Goal: Information Seeking & Learning: Find specific fact

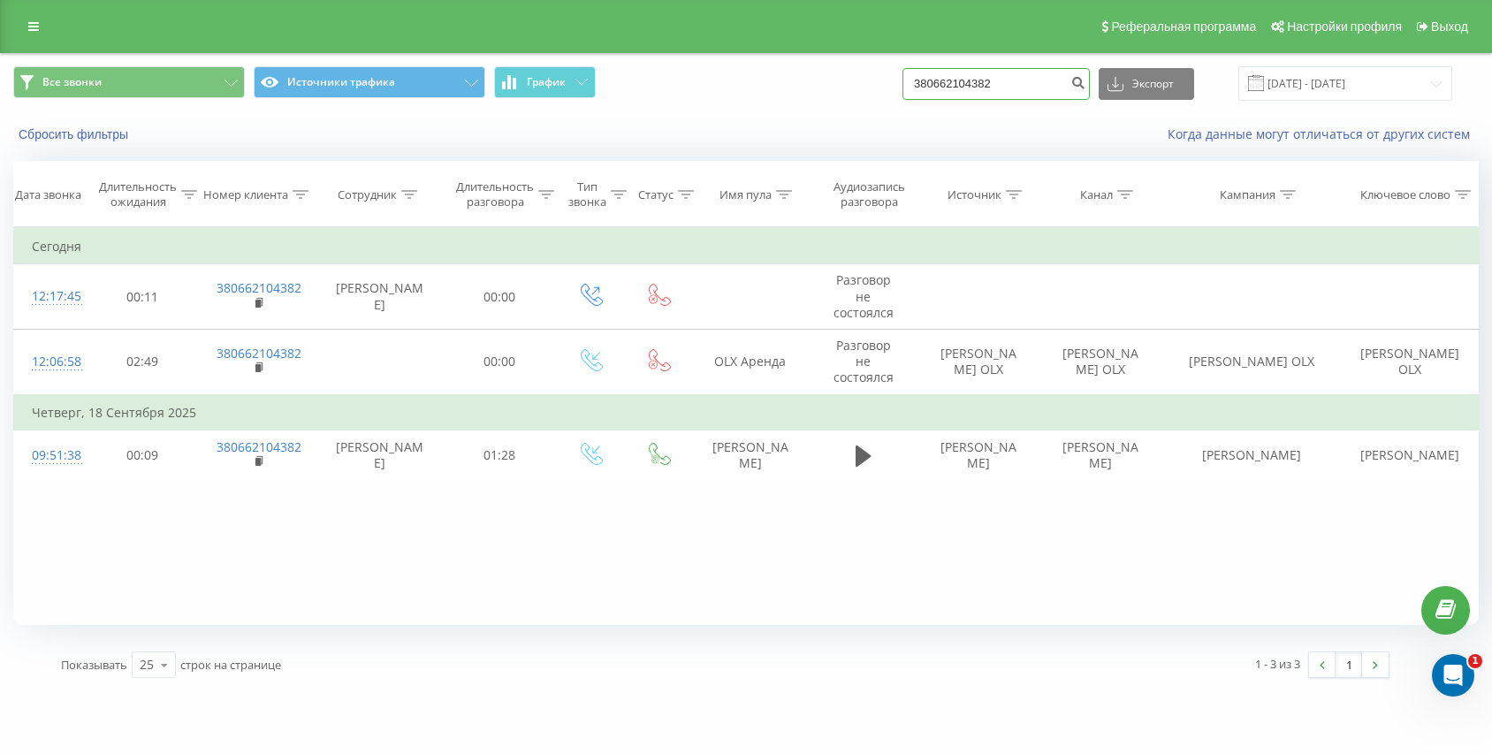
click at [1005, 84] on input "380662104382" at bounding box center [996, 84] width 187 height 32
paste input "380504426232"
type input "380504426232"
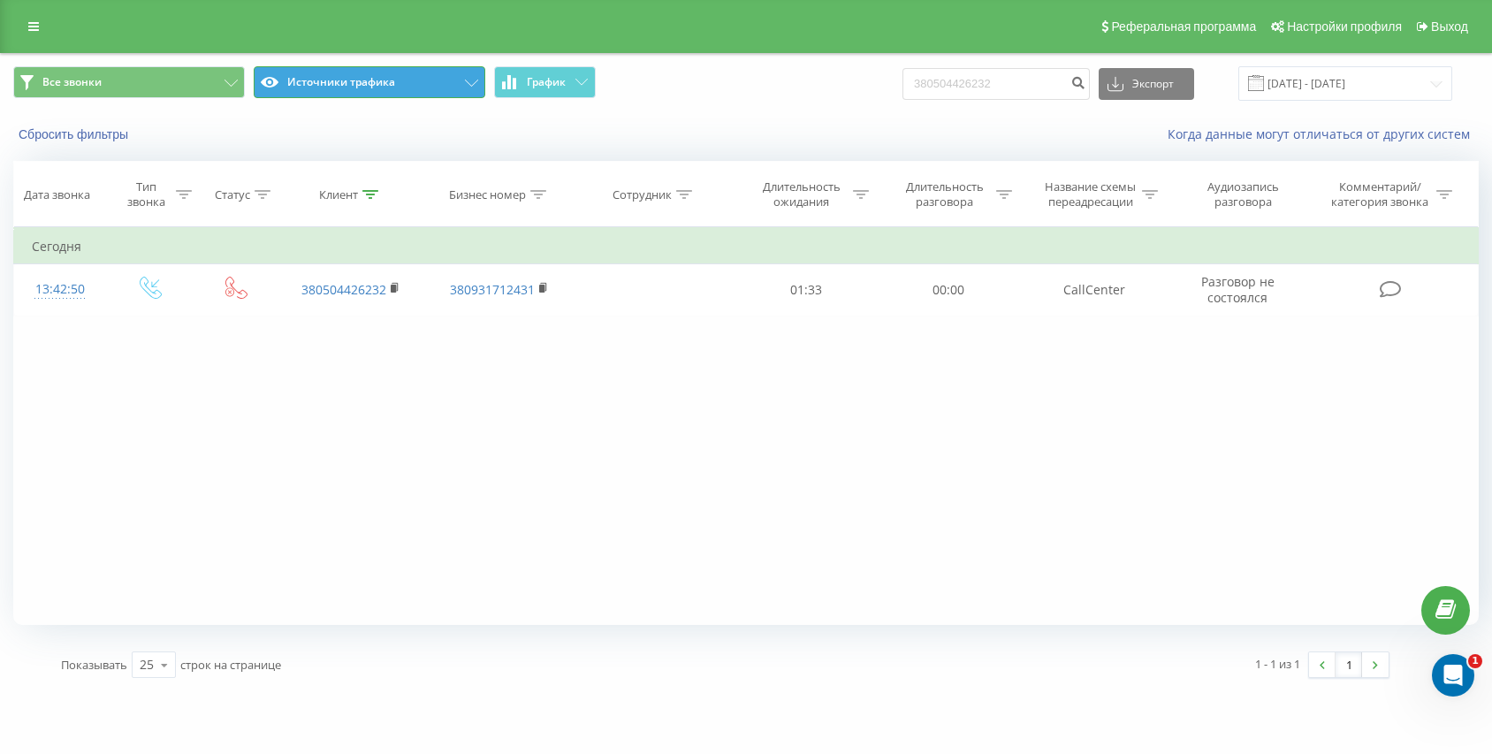
click at [366, 85] on button "Источники трафика" at bounding box center [370, 82] width 232 height 32
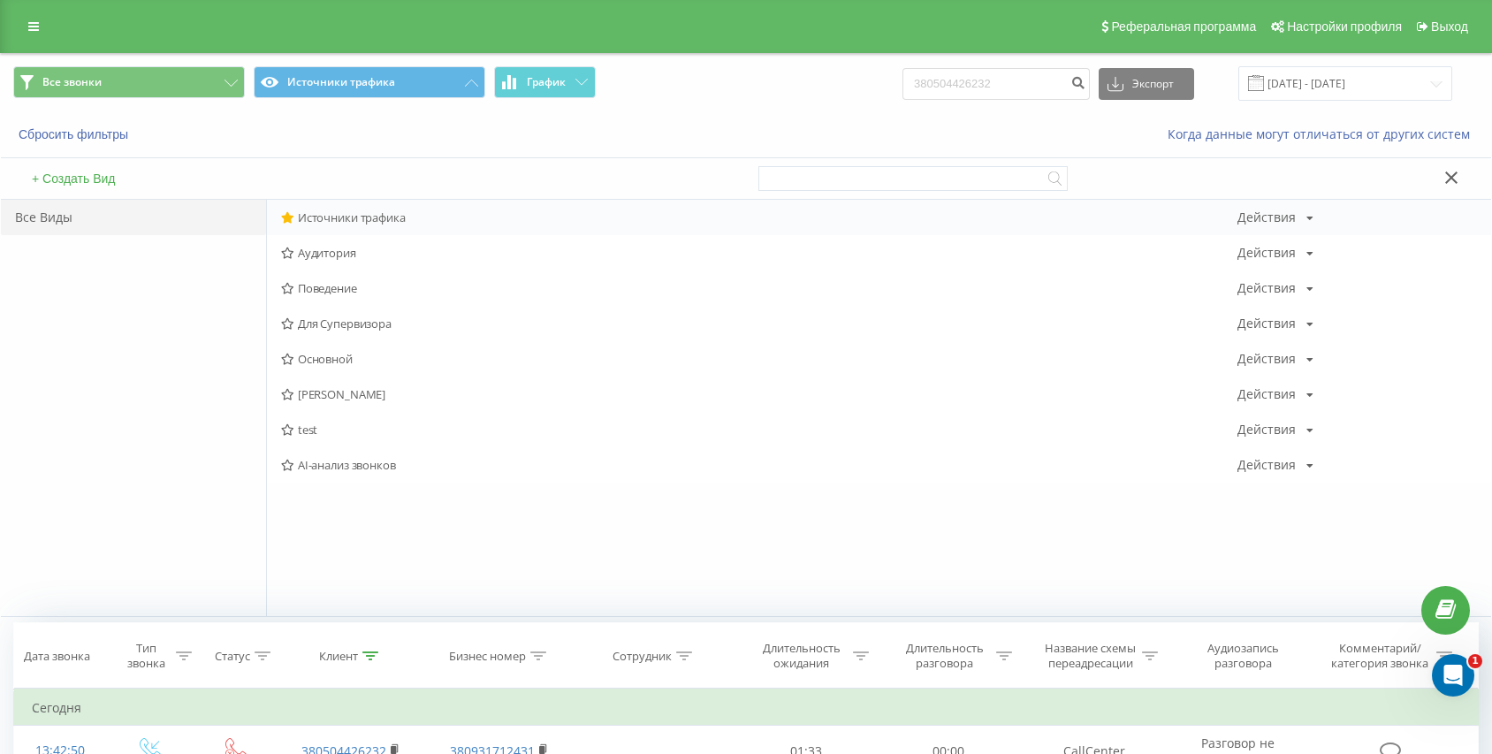
click at [354, 214] on span "Источники трафика" at bounding box center [759, 217] width 956 height 12
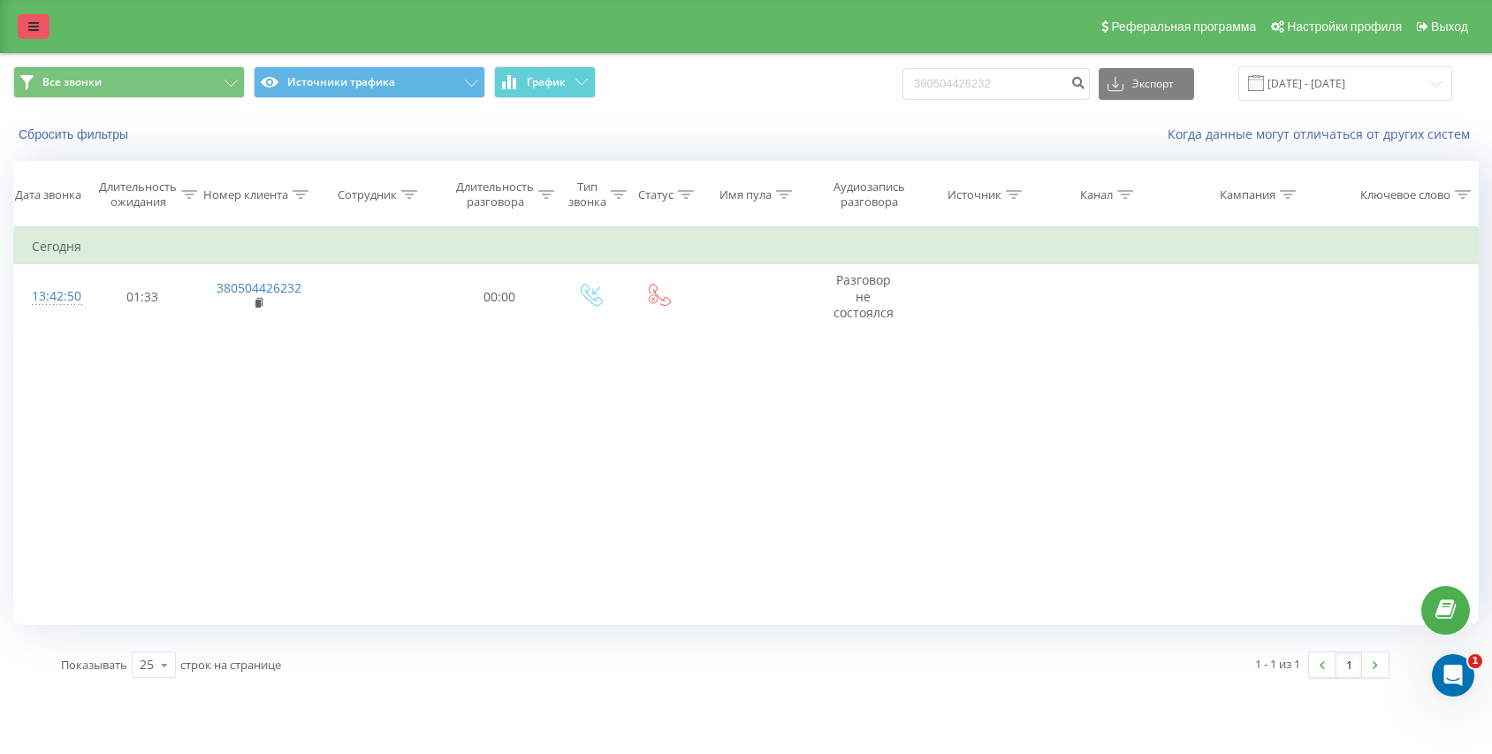
click at [23, 32] on link at bounding box center [34, 26] width 32 height 25
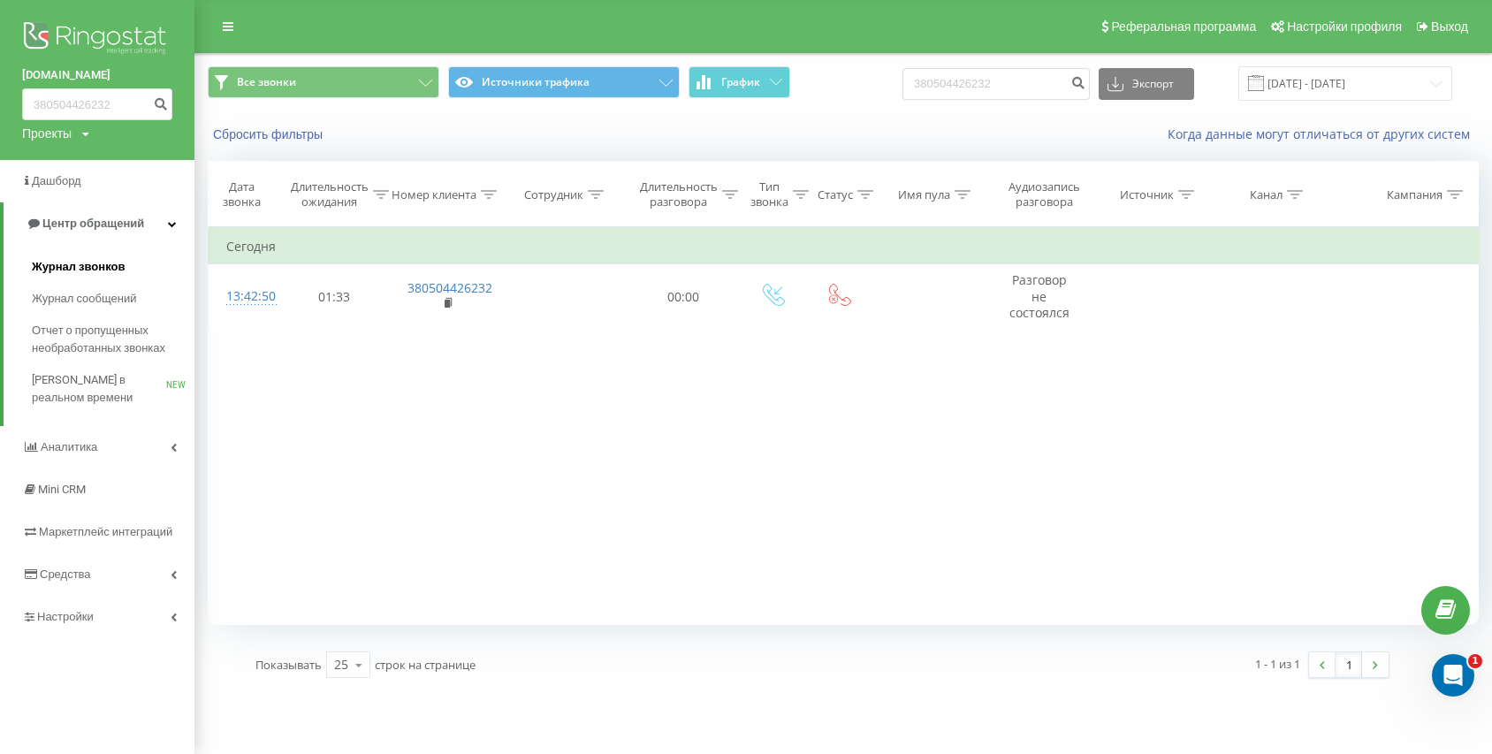
click at [49, 268] on span "Журнал звонков" at bounding box center [78, 267] width 93 height 18
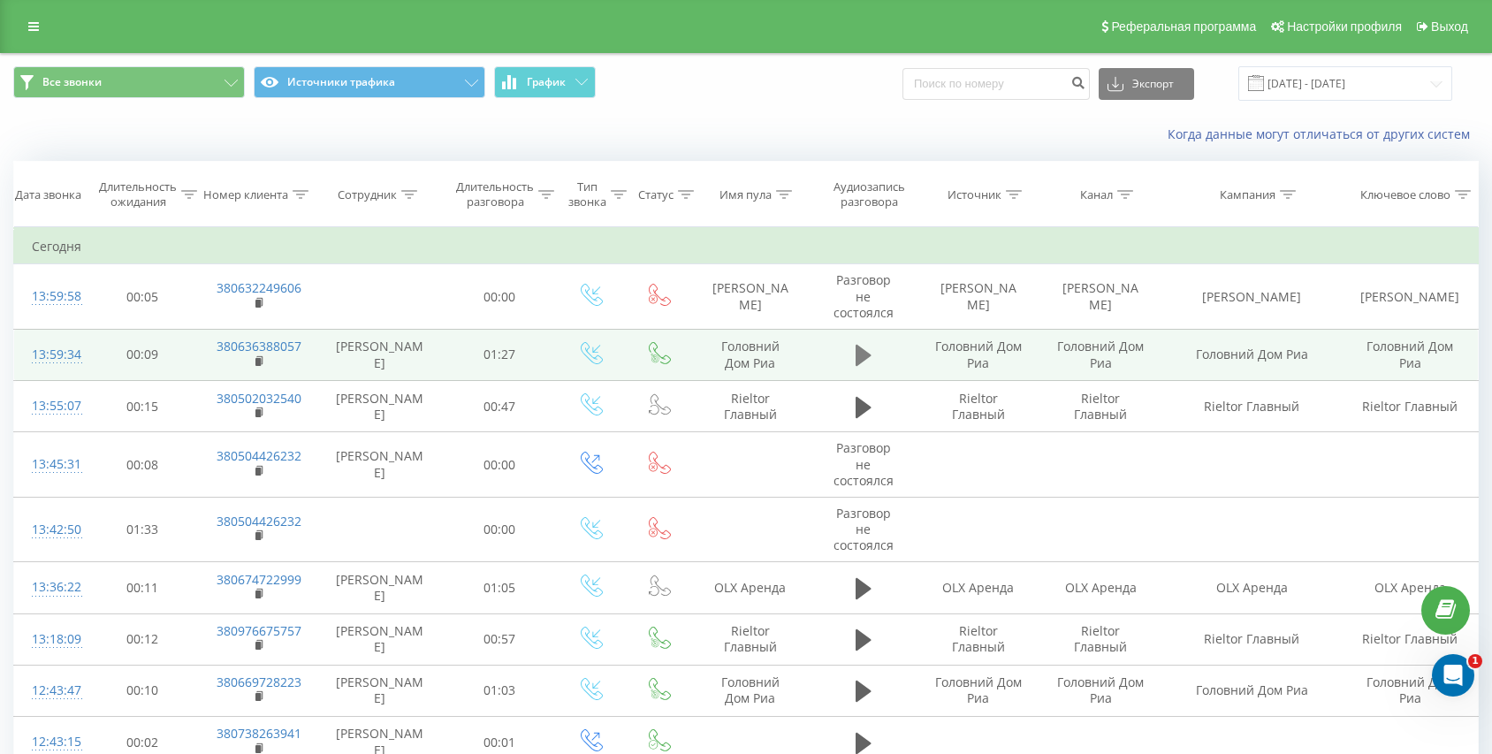
click at [857, 361] on icon at bounding box center [864, 355] width 16 height 21
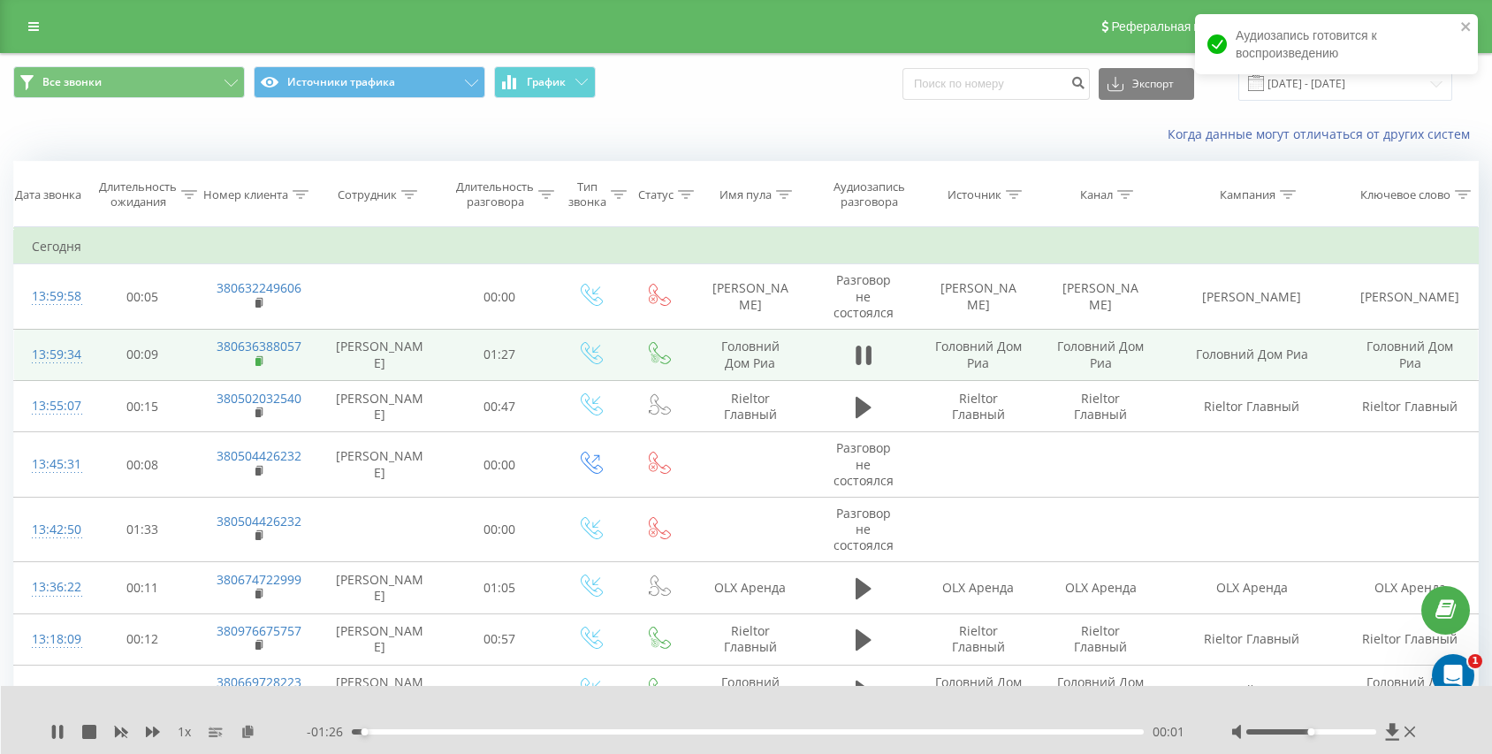
click at [257, 361] on rect at bounding box center [257, 362] width 5 height 8
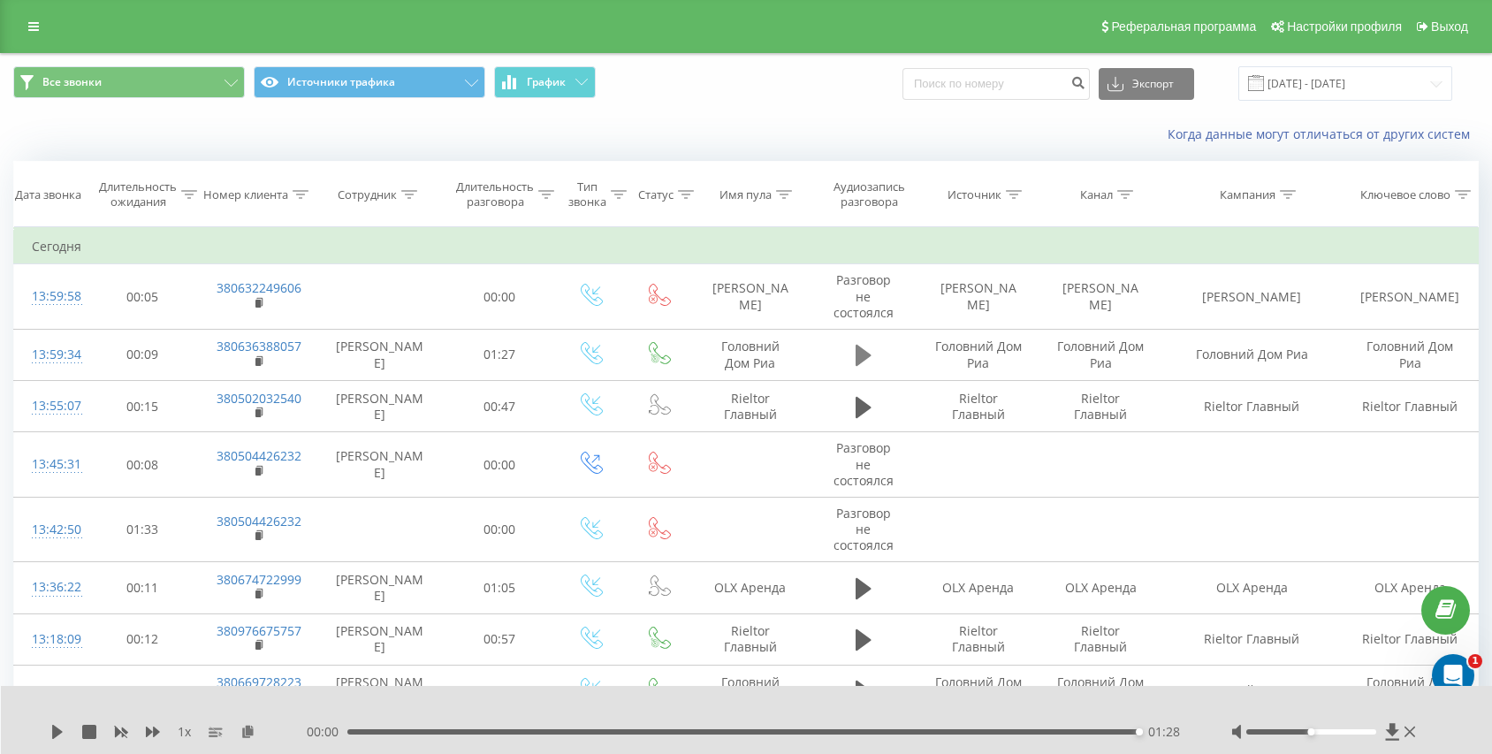
click at [875, 362] on button at bounding box center [863, 355] width 27 height 27
click at [870, 734] on div "01:28" at bounding box center [743, 731] width 792 height 5
click at [869, 369] on button at bounding box center [863, 355] width 27 height 27
click at [945, 730] on div "01:18" at bounding box center [748, 731] width 792 height 5
click at [994, 84] on input at bounding box center [996, 84] width 187 height 32
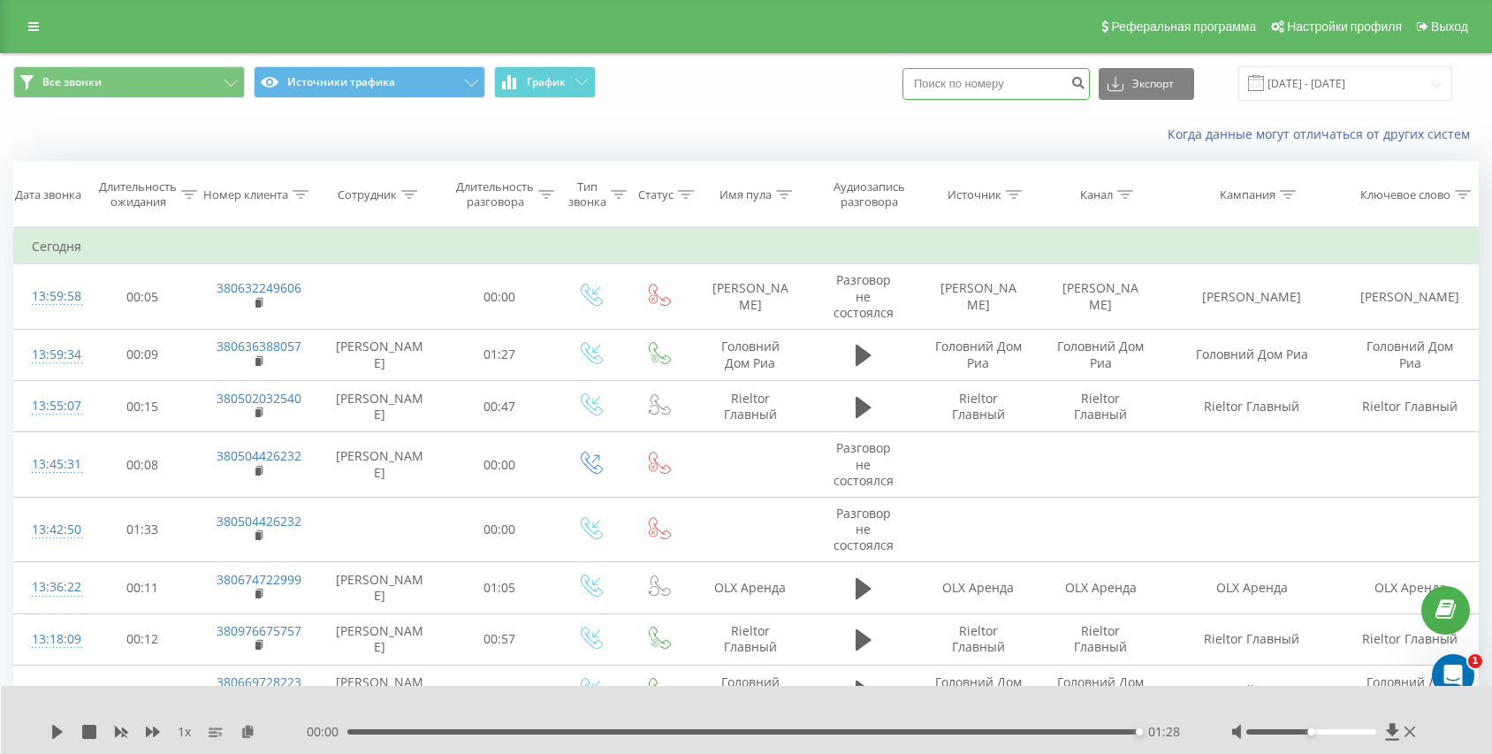
paste input "380632249606"
type input "380632249606"
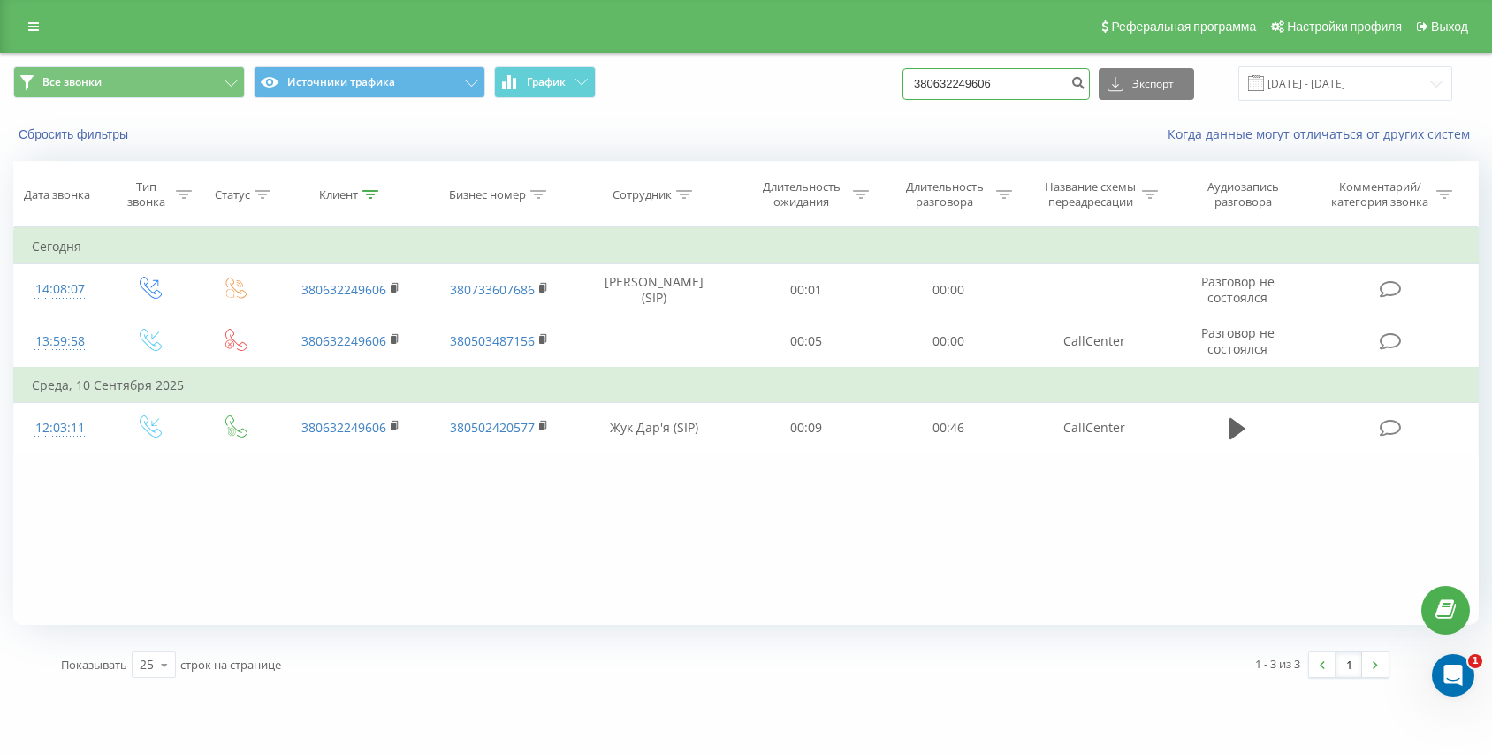
click at [1024, 87] on input "380632249606" at bounding box center [996, 84] width 187 height 32
paste input "380995436744"
type input "380995436744"
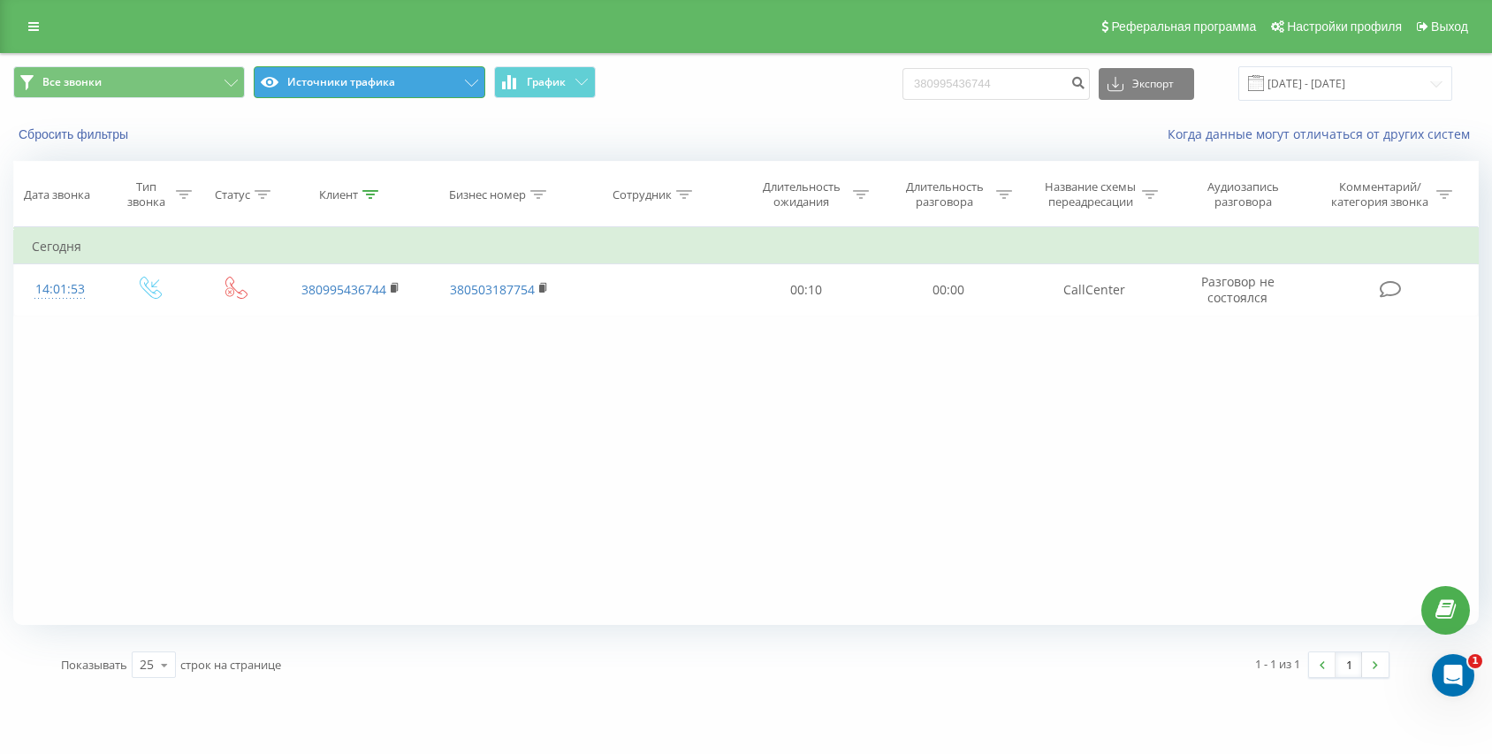
click at [379, 80] on button "Источники трафика" at bounding box center [370, 82] width 232 height 32
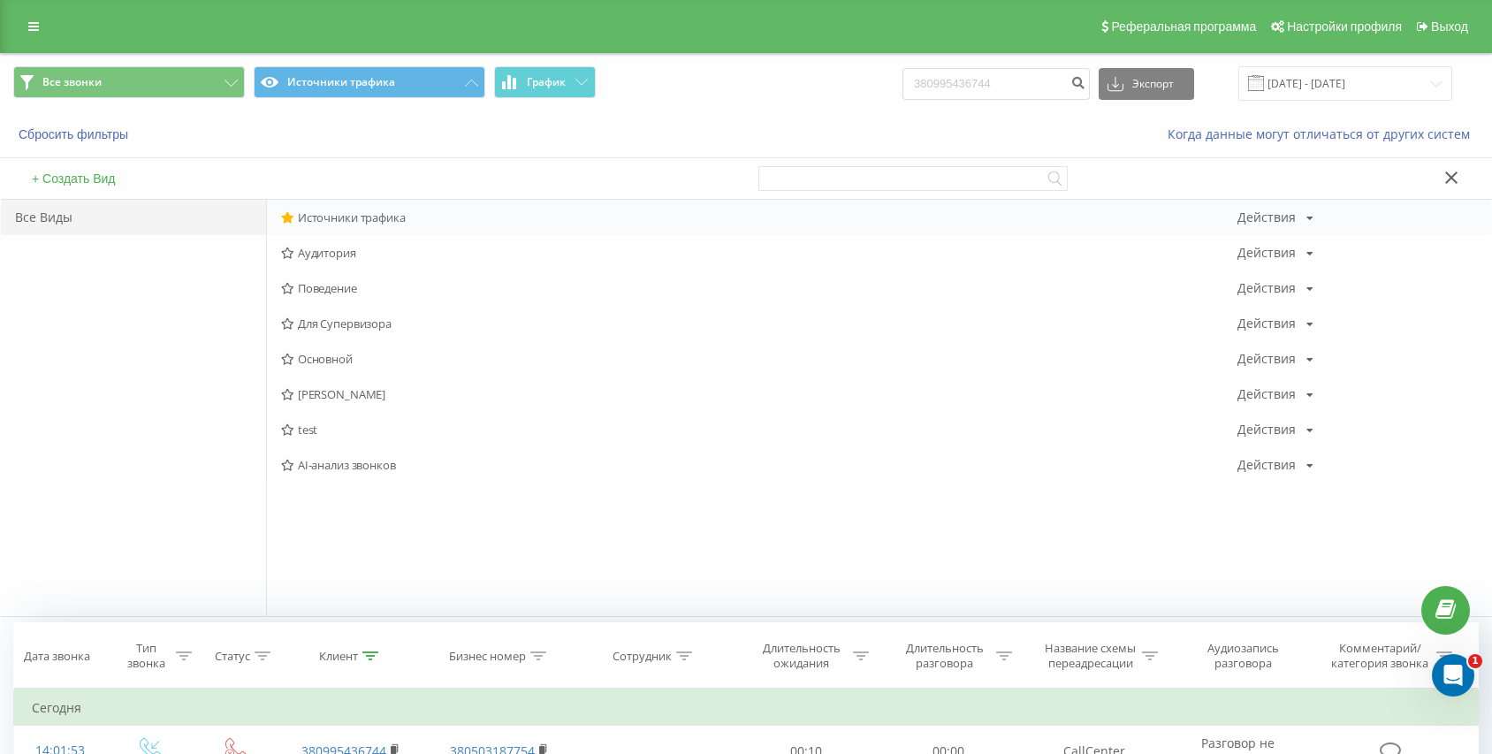
click at [359, 206] on div "Источники трафика Действия Редактировать Копировать Удалить По умолчанию Подели…" at bounding box center [879, 217] width 1224 height 35
click at [386, 221] on span "Источники трафика" at bounding box center [759, 217] width 956 height 12
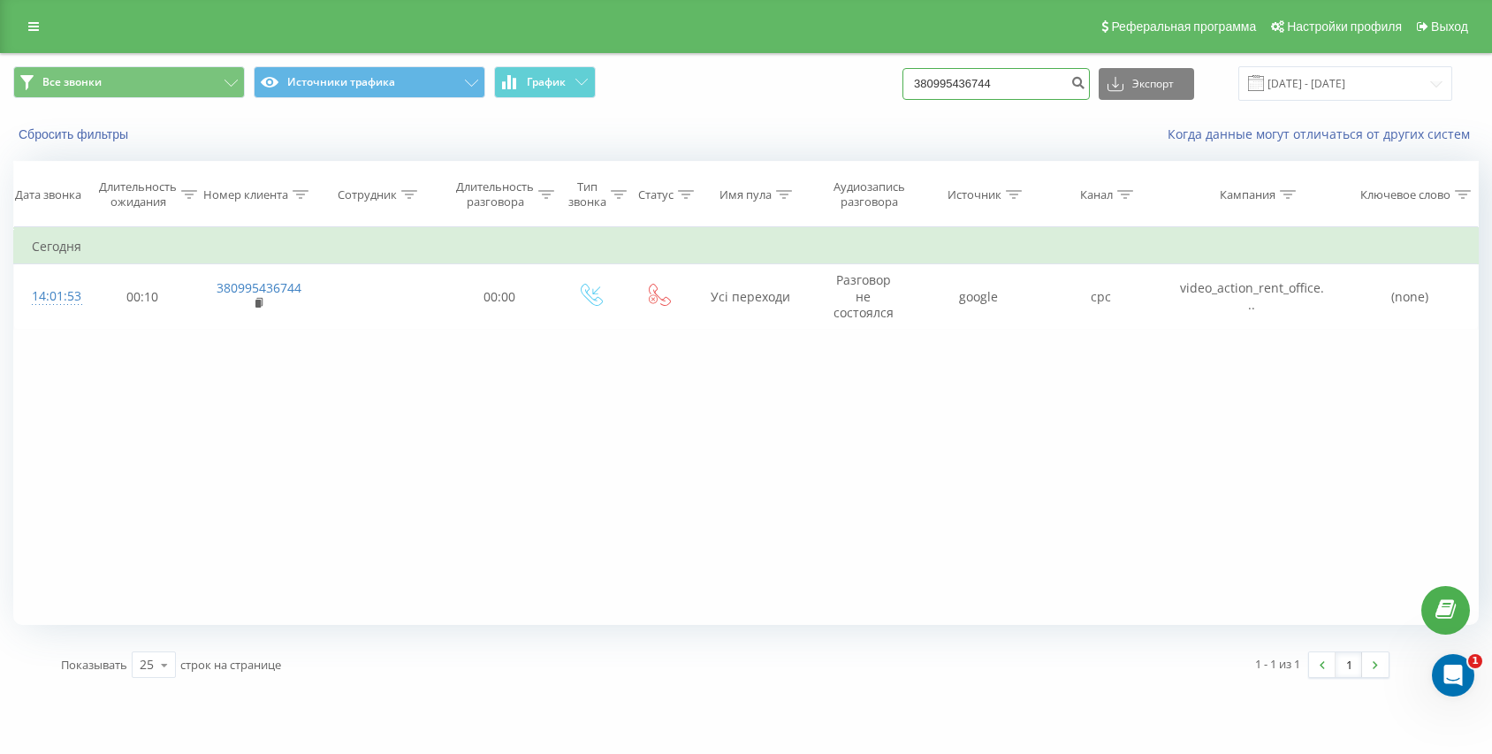
click at [1007, 71] on input "380995436744" at bounding box center [996, 84] width 187 height 32
paste input "380634751491"
type input "380634751491"
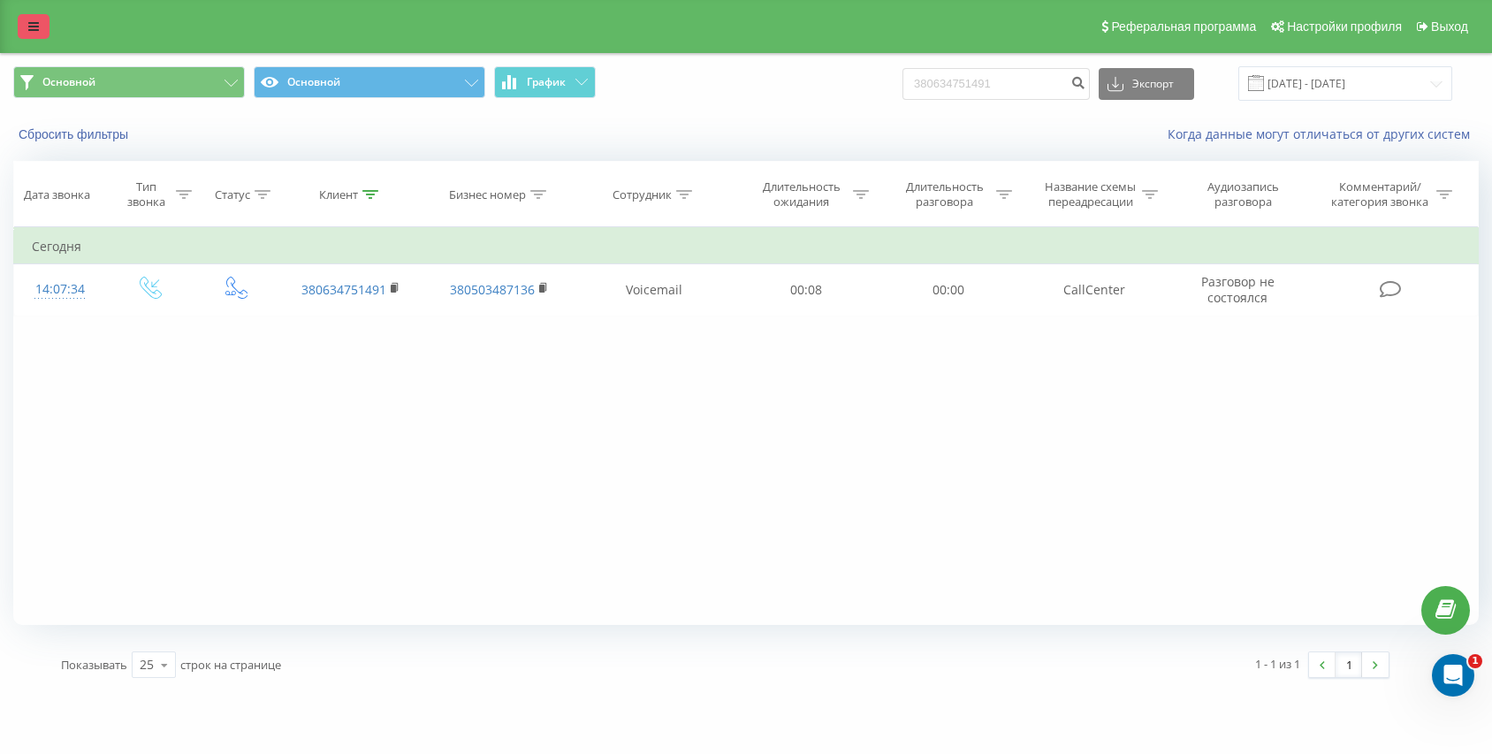
click at [32, 27] on icon at bounding box center [33, 26] width 11 height 12
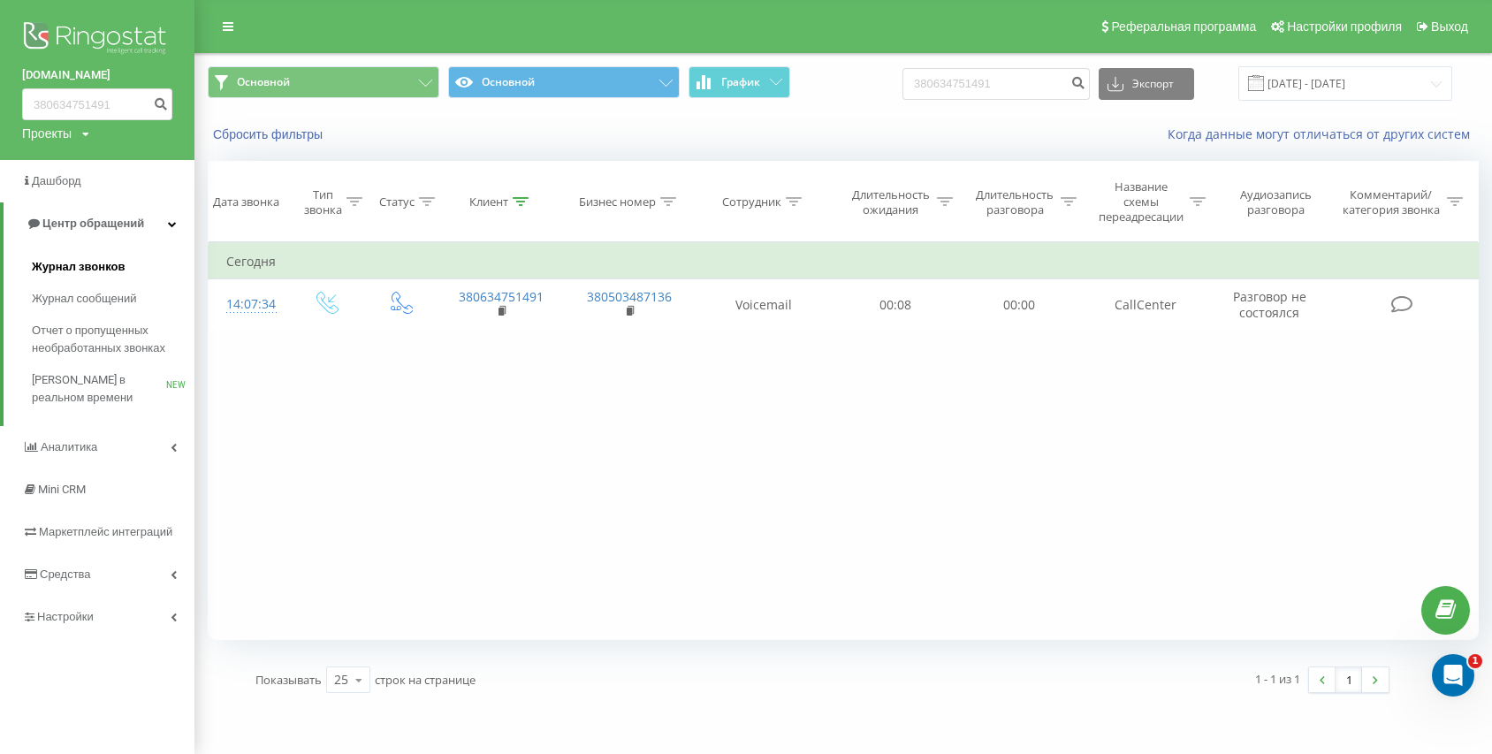
click at [59, 273] on span "Журнал звонков" at bounding box center [78, 267] width 93 height 18
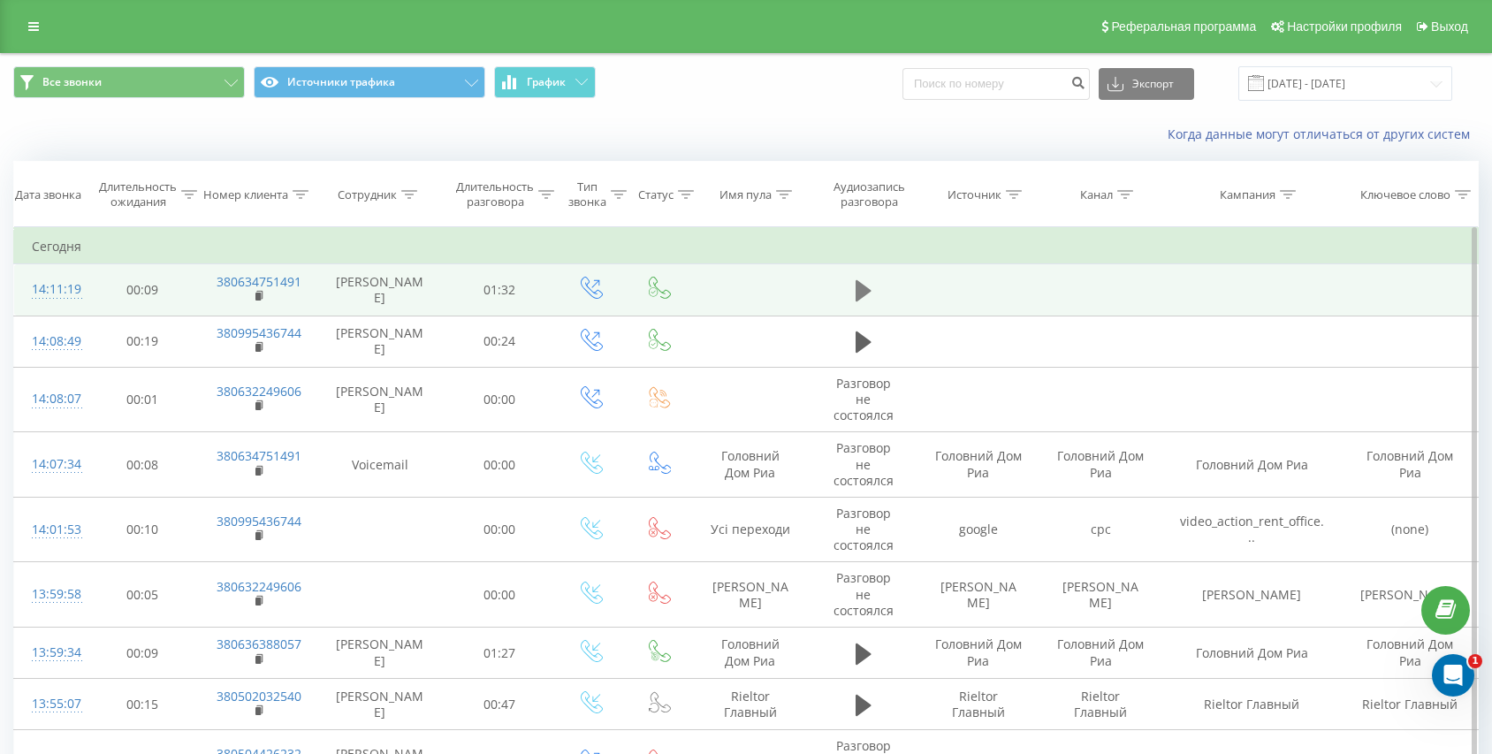
click at [859, 294] on icon at bounding box center [864, 290] width 16 height 21
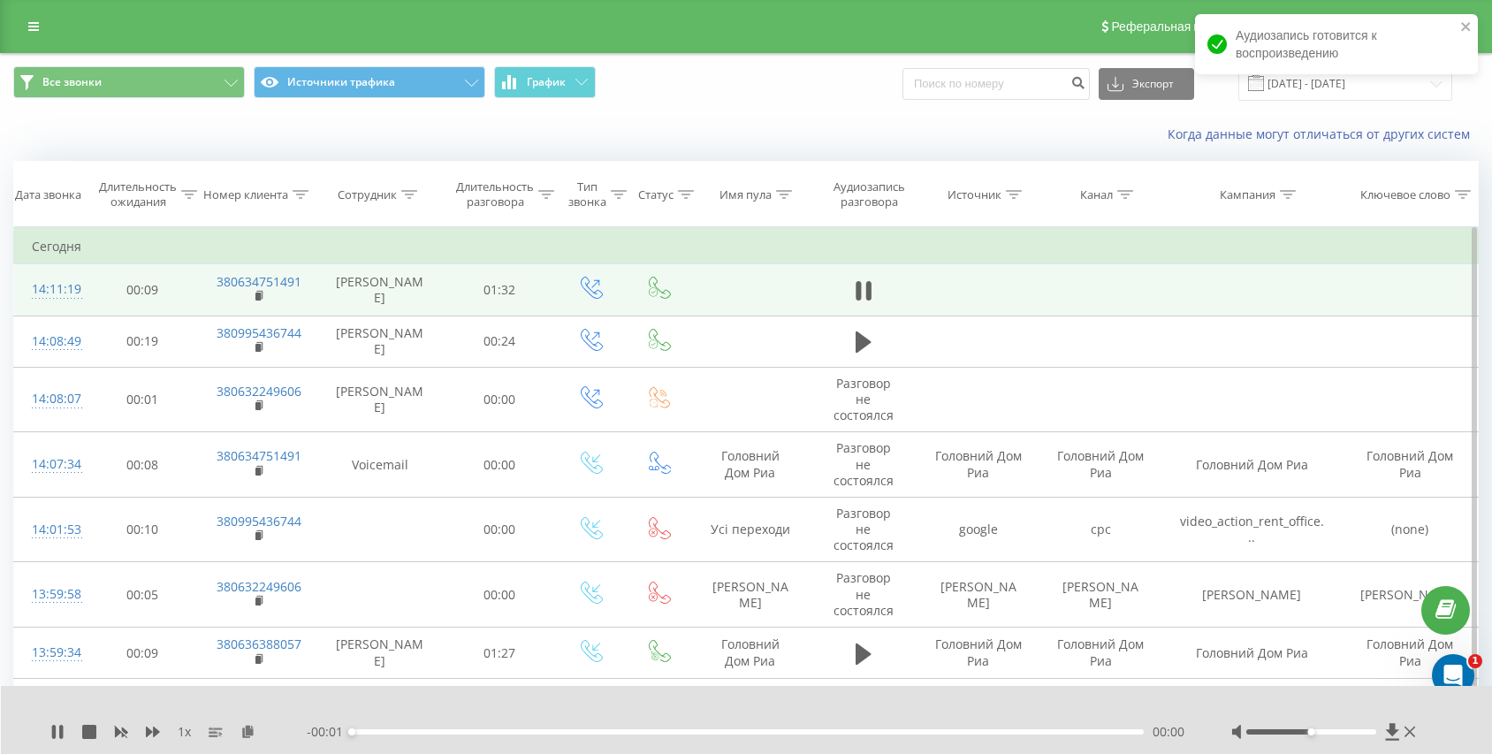
click at [509, 731] on div "00:00" at bounding box center [748, 731] width 792 height 5
click at [562, 732] on div "00:00" at bounding box center [748, 731] width 792 height 5
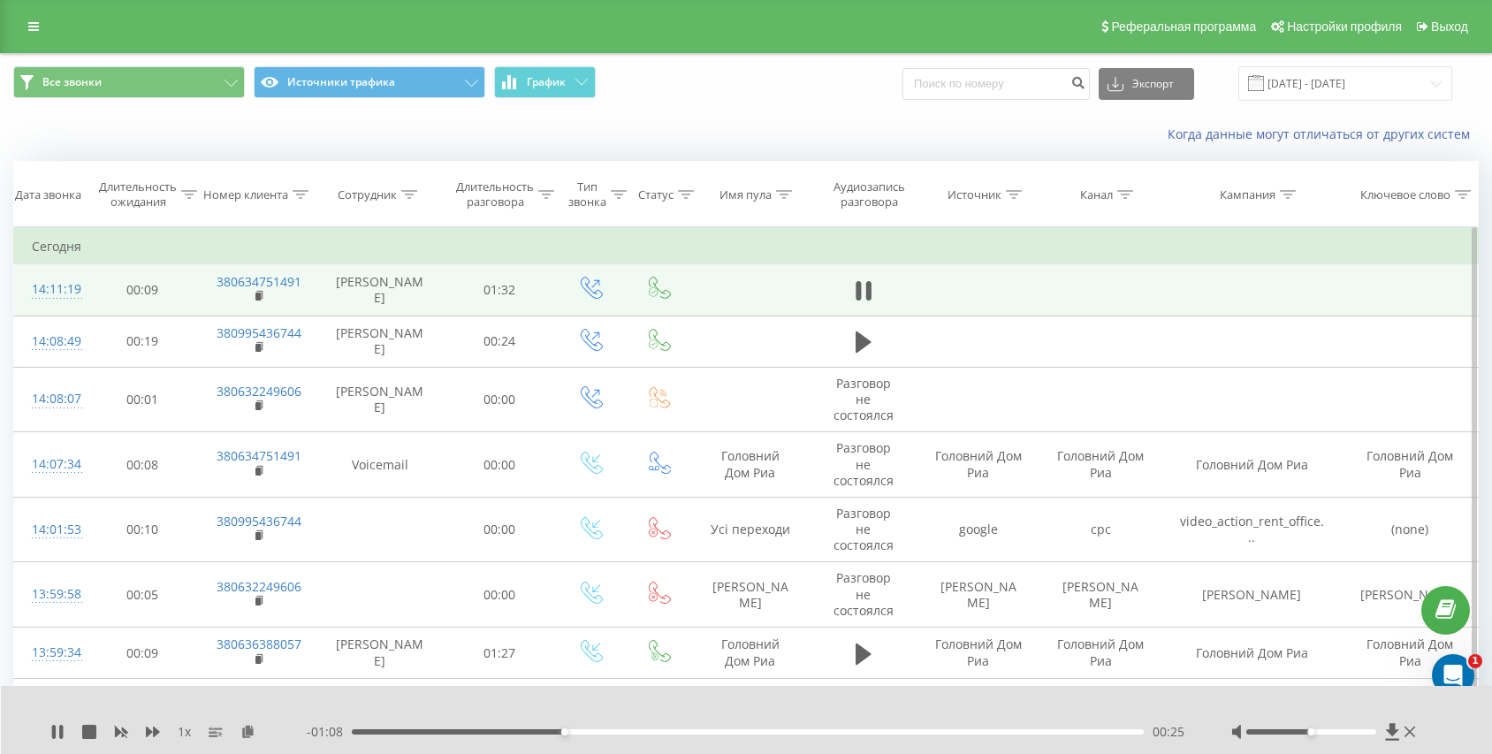
click at [613, 736] on div "- 01:08 00:25 00:25" at bounding box center [747, 732] width 880 height 18
click at [622, 733] on div "00:25" at bounding box center [748, 731] width 792 height 5
click at [642, 730] on div "00:32" at bounding box center [748, 731] width 792 height 5
click at [663, 730] on div "00:34" at bounding box center [748, 731] width 792 height 5
click at [706, 727] on div "- 00:54 00:39 00:39" at bounding box center [747, 732] width 880 height 18
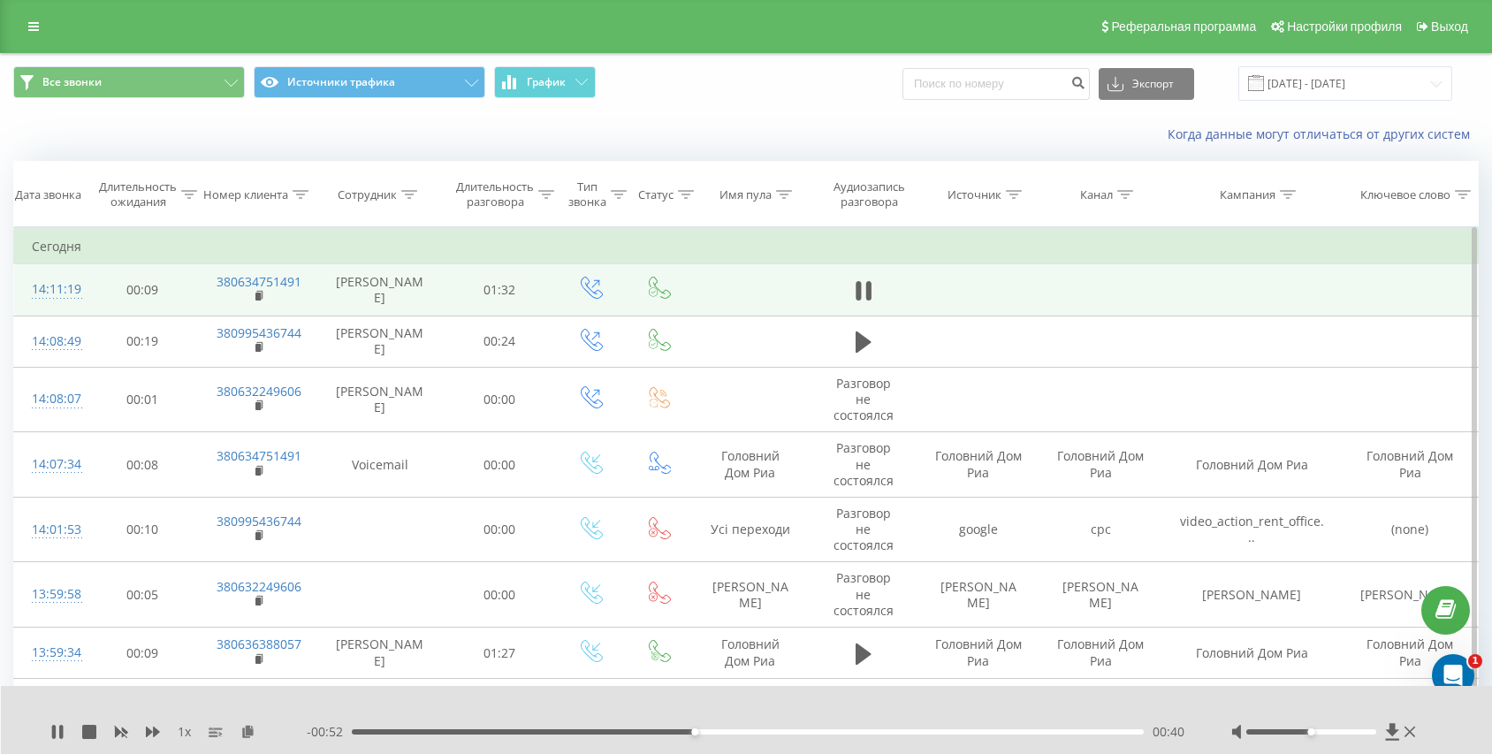
click at [429, 730] on div "00:40" at bounding box center [748, 731] width 792 height 5
click at [438, 729] on div "00:09" at bounding box center [748, 731] width 792 height 5
click at [456, 730] on div "00:11" at bounding box center [748, 731] width 792 height 5
click at [471, 732] on div "00:12" at bounding box center [748, 731] width 792 height 5
click at [484, 732] on div "00:14" at bounding box center [748, 731] width 792 height 5
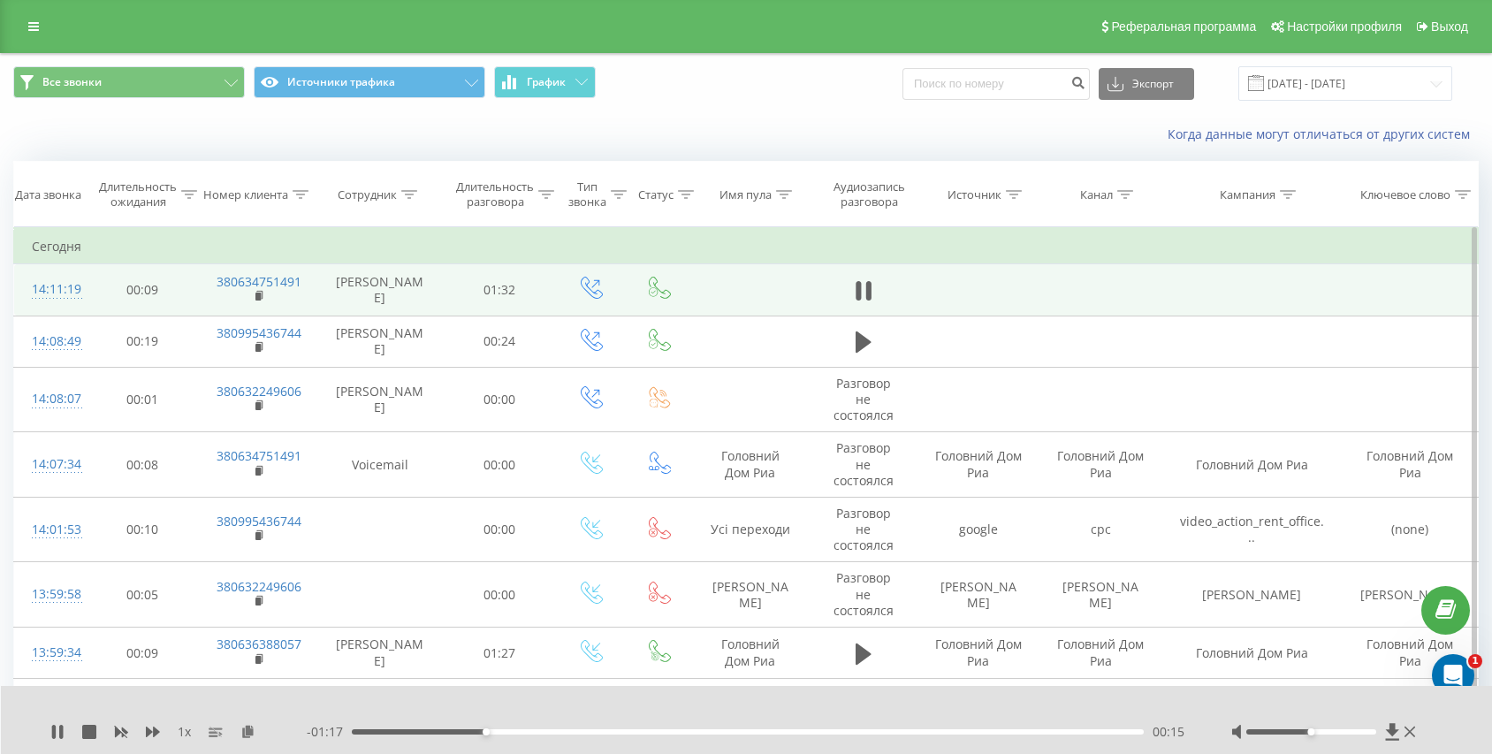
click at [502, 731] on div "00:15" at bounding box center [748, 731] width 792 height 5
click at [531, 733] on div "00:17" at bounding box center [748, 731] width 792 height 5
click at [560, 733] on div "00:21" at bounding box center [748, 731] width 792 height 5
click at [597, 729] on div "00:24" at bounding box center [748, 731] width 792 height 5
click at [638, 728] on div "- 01:04 00:28 00:28" at bounding box center [747, 732] width 880 height 18
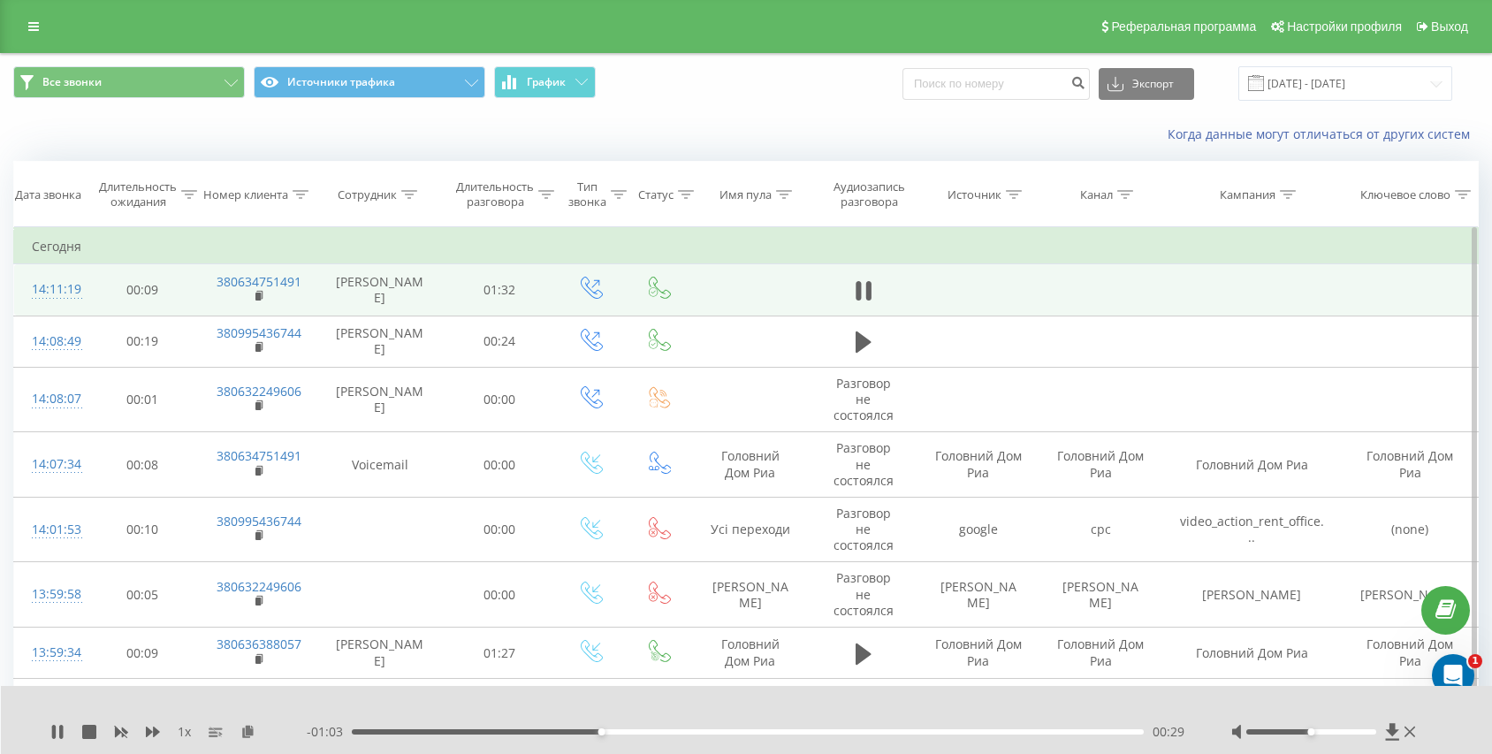
click at [680, 731] on div "00:29" at bounding box center [748, 731] width 792 height 5
click at [725, 733] on div "00:38" at bounding box center [748, 731] width 792 height 5
click at [754, 732] on div "00:44" at bounding box center [748, 731] width 792 height 5
click at [775, 732] on div "00:47" at bounding box center [748, 731] width 792 height 5
click at [815, 732] on div "00:50" at bounding box center [748, 731] width 792 height 5
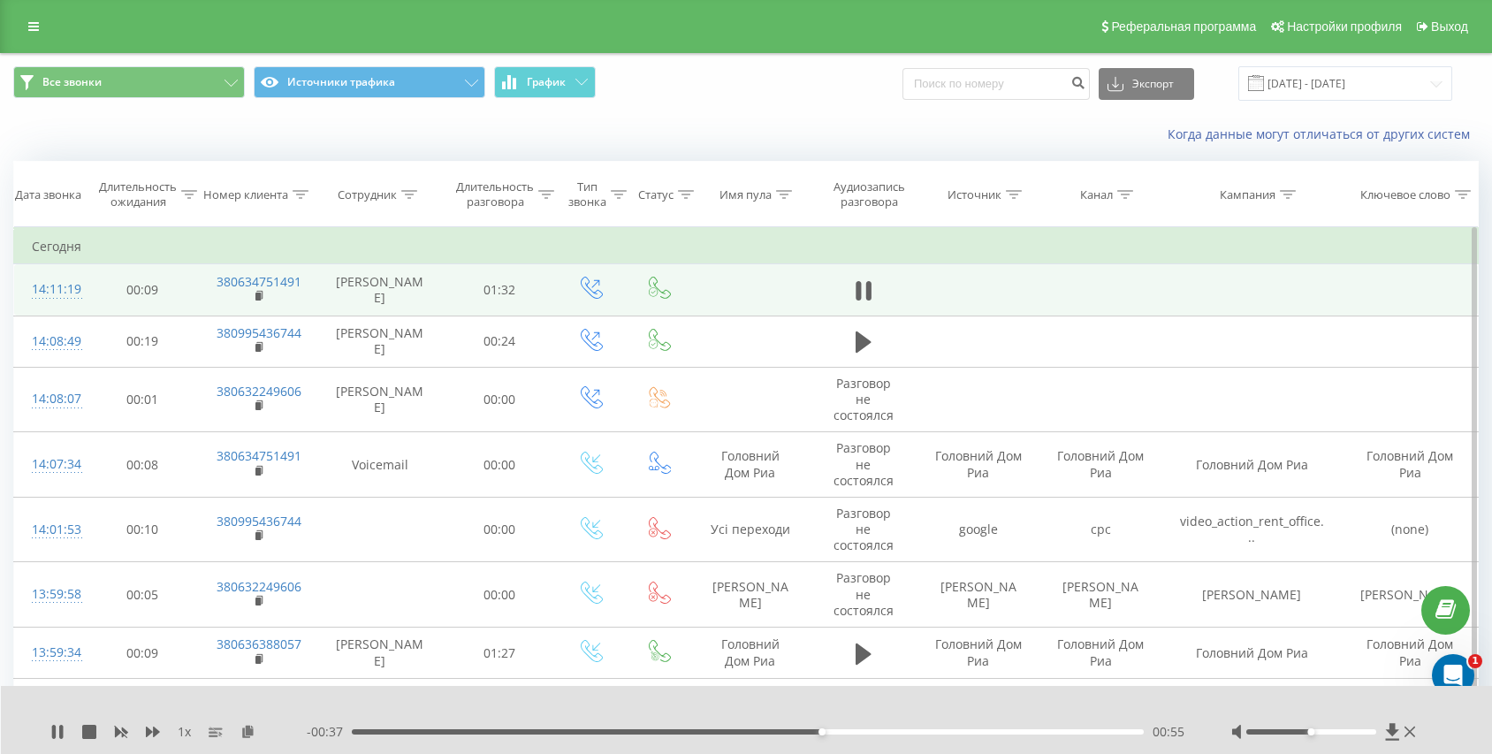
click at [849, 732] on div "00:55" at bounding box center [748, 731] width 792 height 5
click at [944, 731] on div "01:07" at bounding box center [748, 731] width 792 height 5
click at [971, 731] on div "01:09" at bounding box center [748, 731] width 792 height 5
click at [1000, 735] on div "- 00:20 01:13 01:13" at bounding box center [747, 732] width 880 height 18
click at [1024, 732] on div "01:13" at bounding box center [748, 731] width 792 height 5
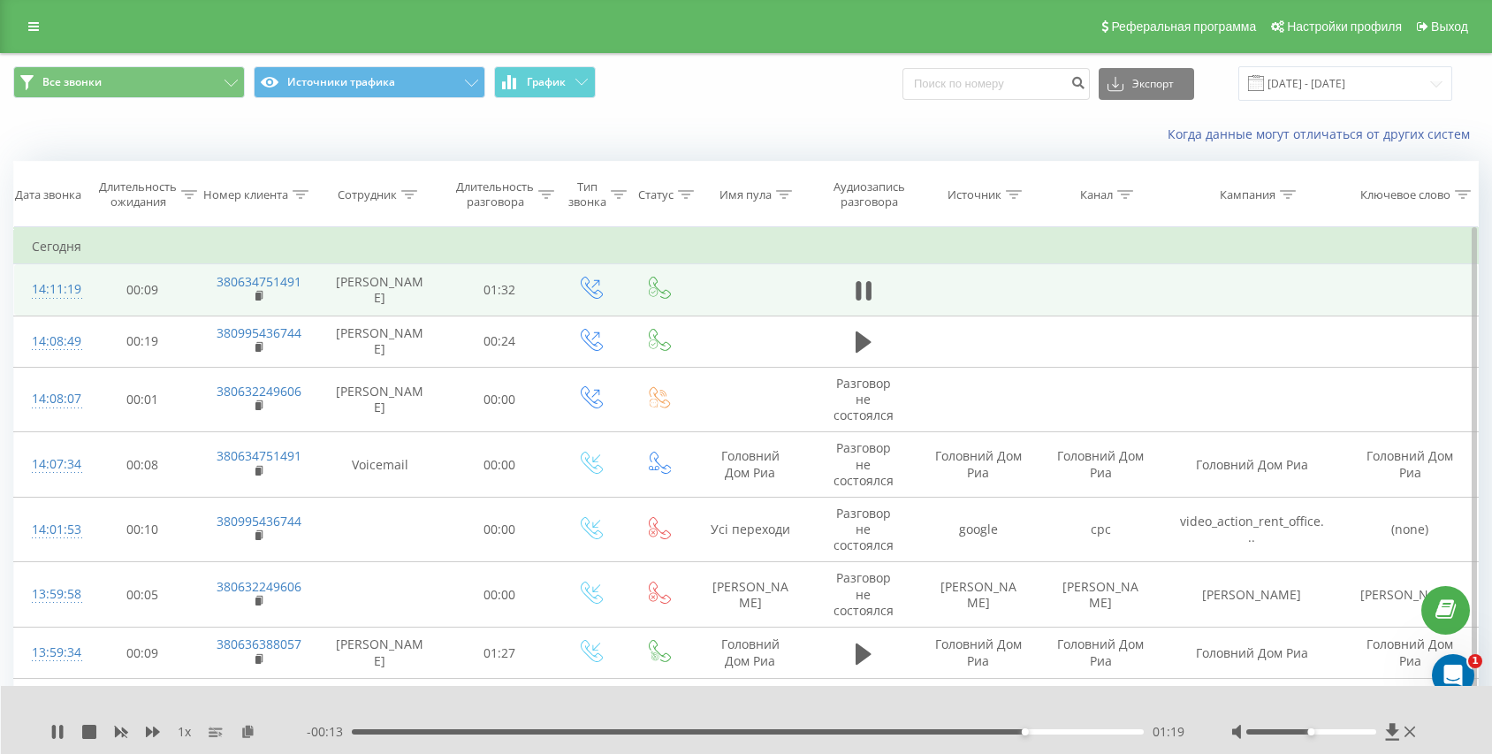
click at [1061, 732] on div "01:19" at bounding box center [748, 731] width 792 height 5
click at [1086, 732] on div "01:23" at bounding box center [748, 731] width 792 height 5
click at [396, 727] on div "- 00:05 01:28 01:28" at bounding box center [747, 732] width 880 height 18
click at [393, 731] on div "01:28" at bounding box center [748, 731] width 792 height 5
click at [433, 735] on div "- 01:17 00:16 00:16" at bounding box center [747, 732] width 880 height 18
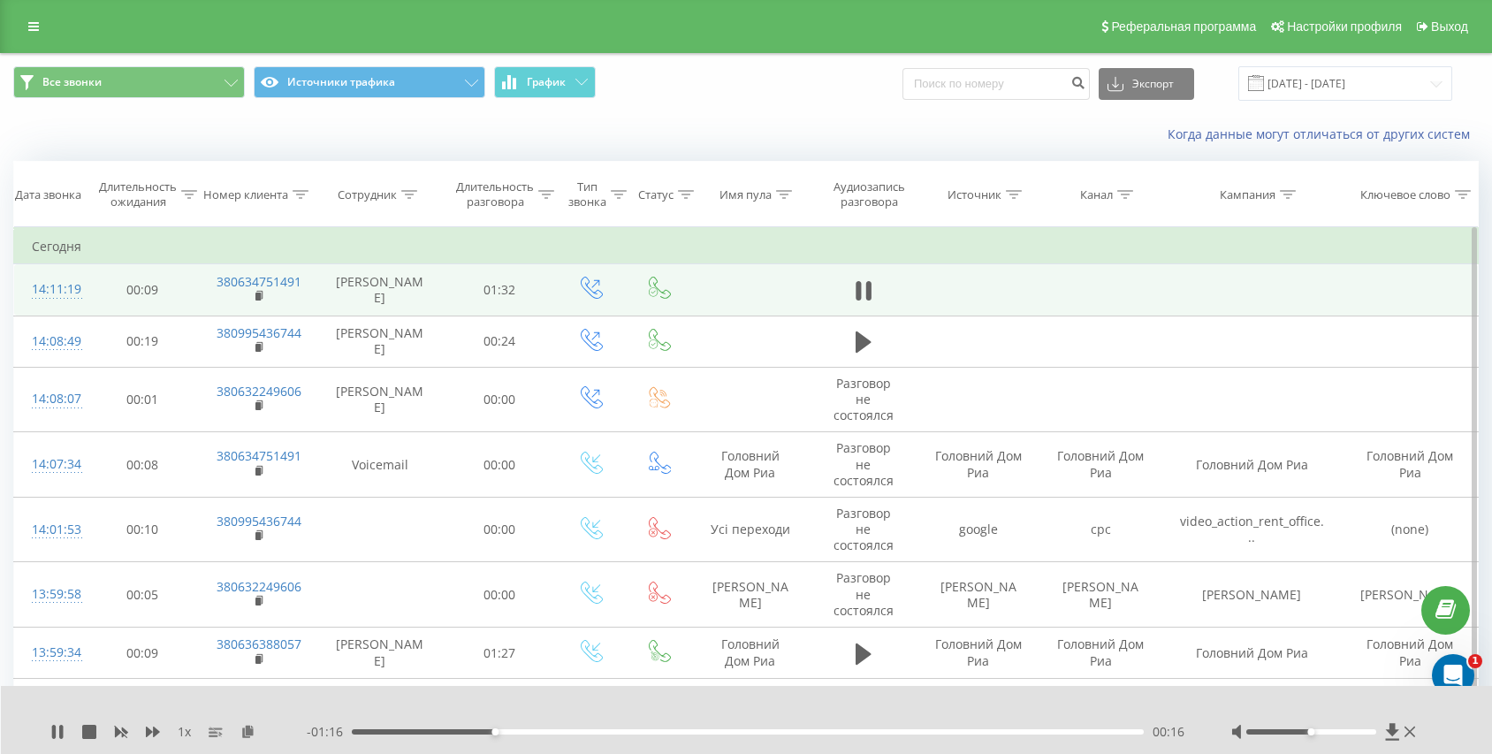
click at [436, 732] on div "00:16" at bounding box center [748, 731] width 792 height 5
click at [424, 731] on div "00:20" at bounding box center [748, 731] width 792 height 5
click at [420, 731] on div "00:09" at bounding box center [748, 731] width 792 height 5
click at [489, 731] on div "00:22" at bounding box center [748, 731] width 792 height 5
click at [477, 732] on div "00:16" at bounding box center [748, 731] width 792 height 5
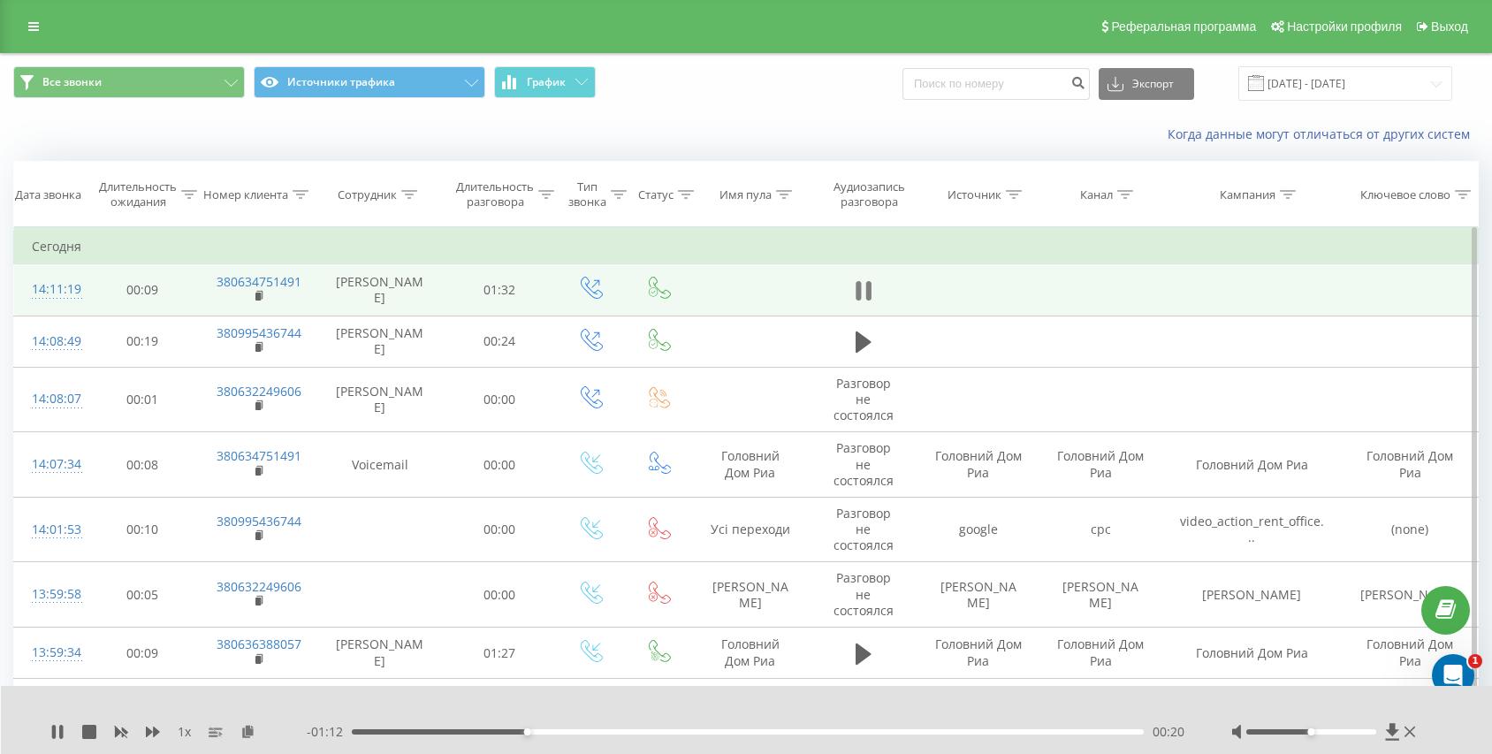
click at [869, 282] on icon at bounding box center [867, 290] width 5 height 19
click at [856, 293] on icon at bounding box center [864, 290] width 16 height 21
click at [659, 733] on div "00:24" at bounding box center [748, 731] width 792 height 5
click at [696, 733] on div "00:36" at bounding box center [748, 731] width 792 height 5
click at [637, 729] on div "00:41" at bounding box center [748, 731] width 792 height 5
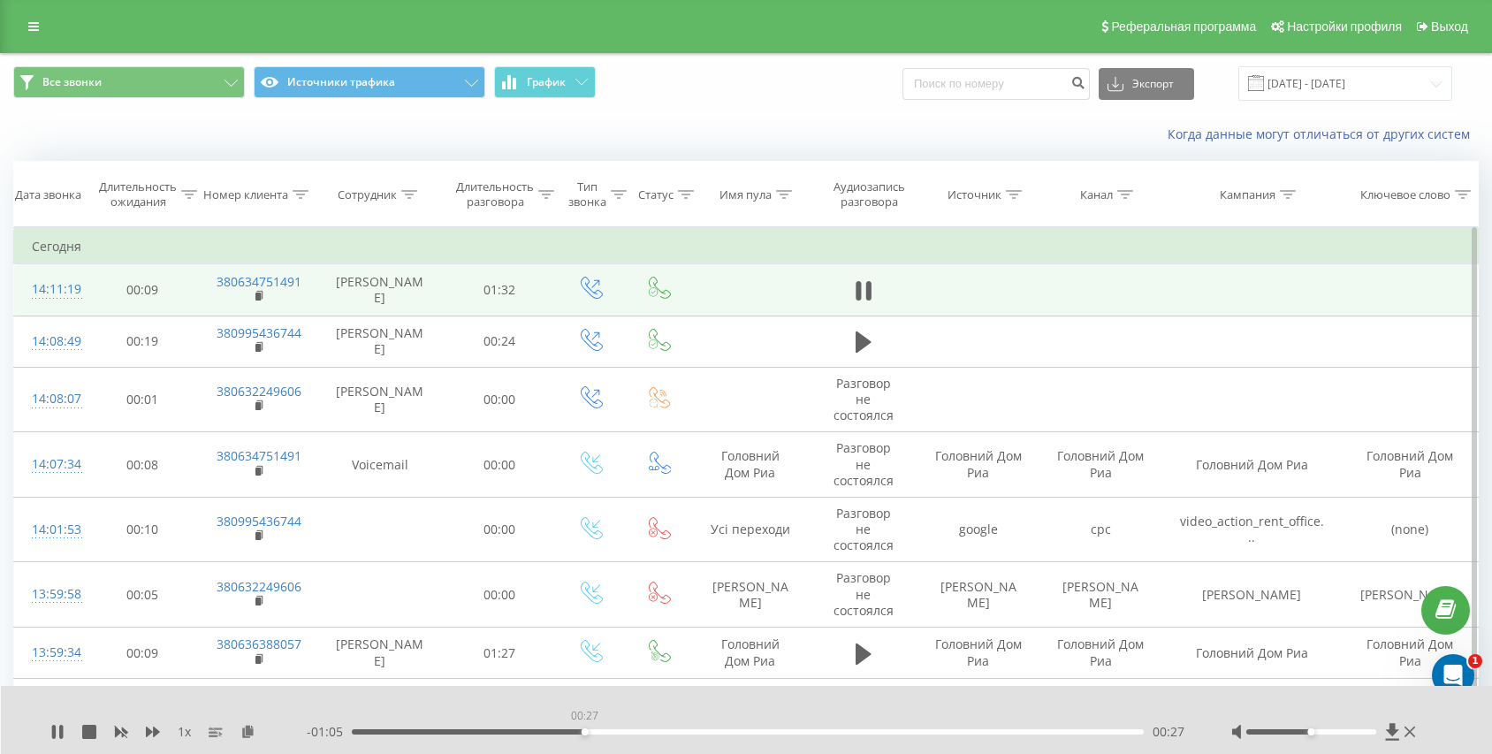
click at [584, 729] on div "00:27" at bounding box center [748, 731] width 792 height 5
click at [615, 730] on div "00:28" at bounding box center [748, 731] width 792 height 5
click at [637, 730] on div "00:31" at bounding box center [748, 731] width 792 height 5
click at [673, 731] on div "00:36" at bounding box center [748, 731] width 792 height 5
click at [659, 729] on div "00:38" at bounding box center [748, 731] width 792 height 5
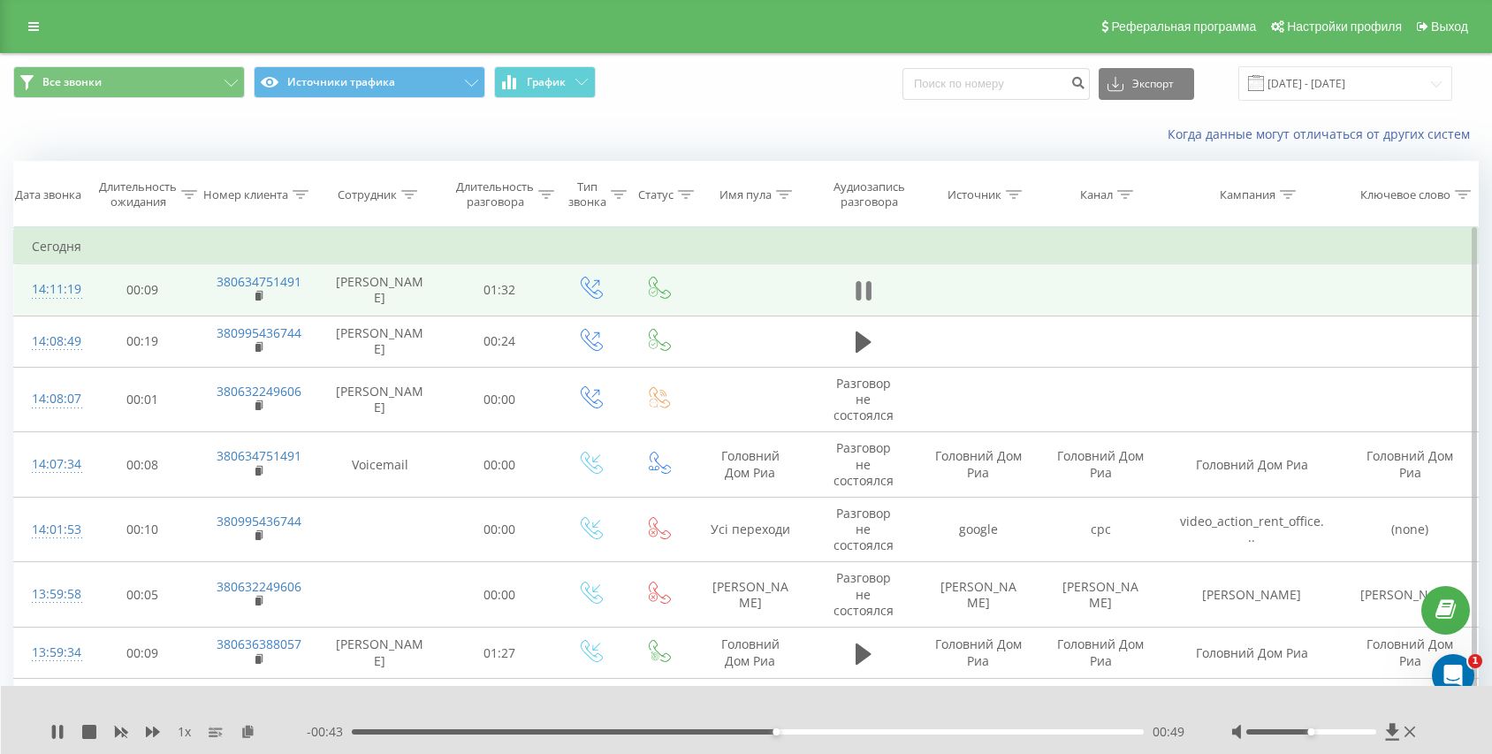
click at [857, 285] on icon at bounding box center [858, 290] width 5 height 19
click at [857, 285] on icon at bounding box center [864, 290] width 16 height 21
click at [859, 290] on icon at bounding box center [858, 290] width 5 height 19
click at [263, 290] on icon at bounding box center [260, 296] width 10 height 12
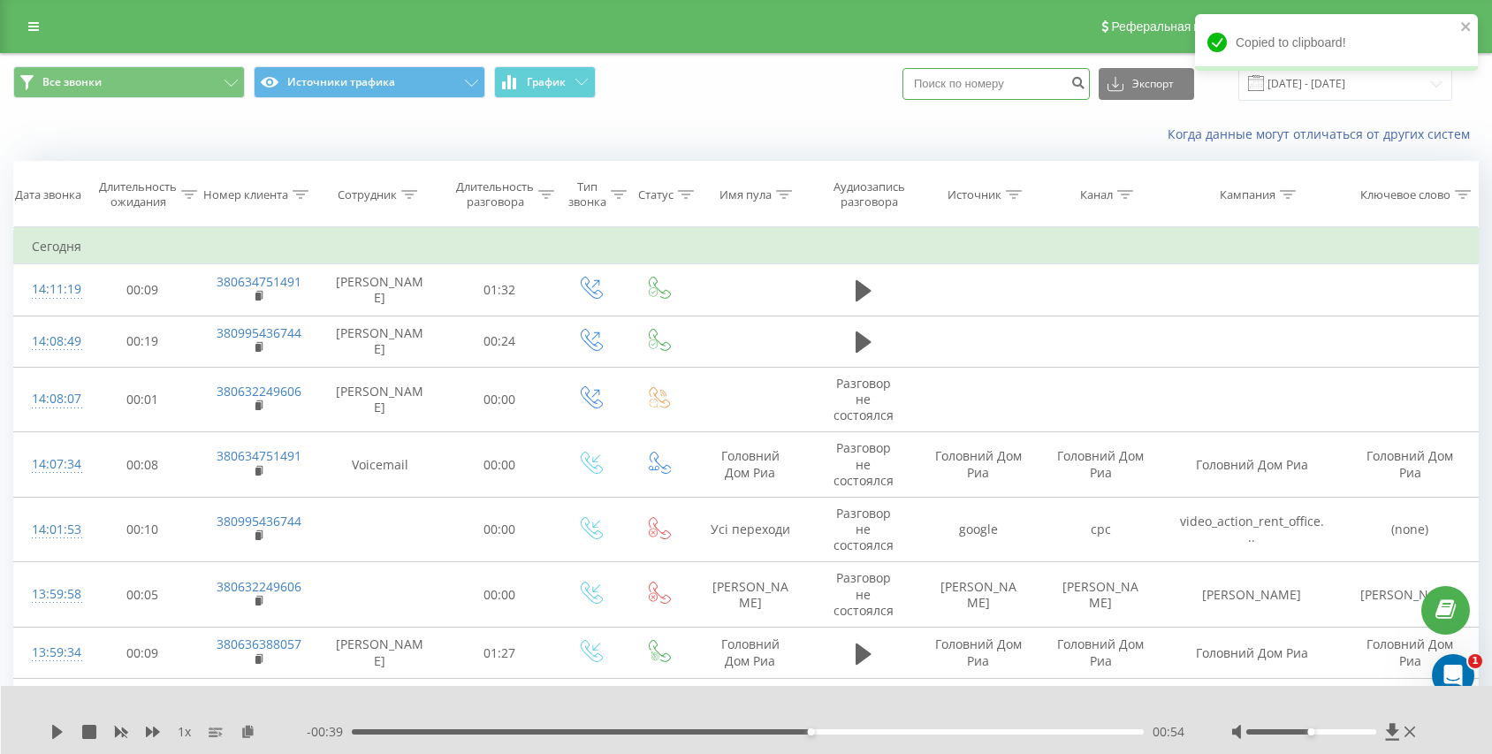
click at [971, 71] on input at bounding box center [996, 84] width 187 height 32
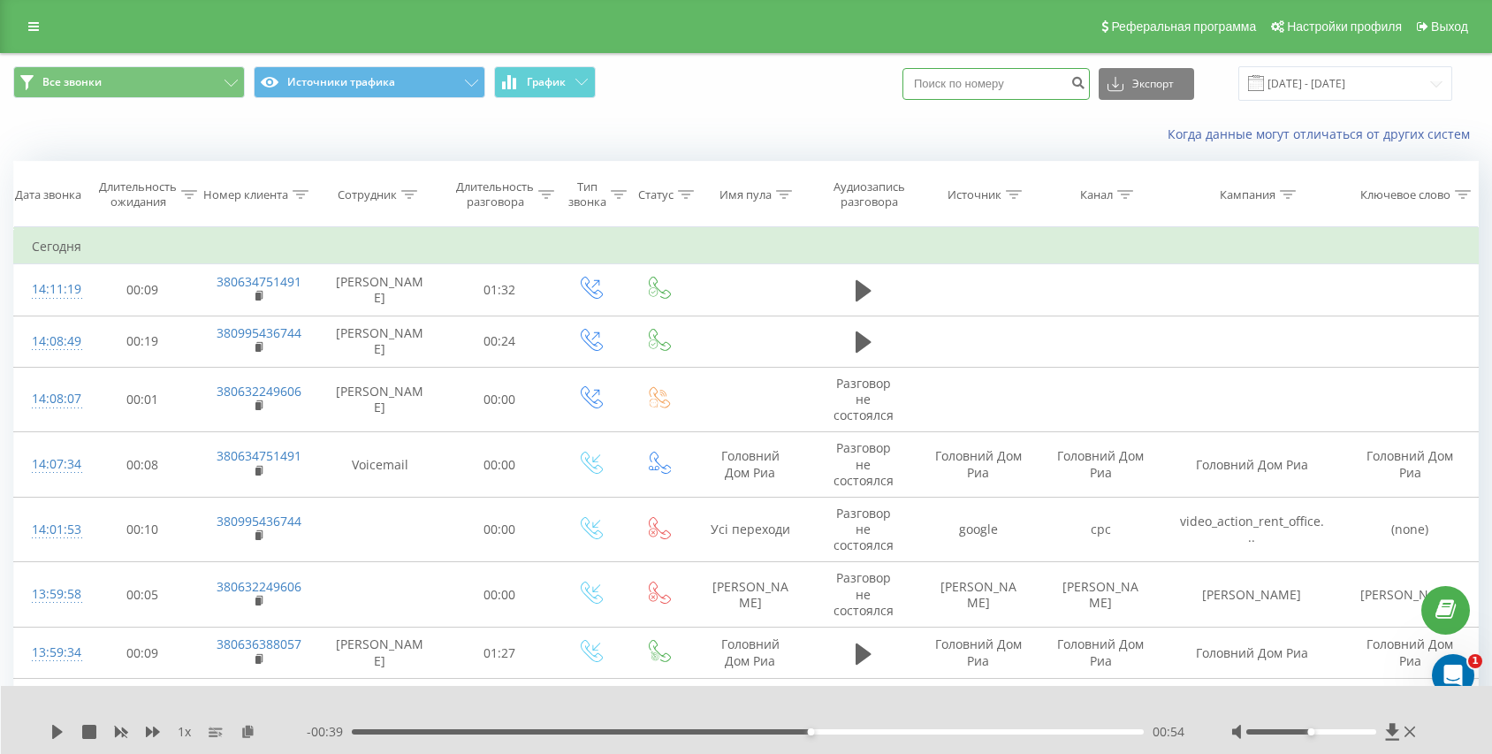
paste input "380504426232"
type input "380504426232"
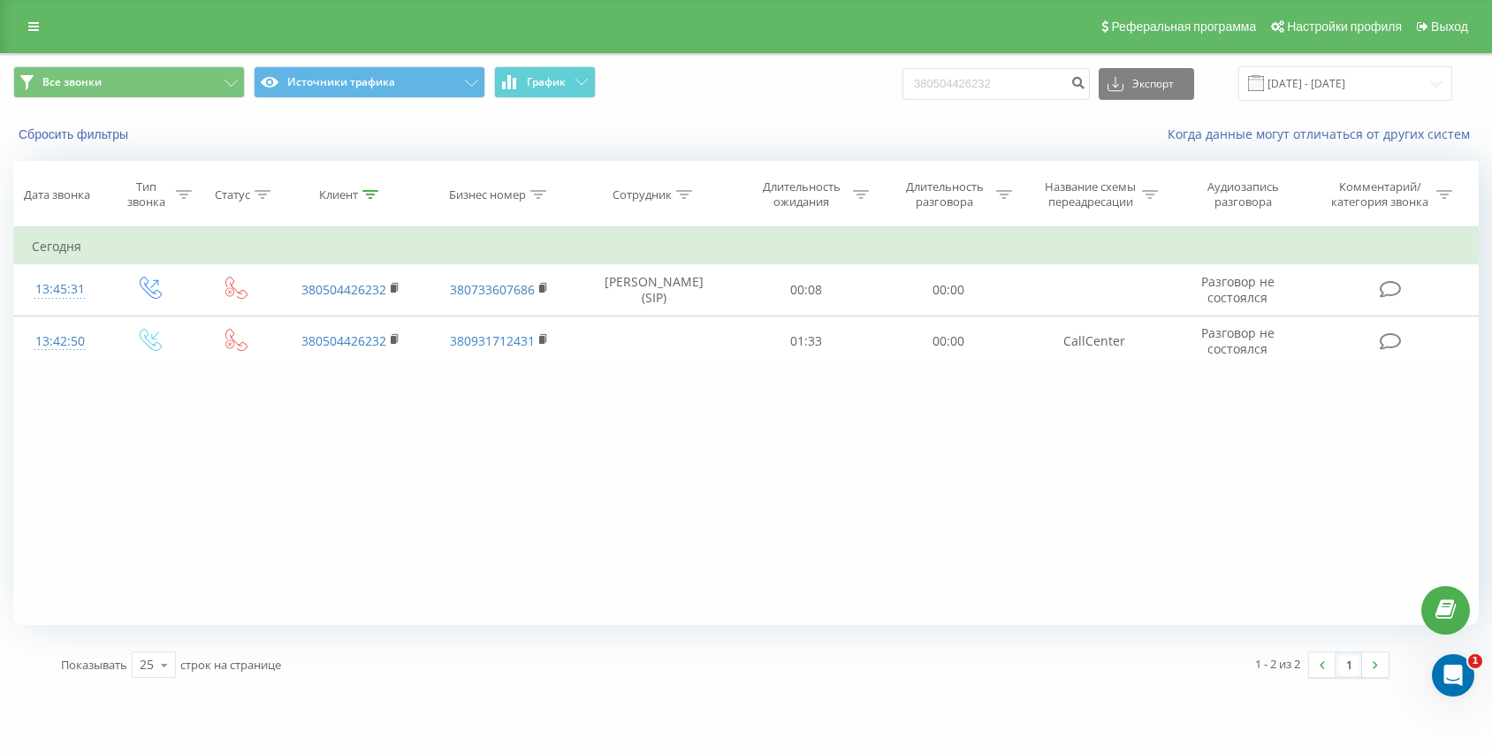
click at [375, 104] on div "Все звонки Источники трафика График 380504426232 Экспорт .csv .xls .xlsx [DATE]…" at bounding box center [746, 83] width 1490 height 59
click at [388, 94] on button "Источники трафика" at bounding box center [370, 82] width 232 height 32
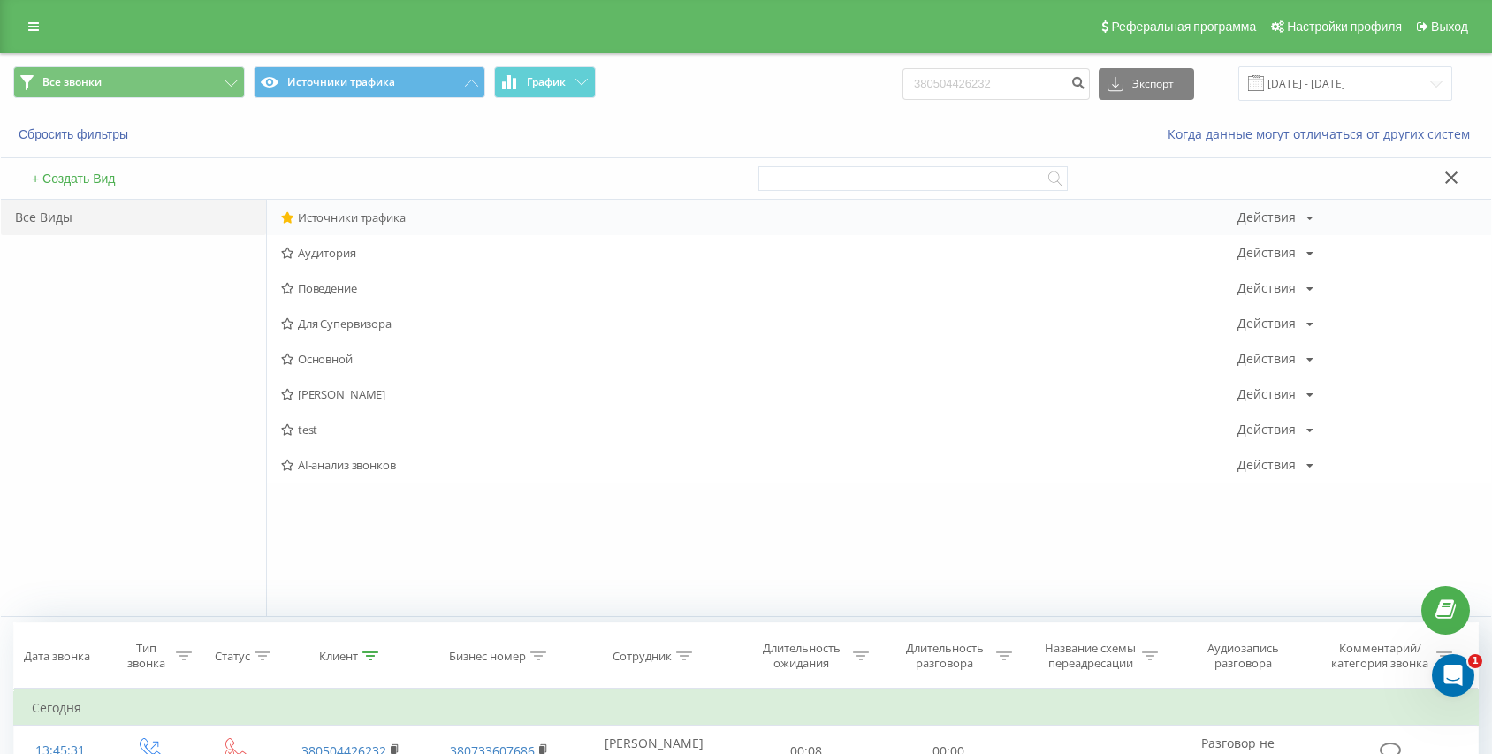
click at [351, 209] on div "Источники трафика Действия Редактировать Копировать Удалить По умолчанию Подели…" at bounding box center [879, 217] width 1224 height 35
click at [301, 234] on div "Источники трафика Действия Редактировать Копировать Удалить По умолчанию Подели…" at bounding box center [879, 217] width 1224 height 35
click at [338, 217] on span "Источники трафика" at bounding box center [759, 217] width 956 height 12
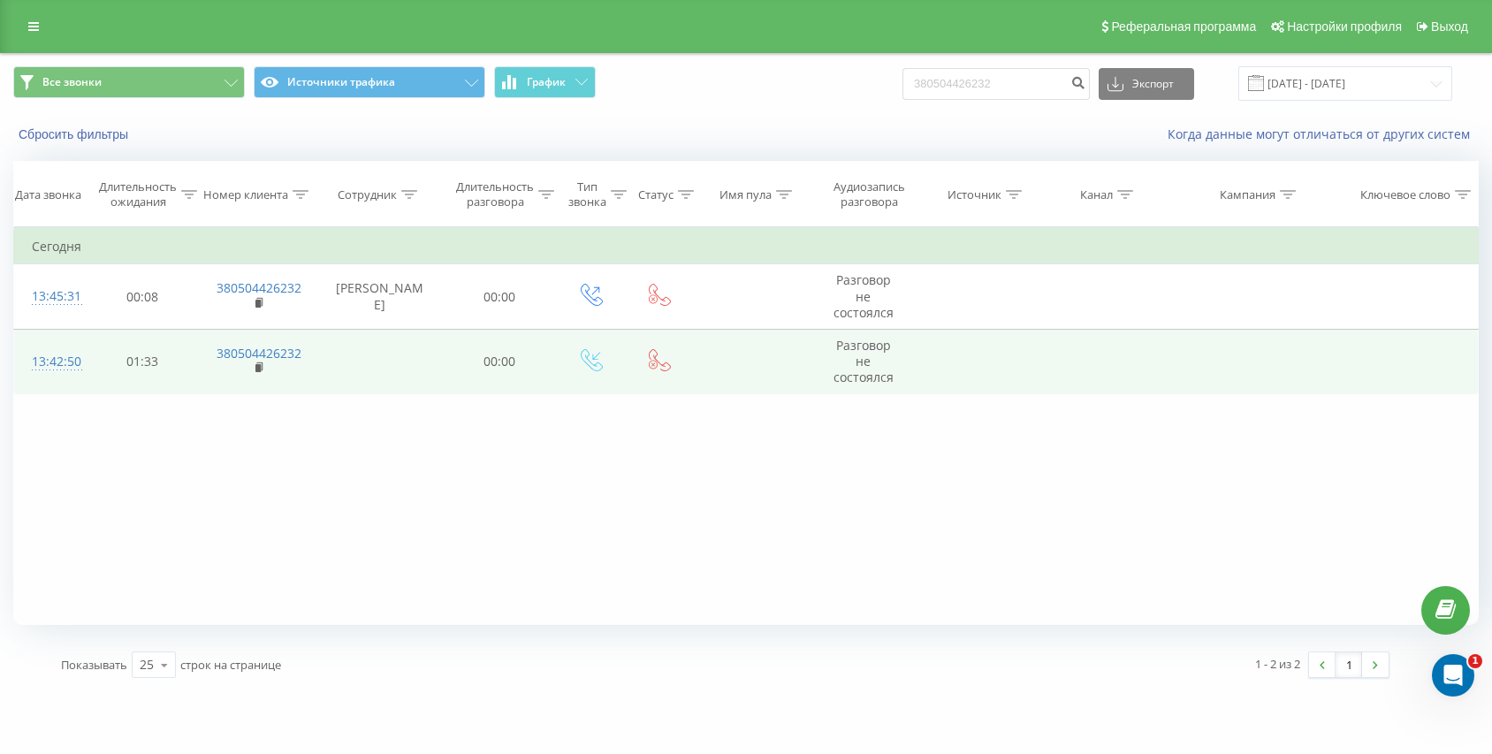
click at [847, 347] on span "Разговор не состоялся" at bounding box center [864, 361] width 60 height 49
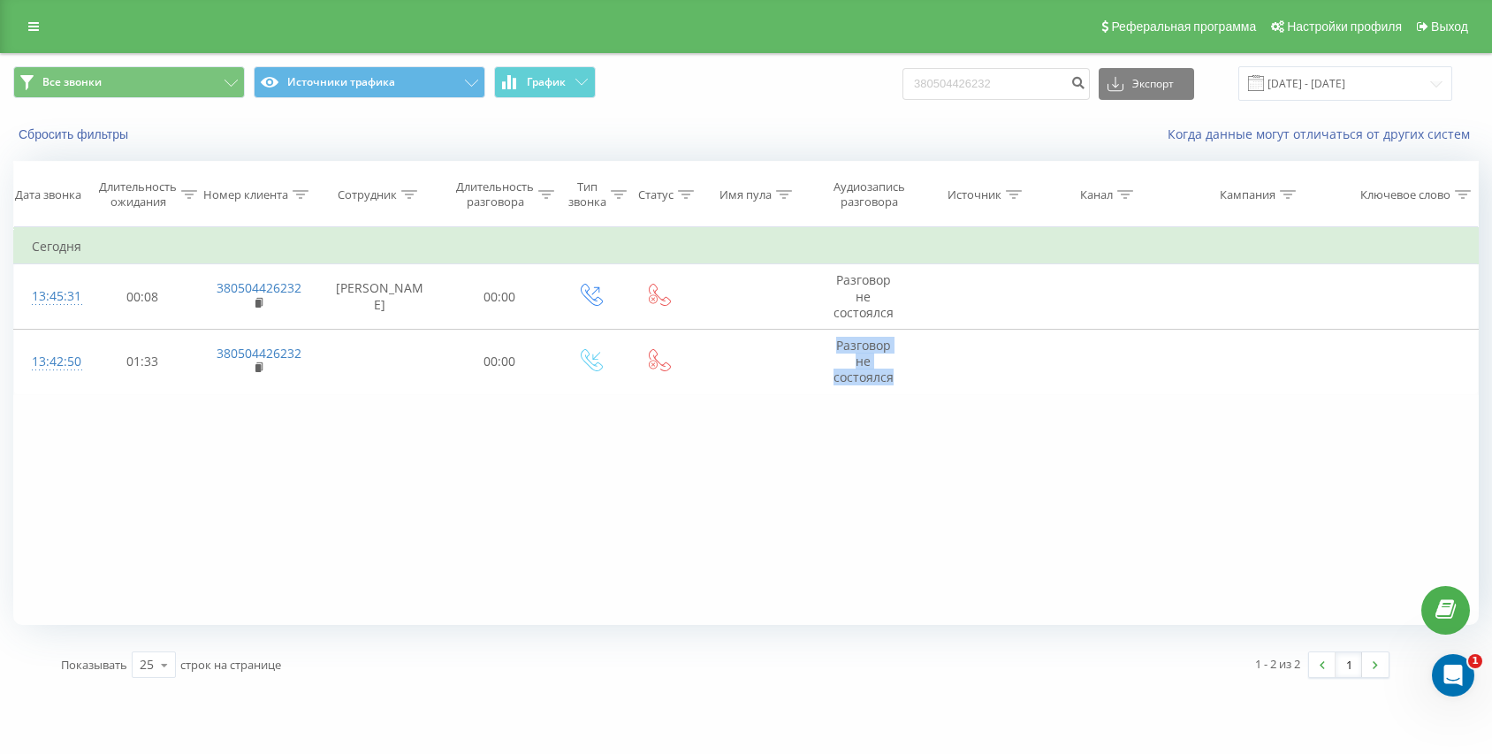
click at [852, 396] on div "Фильтровать по условию Равно Отмена OK Фильтровать по условию Содержит Отмена O…" at bounding box center [746, 426] width 1466 height 398
click at [44, 37] on link at bounding box center [34, 26] width 32 height 25
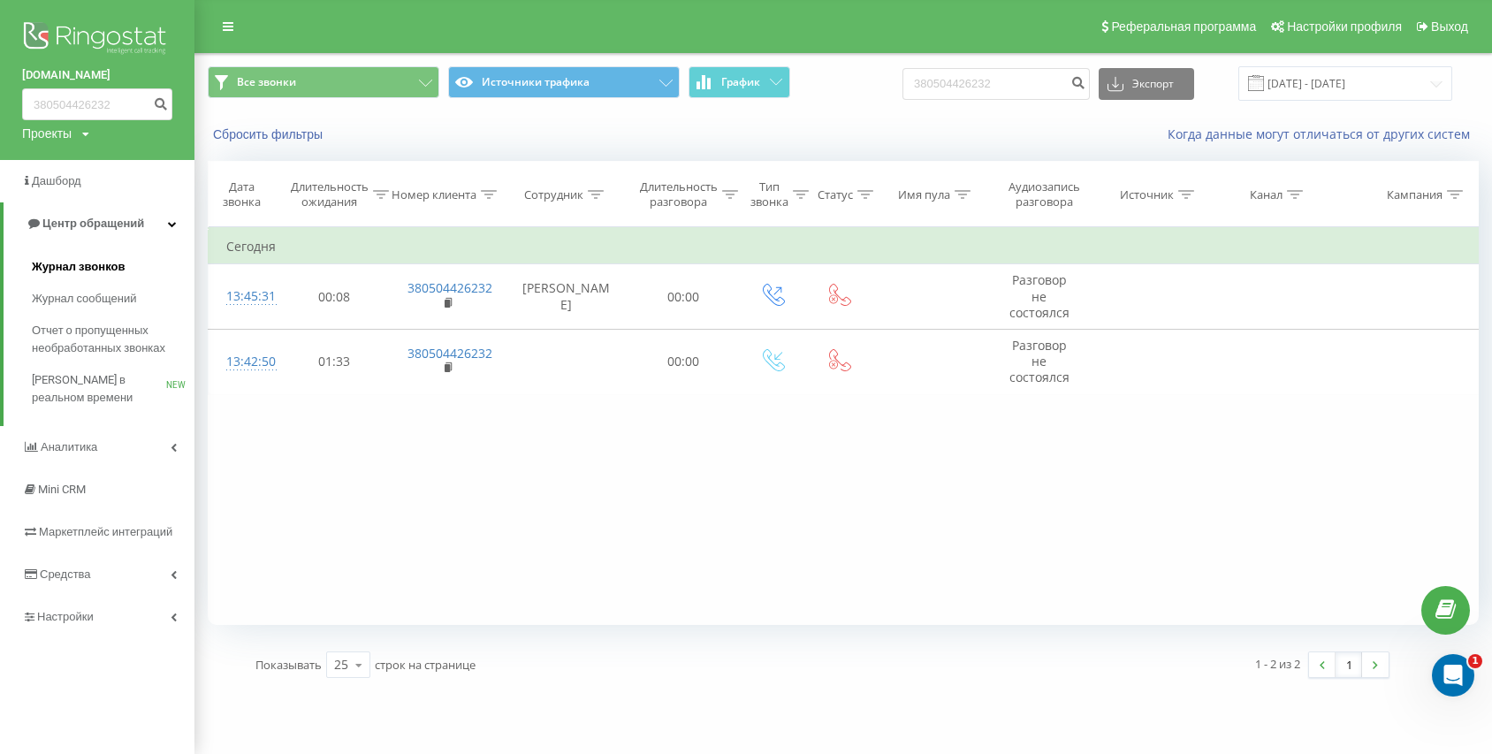
click at [65, 255] on link "Журнал звонков" at bounding box center [113, 267] width 163 height 32
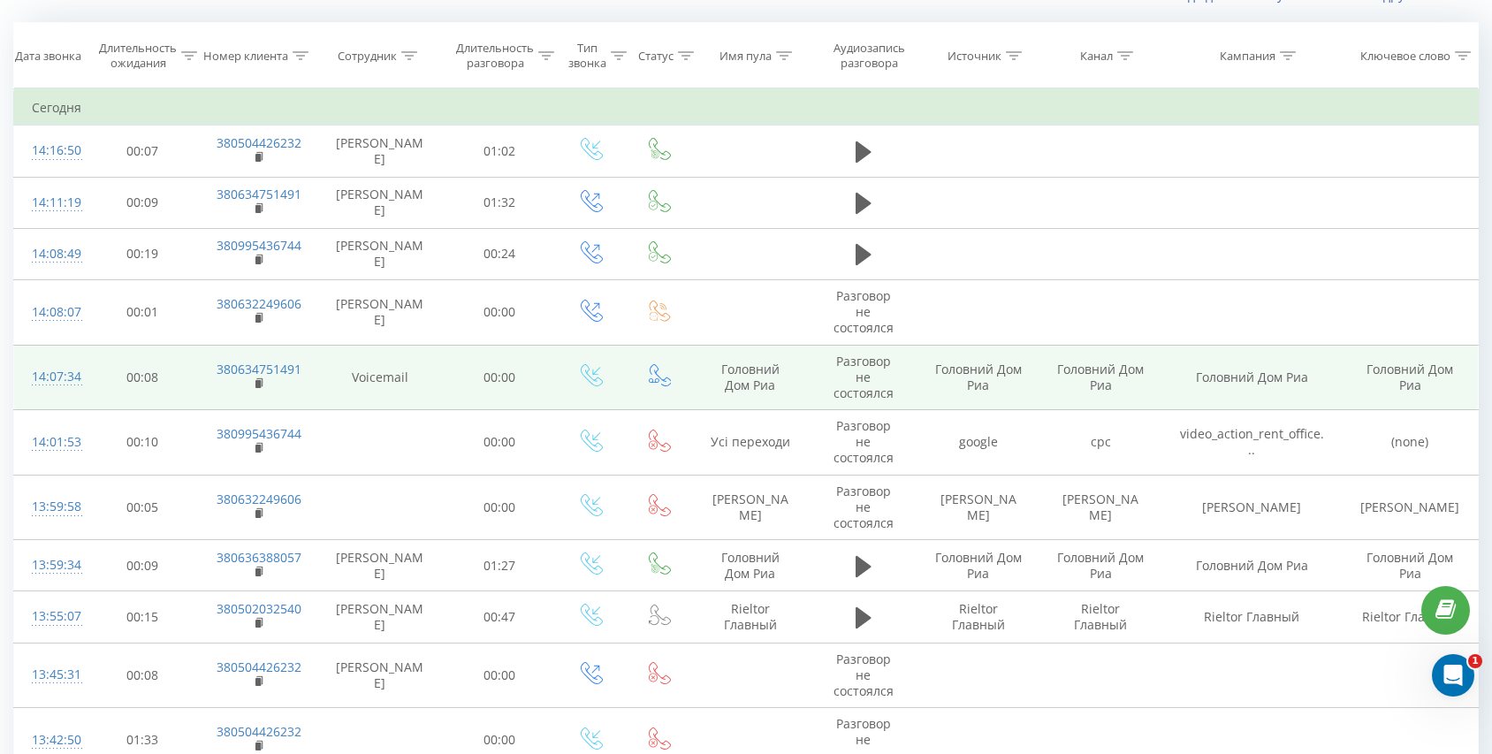
scroll to position [245, 0]
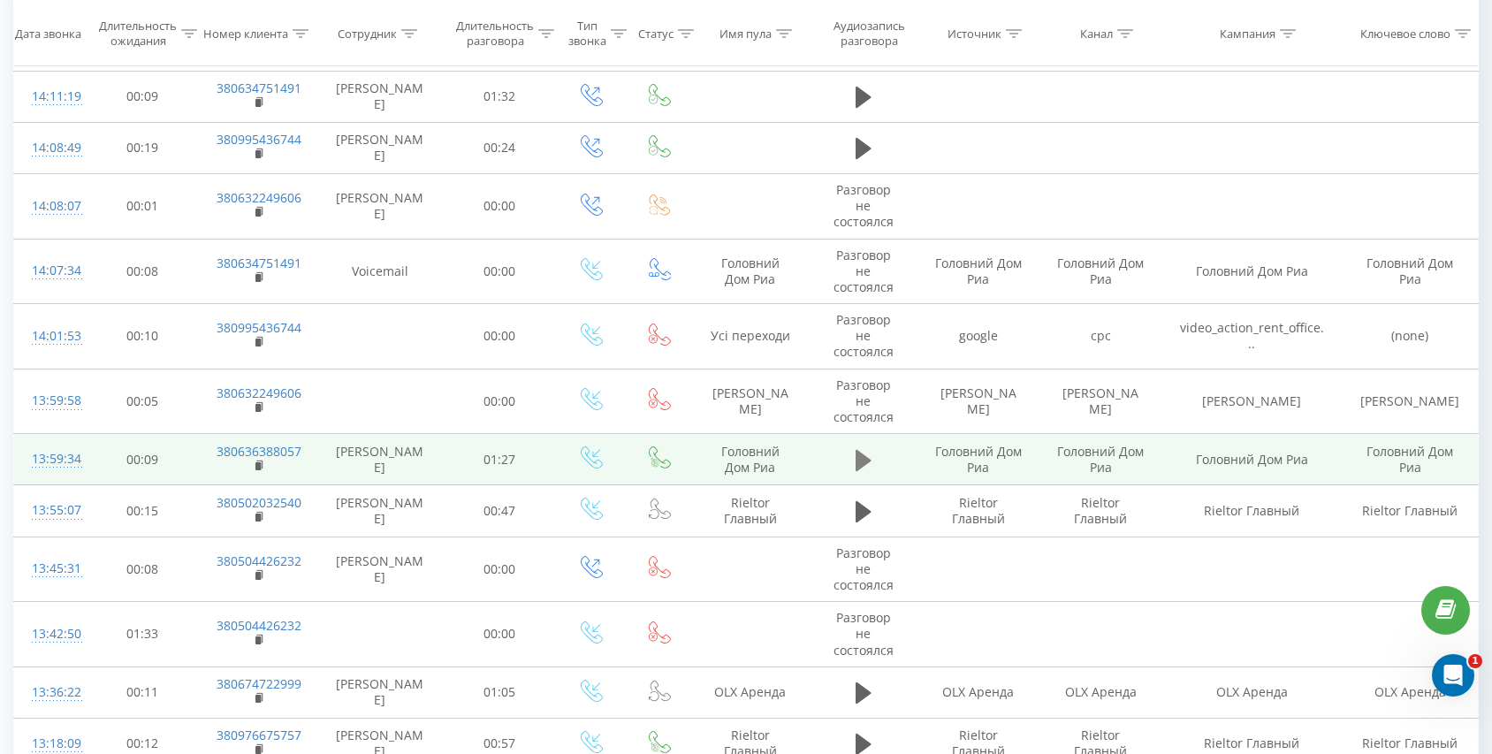
click at [856, 451] on icon at bounding box center [864, 460] width 16 height 25
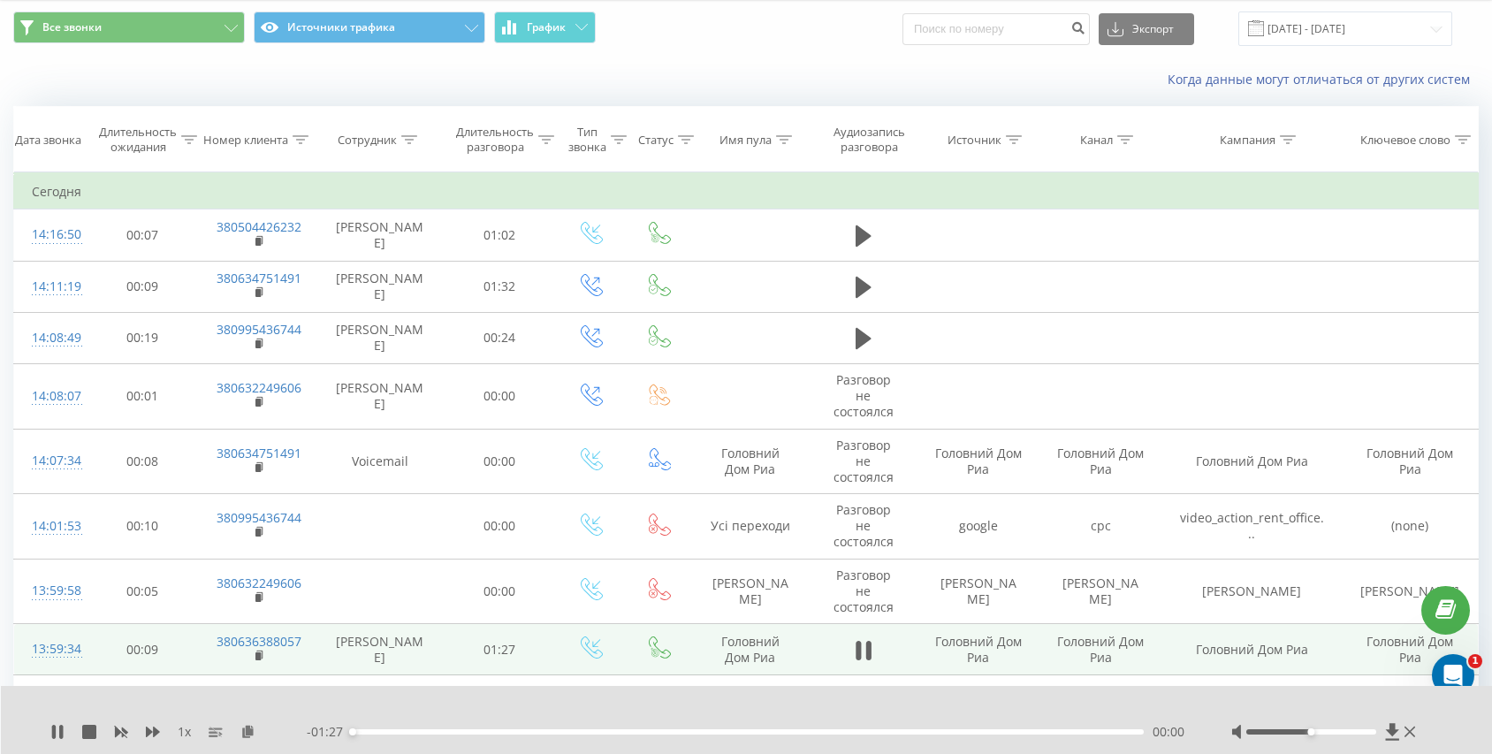
scroll to position [0, 0]
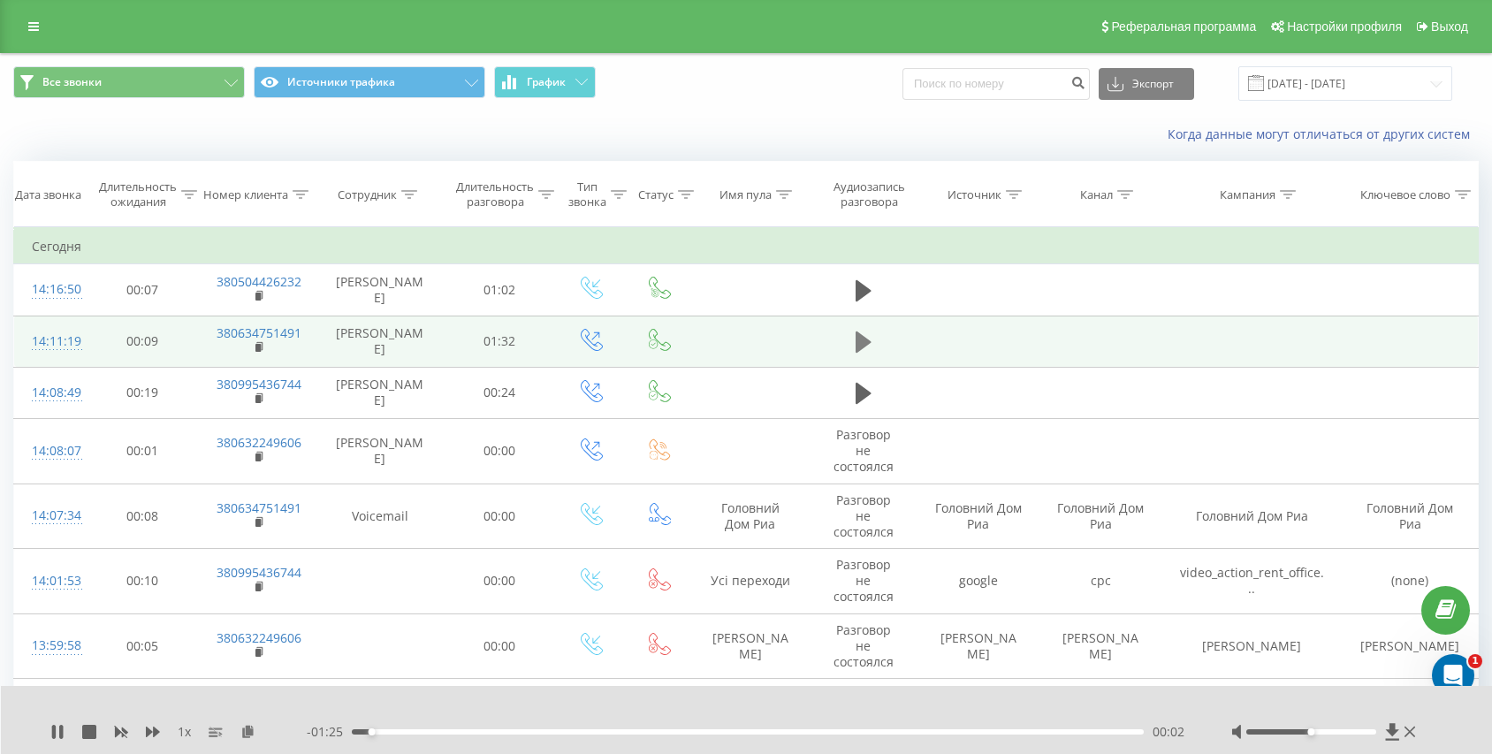
click at [857, 344] on icon at bounding box center [864, 341] width 16 height 21
click at [421, 730] on div "00:01" at bounding box center [748, 731] width 792 height 5
click at [556, 733] on div "00:30" at bounding box center [748, 731] width 792 height 5
click at [530, 732] on div "00:24" at bounding box center [748, 731] width 792 height 5
click at [511, 731] on div "00:23" at bounding box center [748, 731] width 792 height 5
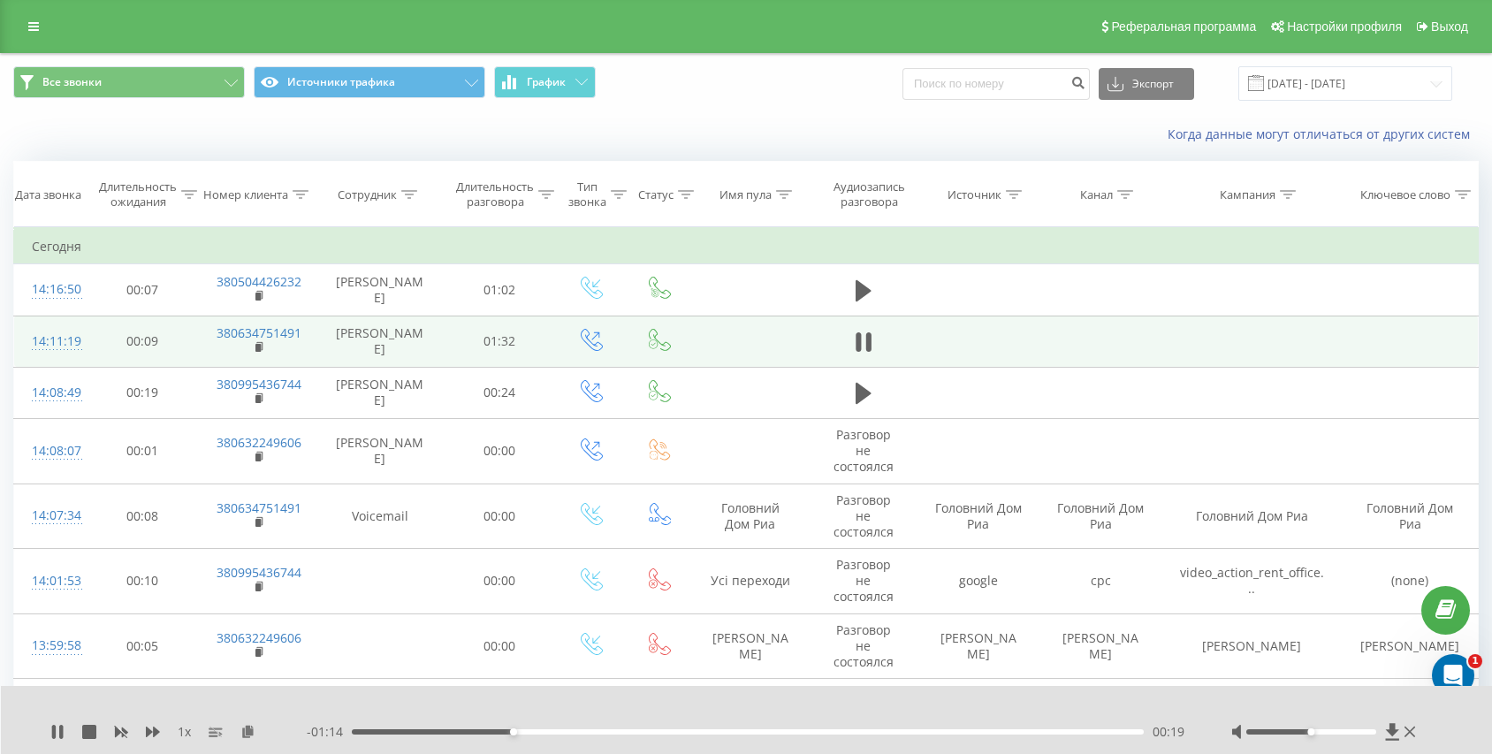
click at [493, 734] on div "00:19" at bounding box center [748, 731] width 792 height 5
click at [477, 732] on div "00:14" at bounding box center [748, 731] width 792 height 5
click at [469, 732] on div "00:15" at bounding box center [748, 731] width 792 height 5
click at [459, 733] on div "00:14" at bounding box center [748, 731] width 792 height 5
click at [445, 735] on div "- 01:20 00:12 00:12" at bounding box center [747, 732] width 880 height 18
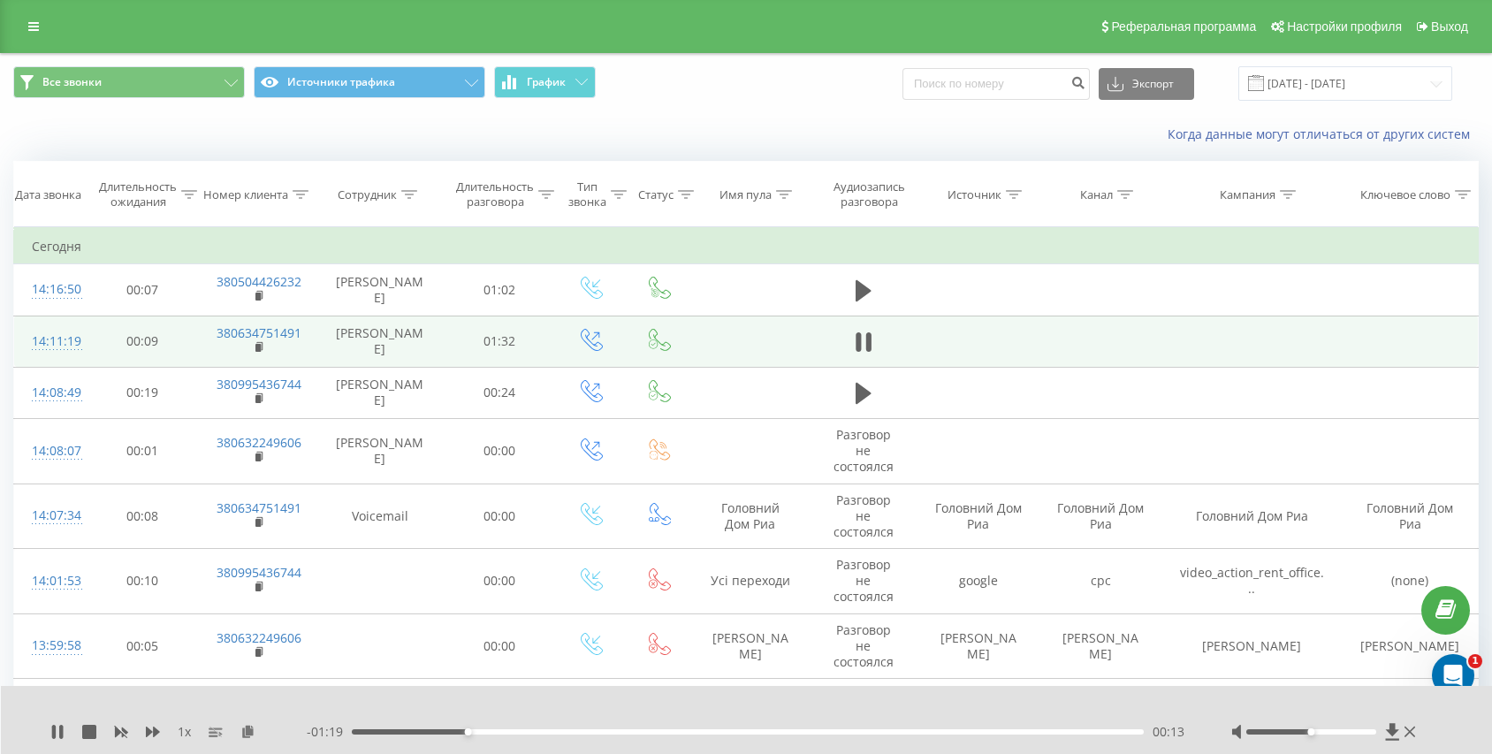
click at [443, 732] on div "00:13" at bounding box center [748, 731] width 792 height 5
click at [872, 342] on button at bounding box center [863, 342] width 27 height 27
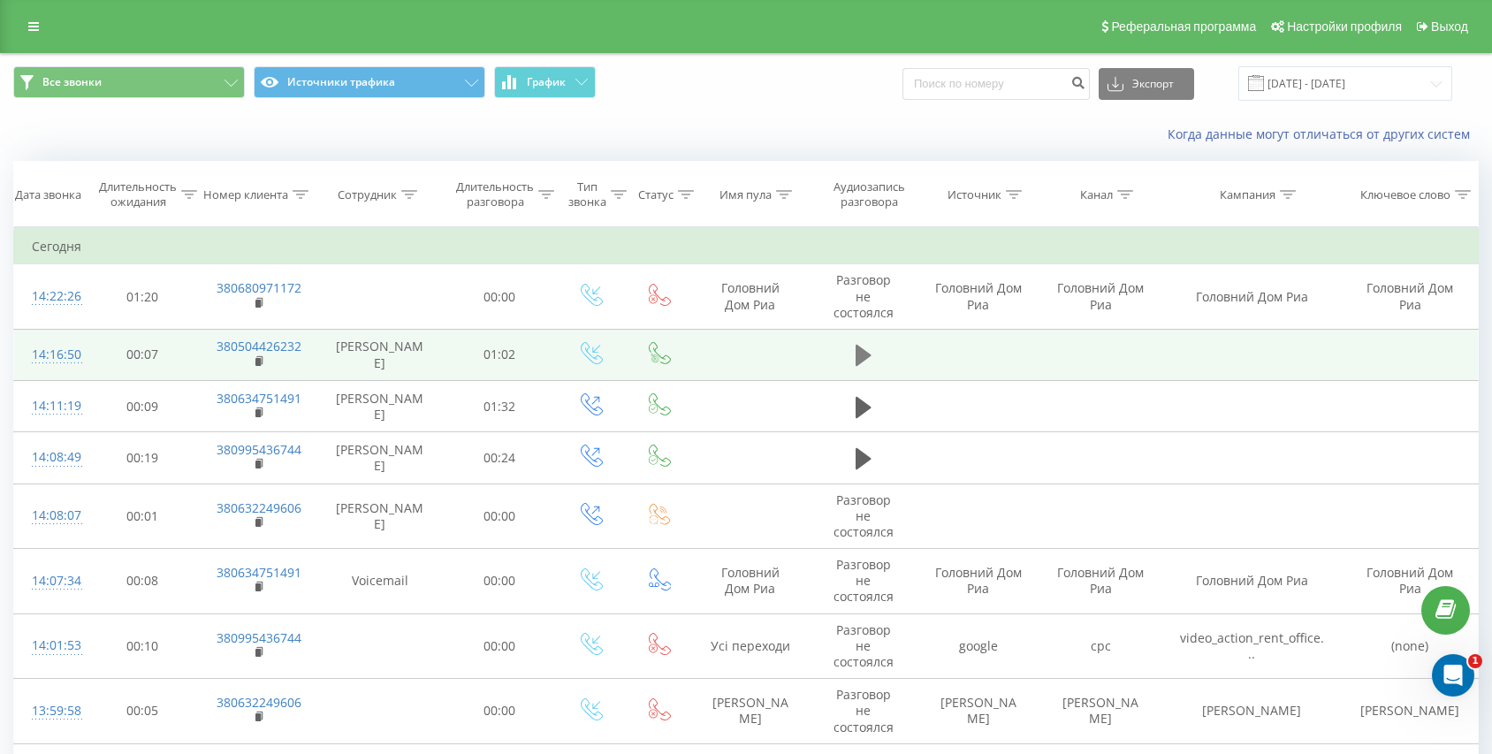
click at [857, 355] on icon at bounding box center [864, 355] width 16 height 21
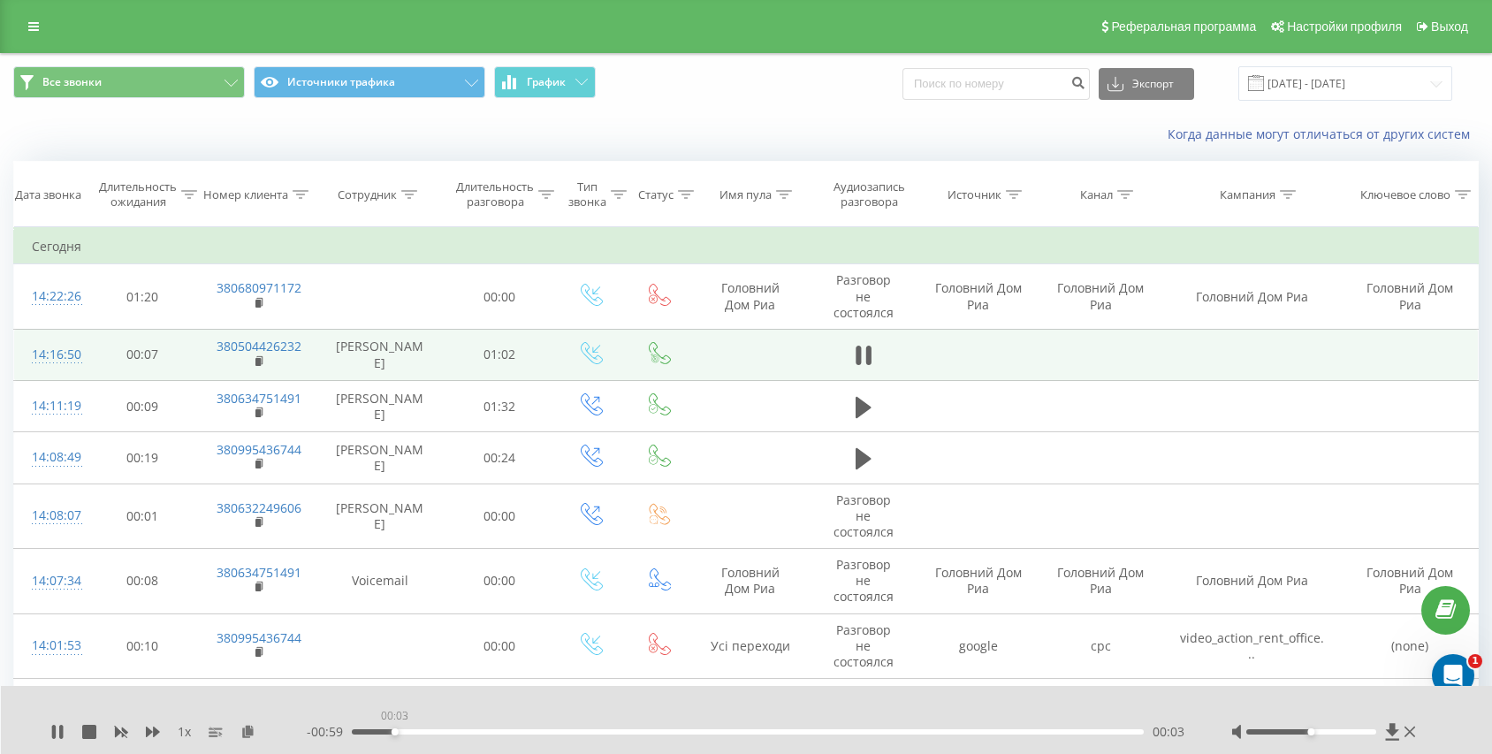
click at [394, 729] on div "00:03" at bounding box center [748, 731] width 792 height 5
click at [420, 729] on div "00:03" at bounding box center [748, 731] width 792 height 5
click at [468, 733] on div "00:05" at bounding box center [748, 731] width 792 height 5
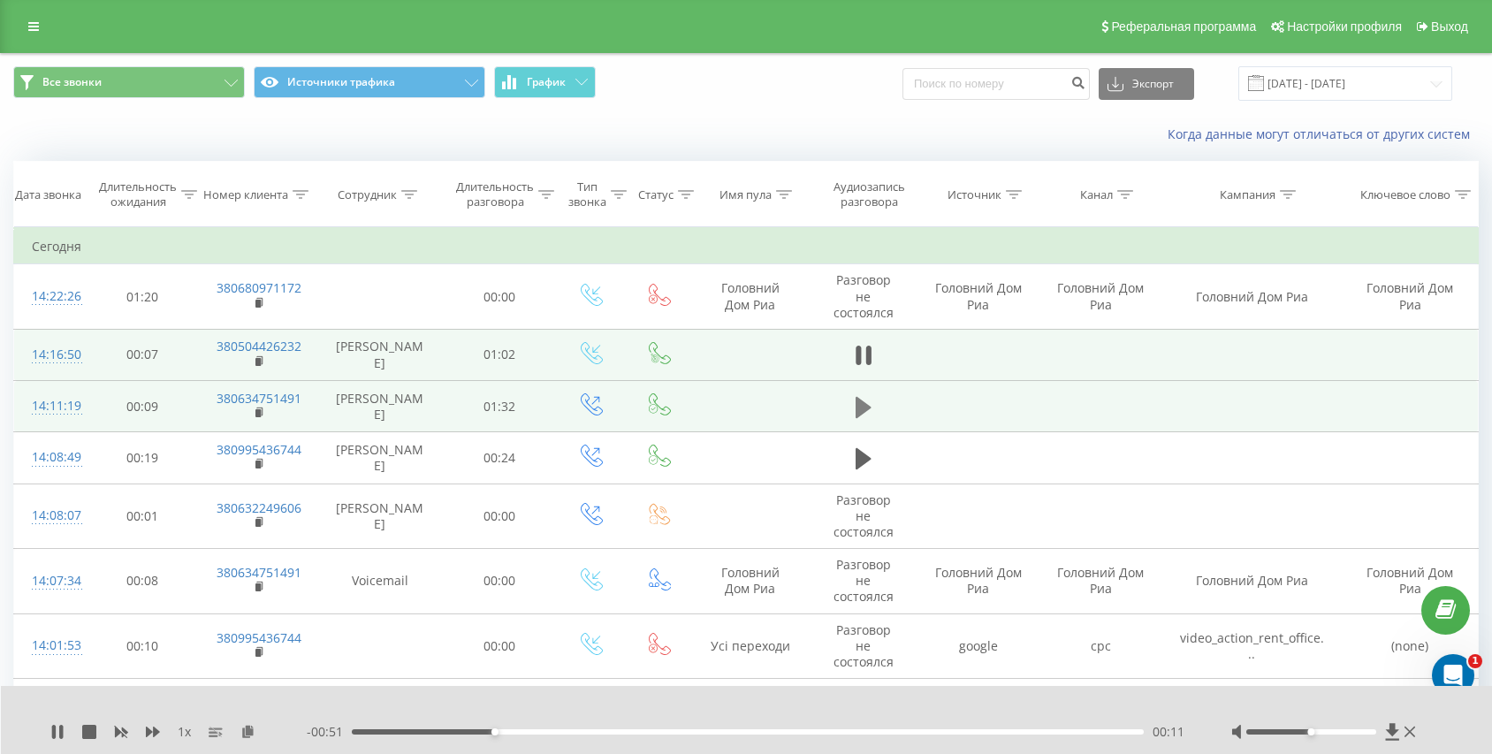
click at [863, 404] on icon at bounding box center [864, 406] width 16 height 21
click at [446, 733] on div "00:00" at bounding box center [748, 731] width 792 height 5
click at [520, 736] on div "- 01:21 00:11 00:11" at bounding box center [747, 732] width 880 height 18
click at [871, 405] on icon at bounding box center [867, 407] width 5 height 19
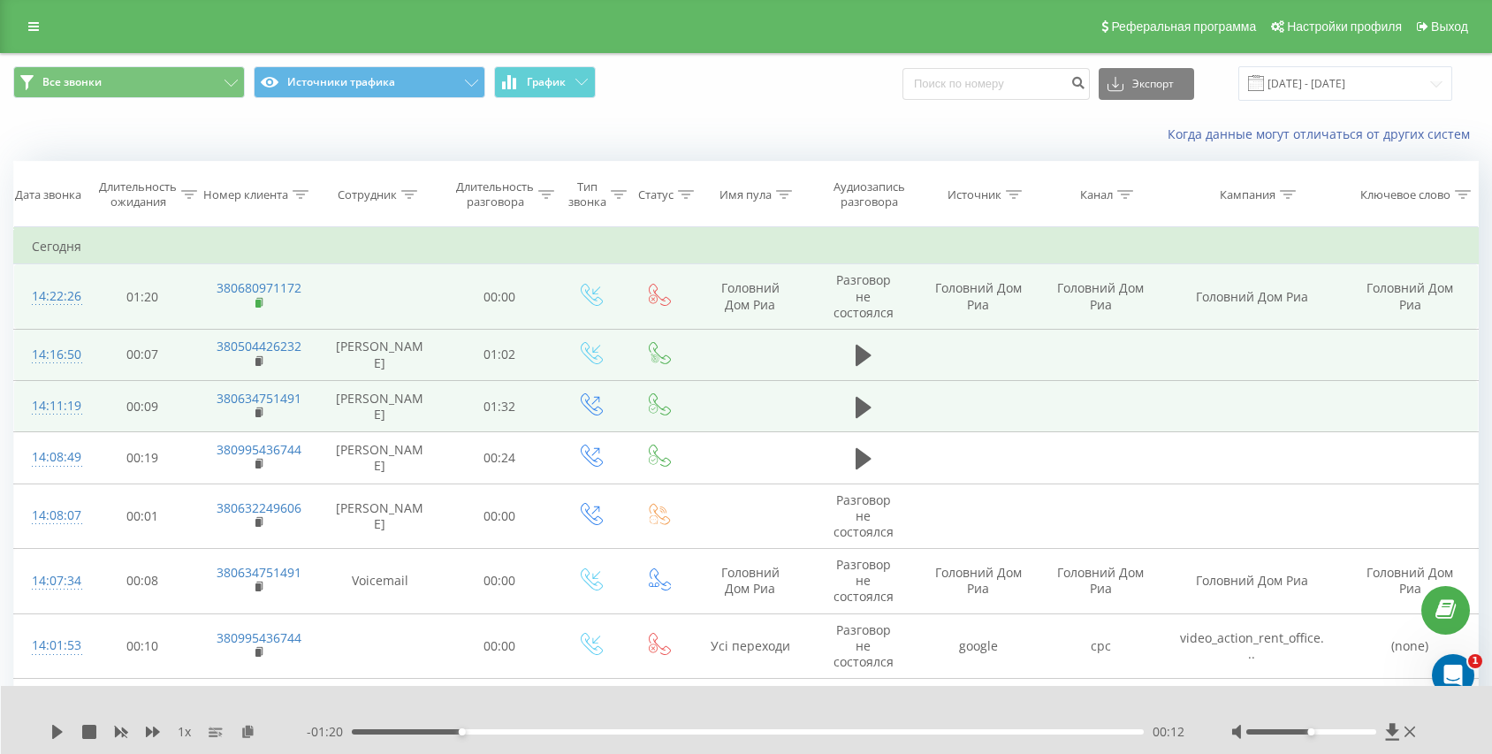
click at [258, 304] on rect at bounding box center [257, 304] width 5 height 8
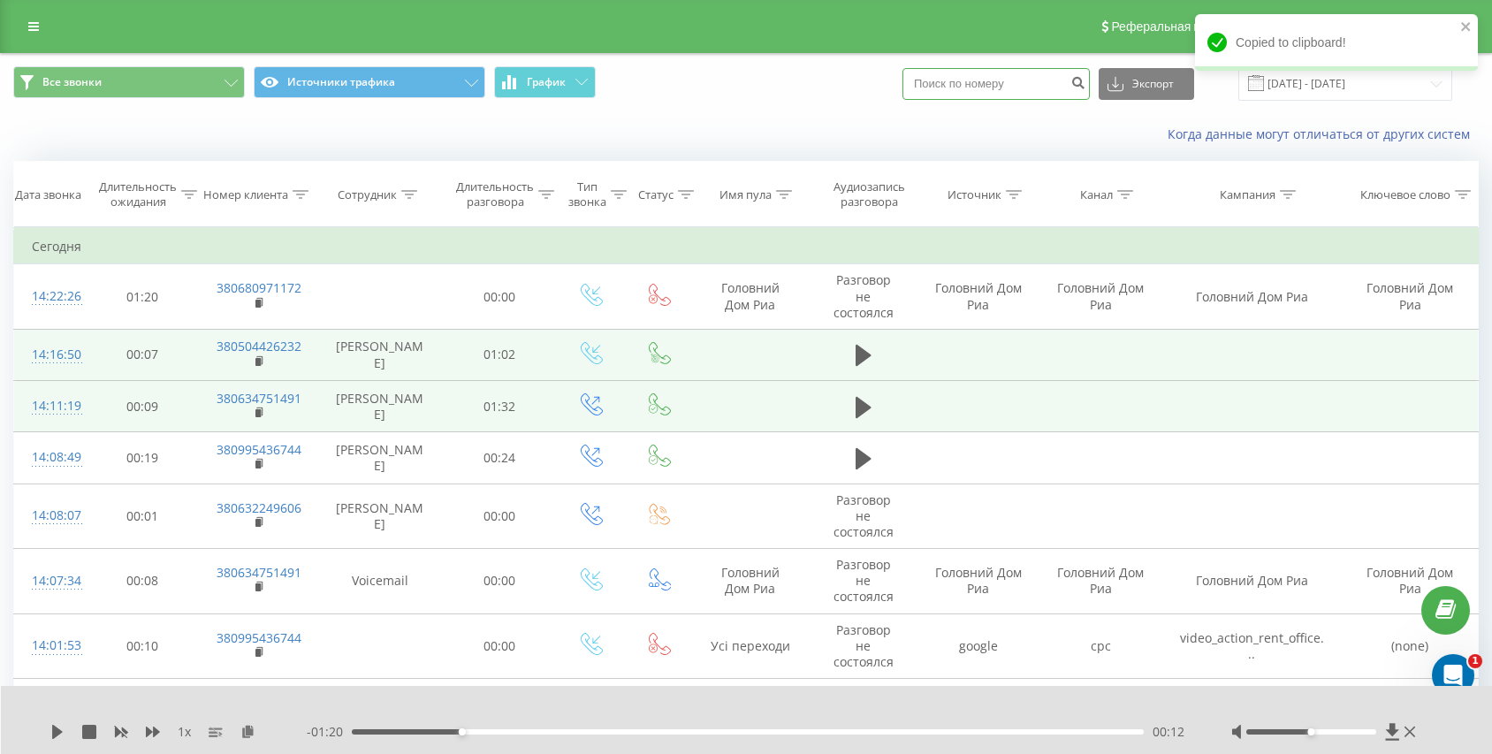
click at [976, 85] on input at bounding box center [996, 84] width 187 height 32
paste input "380680971172"
type input "380680971172"
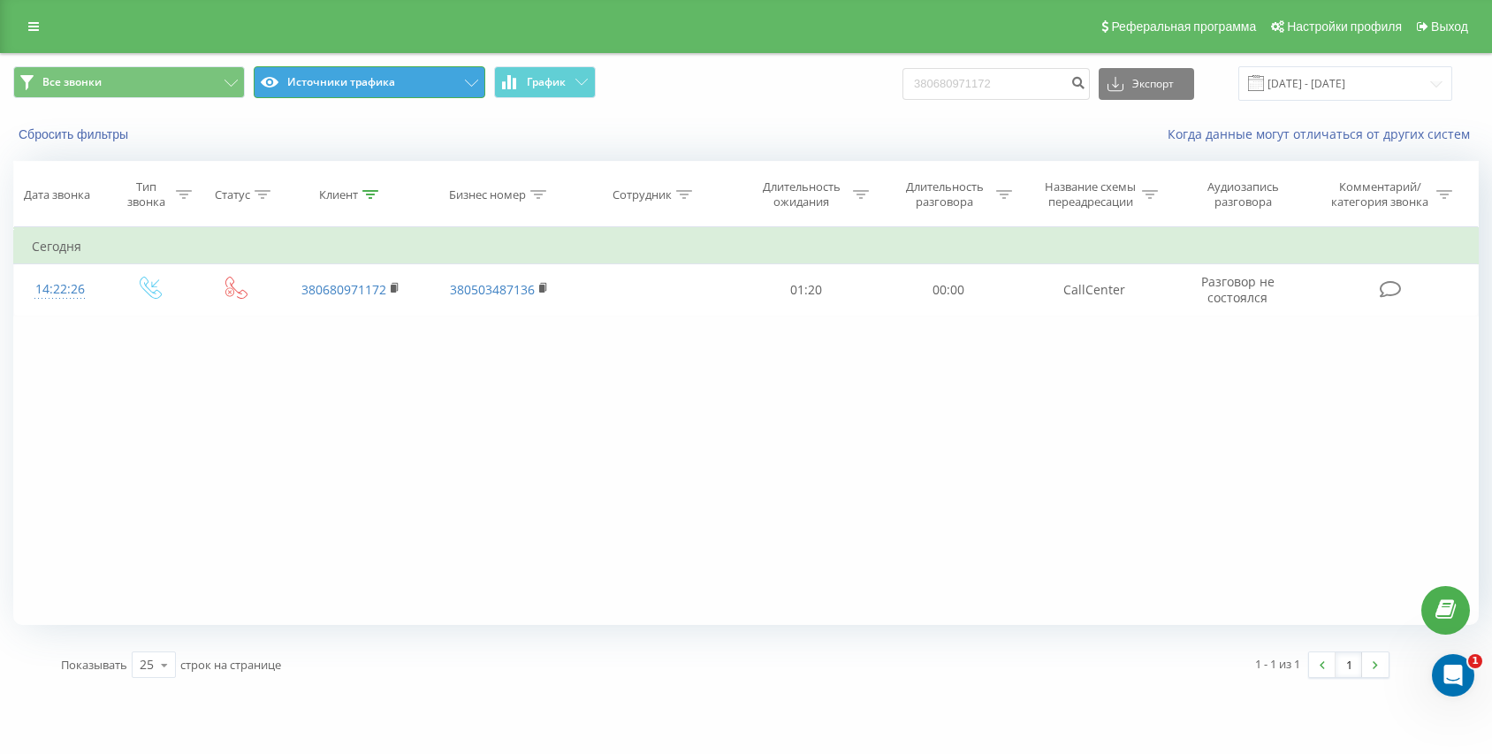
click at [345, 88] on button "Источники трафика" at bounding box center [370, 82] width 232 height 32
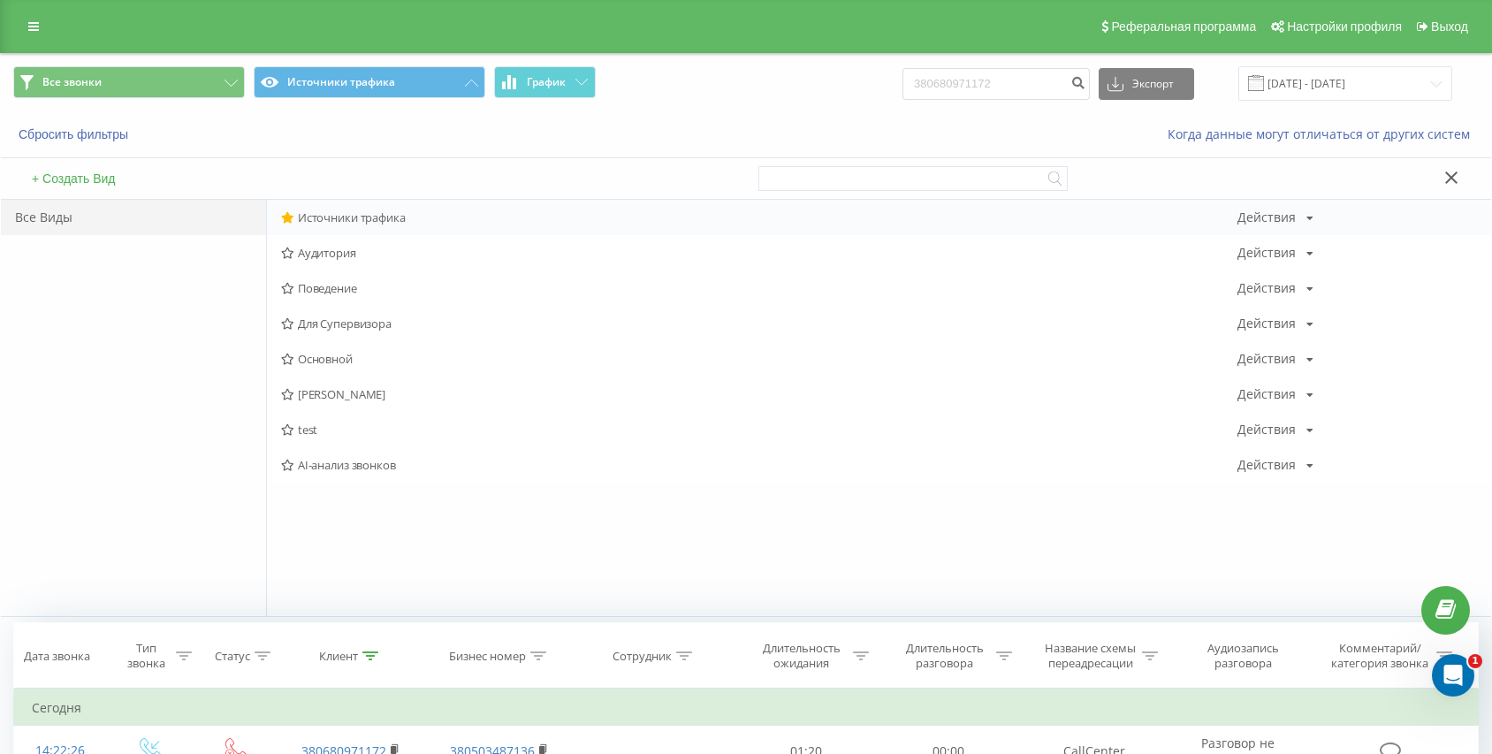
click at [324, 216] on span "Источники трафика" at bounding box center [759, 217] width 956 height 12
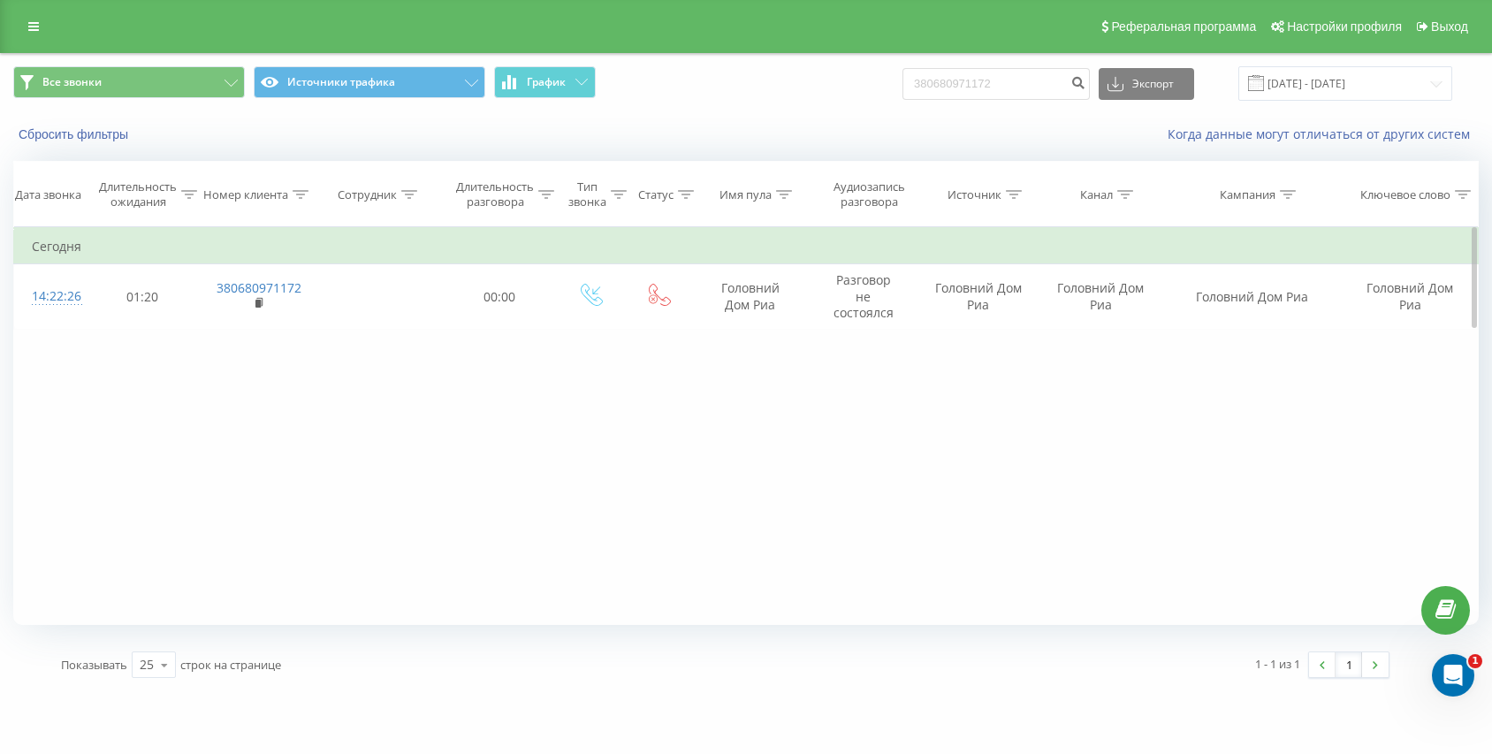
click at [857, 405] on div "Фильтровать по условию Равно Отмена OK Фильтровать по условию Содержит Отмена O…" at bounding box center [746, 426] width 1466 height 398
click at [14, 25] on div "Реферальная программа Настройки профиля Выход" at bounding box center [746, 26] width 1492 height 53
click at [22, 27] on link at bounding box center [34, 26] width 32 height 25
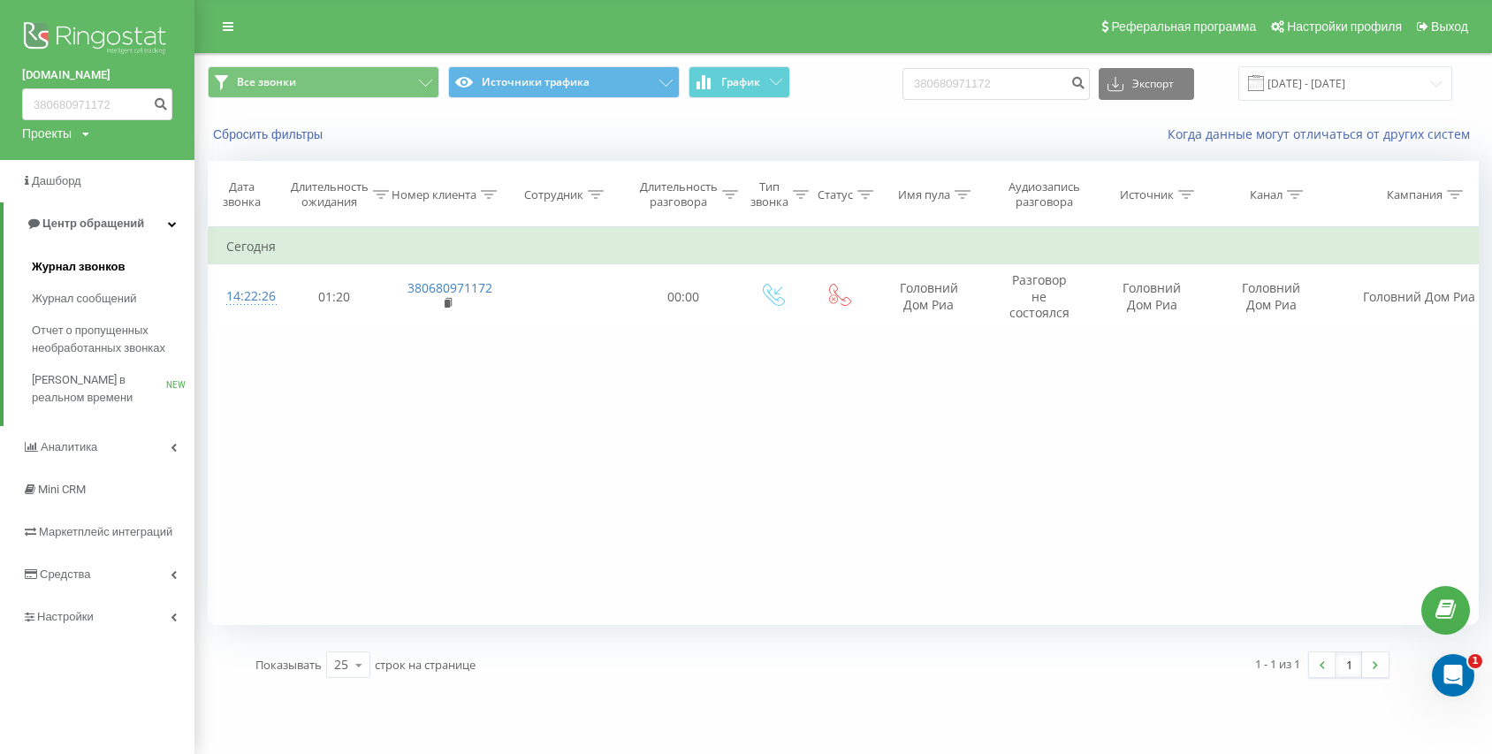
click at [81, 263] on span "Журнал звонков" at bounding box center [78, 267] width 93 height 18
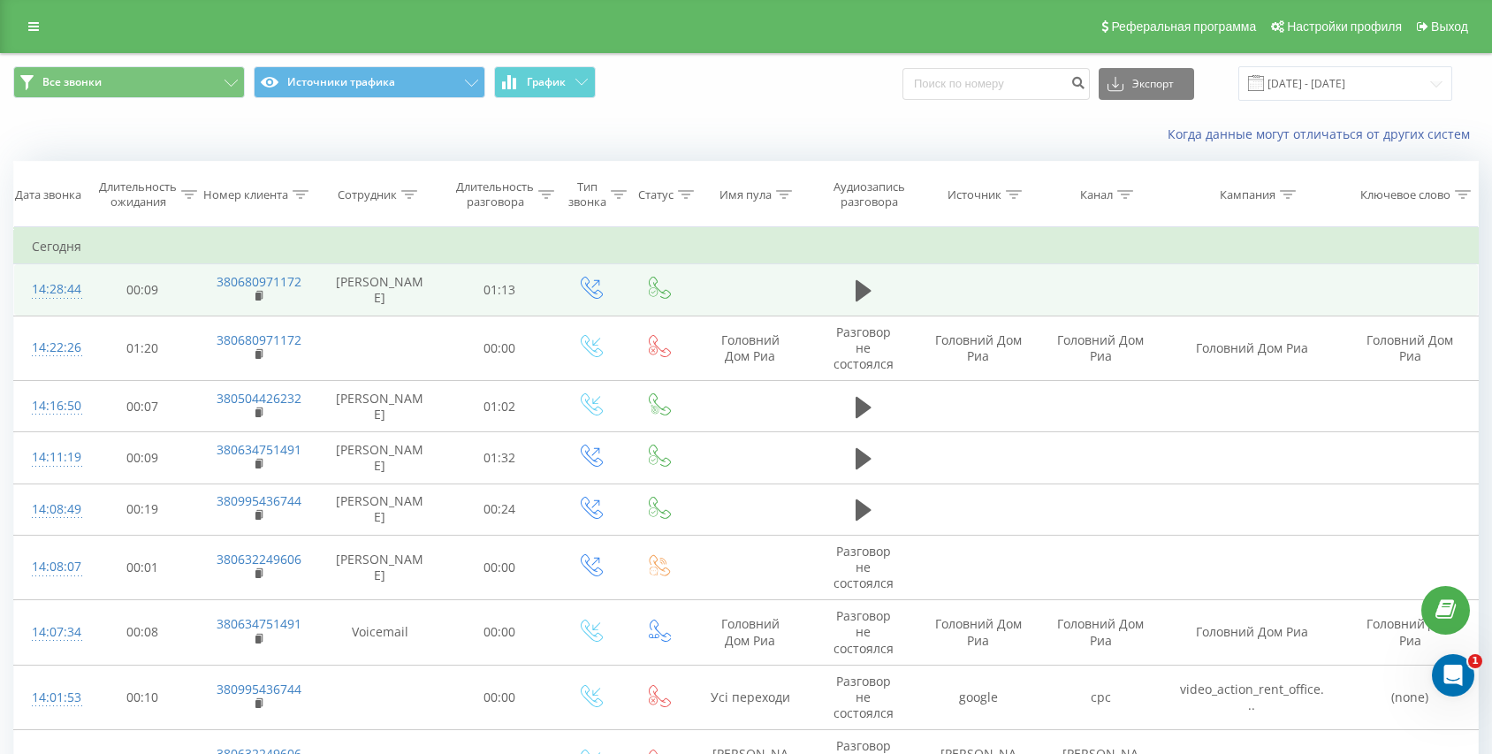
click at [861, 276] on td at bounding box center [863, 289] width 109 height 51
click at [858, 292] on icon at bounding box center [864, 290] width 16 height 21
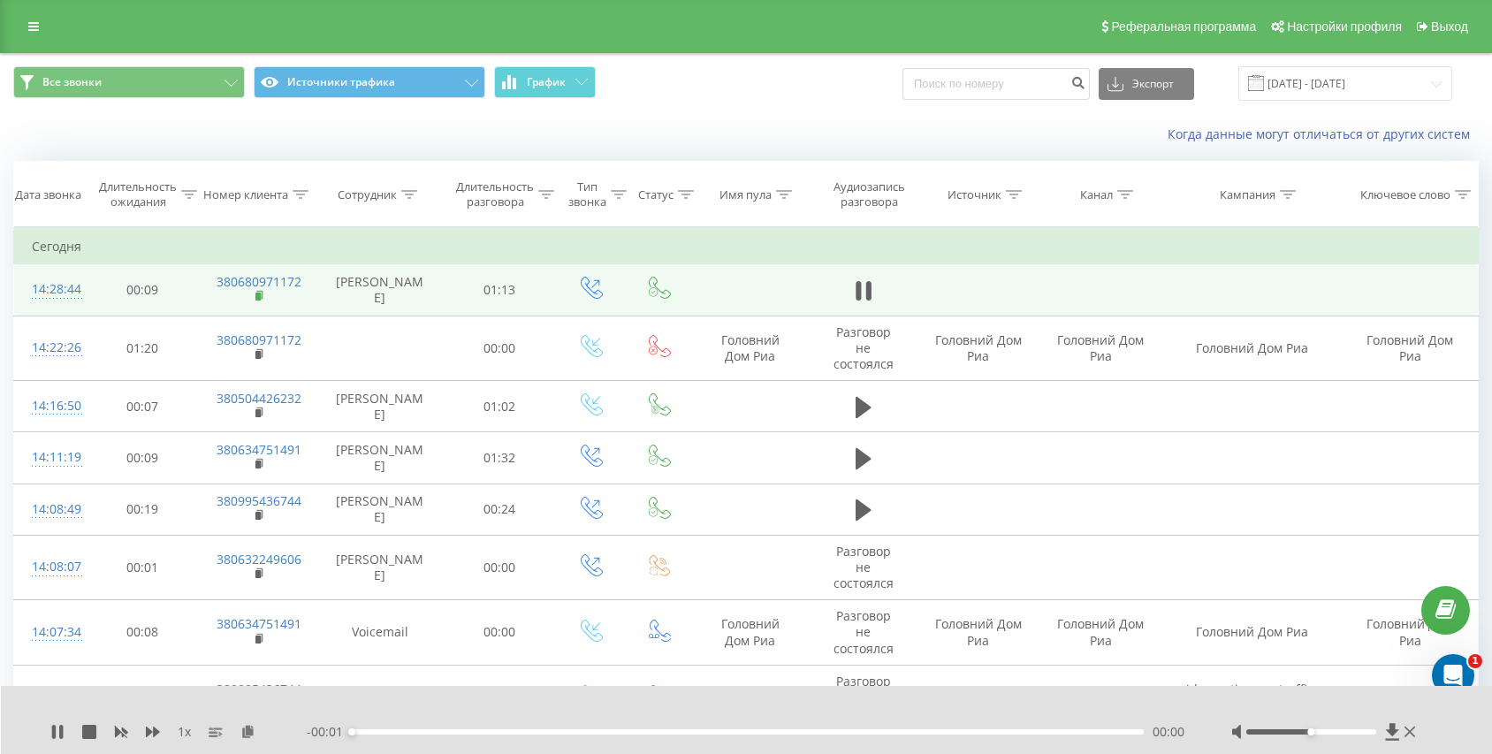
click at [261, 301] on icon at bounding box center [260, 296] width 10 height 12
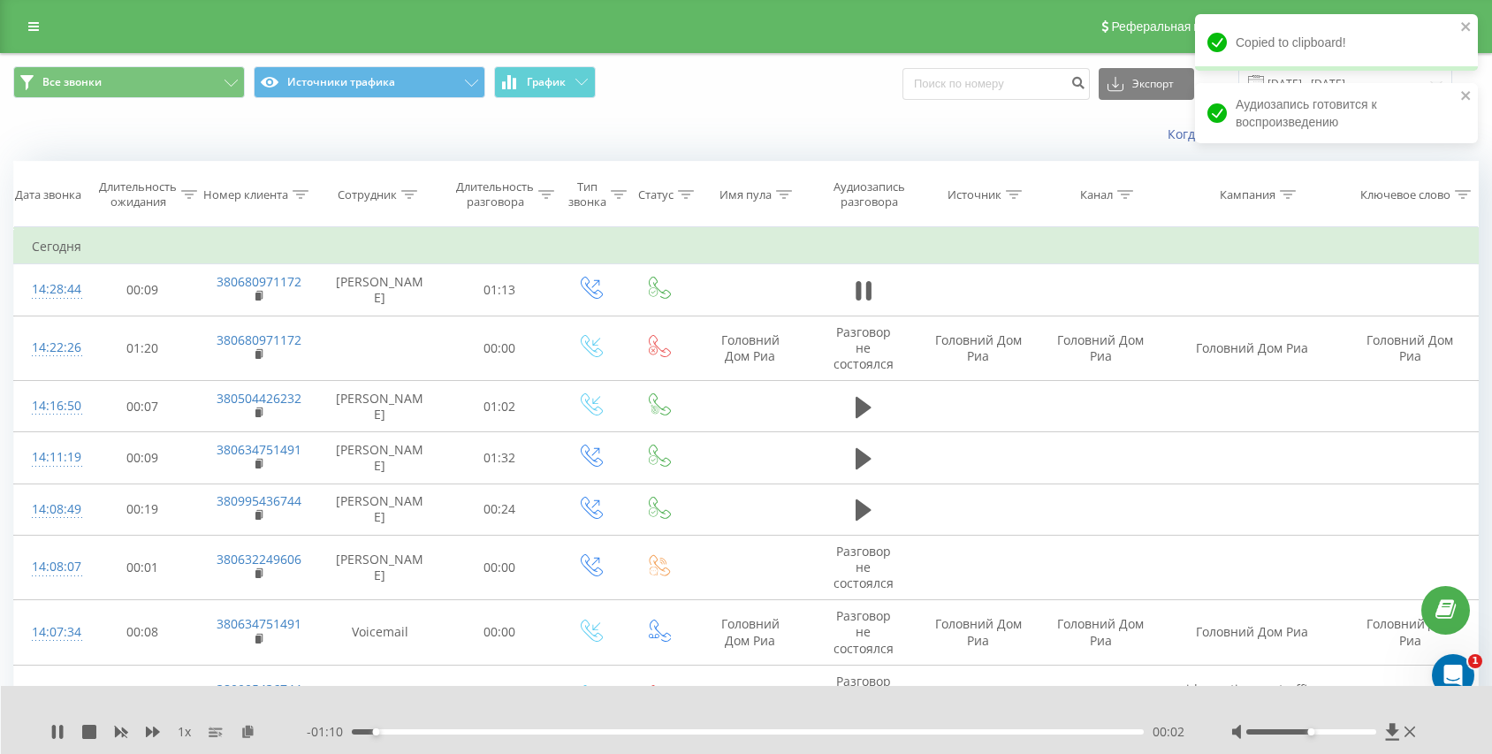
click at [414, 735] on div "- 01:10 00:02 00:02" at bounding box center [747, 732] width 880 height 18
click at [437, 733] on div "00:02" at bounding box center [748, 731] width 792 height 5
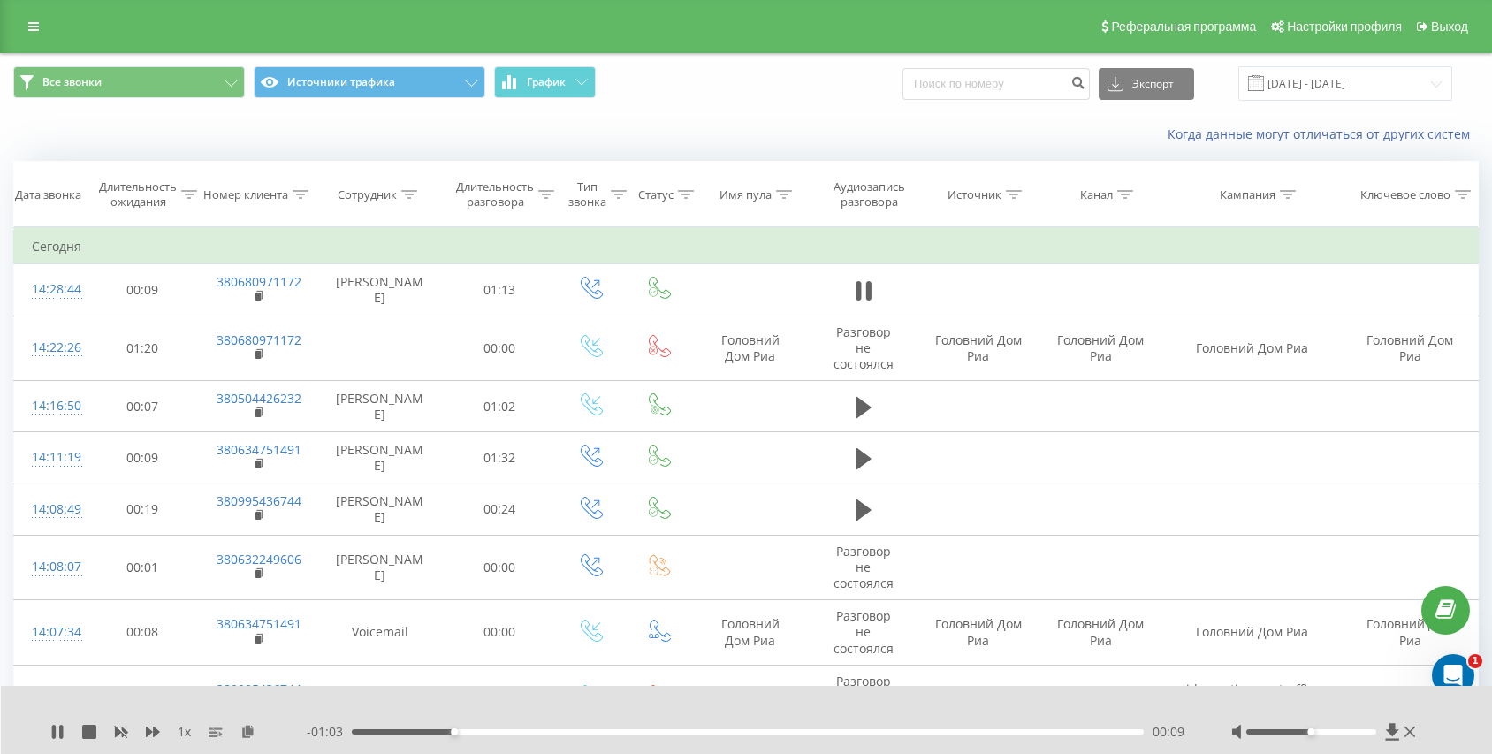
click at [686, 729] on div "00:09" at bounding box center [748, 731] width 792 height 5
click at [747, 731] on div "00:30" at bounding box center [748, 731] width 792 height 5
click at [790, 729] on div "00:36" at bounding box center [748, 731] width 792 height 5
click at [811, 731] on div "00:40" at bounding box center [748, 731] width 792 height 5
click at [864, 726] on div "- 00:30 00:42 00:42" at bounding box center [747, 732] width 880 height 18
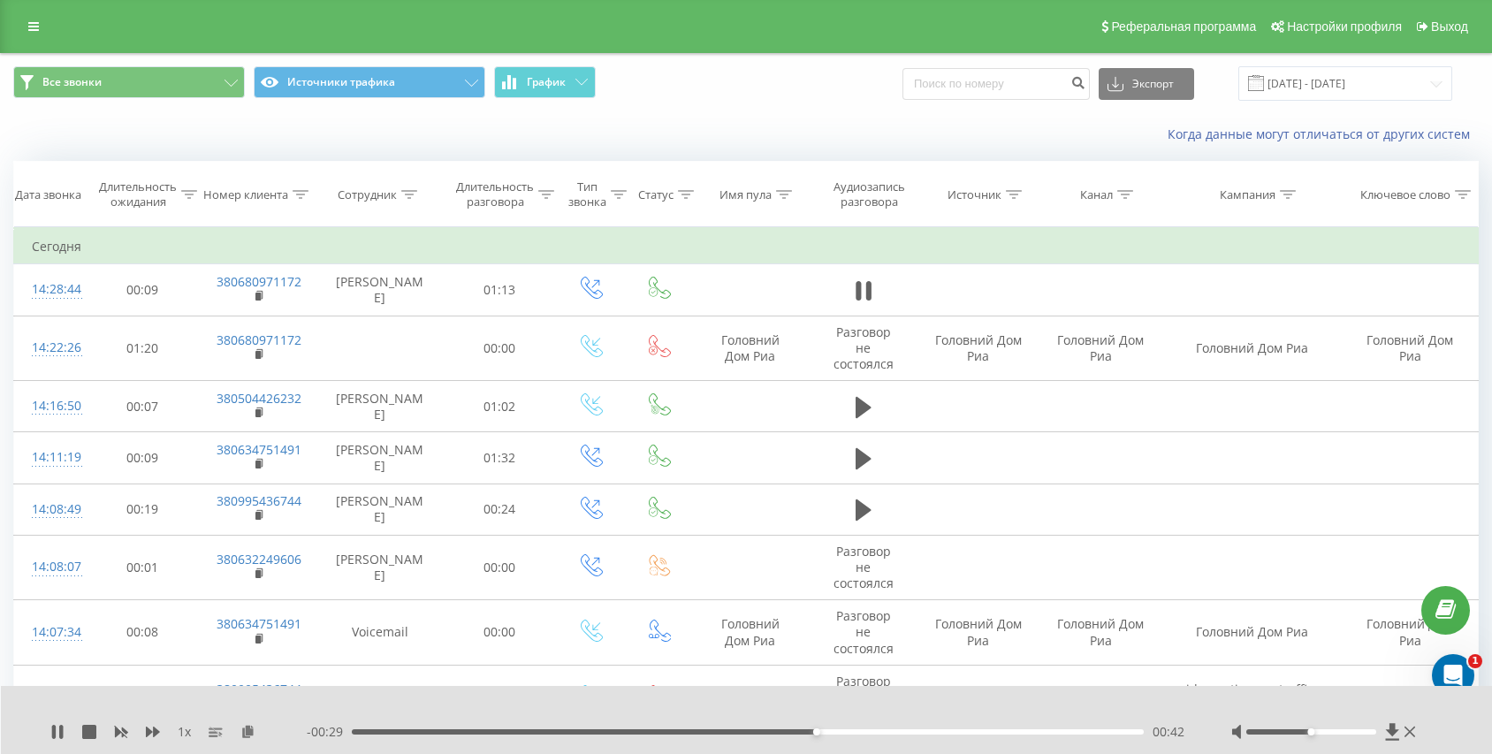
click at [856, 733] on div "00:42" at bounding box center [748, 731] width 792 height 5
click at [894, 733] on div "00:46" at bounding box center [748, 731] width 792 height 5
click at [920, 733] on div "00:49" at bounding box center [748, 731] width 792 height 5
click at [953, 730] on div "00:52" at bounding box center [748, 731] width 792 height 5
click at [978, 732] on div "00:55" at bounding box center [748, 731] width 792 height 5
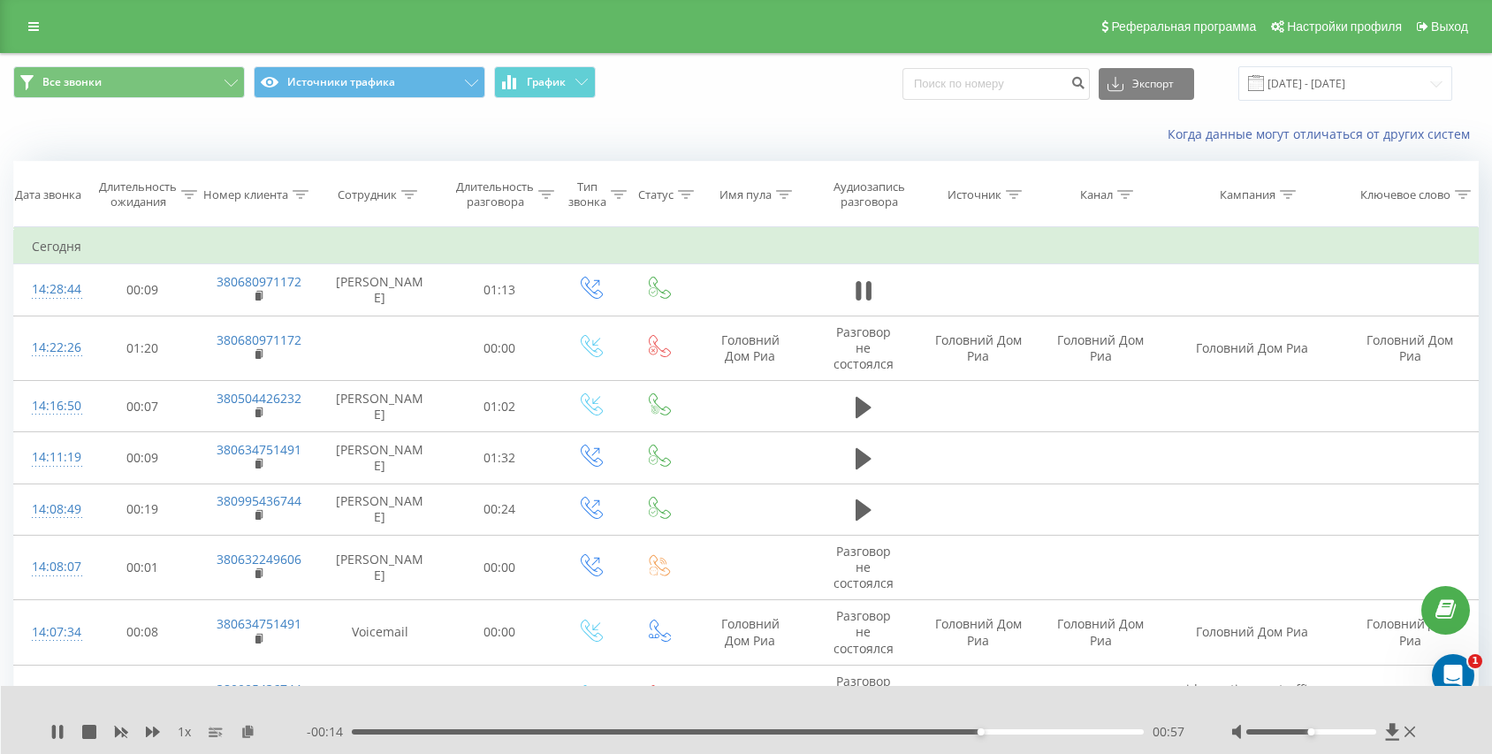
click at [998, 732] on div "00:57" at bounding box center [748, 731] width 792 height 5
click at [718, 724] on div "- 00:10 01:01 01:01" at bounding box center [747, 732] width 880 height 18
click at [749, 729] on div "01:02" at bounding box center [748, 731] width 792 height 5
click at [785, 730] on div "00:37" at bounding box center [748, 731] width 792 height 5
click at [808, 731] on div "00:40" at bounding box center [748, 731] width 792 height 5
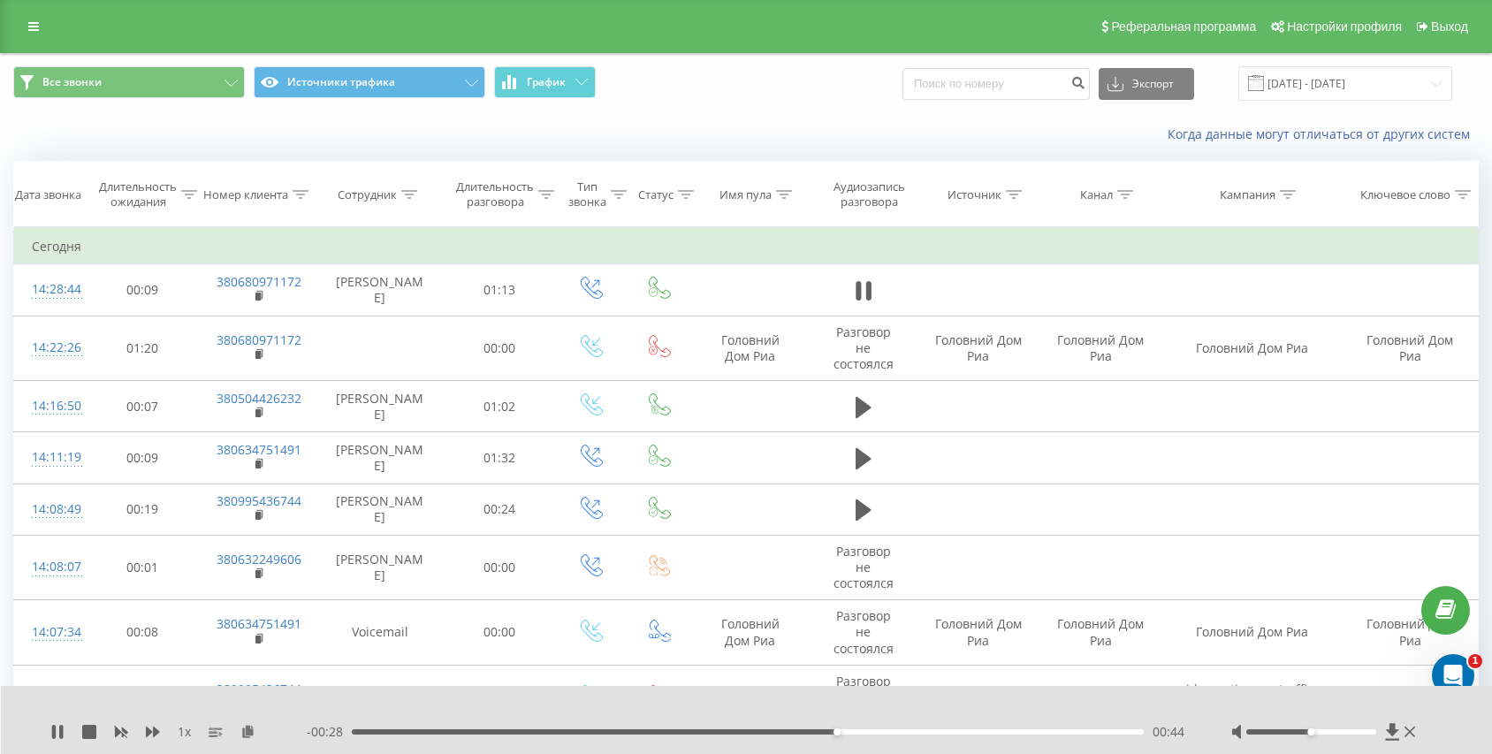
click at [697, 735] on div "- 00:28 00:44 00:44" at bounding box center [747, 732] width 880 height 18
click at [682, 731] on div "00:45" at bounding box center [748, 731] width 792 height 5
click at [720, 732] on div "00:31" at bounding box center [748, 731] width 792 height 5
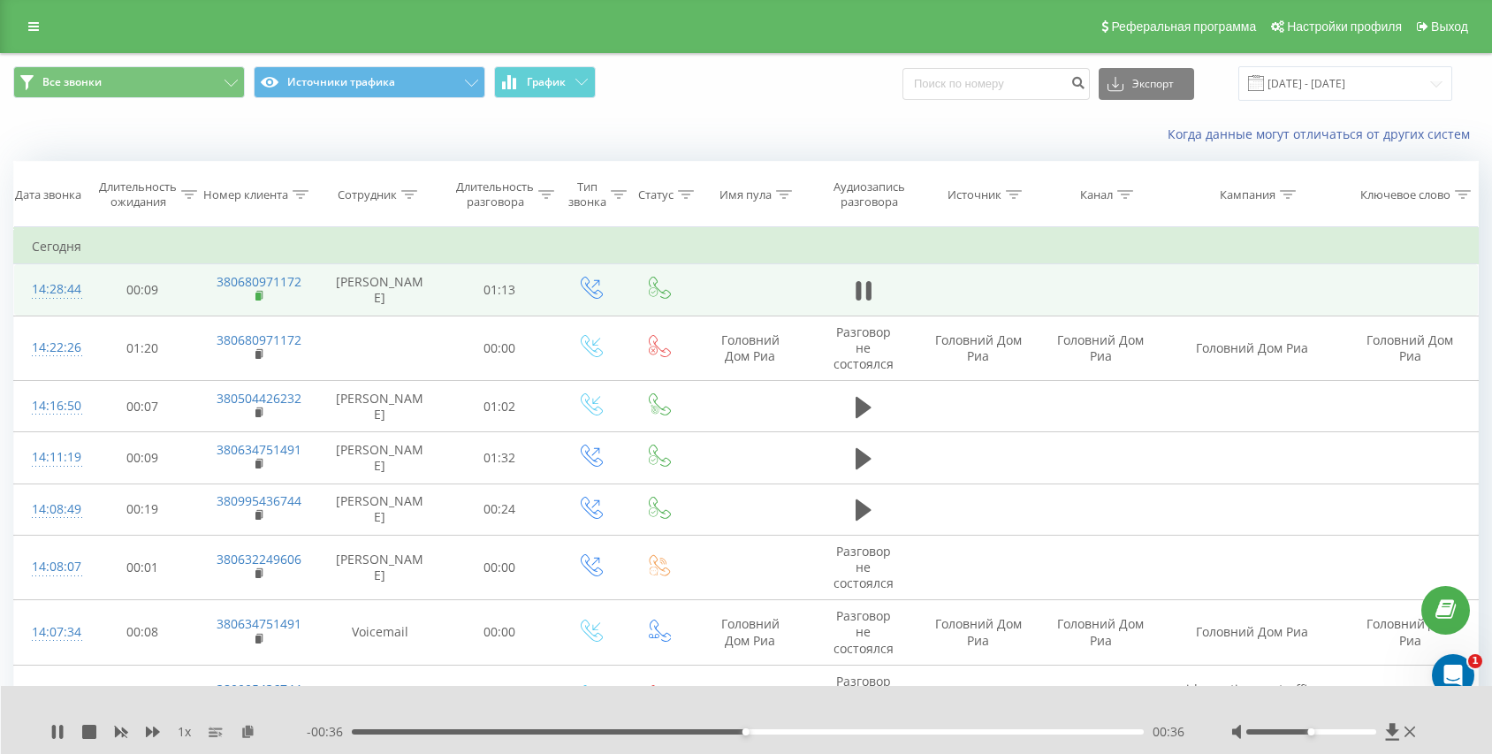
click at [258, 296] on rect at bounding box center [257, 297] width 5 height 8
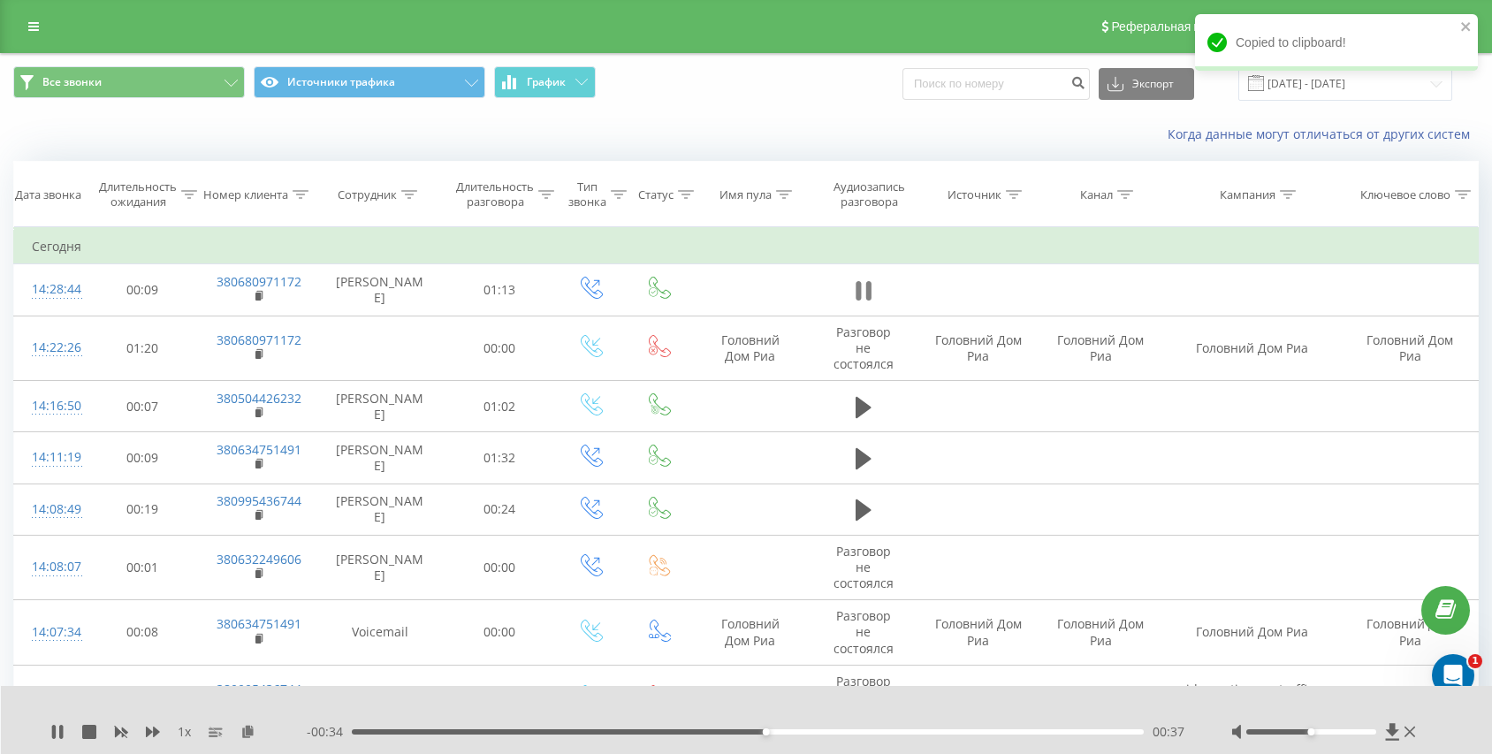
click at [858, 298] on icon at bounding box center [858, 290] width 5 height 19
click at [862, 289] on icon at bounding box center [864, 290] width 16 height 21
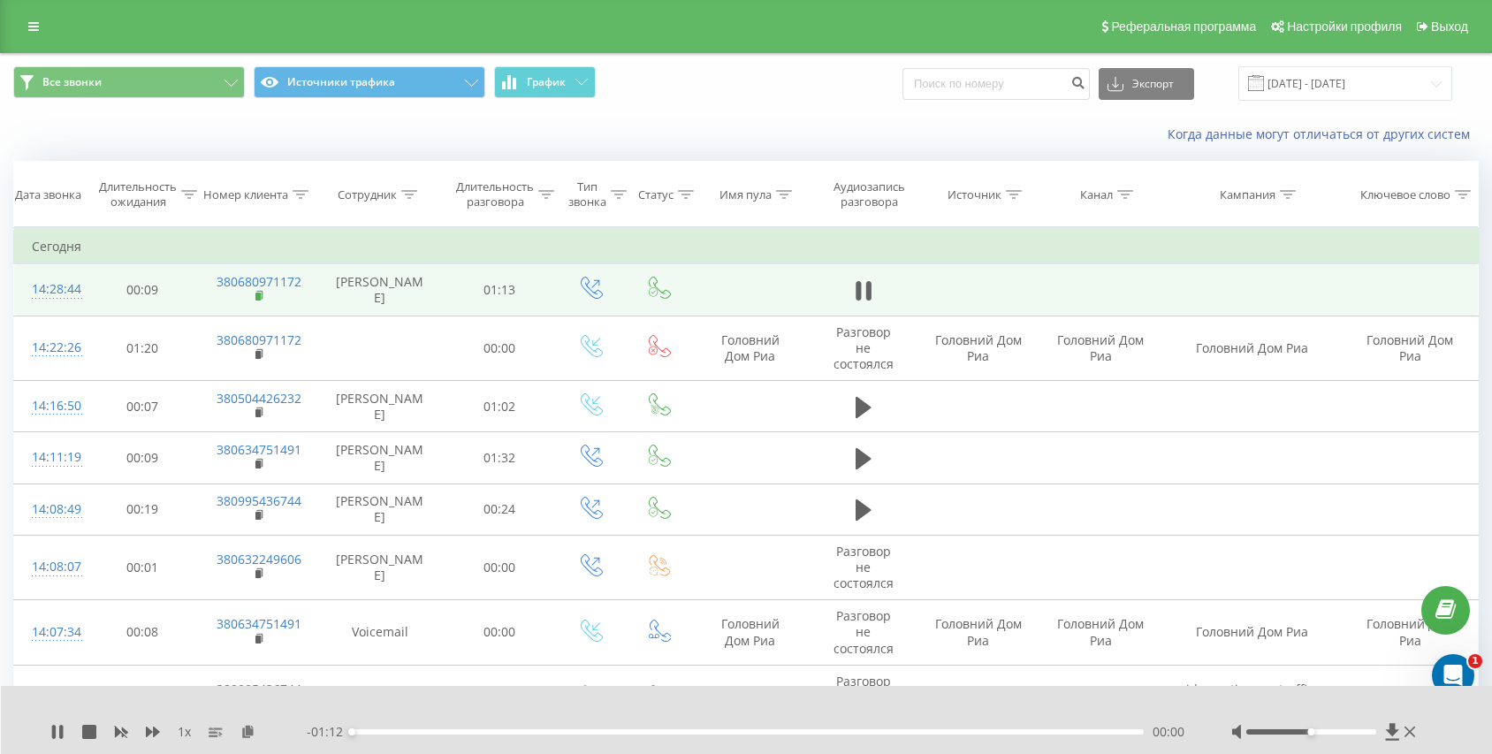
click at [259, 294] on rect at bounding box center [257, 297] width 5 height 8
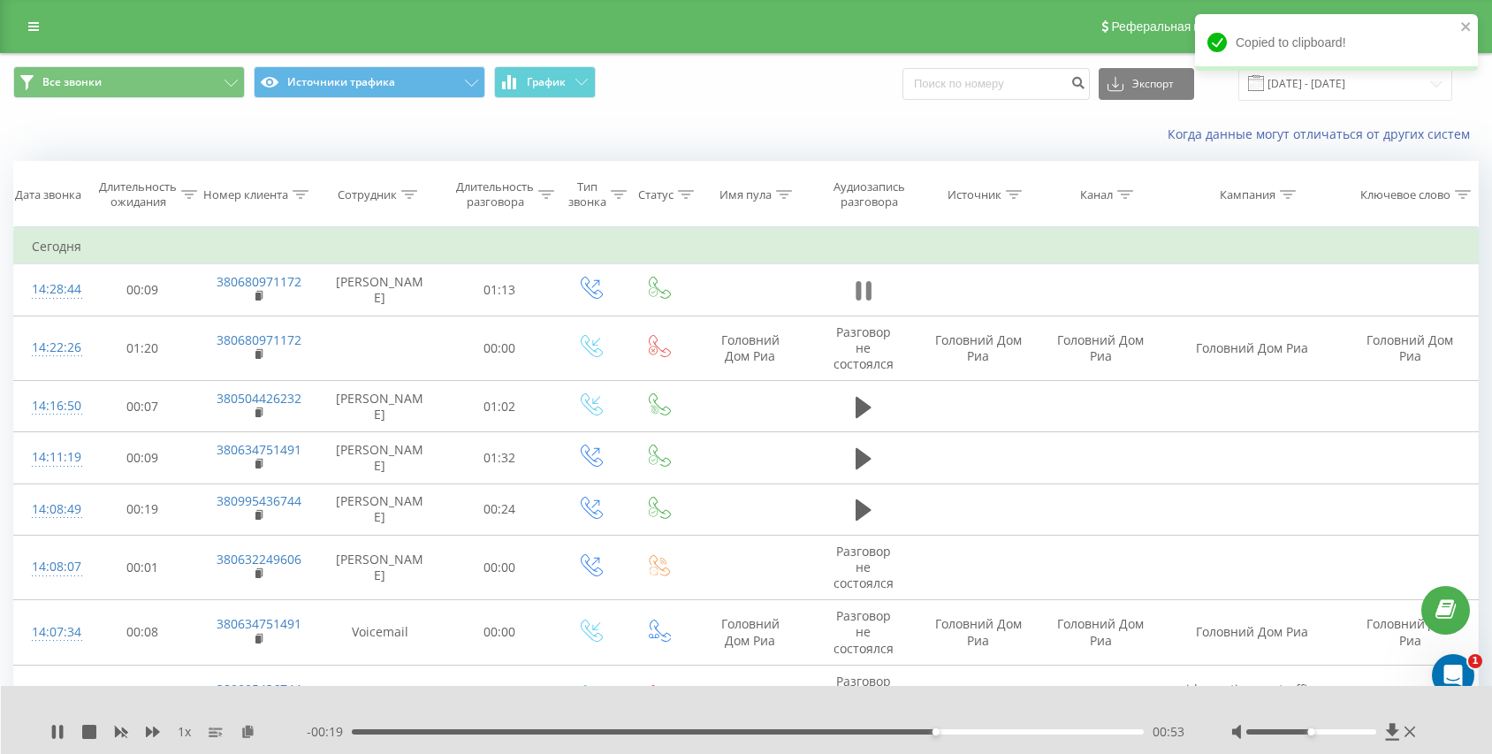
click at [856, 297] on icon at bounding box center [864, 290] width 16 height 25
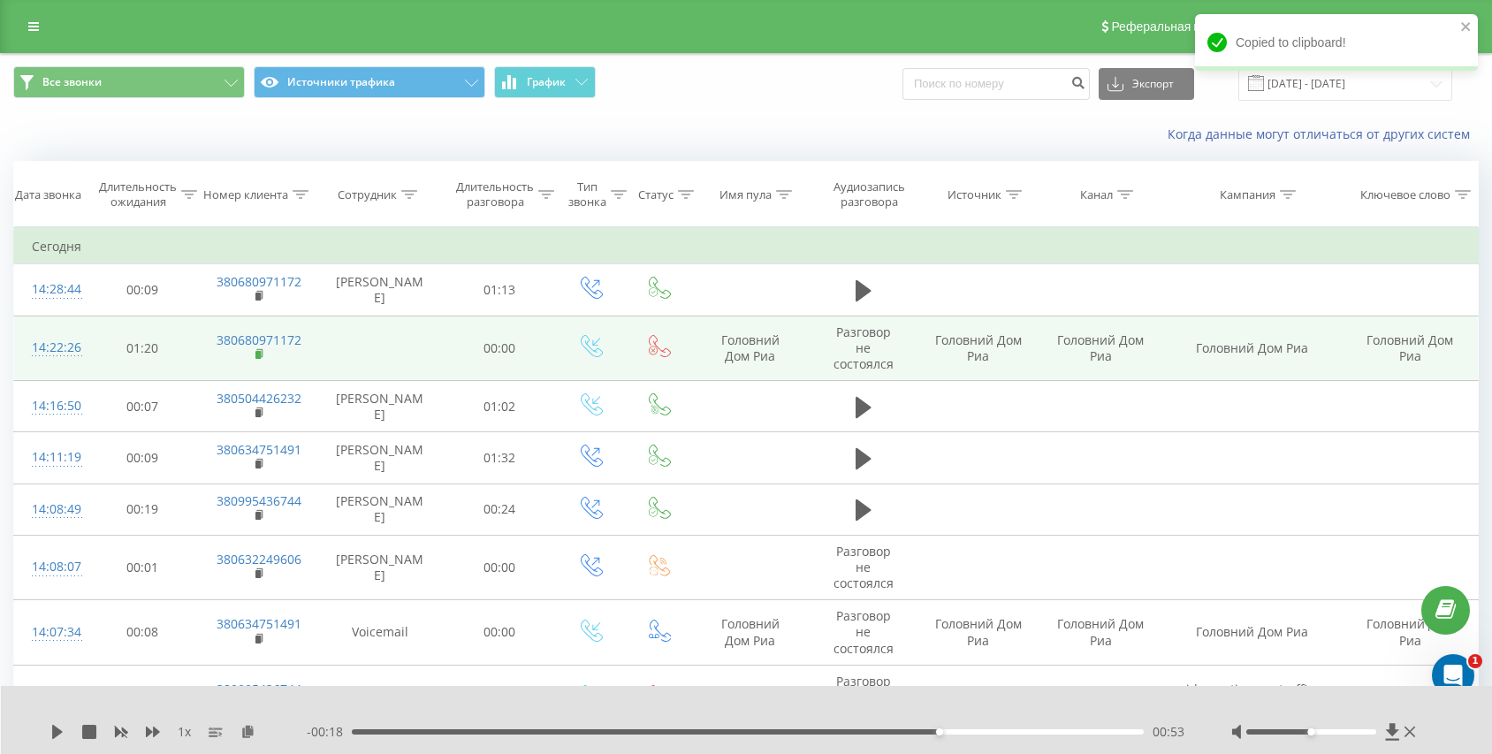
click at [260, 354] on rect at bounding box center [257, 355] width 5 height 8
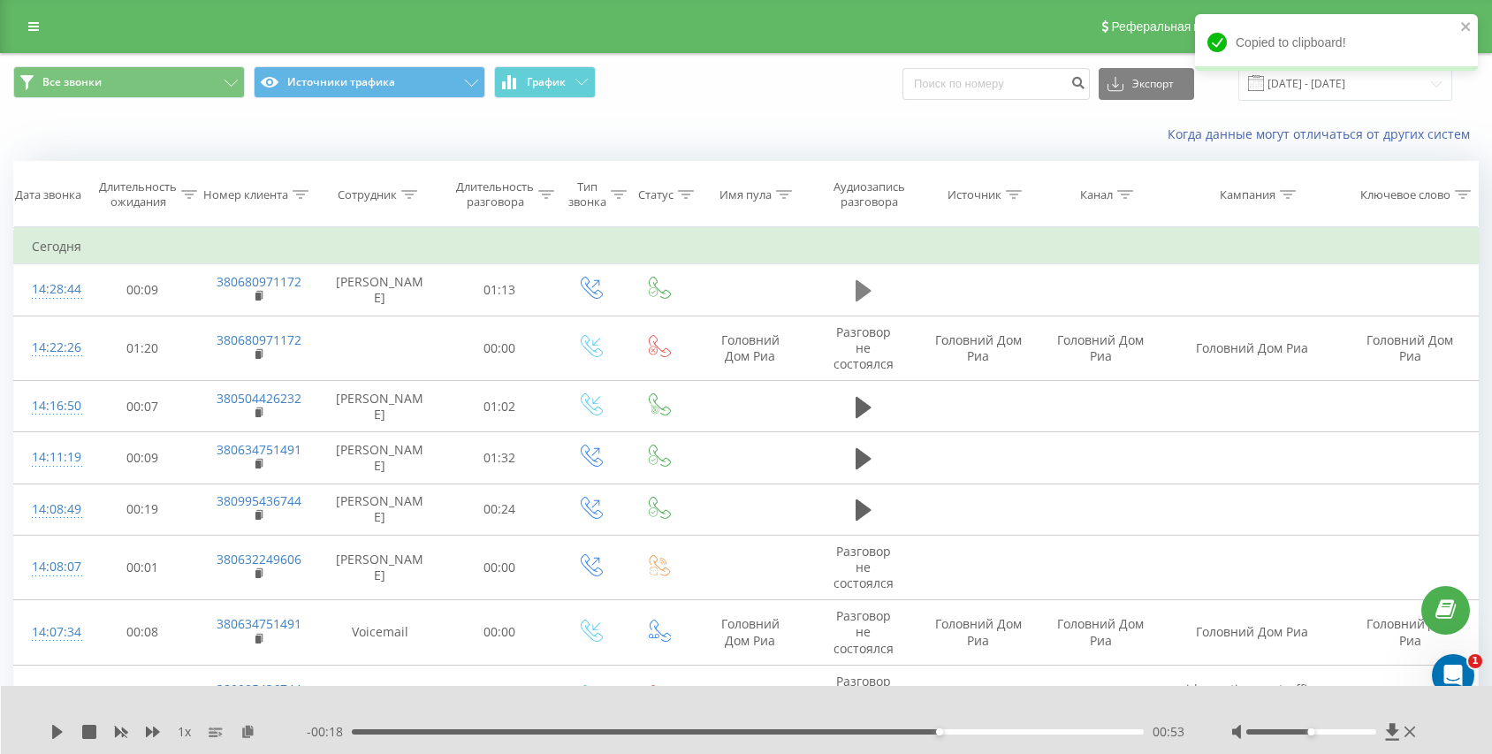
click at [864, 296] on icon at bounding box center [864, 290] width 16 height 25
click at [950, 734] on div "00:00" at bounding box center [748, 731] width 792 height 5
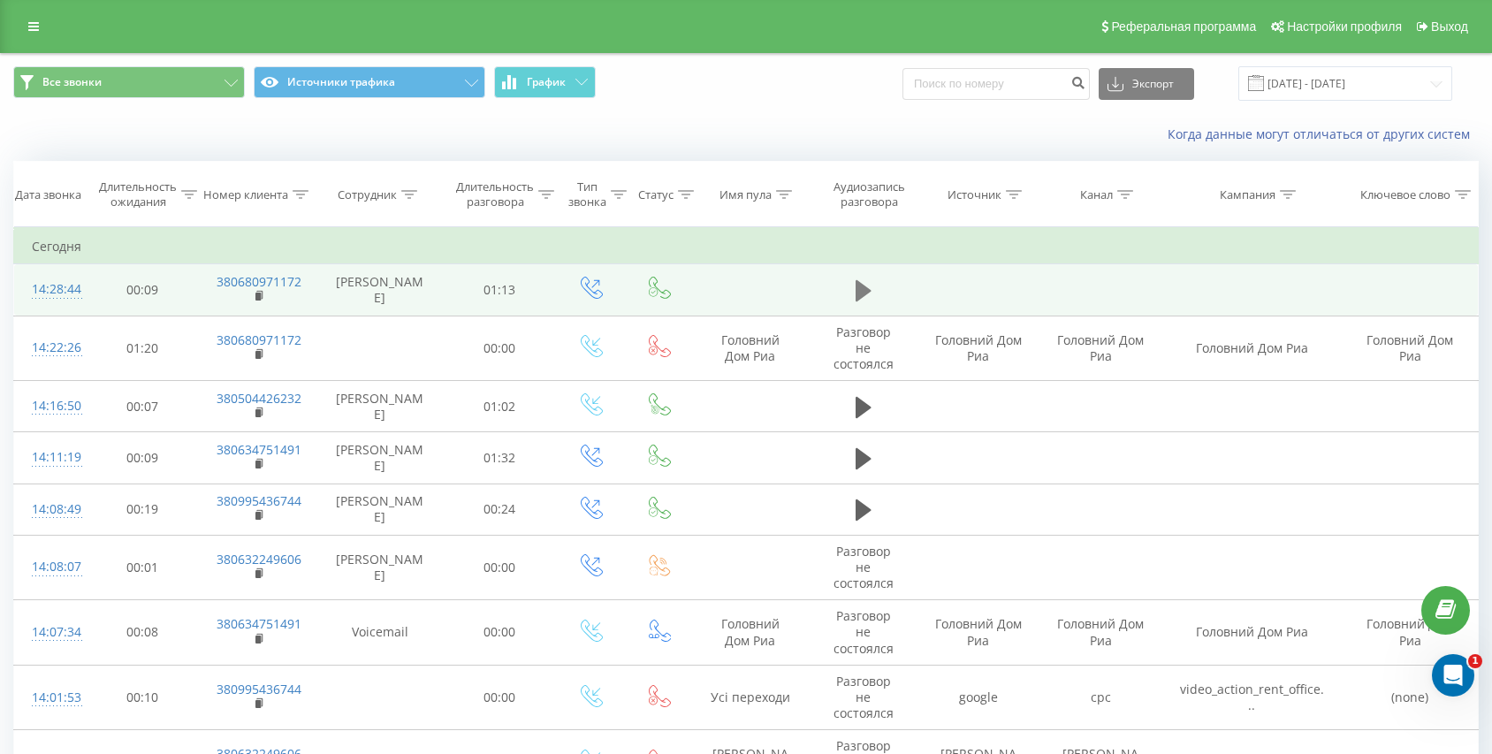
click at [862, 287] on icon at bounding box center [864, 290] width 16 height 21
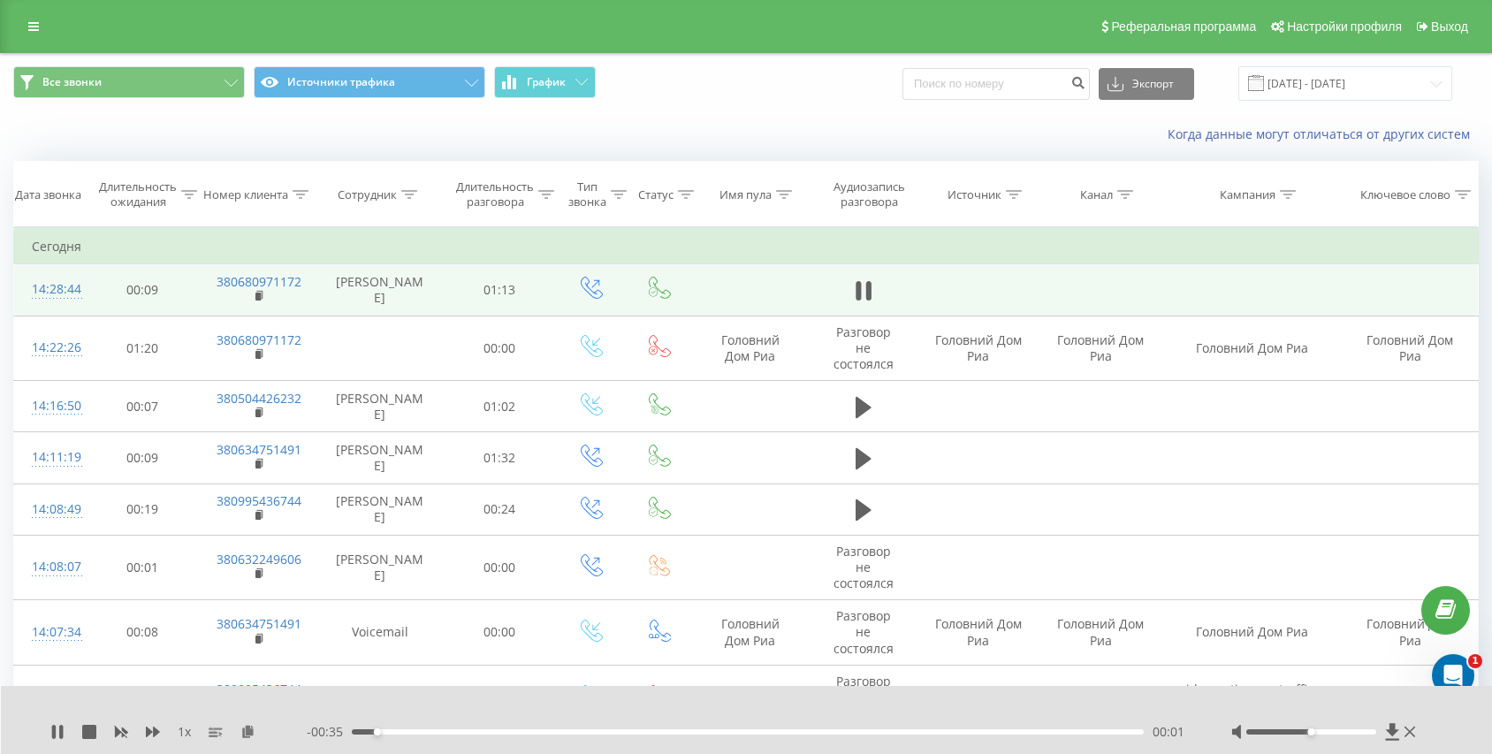
click at [1003, 731] on div "00:01" at bounding box center [748, 731] width 792 height 5
click at [1058, 729] on div "00:31" at bounding box center [748, 731] width 792 height 5
click at [863, 287] on icon at bounding box center [864, 290] width 16 height 25
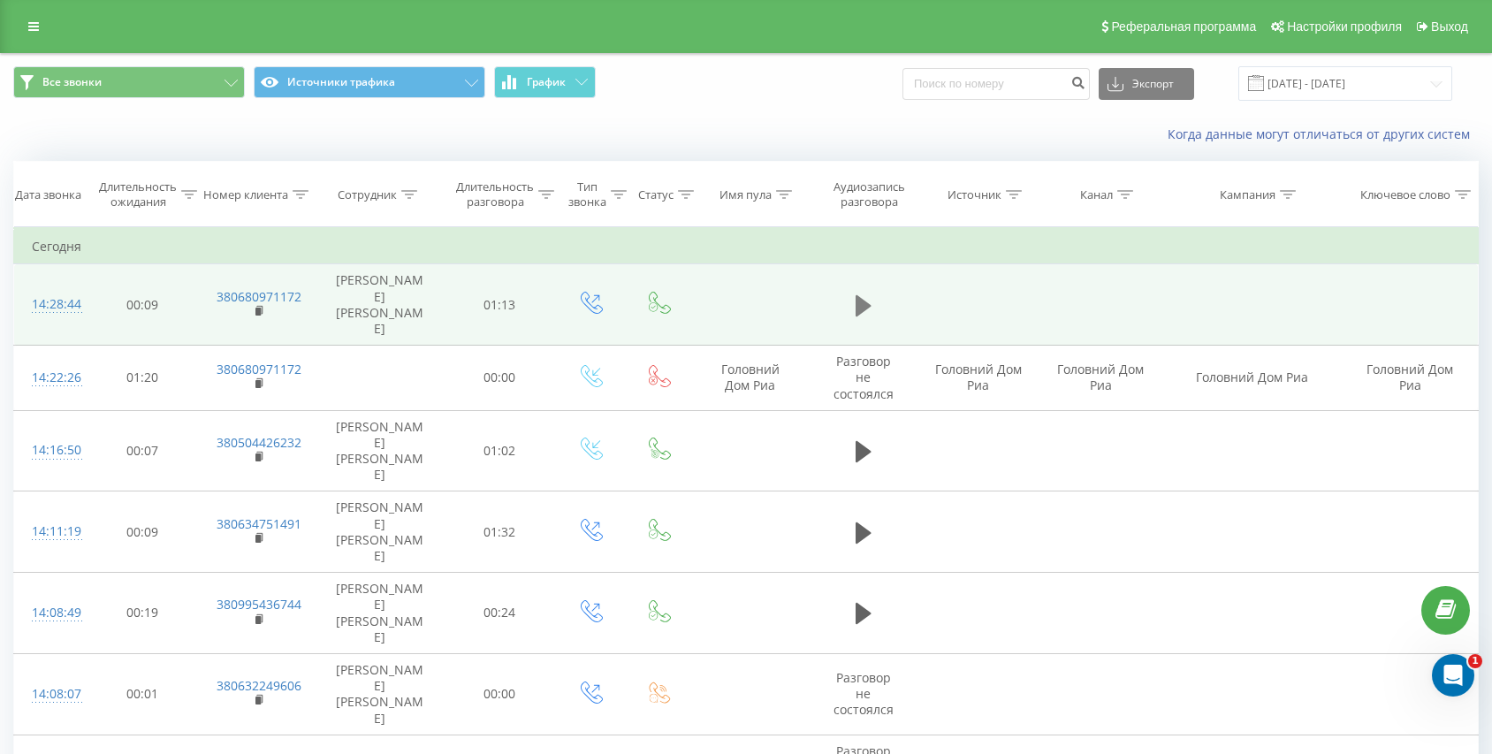
click at [859, 295] on icon at bounding box center [864, 305] width 16 height 21
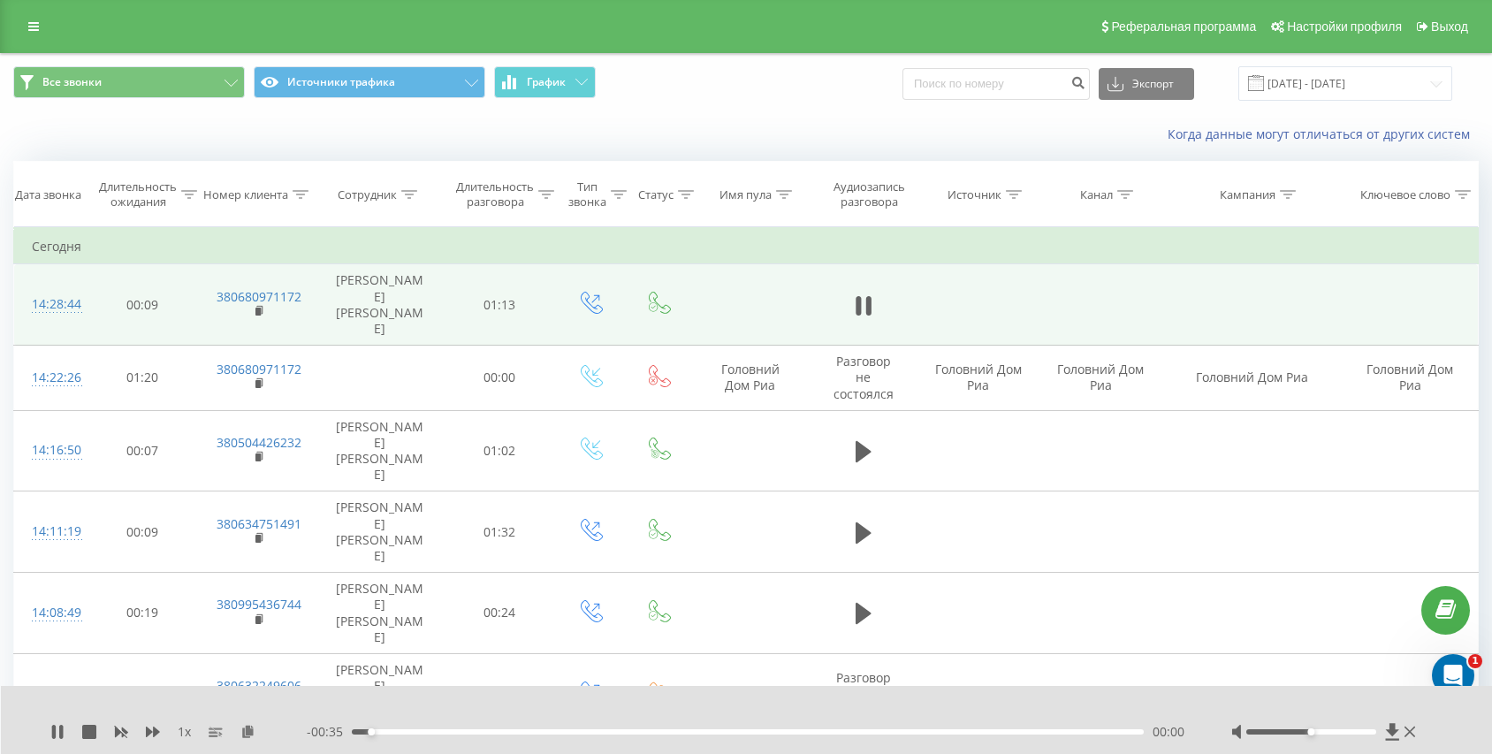
click at [1047, 727] on div "- 00:35 00:00 00:00" at bounding box center [747, 732] width 880 height 18
click at [1063, 735] on div "- 00:34 00:01 00:01" at bounding box center [747, 732] width 880 height 18
click at [1078, 730] on div "00:01" at bounding box center [748, 731] width 792 height 5
click at [857, 295] on icon at bounding box center [864, 305] width 16 height 21
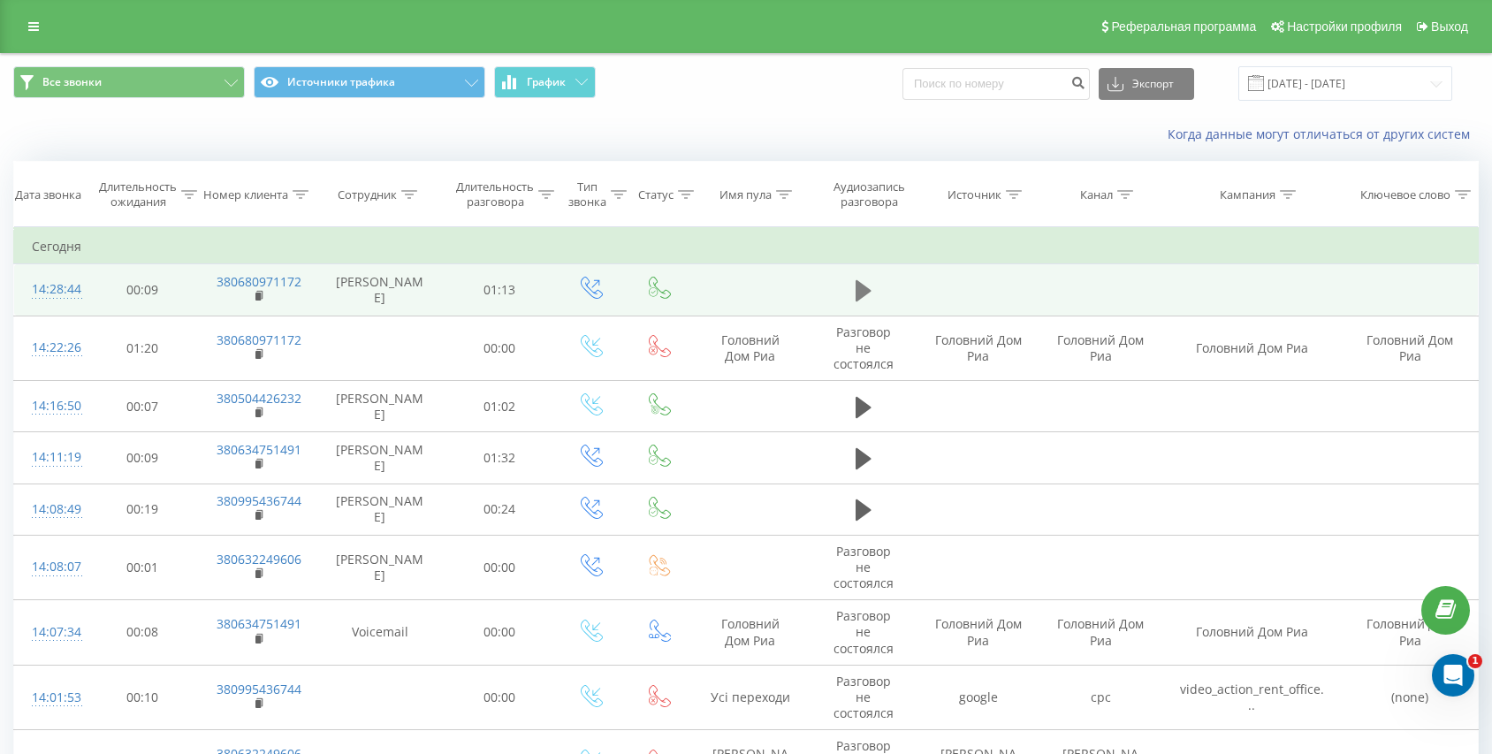
click at [859, 281] on icon at bounding box center [864, 290] width 16 height 25
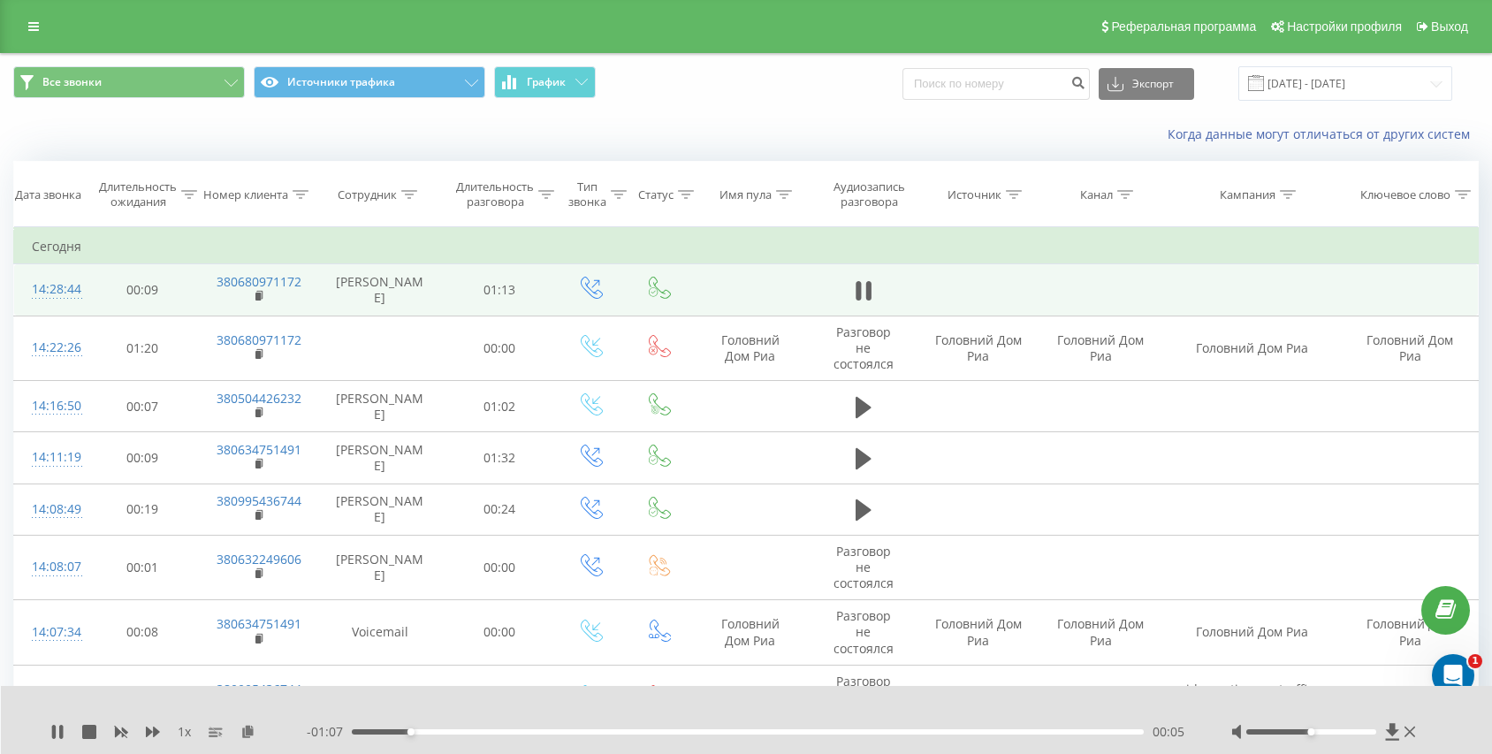
click at [1021, 734] on div "00:05" at bounding box center [748, 731] width 792 height 5
click at [1054, 733] on div "01:03" at bounding box center [748, 731] width 792 height 5
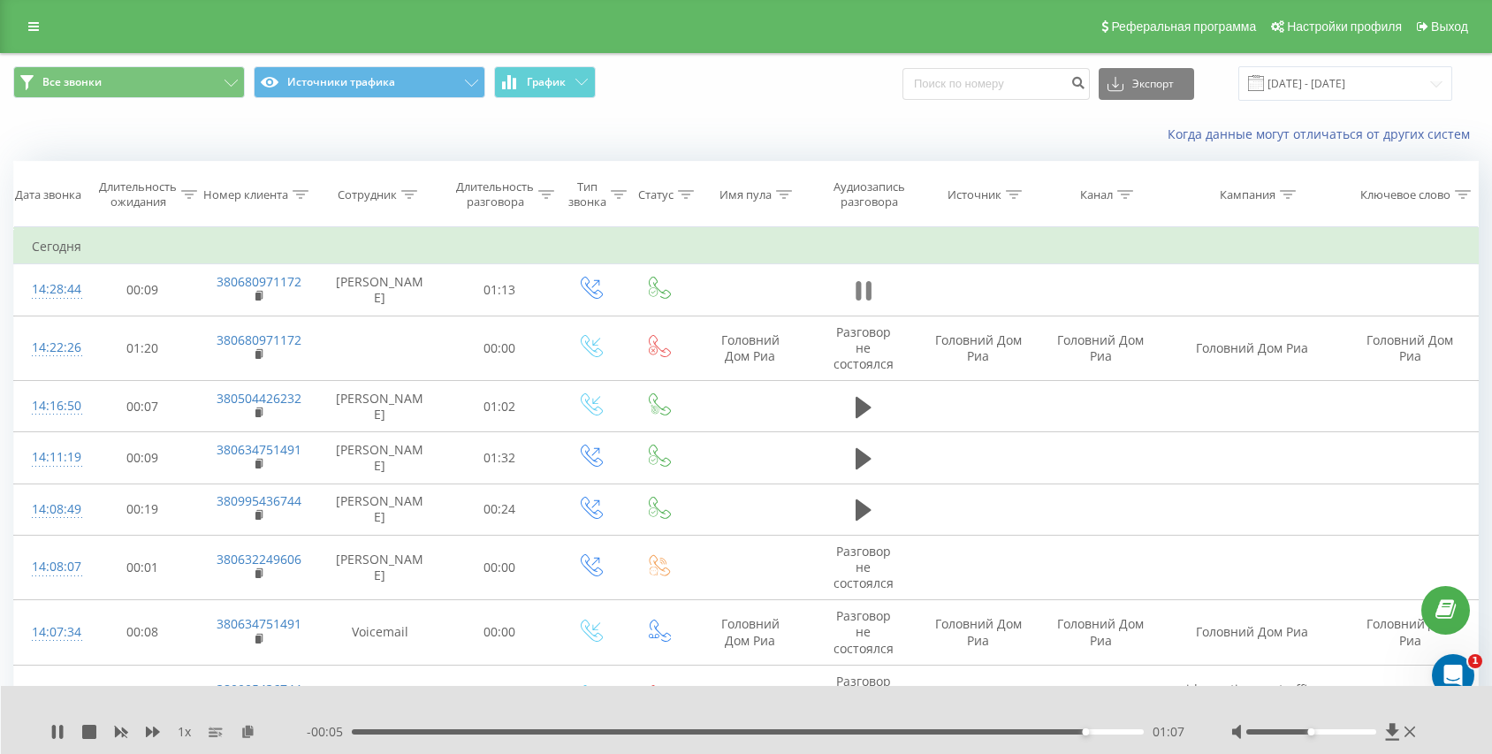
click at [867, 288] on icon at bounding box center [867, 290] width 5 height 19
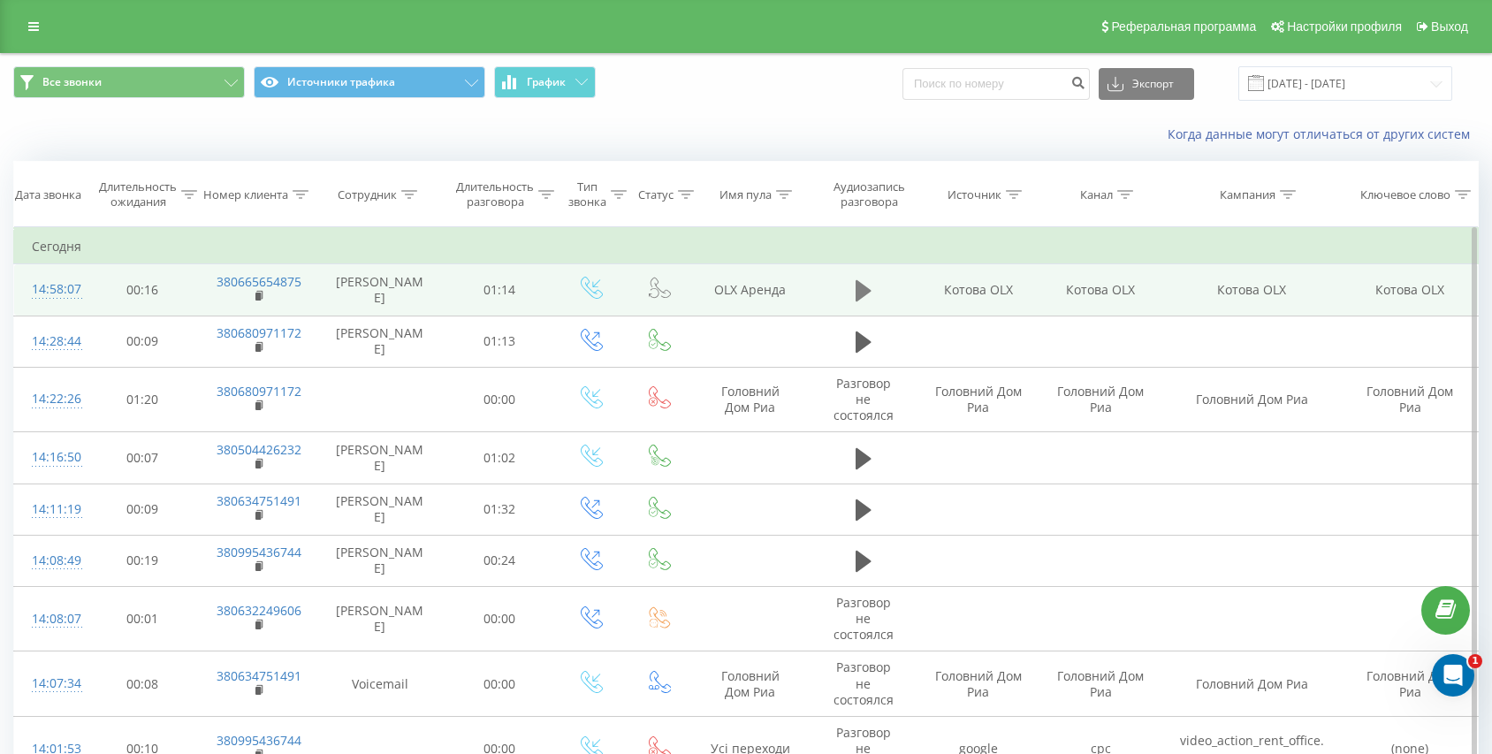
click at [870, 282] on icon at bounding box center [864, 290] width 16 height 25
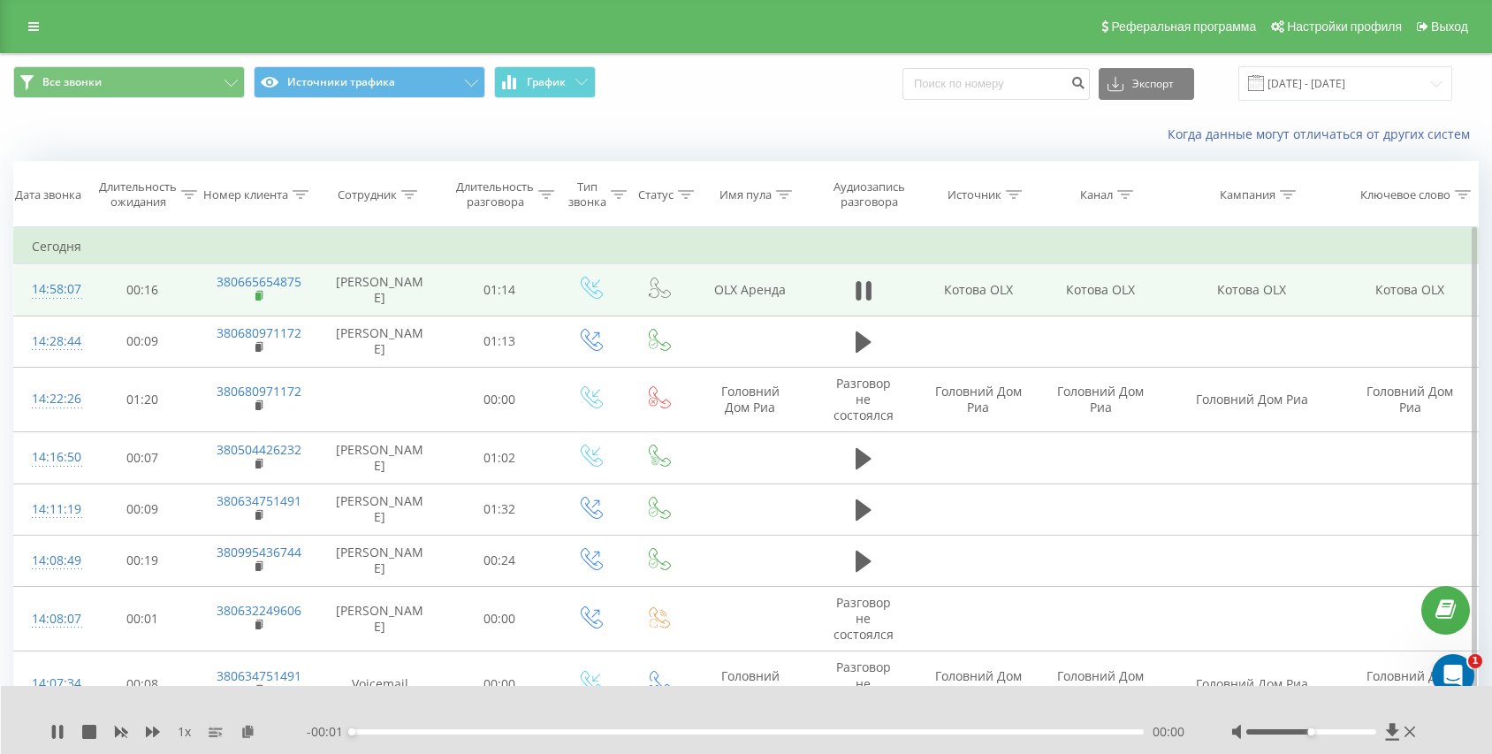
click at [257, 298] on rect at bounding box center [257, 297] width 5 height 8
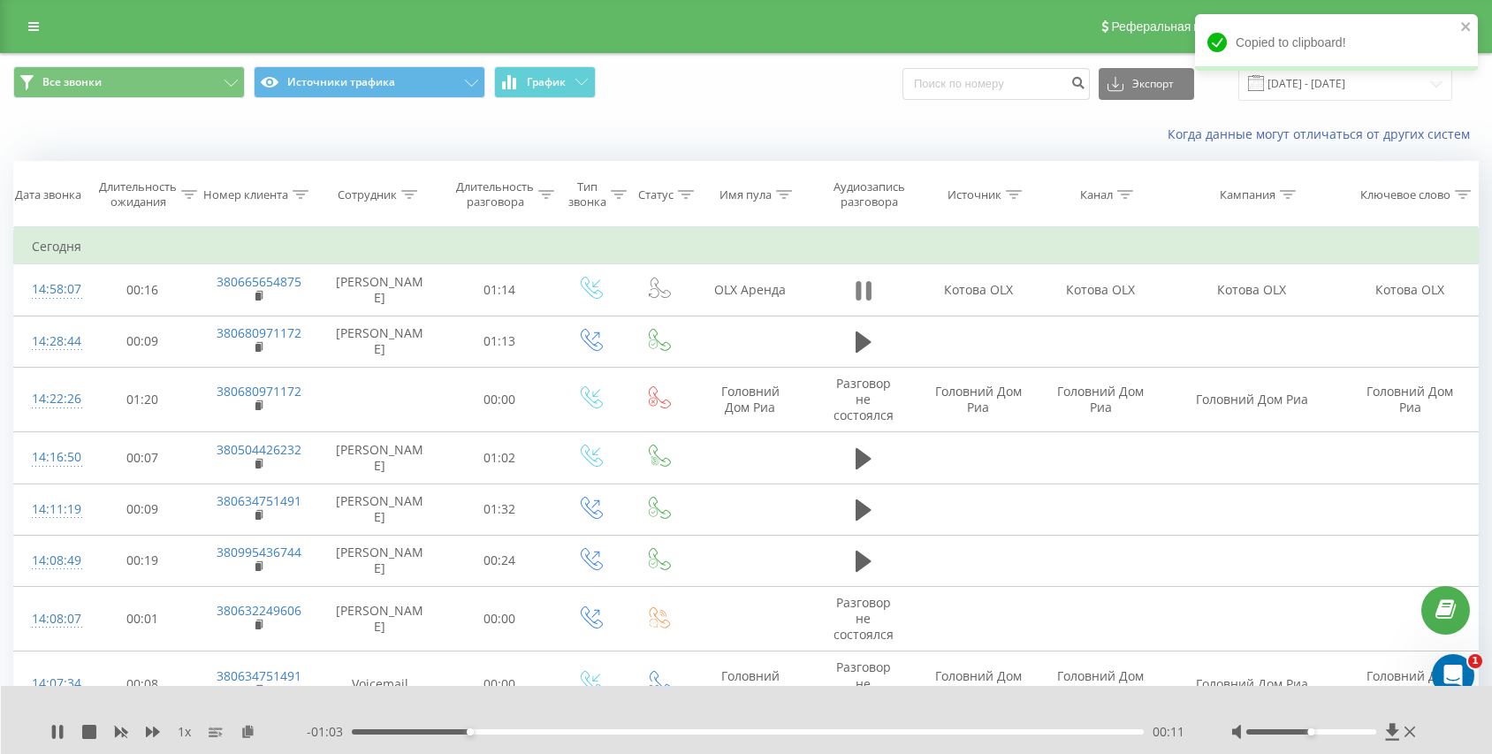
click at [875, 297] on button at bounding box center [863, 291] width 27 height 27
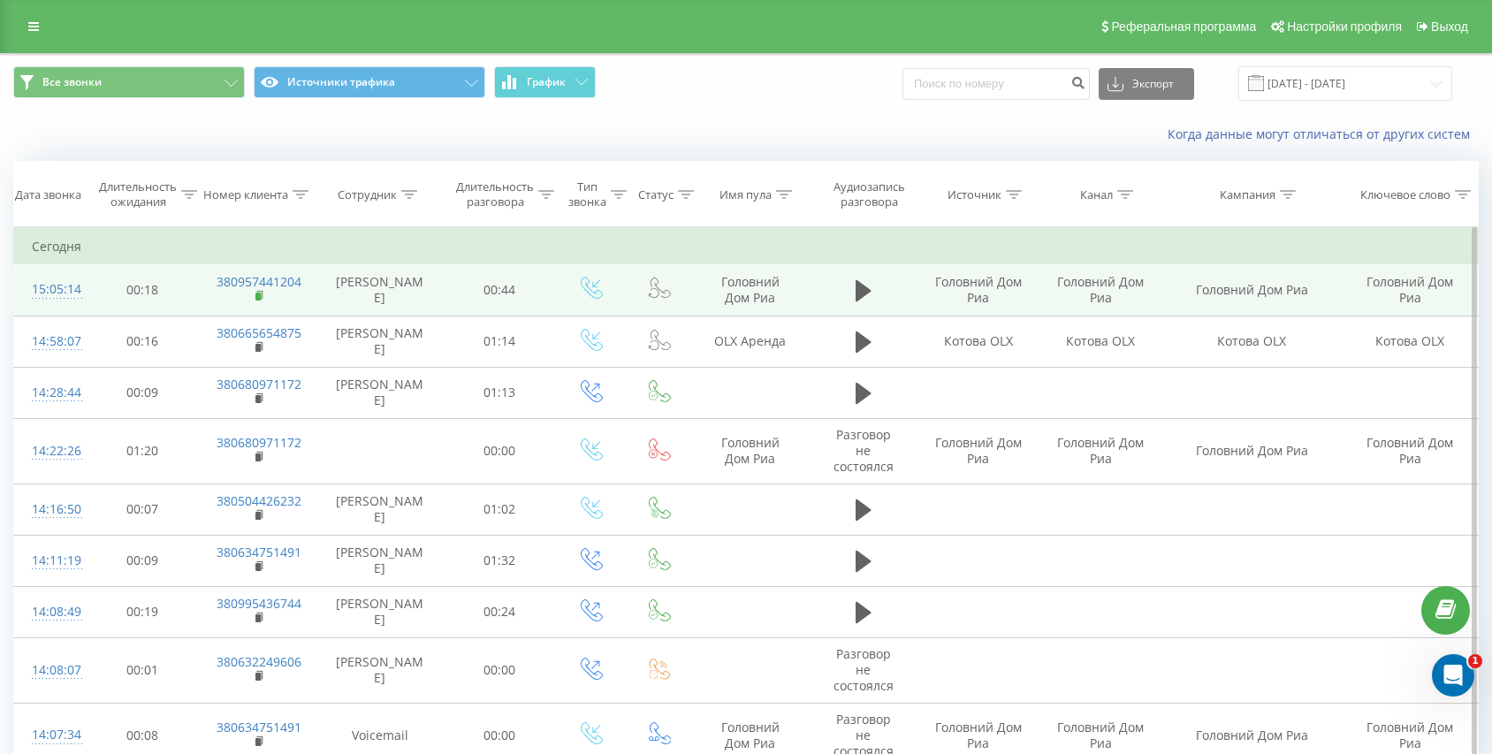
click at [259, 298] on rect at bounding box center [257, 297] width 5 height 8
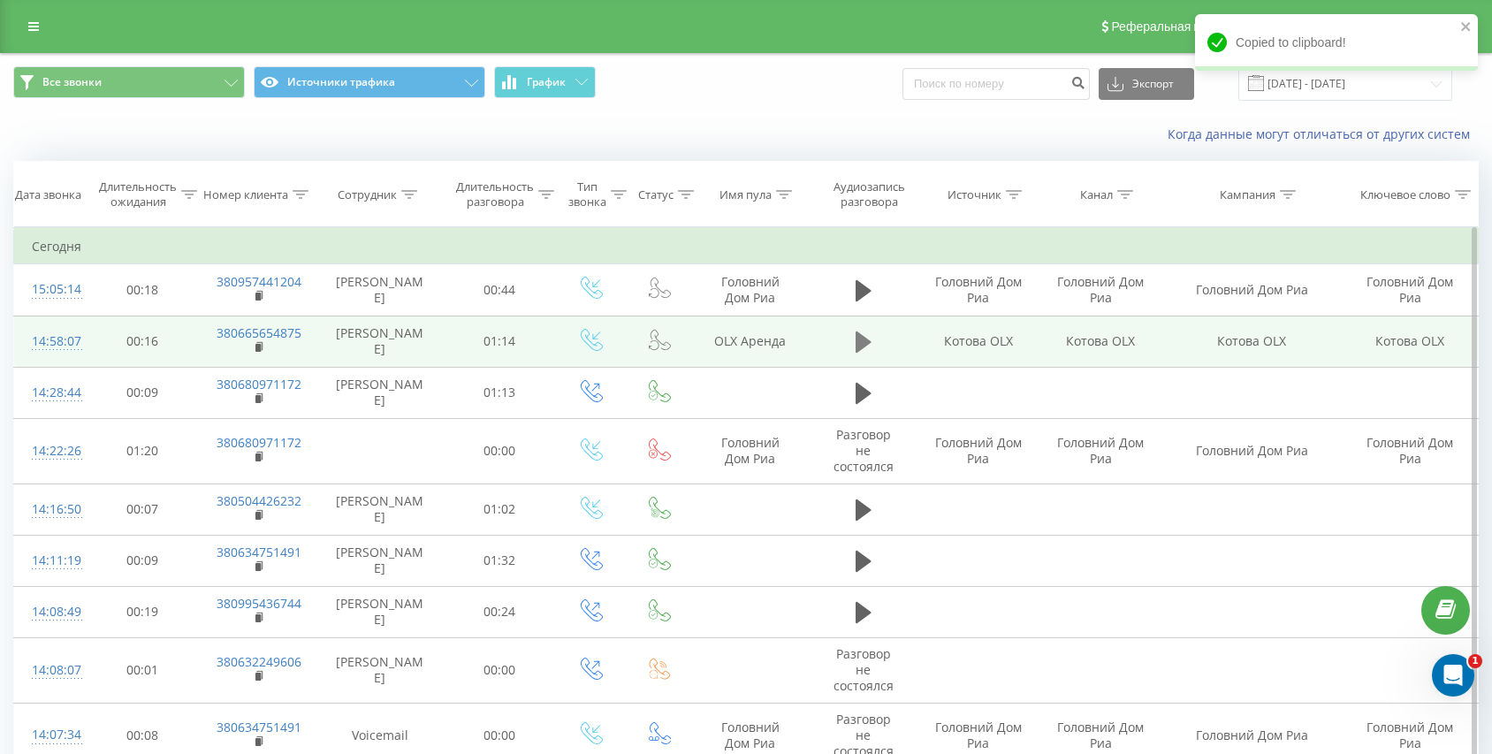
click at [858, 347] on icon at bounding box center [864, 341] width 16 height 21
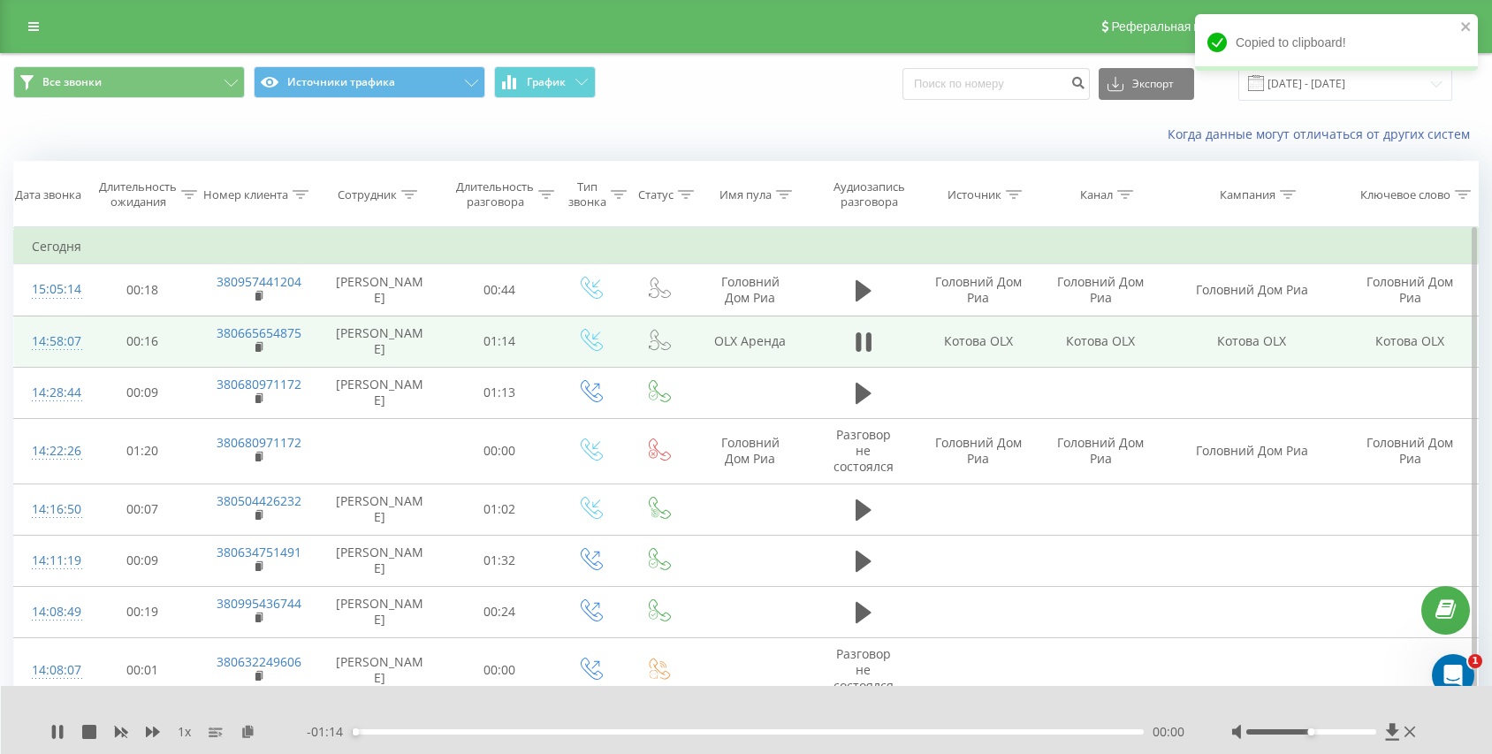
click at [661, 733] on div "00:00" at bounding box center [748, 731] width 792 height 5
click at [739, 731] on div "00:29" at bounding box center [748, 731] width 792 height 5
click at [799, 730] on div "00:37" at bounding box center [748, 731] width 792 height 5
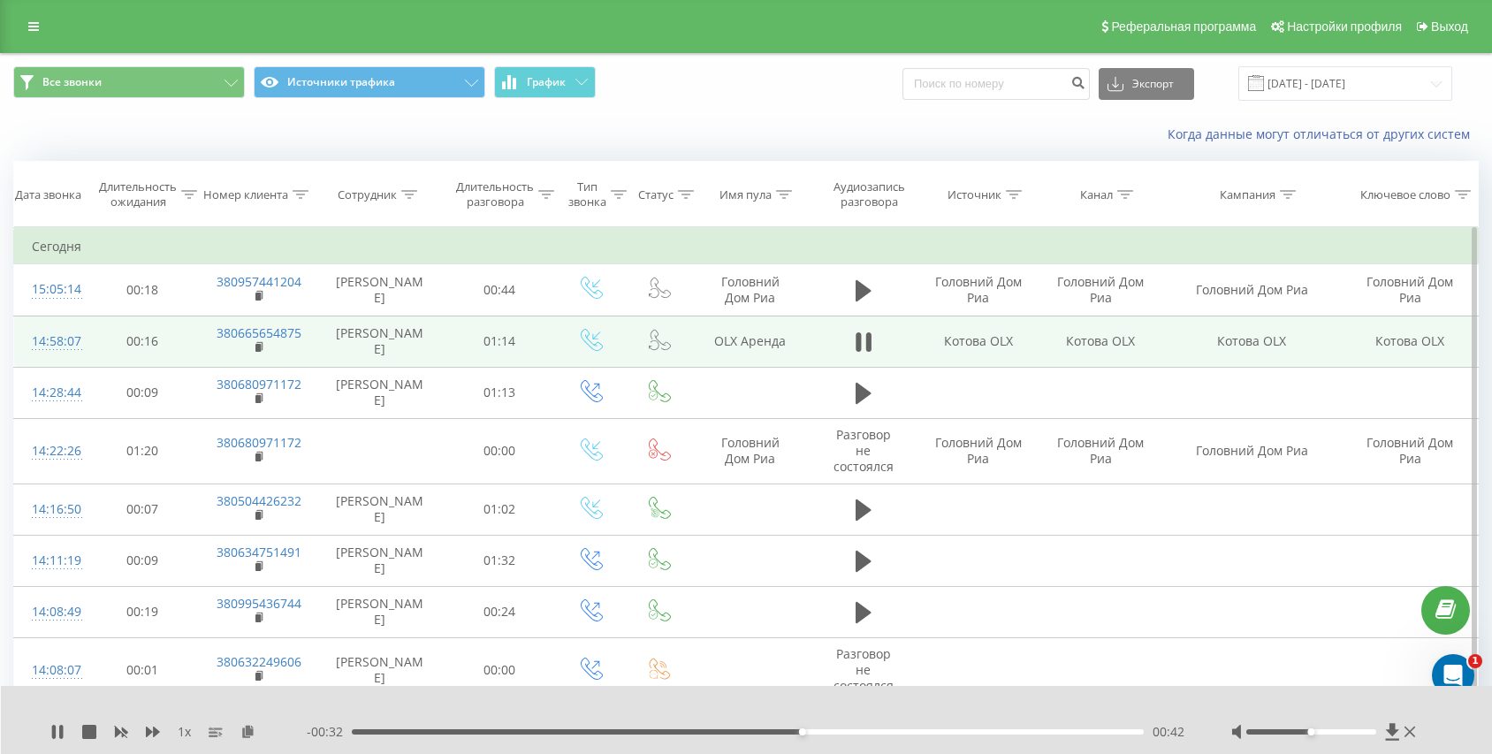
click at [861, 734] on div "00:42" at bounding box center [748, 731] width 792 height 5
click at [907, 729] on div "00:50" at bounding box center [748, 731] width 792 height 5
click at [942, 729] on div "00:53" at bounding box center [748, 731] width 792 height 5
click at [859, 343] on icon at bounding box center [858, 341] width 5 height 19
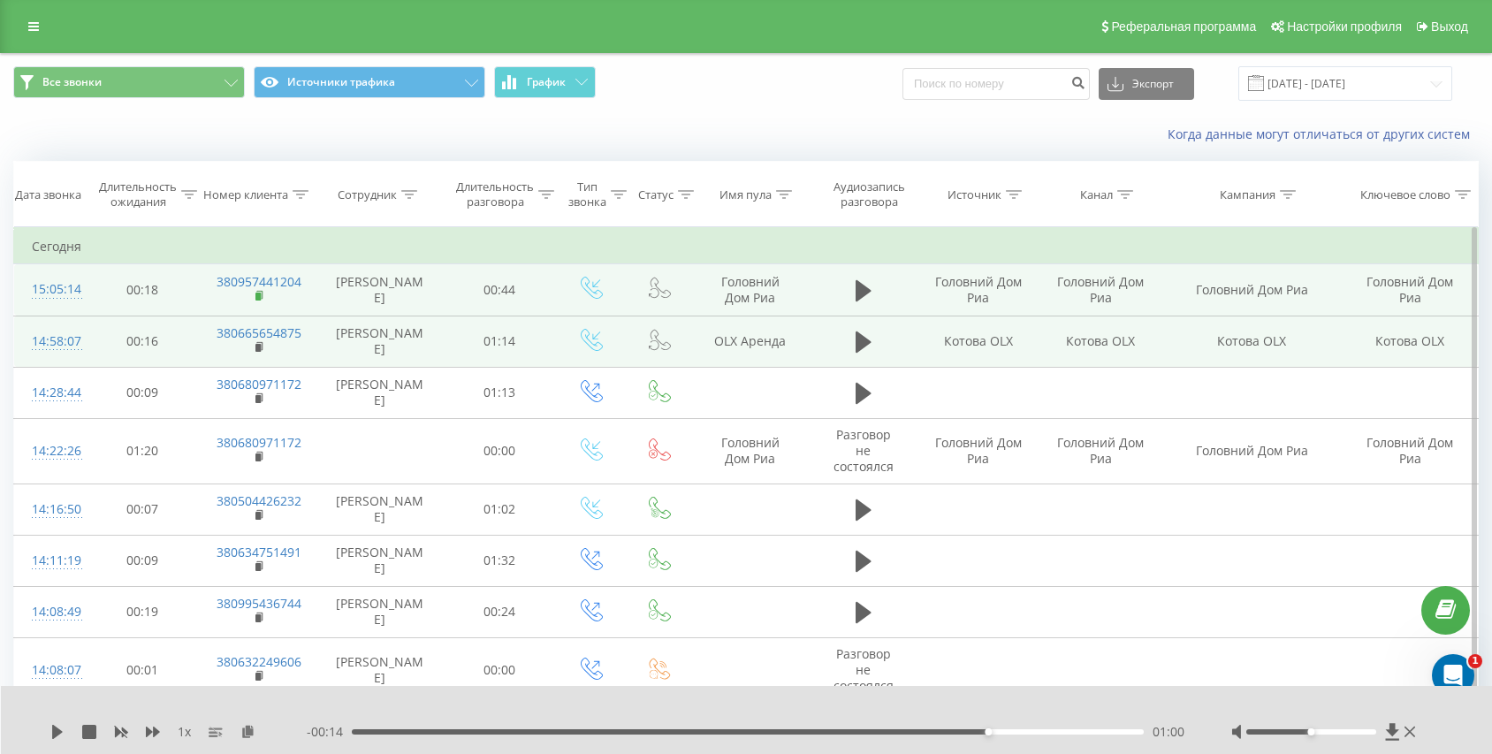
click at [258, 299] on rect at bounding box center [257, 297] width 5 height 8
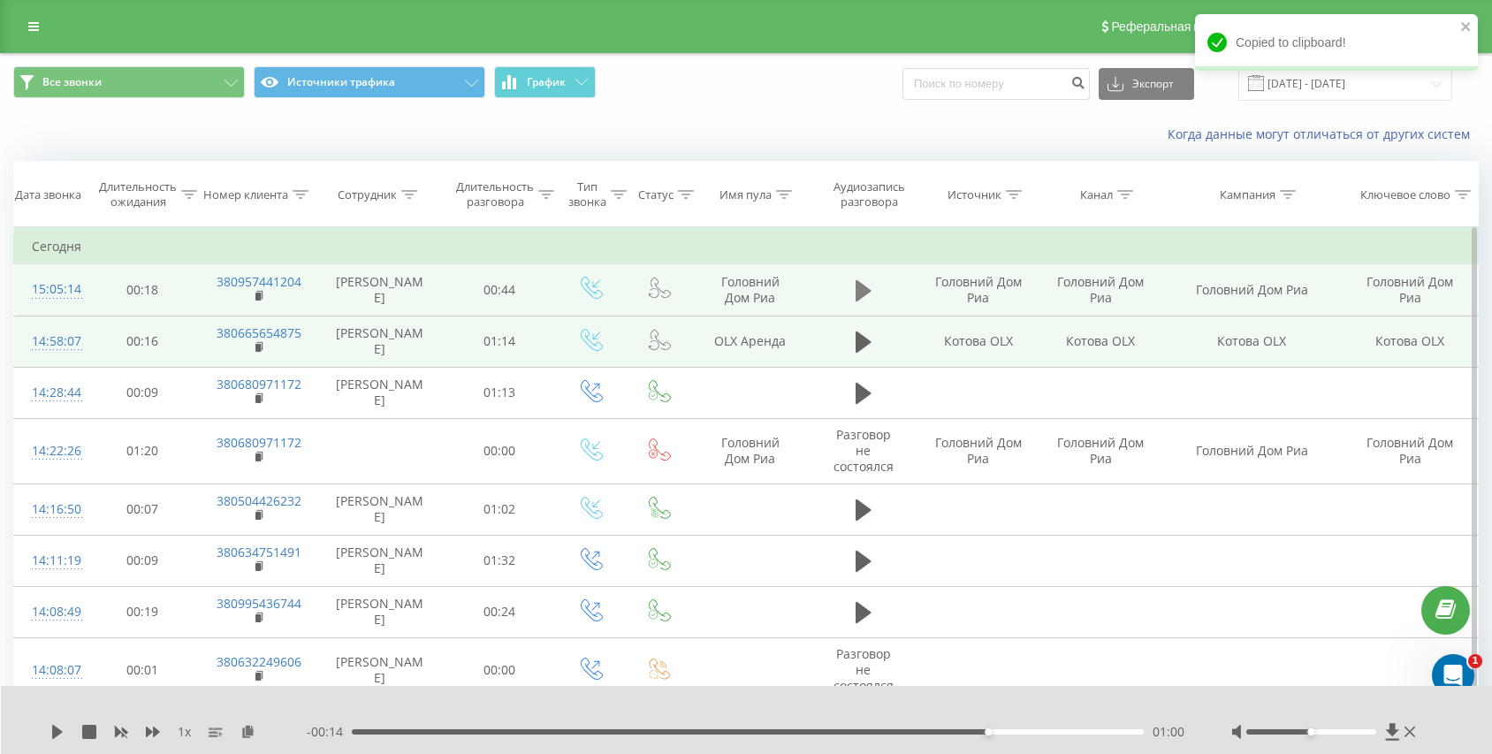
click at [864, 297] on icon at bounding box center [864, 290] width 16 height 25
click at [807, 724] on div "- 00:44 00:00 00:00" at bounding box center [747, 732] width 880 height 18
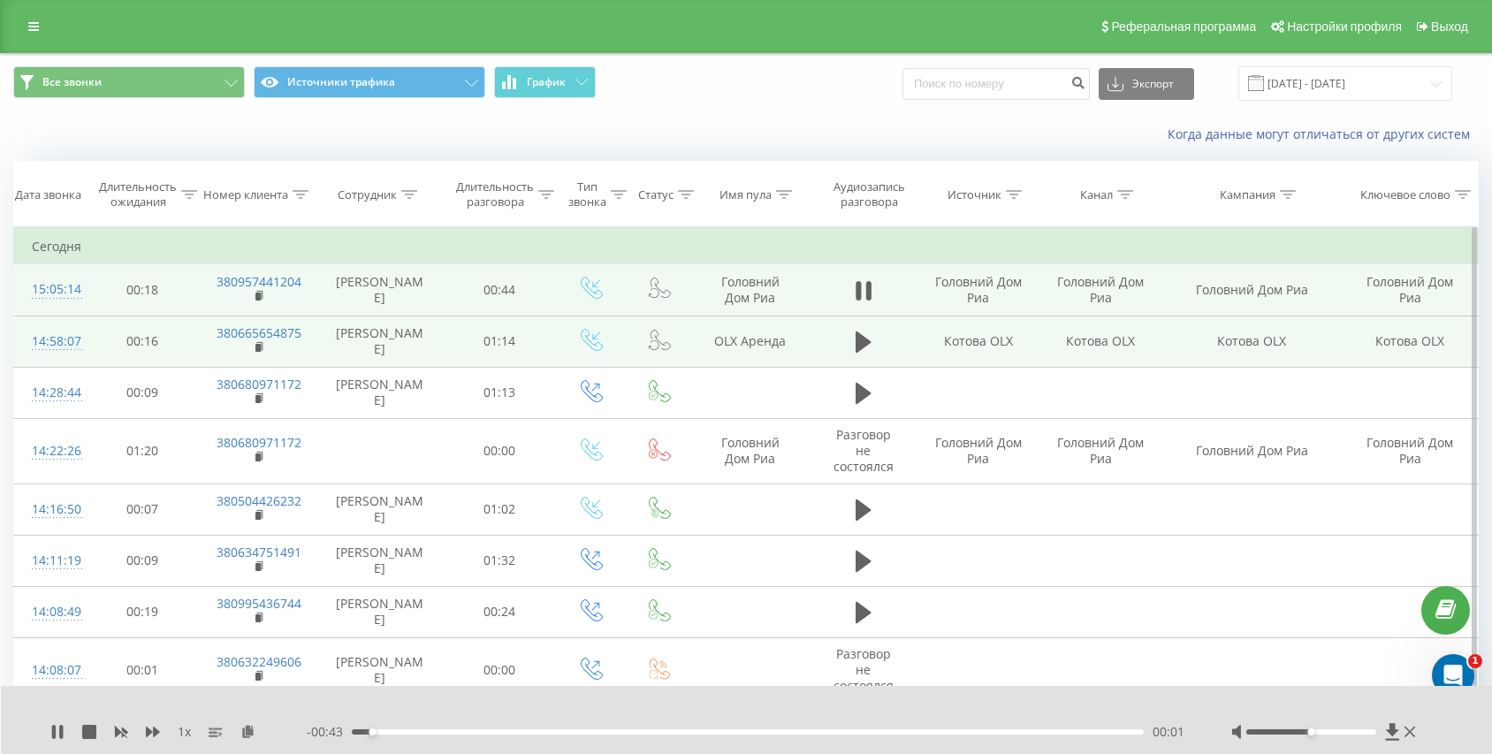
click at [818, 734] on div "00:01" at bounding box center [748, 731] width 792 height 5
click at [468, 731] on div "00:28" at bounding box center [748, 731] width 792 height 5
click at [527, 731] on div "00:06" at bounding box center [748, 731] width 792 height 5
click at [572, 734] on div "00:10" at bounding box center [748, 731] width 792 height 5
click at [870, 288] on icon at bounding box center [867, 290] width 5 height 19
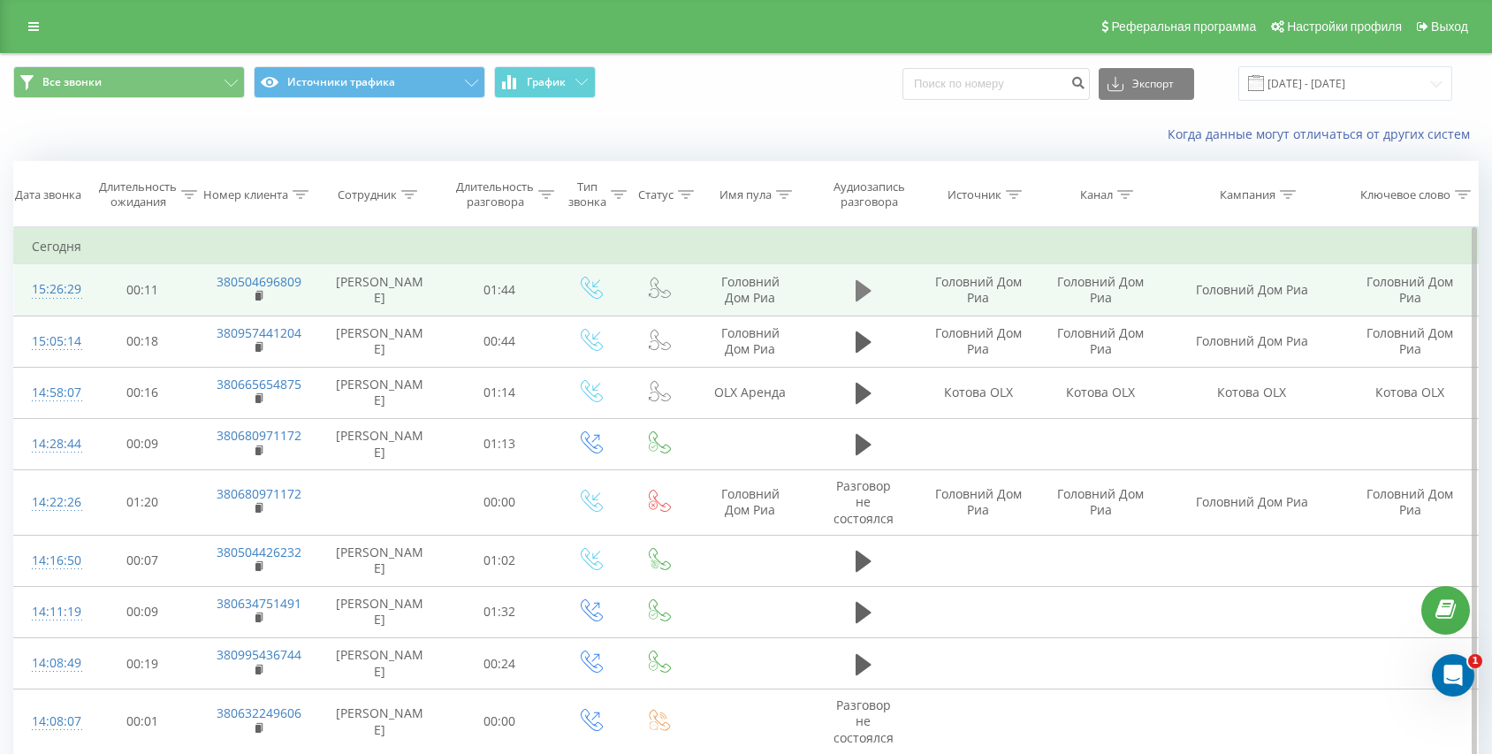
click at [850, 288] on button at bounding box center [863, 291] width 27 height 27
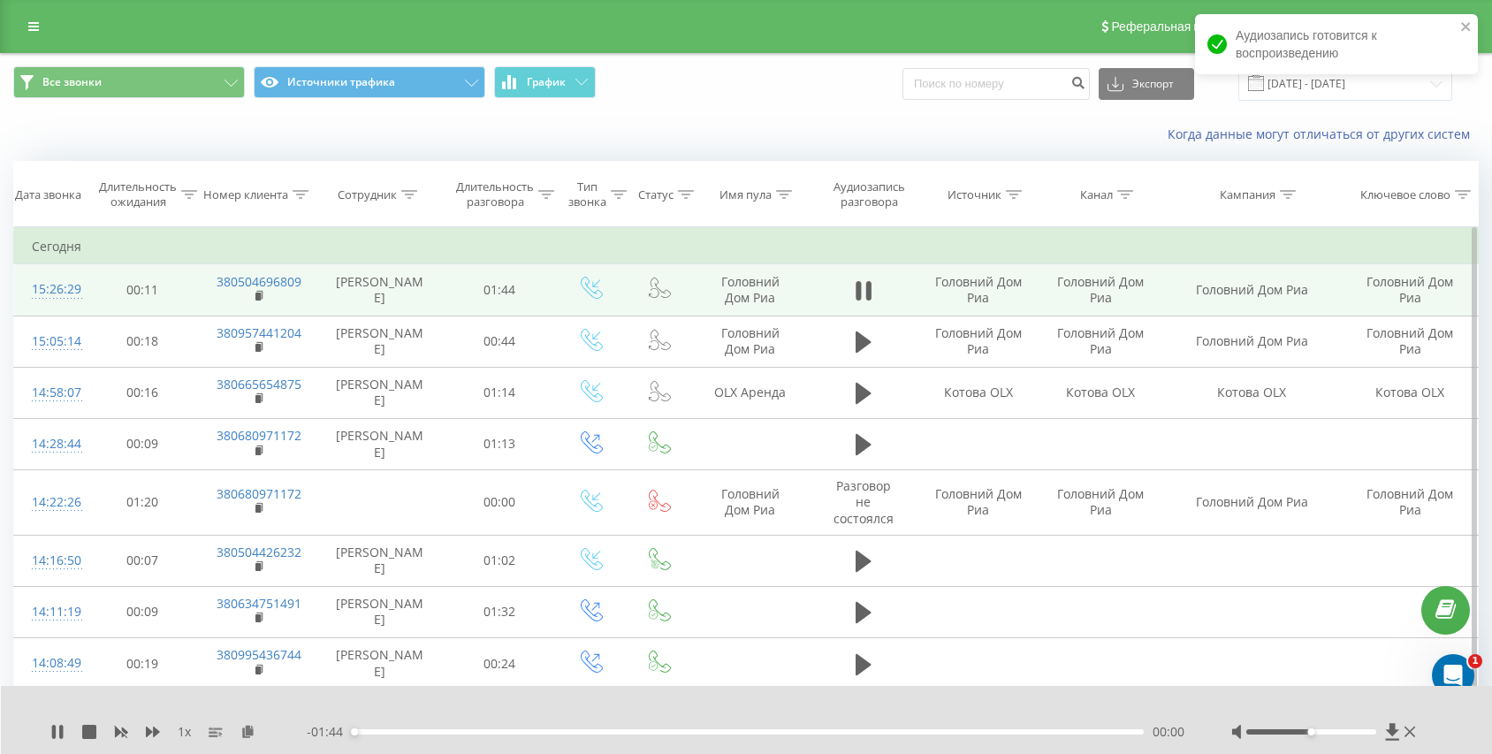
click at [700, 733] on div "00:00" at bounding box center [748, 731] width 792 height 5
click at [765, 730] on div "00:47" at bounding box center [748, 731] width 792 height 5
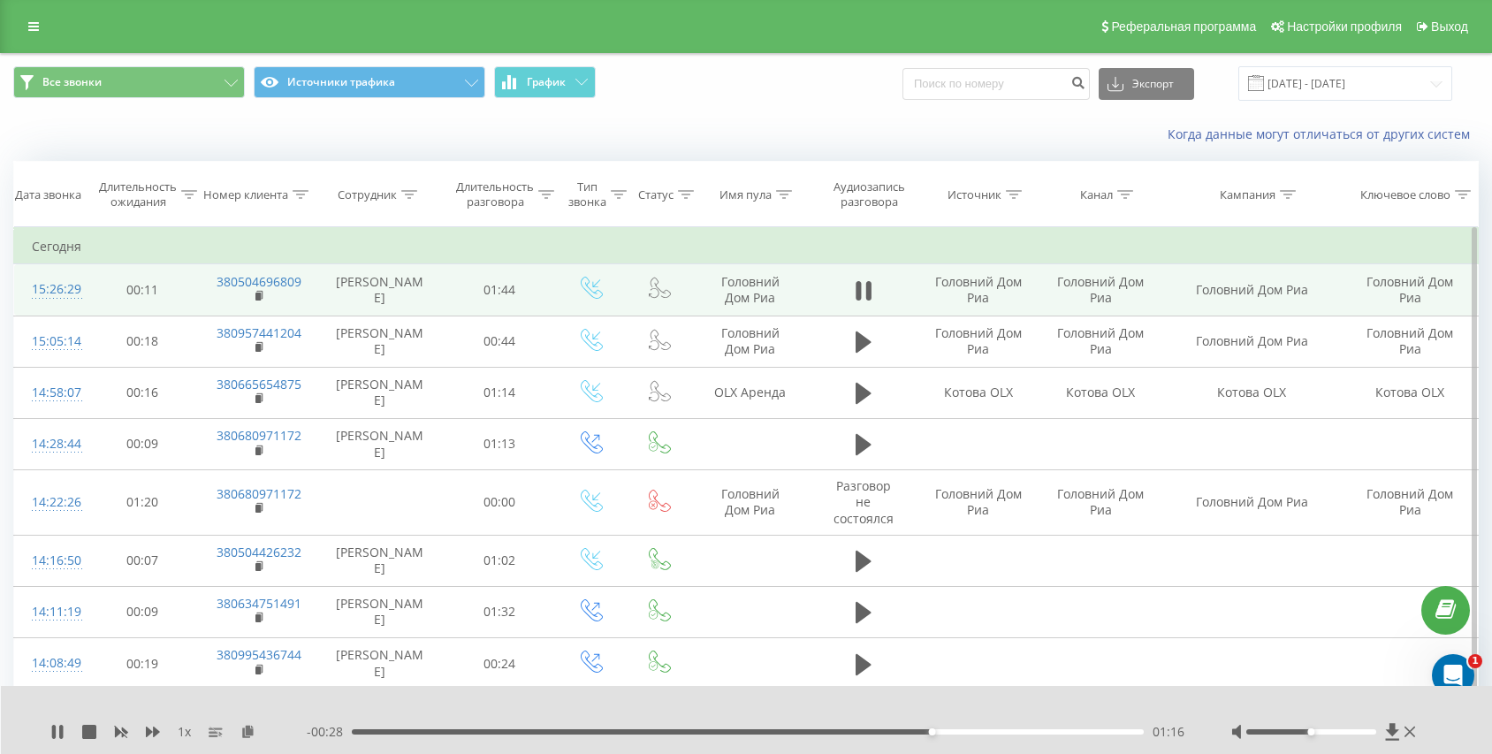
click at [404, 724] on div "- 00:28 01:16 01:16" at bounding box center [747, 732] width 880 height 18
click at [405, 731] on div "01:18" at bounding box center [748, 731] width 792 height 5
click at [857, 296] on icon at bounding box center [858, 290] width 5 height 19
click at [860, 281] on icon at bounding box center [864, 290] width 16 height 25
click at [872, 284] on button at bounding box center [863, 291] width 27 height 27
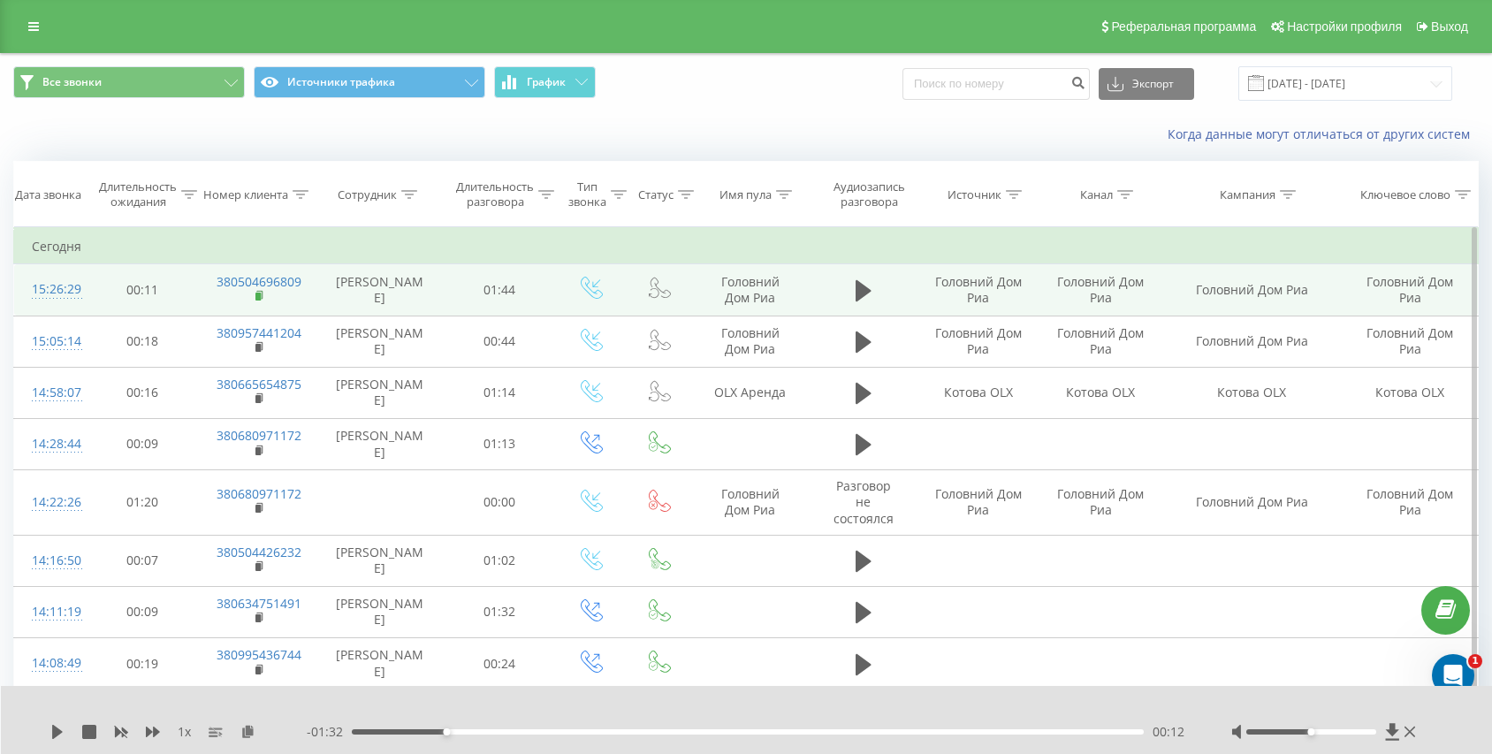
click at [257, 297] on rect at bounding box center [257, 297] width 5 height 8
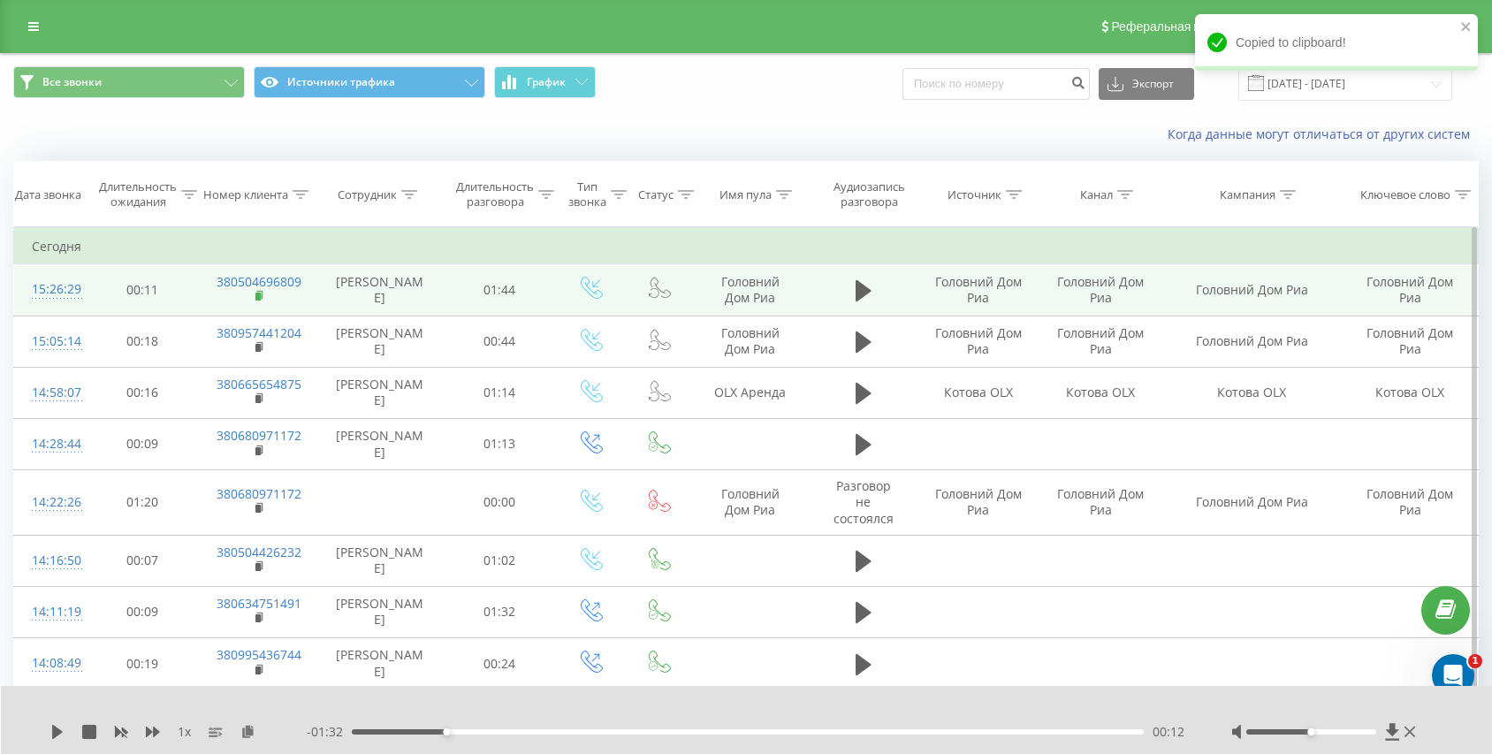
click at [258, 301] on rect at bounding box center [257, 297] width 5 height 8
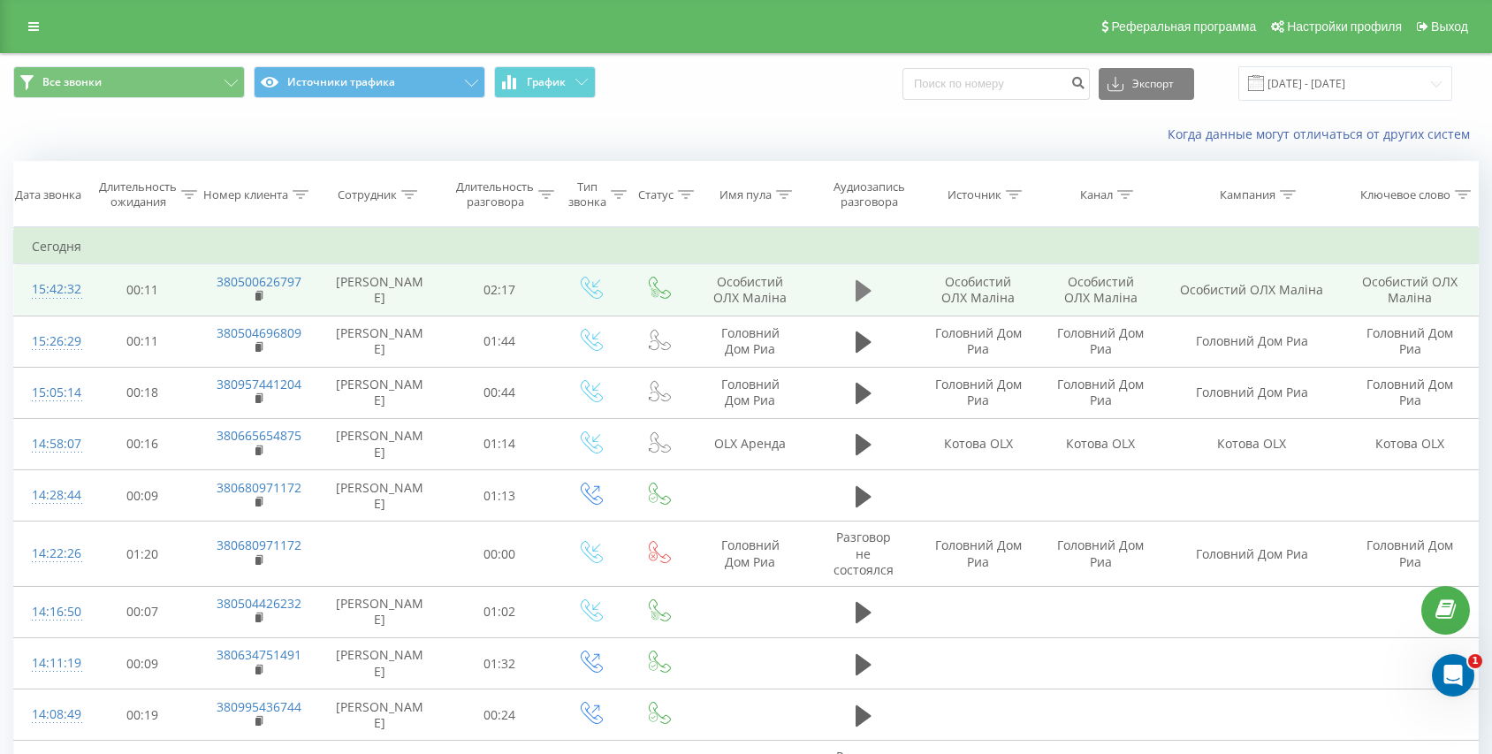
click at [854, 289] on button at bounding box center [863, 291] width 27 height 27
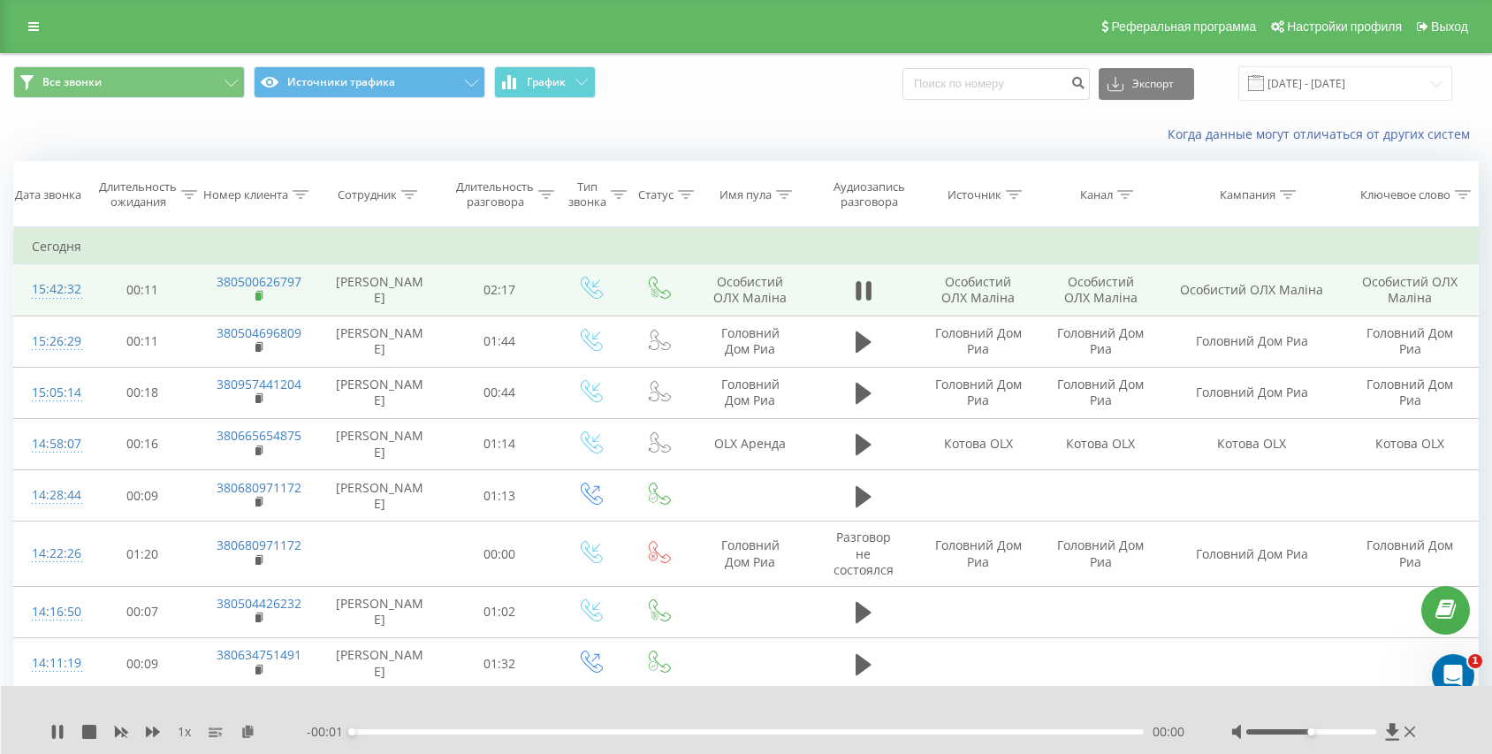
click at [256, 296] on rect at bounding box center [257, 297] width 5 height 8
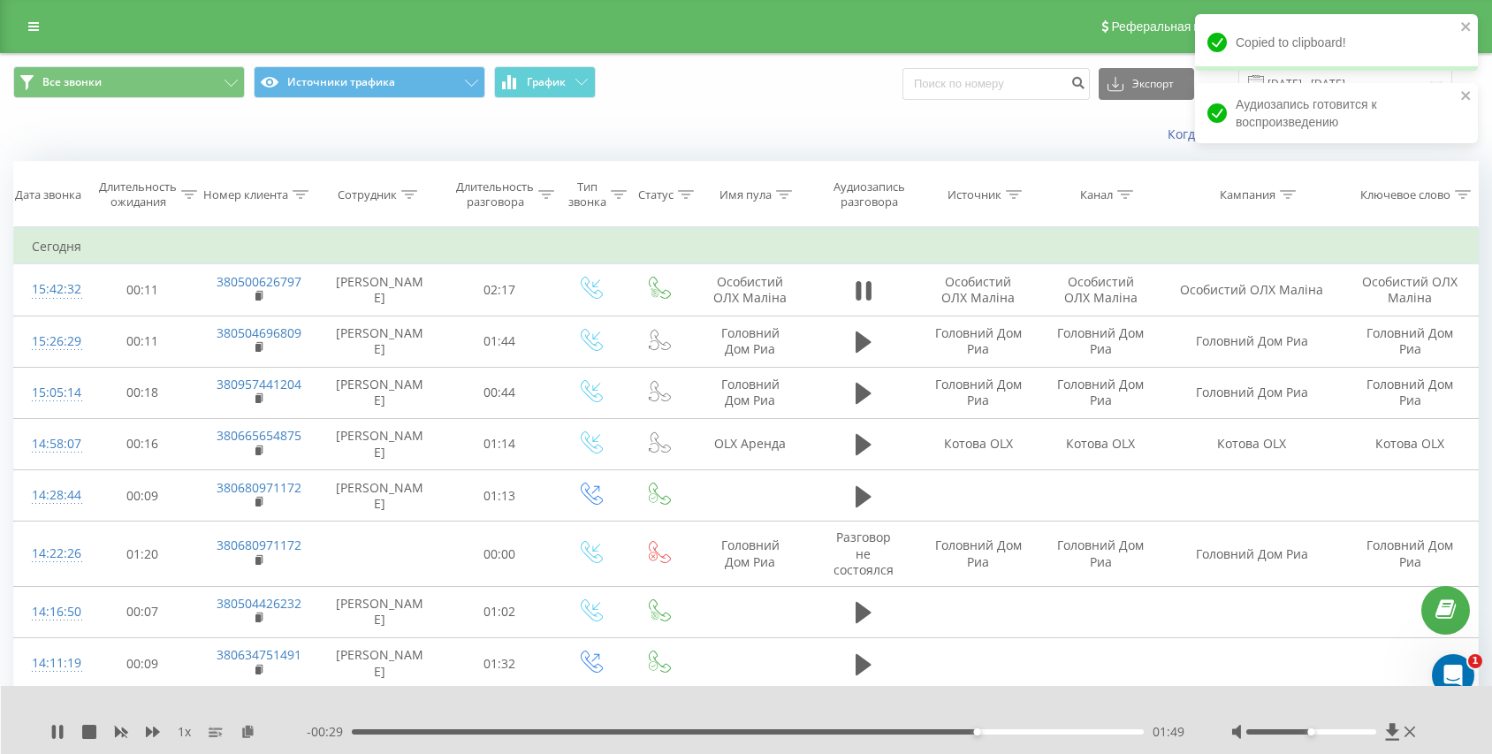
click at [430, 727] on div "- 00:29 01:49 01:49" at bounding box center [747, 732] width 880 height 18
click at [415, 735] on div "- 00:28 01:49 01:49" at bounding box center [747, 732] width 880 height 18
click at [430, 730] on div "01:50" at bounding box center [748, 731] width 792 height 5
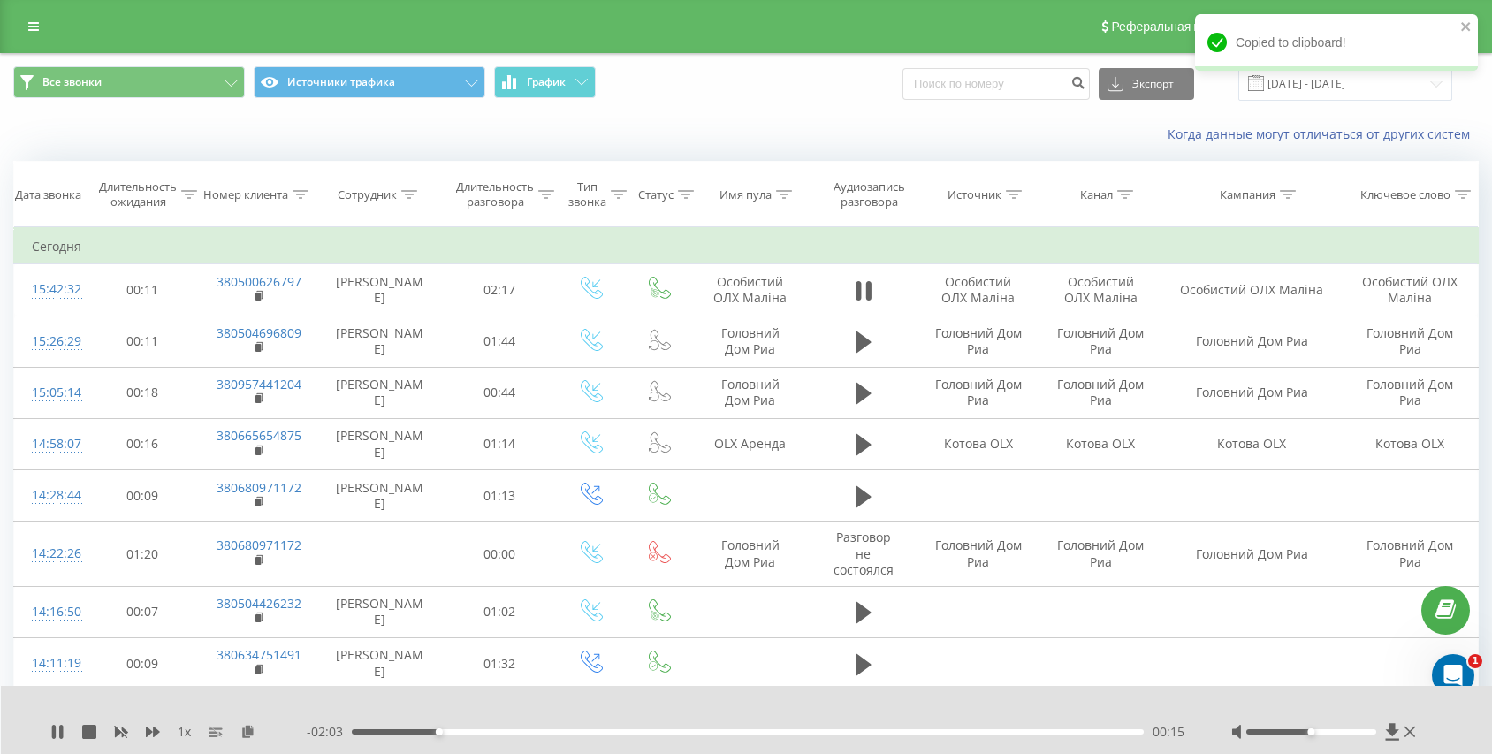
click at [407, 729] on div "00:15" at bounding box center [748, 731] width 792 height 5
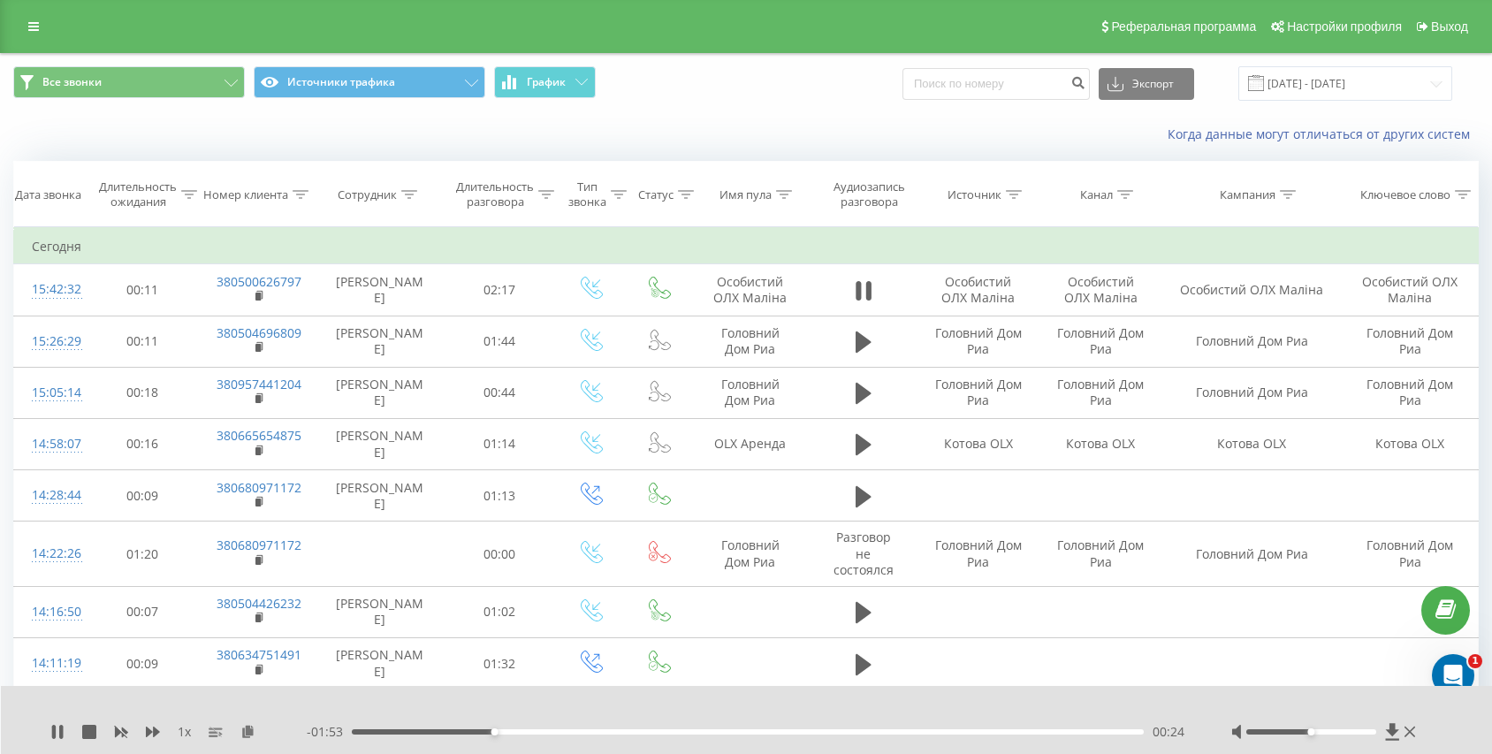
click at [627, 731] on div "00:24" at bounding box center [748, 731] width 792 height 5
click at [662, 731] on div "00:48" at bounding box center [748, 731] width 792 height 5
click at [649, 731] on div "00:56" at bounding box center [748, 731] width 792 height 5
click at [623, 730] on div "00:52" at bounding box center [748, 731] width 792 height 5
click at [602, 730] on div "00:43" at bounding box center [748, 731] width 792 height 5
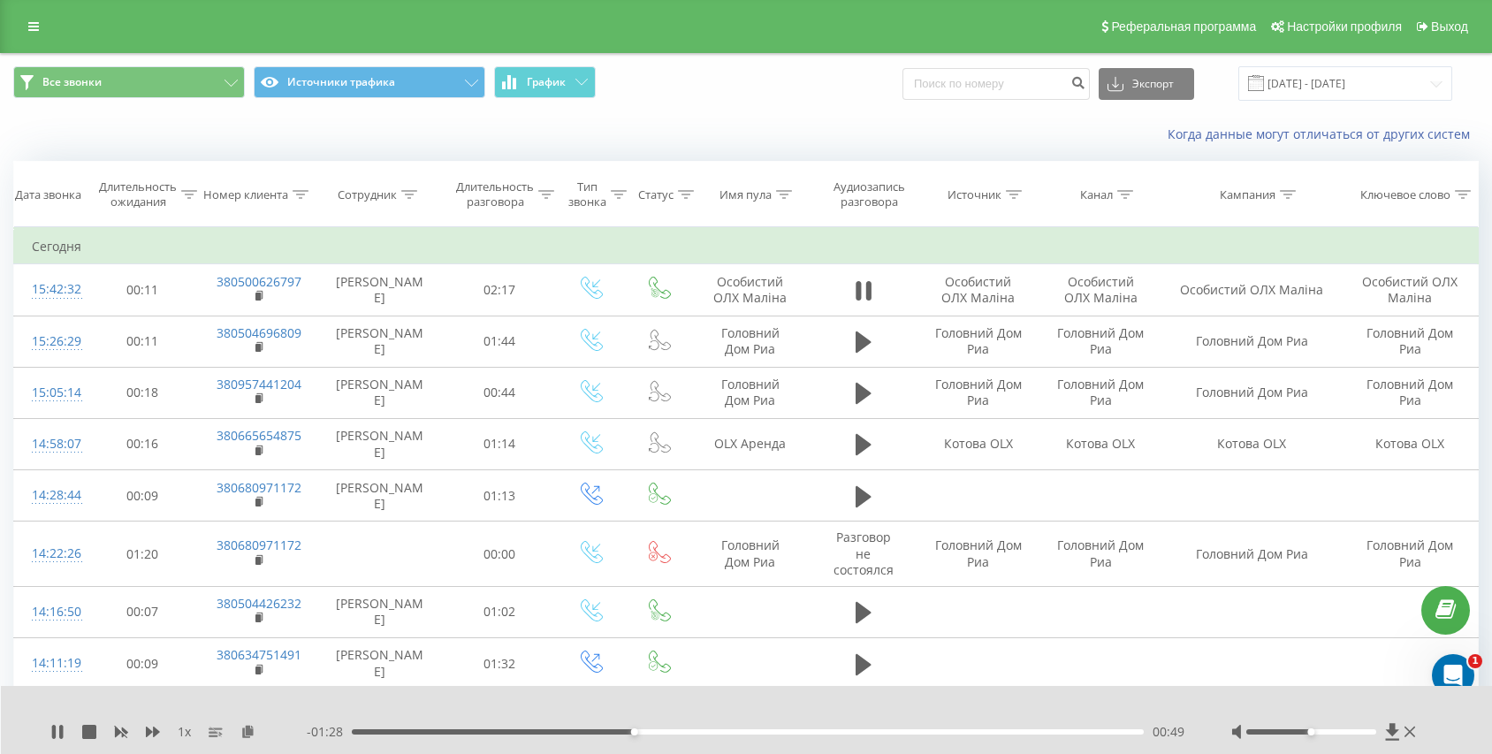
click at [593, 733] on div "00:49" at bounding box center [748, 731] width 792 height 5
click at [860, 297] on icon at bounding box center [858, 290] width 5 height 19
click at [865, 296] on icon at bounding box center [864, 290] width 16 height 25
click at [962, 729] on div "00:00" at bounding box center [748, 731] width 792 height 5
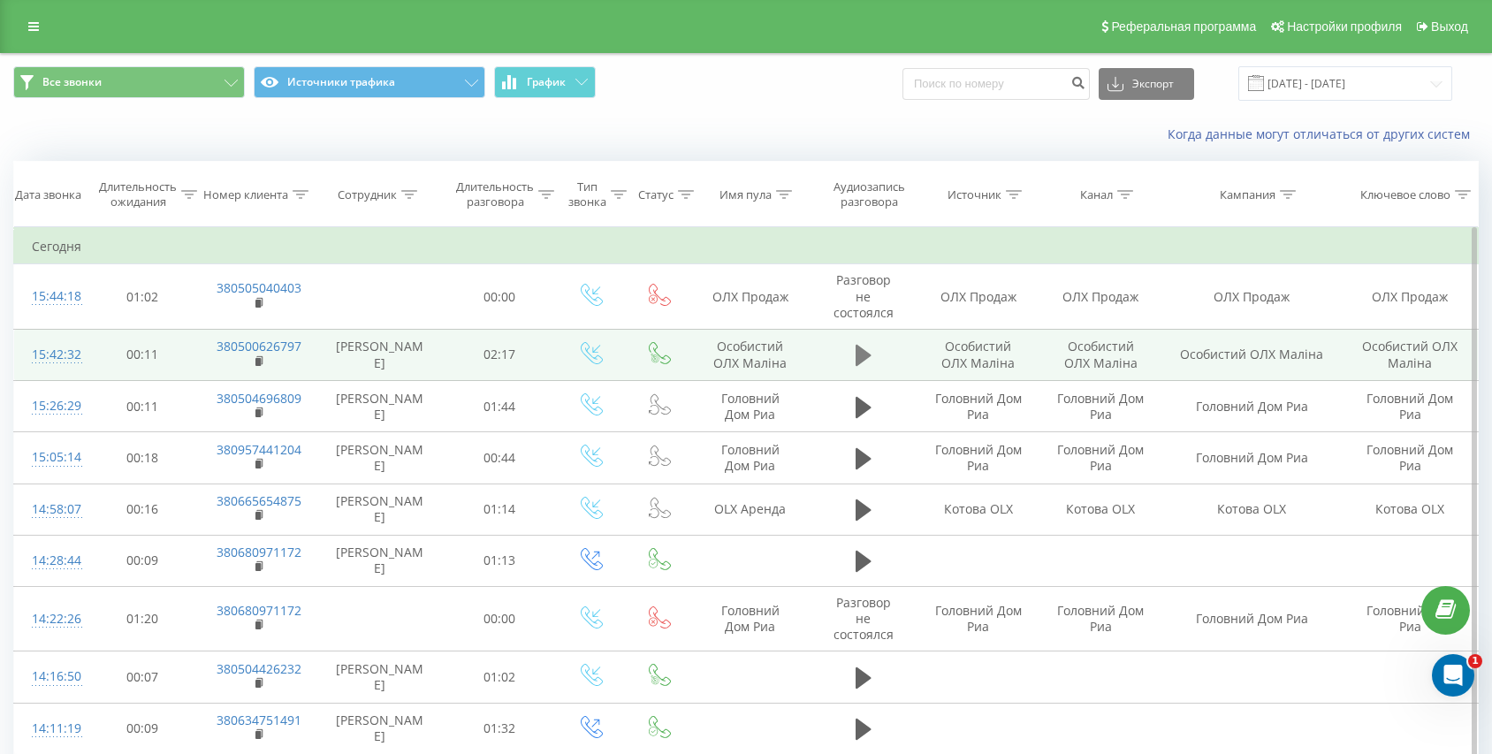
click at [856, 356] on icon at bounding box center [864, 355] width 16 height 21
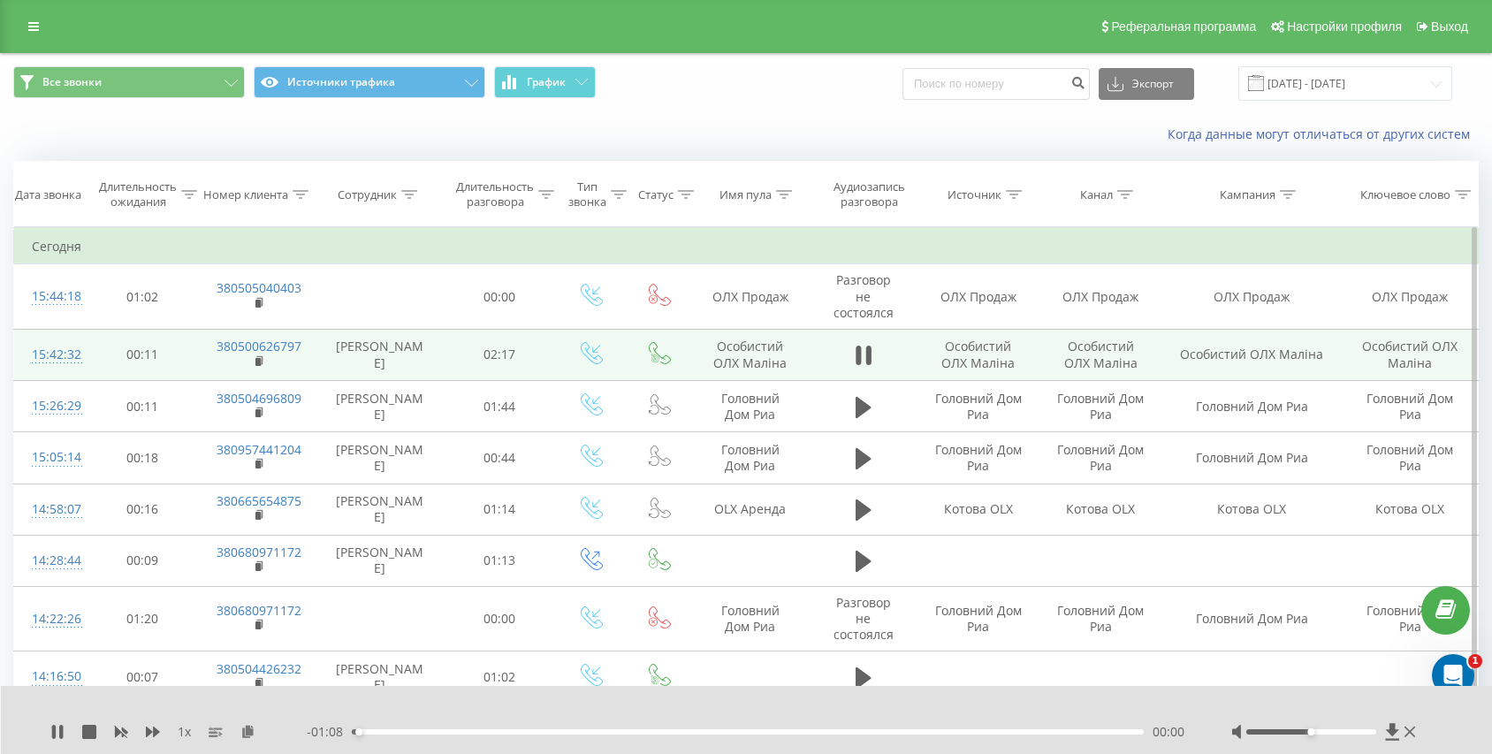
click at [1011, 729] on div "00:00" at bounding box center [748, 731] width 792 height 5
click at [1000, 731] on div "00:58" at bounding box center [748, 731] width 792 height 5
click at [870, 362] on icon at bounding box center [867, 355] width 5 height 19
click at [1063, 97] on input at bounding box center [996, 84] width 187 height 32
paste input "380505040403"
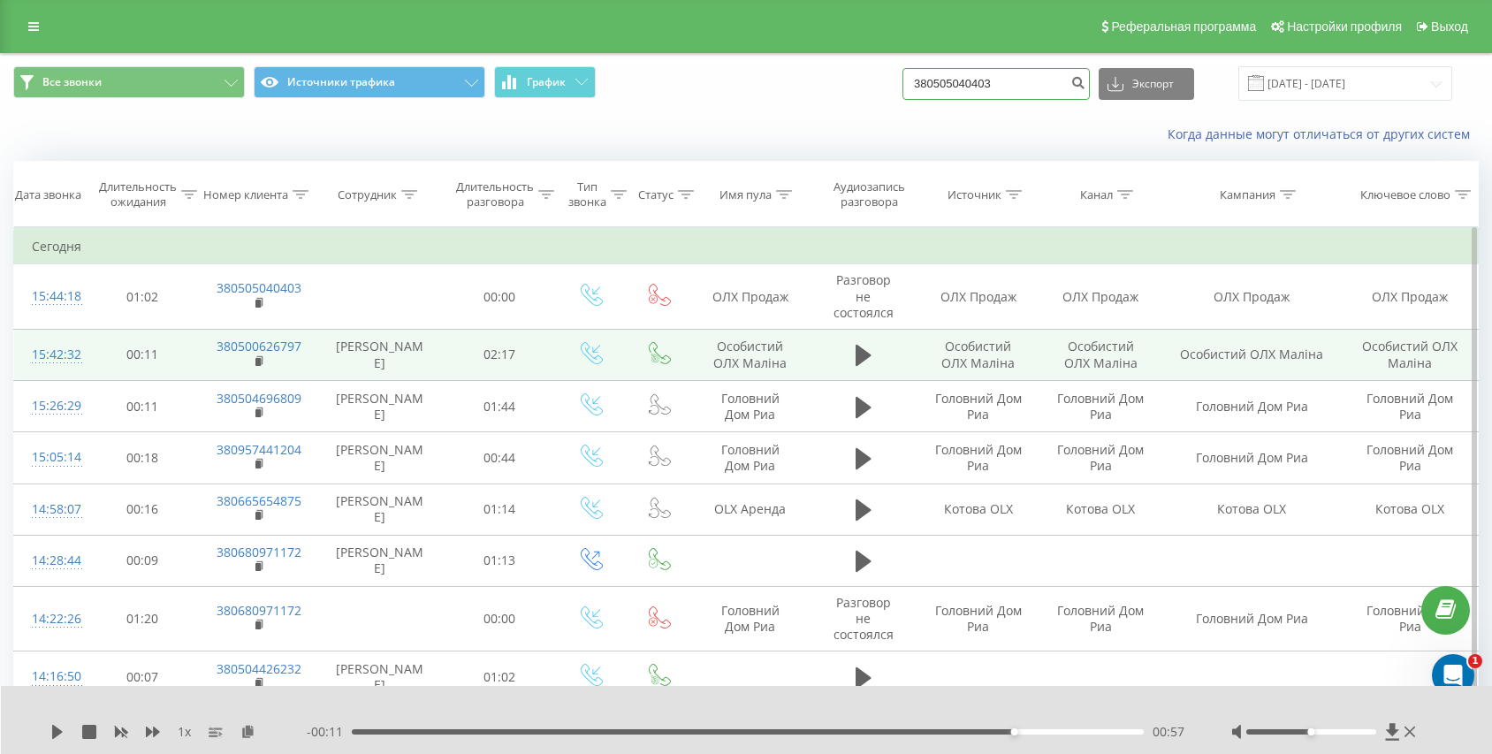
type input "380505040403"
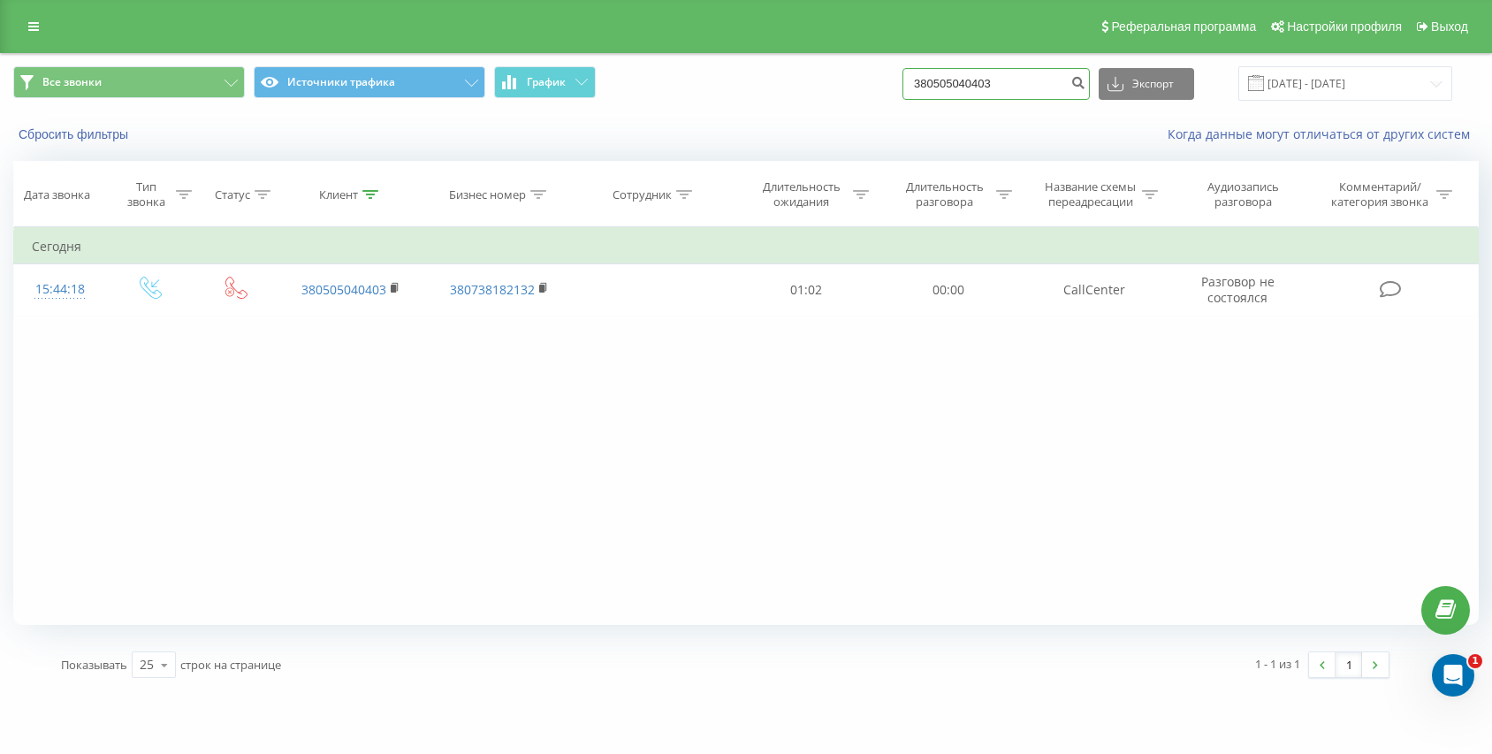
click at [1012, 96] on input "380505040403" at bounding box center [996, 84] width 187 height 32
click at [1014, 95] on input "380505040403" at bounding box center [996, 84] width 187 height 32
paste input "380505040403"
type input "380505040403"
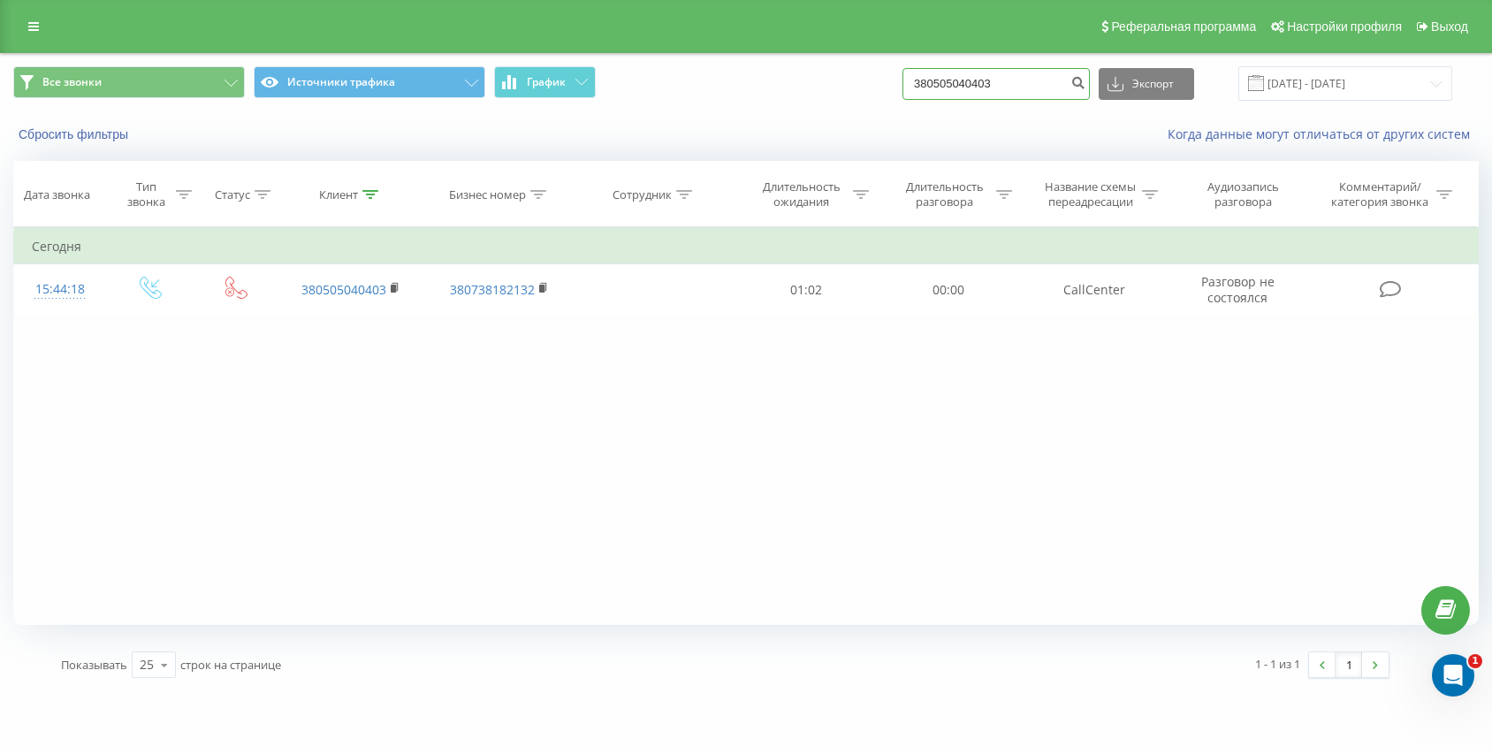
click at [1014, 75] on input "380505040403" at bounding box center [996, 84] width 187 height 32
paste input "380680971172"
type input "380680971172"
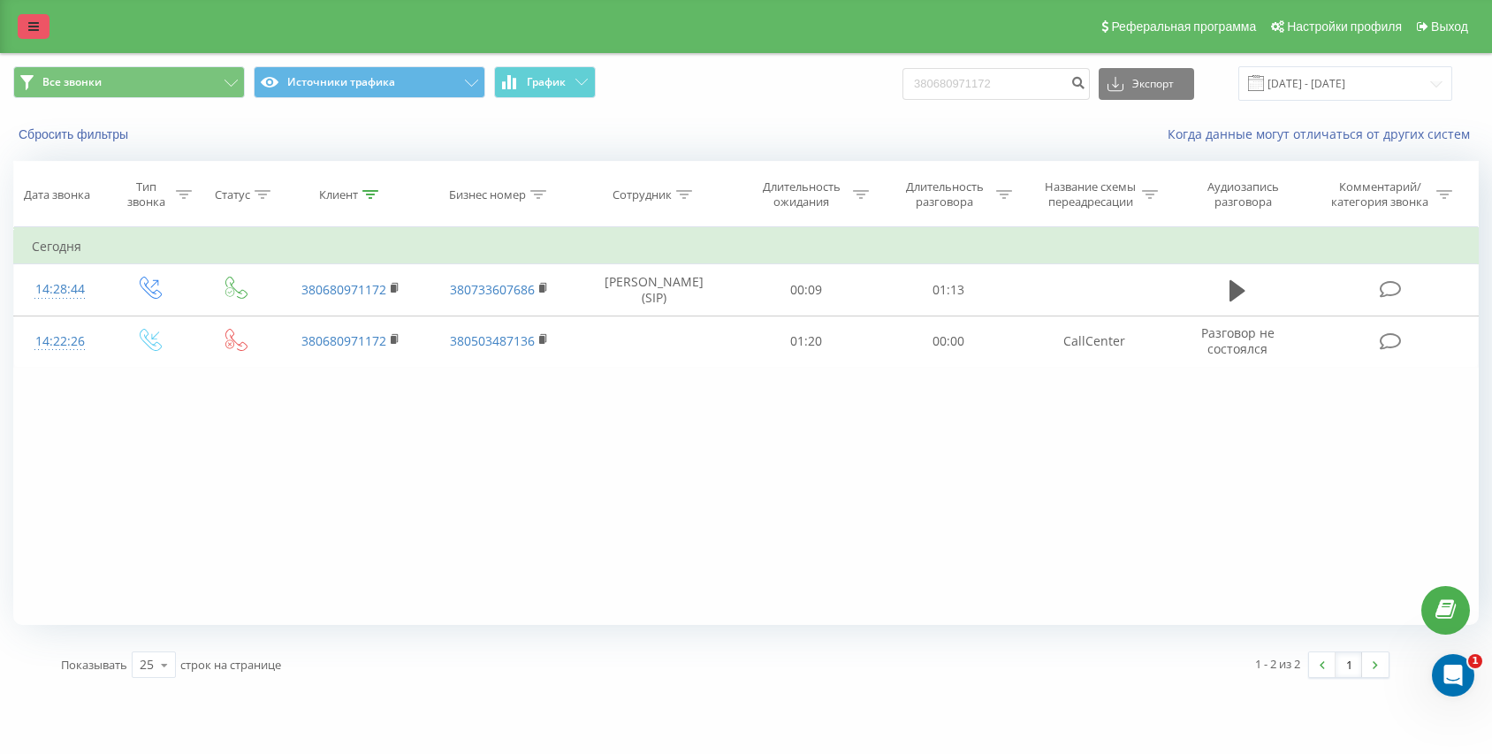
click at [21, 18] on link at bounding box center [34, 26] width 32 height 25
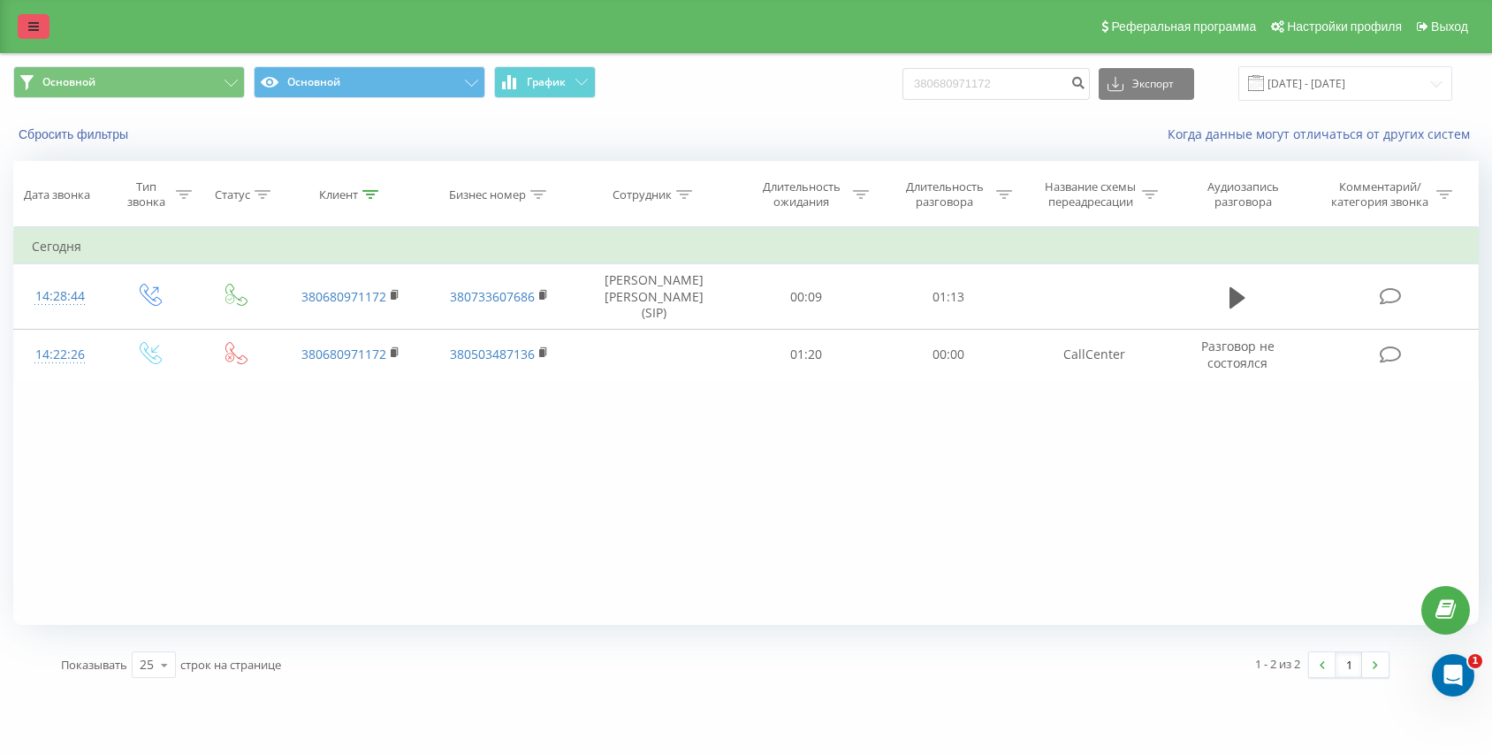
click at [29, 29] on icon at bounding box center [33, 26] width 11 height 12
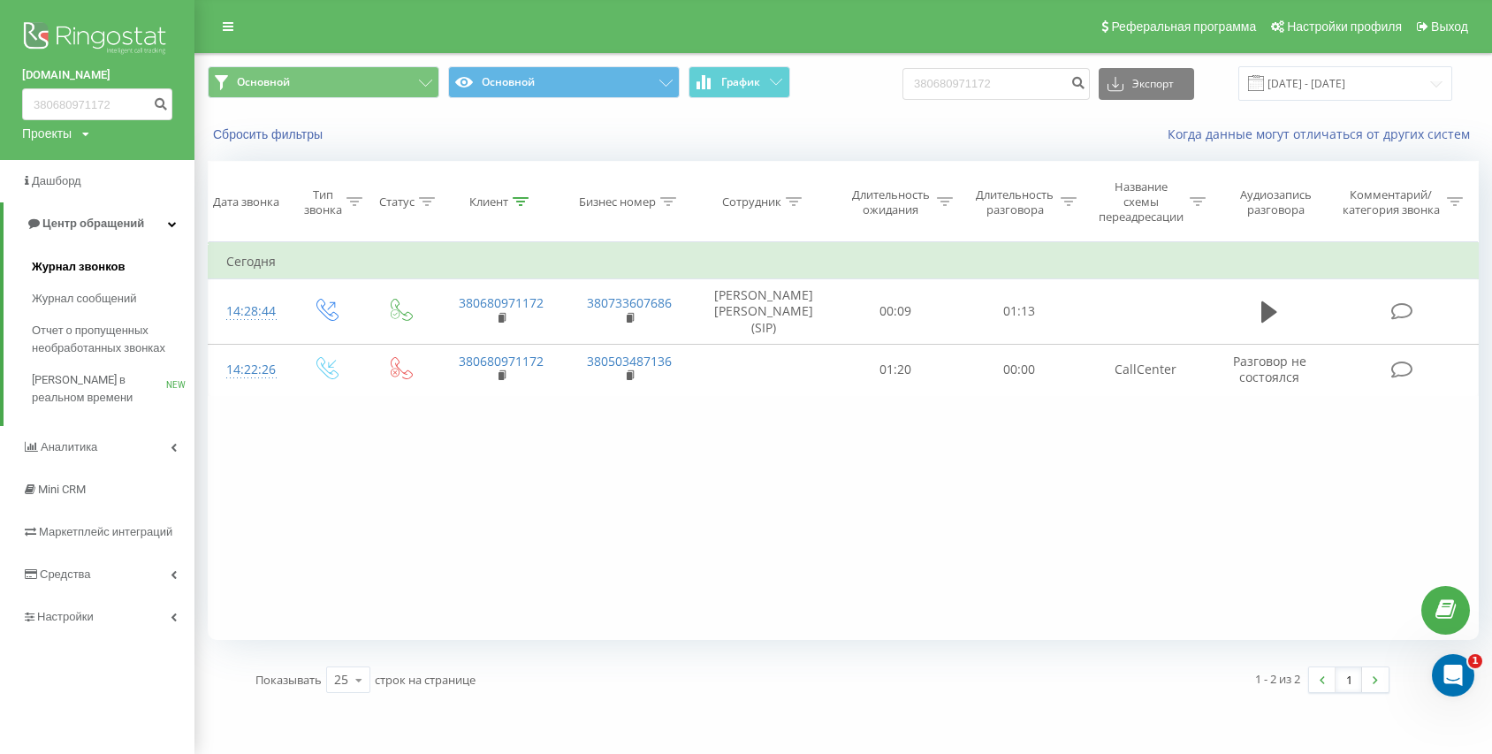
click at [76, 262] on span "Журнал звонков" at bounding box center [78, 267] width 93 height 18
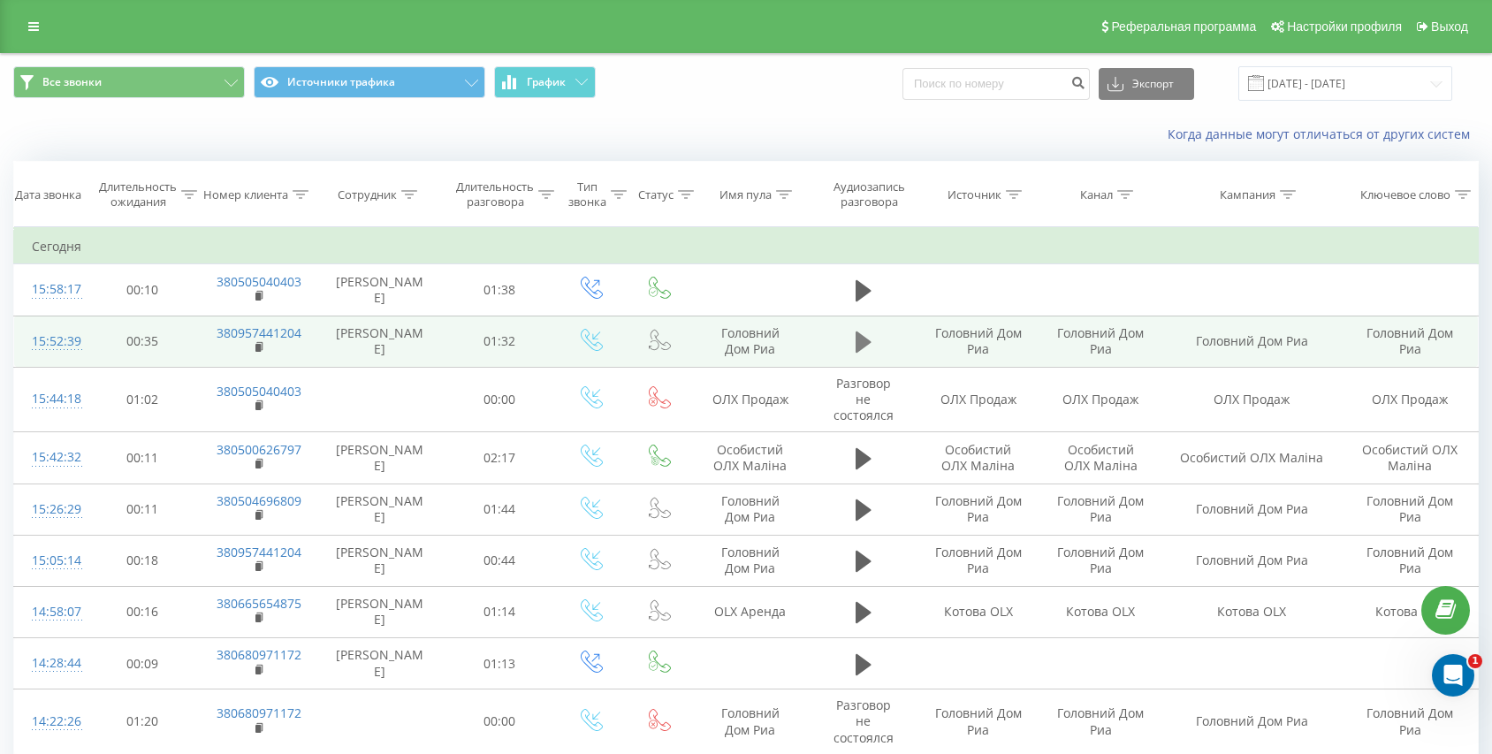
click at [856, 351] on icon at bounding box center [864, 341] width 16 height 21
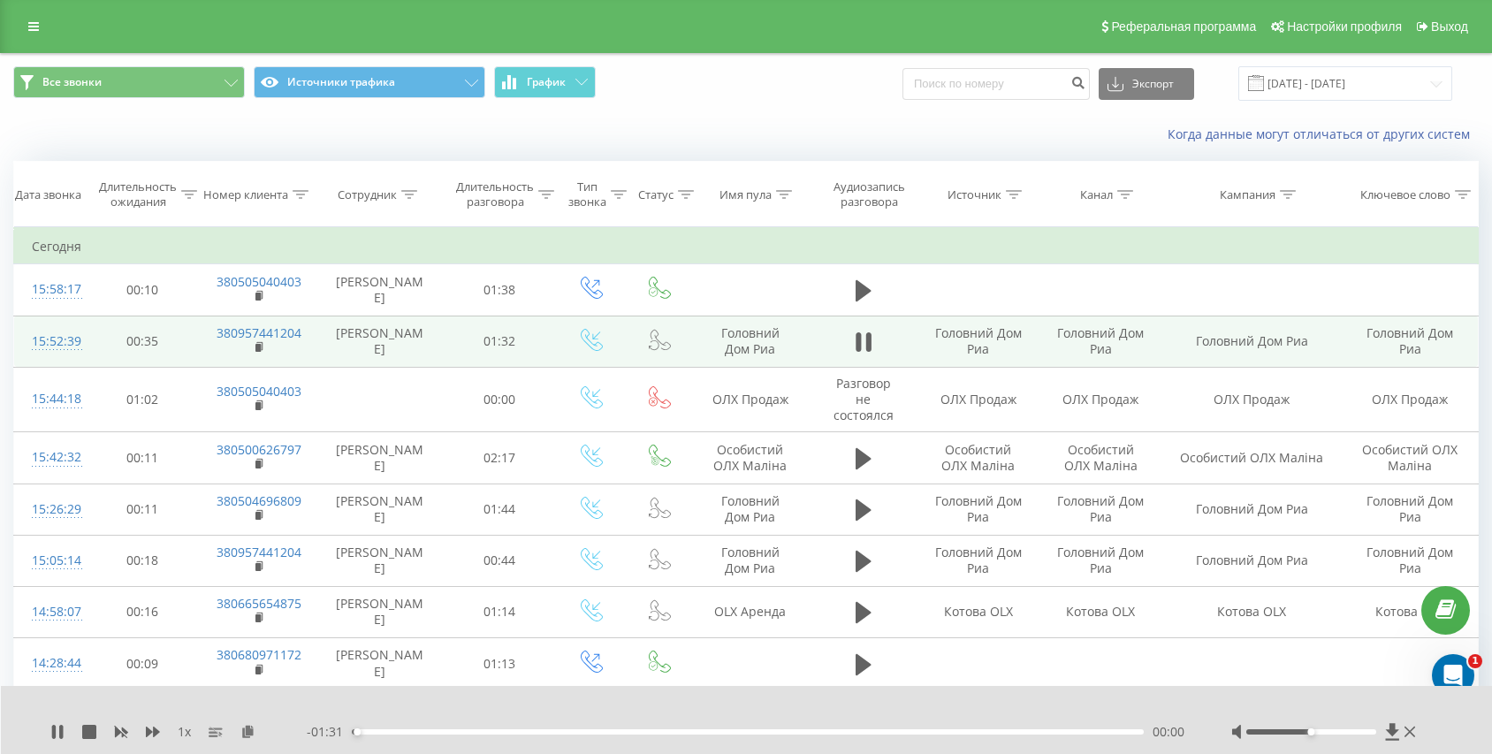
click at [416, 729] on div "00:00" at bounding box center [748, 731] width 792 height 5
click at [483, 735] on div "- 01:24 00:07 00:07" at bounding box center [747, 732] width 880 height 18
click at [504, 731] on div "00:08" at bounding box center [748, 731] width 792 height 5
click at [559, 730] on div "00:18" at bounding box center [748, 731] width 792 height 5
click at [618, 732] on div "00:24" at bounding box center [748, 731] width 792 height 5
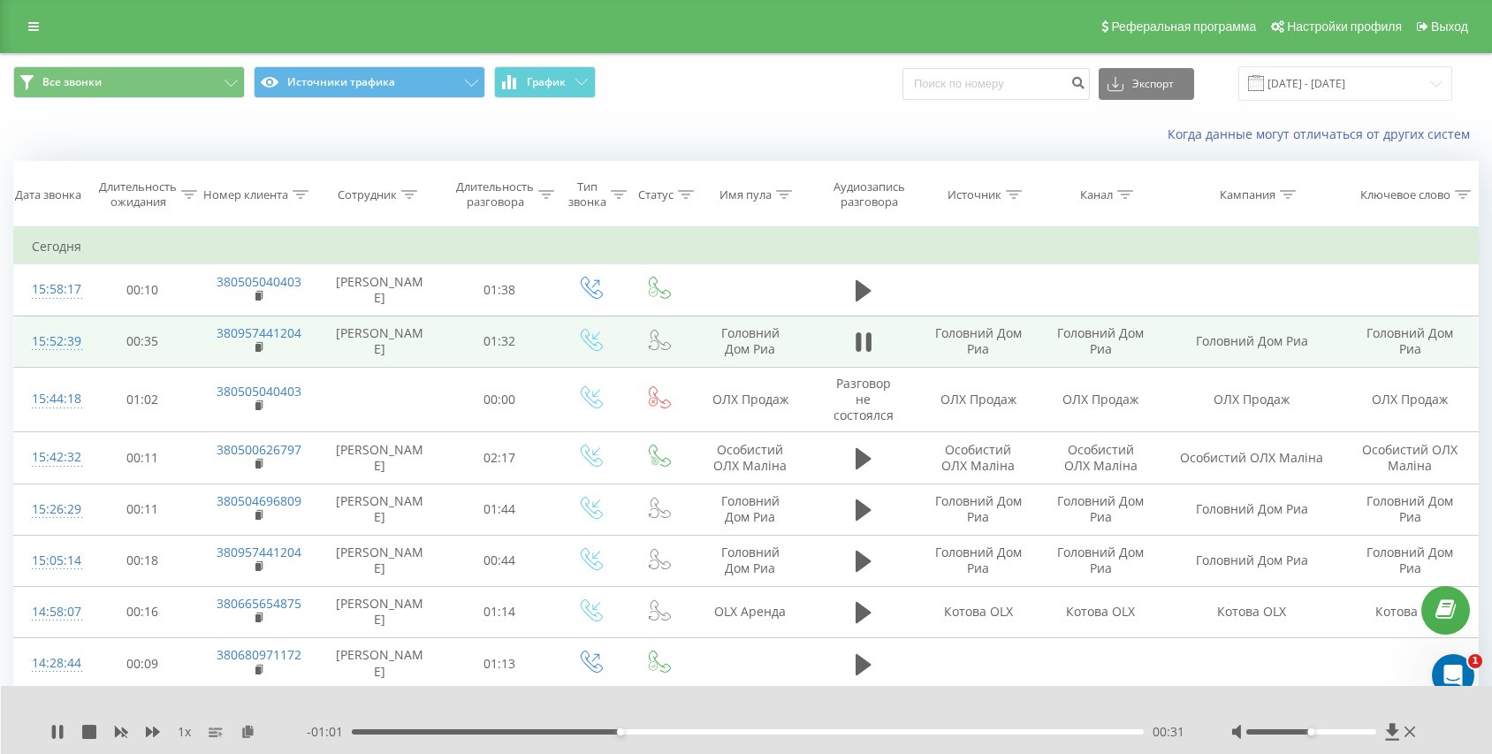
click at [666, 732] on div "00:31" at bounding box center [748, 731] width 792 height 5
click at [738, 738] on div "- 00:55 00:37 00:37" at bounding box center [747, 732] width 880 height 18
click at [787, 734] on div "00:37" at bounding box center [748, 731] width 792 height 5
click at [824, 735] on div "- 00:41 00:51 00:51" at bounding box center [747, 732] width 880 height 18
click at [867, 732] on div "00:51" at bounding box center [748, 731] width 792 height 5
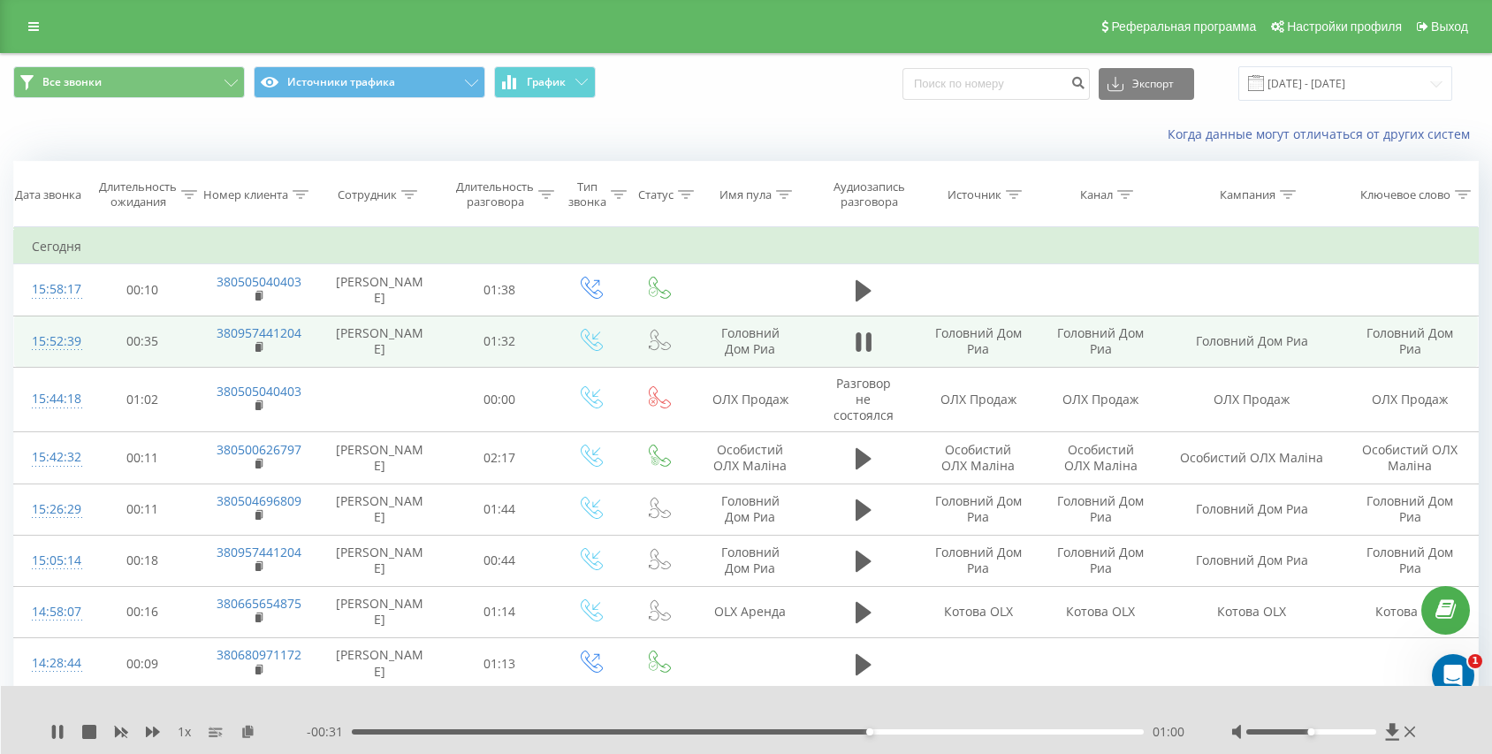
click at [910, 727] on div "- 00:31 01:00 01:00" at bounding box center [747, 732] width 880 height 18
click at [407, 731] on div "01:03" at bounding box center [748, 731] width 792 height 5
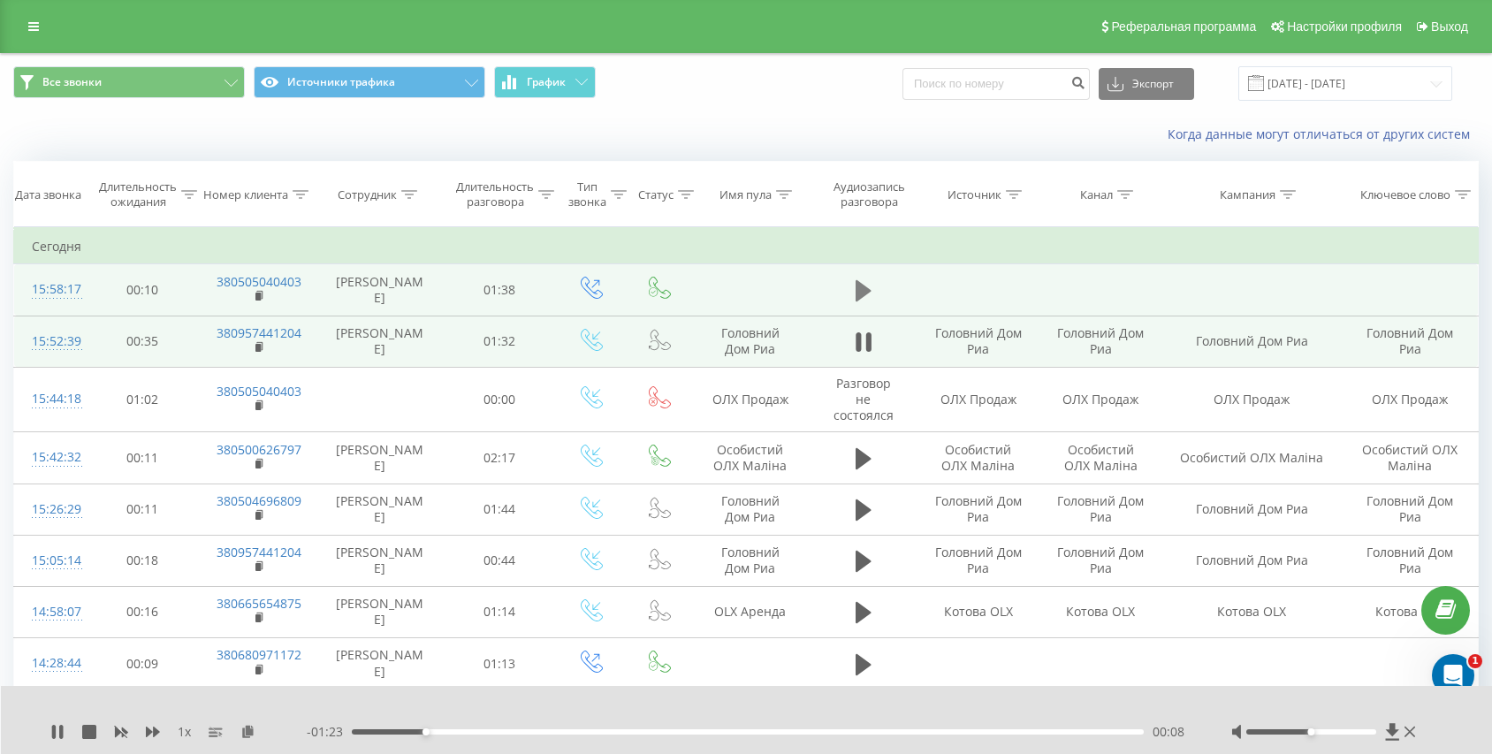
click at [872, 297] on button at bounding box center [863, 291] width 27 height 27
click at [498, 734] on div "00:00" at bounding box center [748, 731] width 792 height 5
click at [548, 732] on div "00:19" at bounding box center [748, 731] width 792 height 5
click at [612, 733] on div "00:26" at bounding box center [748, 731] width 792 height 5
click at [687, 739] on div "- 01:06 00:32 00:32" at bounding box center [747, 732] width 880 height 18
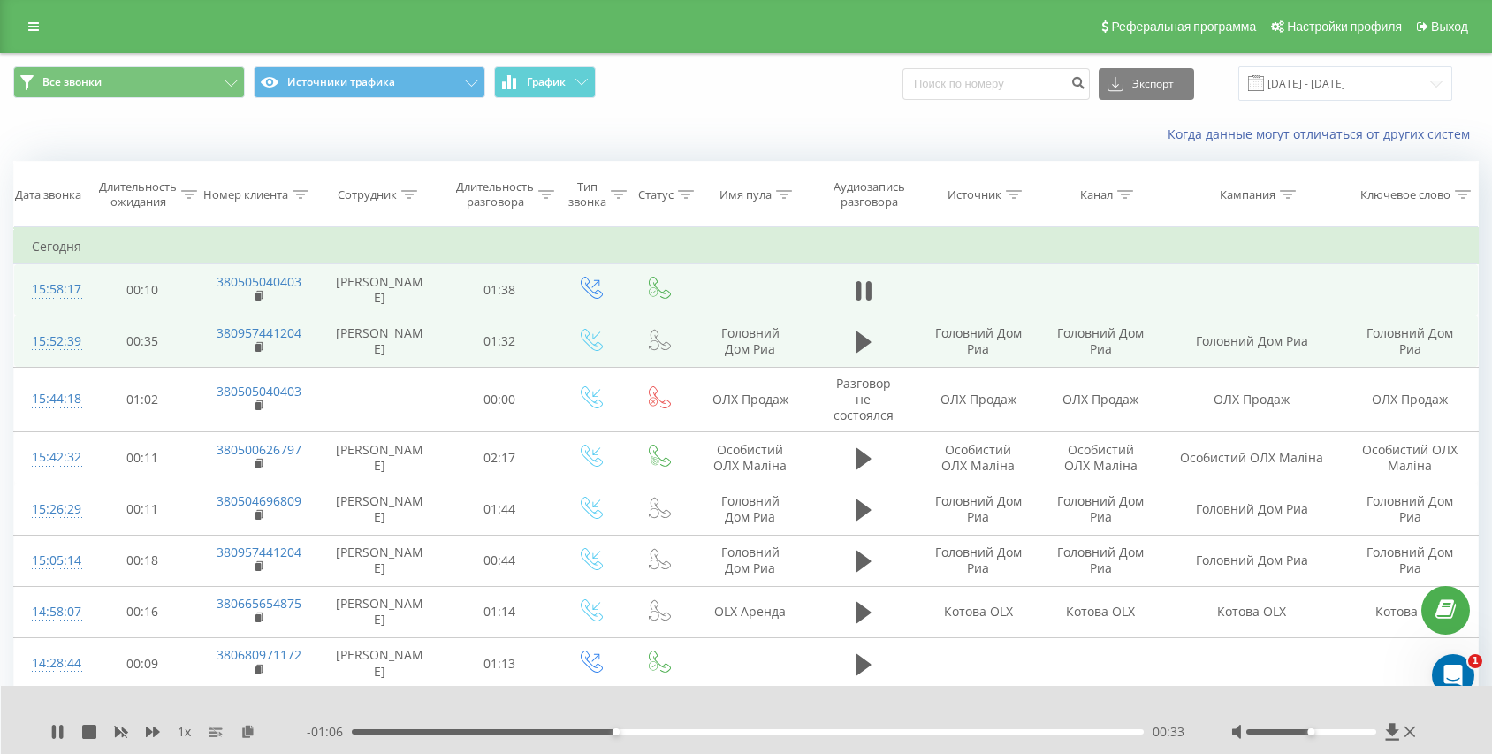
click at [717, 736] on div "- 01:06 00:33 00:33" at bounding box center [747, 732] width 880 height 18
click at [681, 732] on div "00:33" at bounding box center [748, 731] width 792 height 5
click at [717, 731] on div "00:41" at bounding box center [748, 731] width 792 height 5
click at [765, 731] on div "00:46" at bounding box center [748, 731] width 792 height 5
click at [808, 734] on div "00:52" at bounding box center [748, 731] width 792 height 5
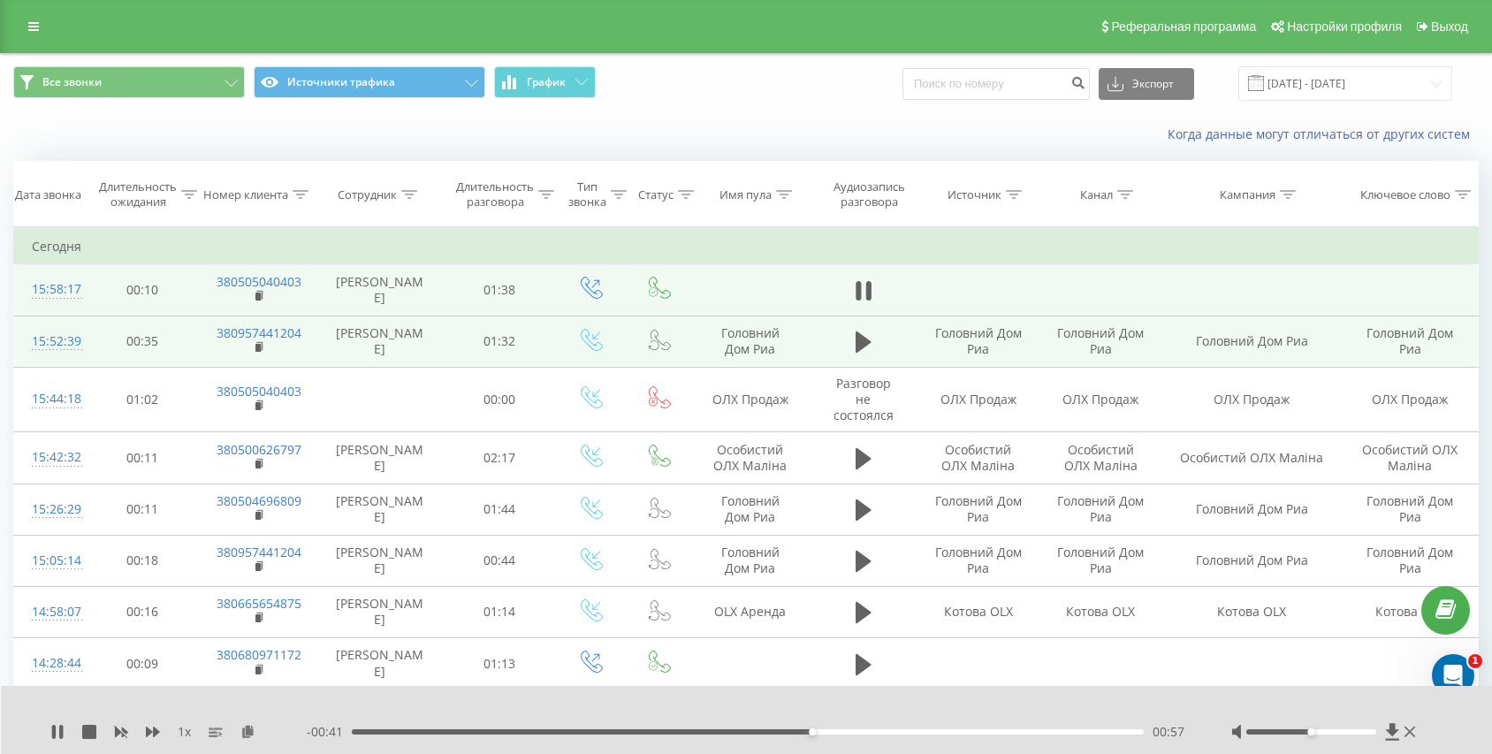
click at [834, 733] on div "00:57" at bounding box center [748, 731] width 792 height 5
click at [819, 734] on div "01:03" at bounding box center [748, 731] width 792 height 5
click at [781, 730] on div "00:59" at bounding box center [748, 731] width 792 height 5
click at [754, 731] on div "00:54" at bounding box center [748, 731] width 792 height 5
click at [729, 731] on div "00:50" at bounding box center [748, 731] width 792 height 5
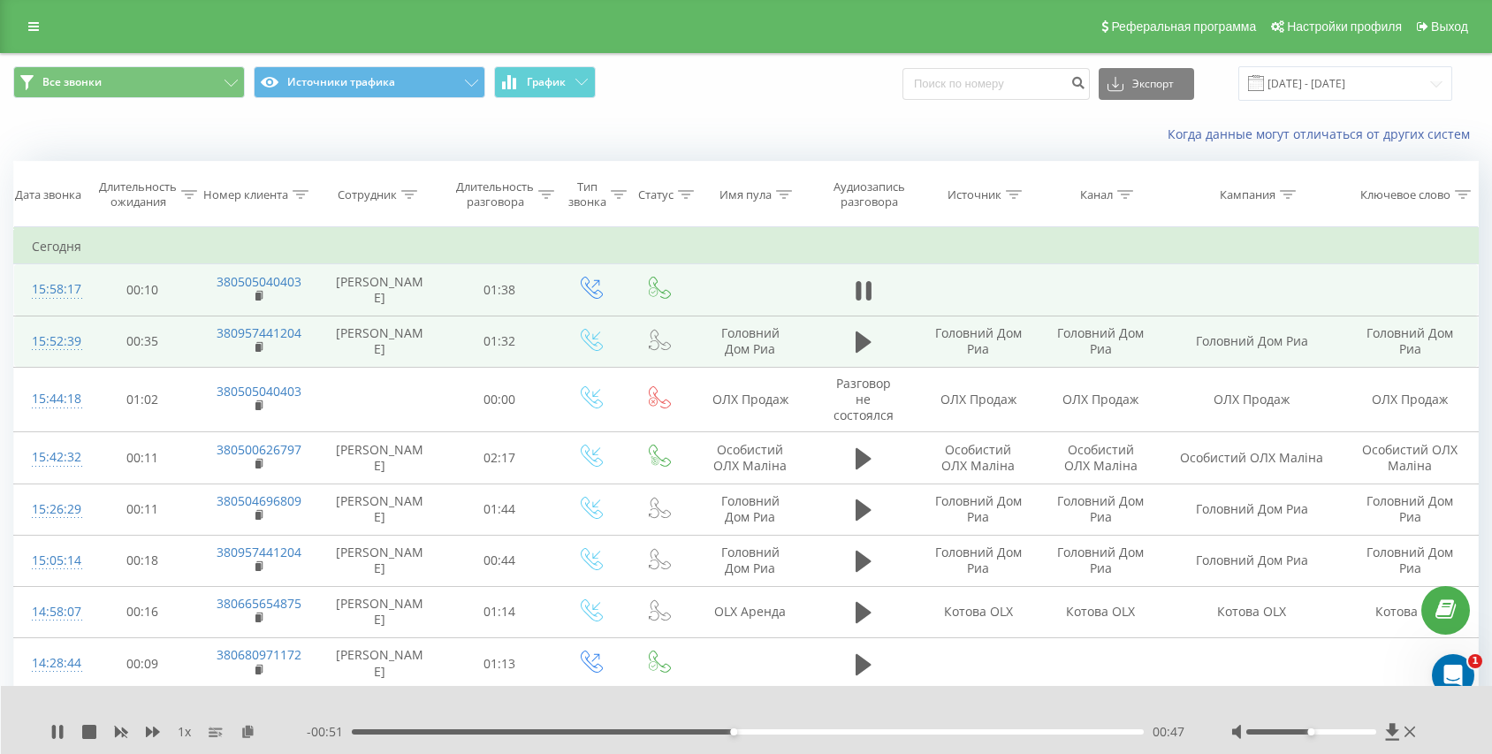
click at [703, 732] on div "00:47" at bounding box center [748, 731] width 792 height 5
click at [690, 732] on div "00:44" at bounding box center [748, 731] width 792 height 5
click at [866, 293] on icon at bounding box center [867, 290] width 5 height 19
click at [258, 296] on rect at bounding box center [257, 297] width 5 height 8
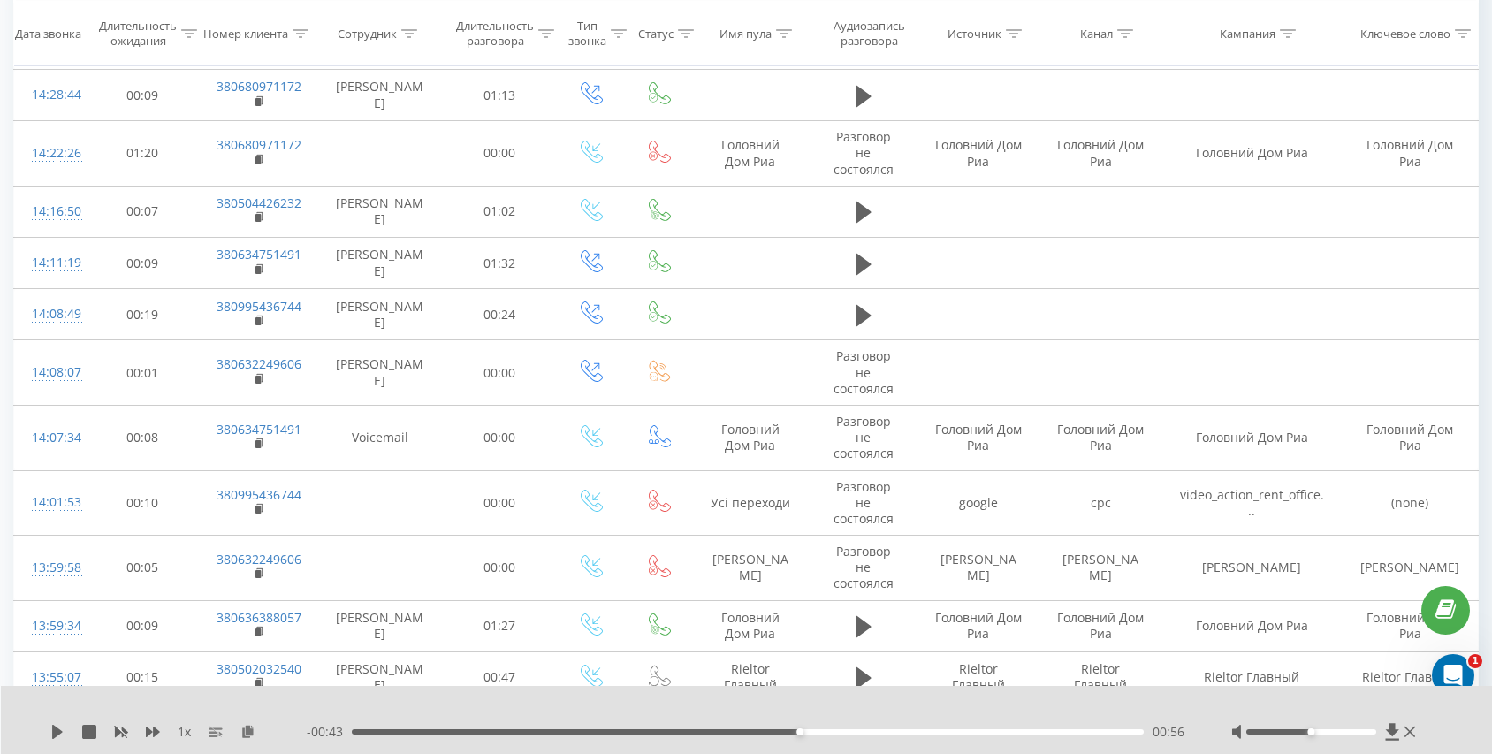
scroll to position [1040, 0]
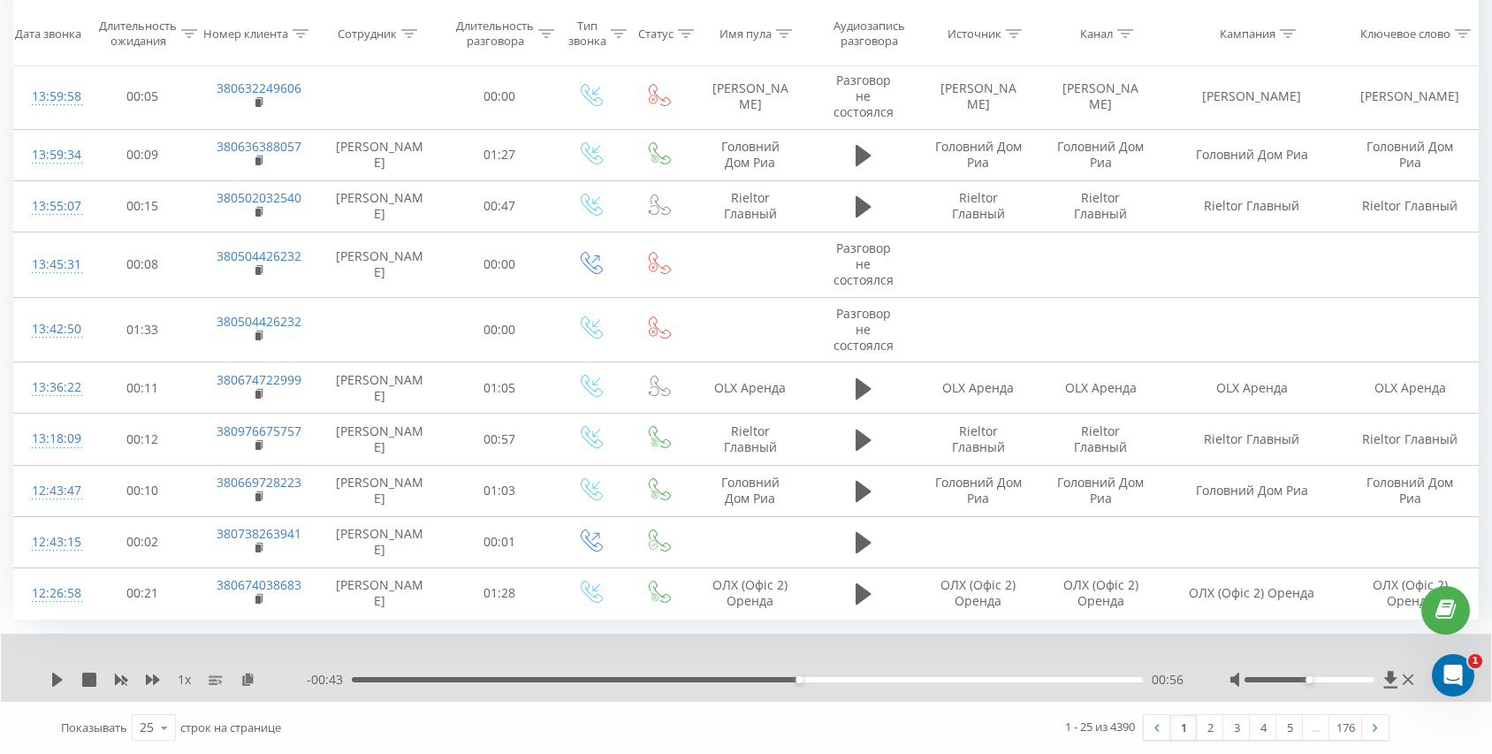
click at [1194, 722] on link "1" at bounding box center [1183, 727] width 27 height 25
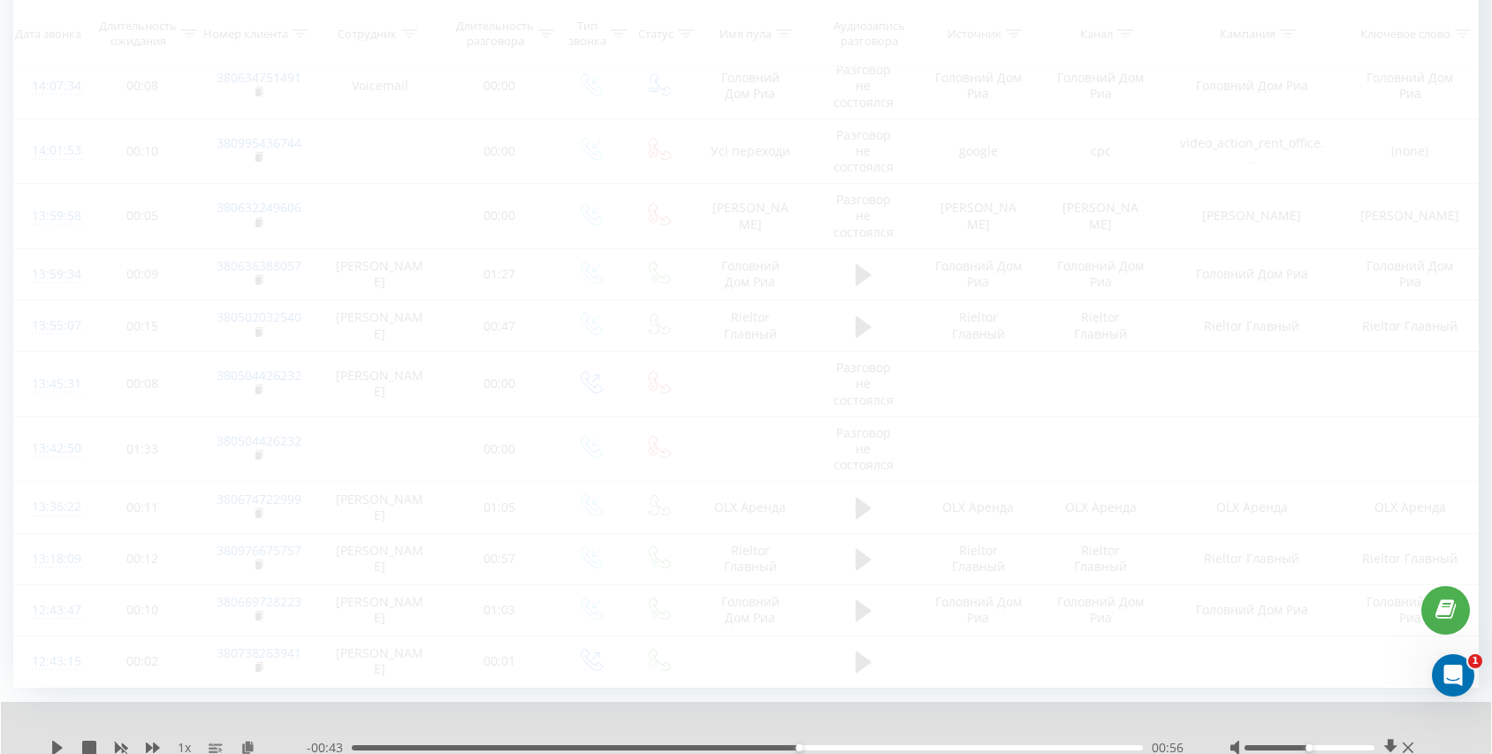
scroll to position [1040, 0]
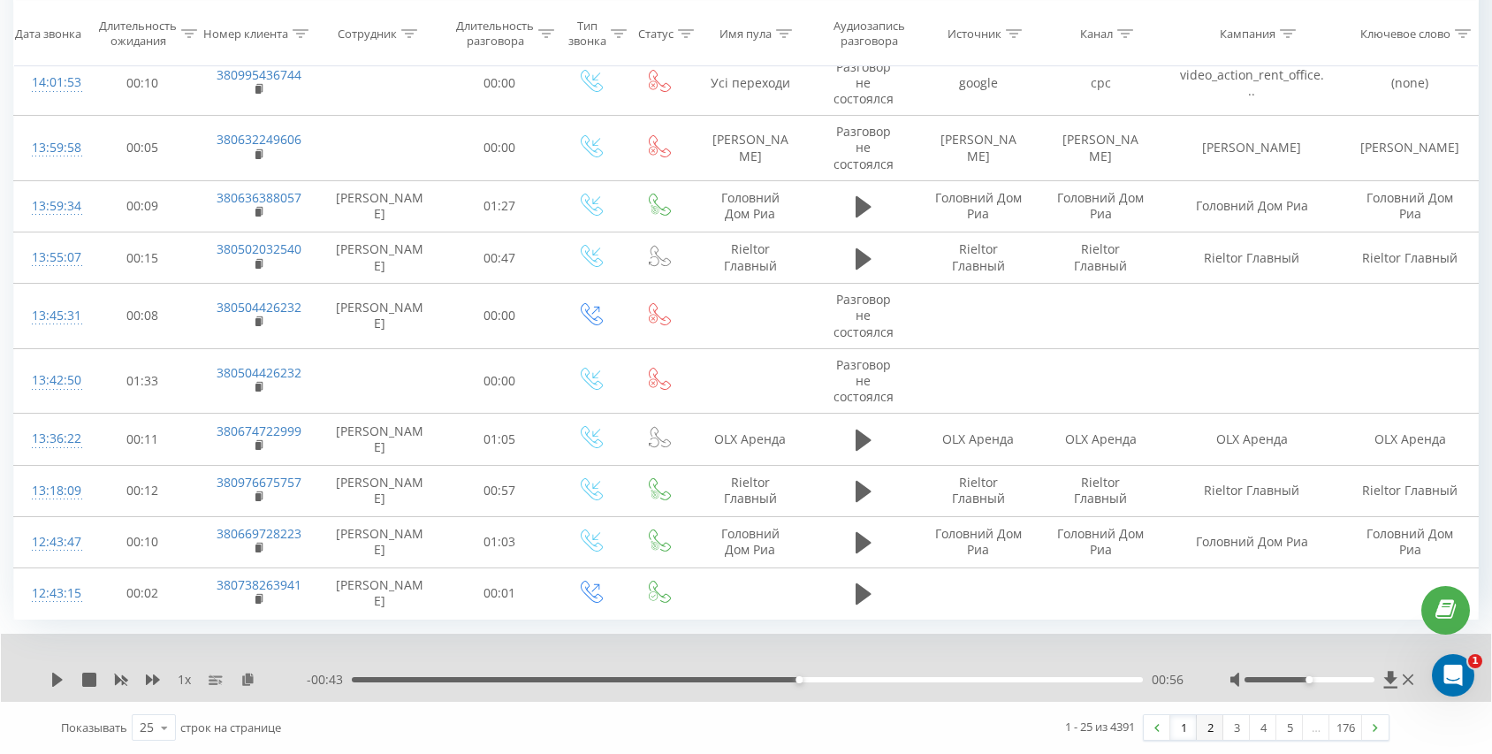
click at [1213, 729] on link "2" at bounding box center [1210, 727] width 27 height 25
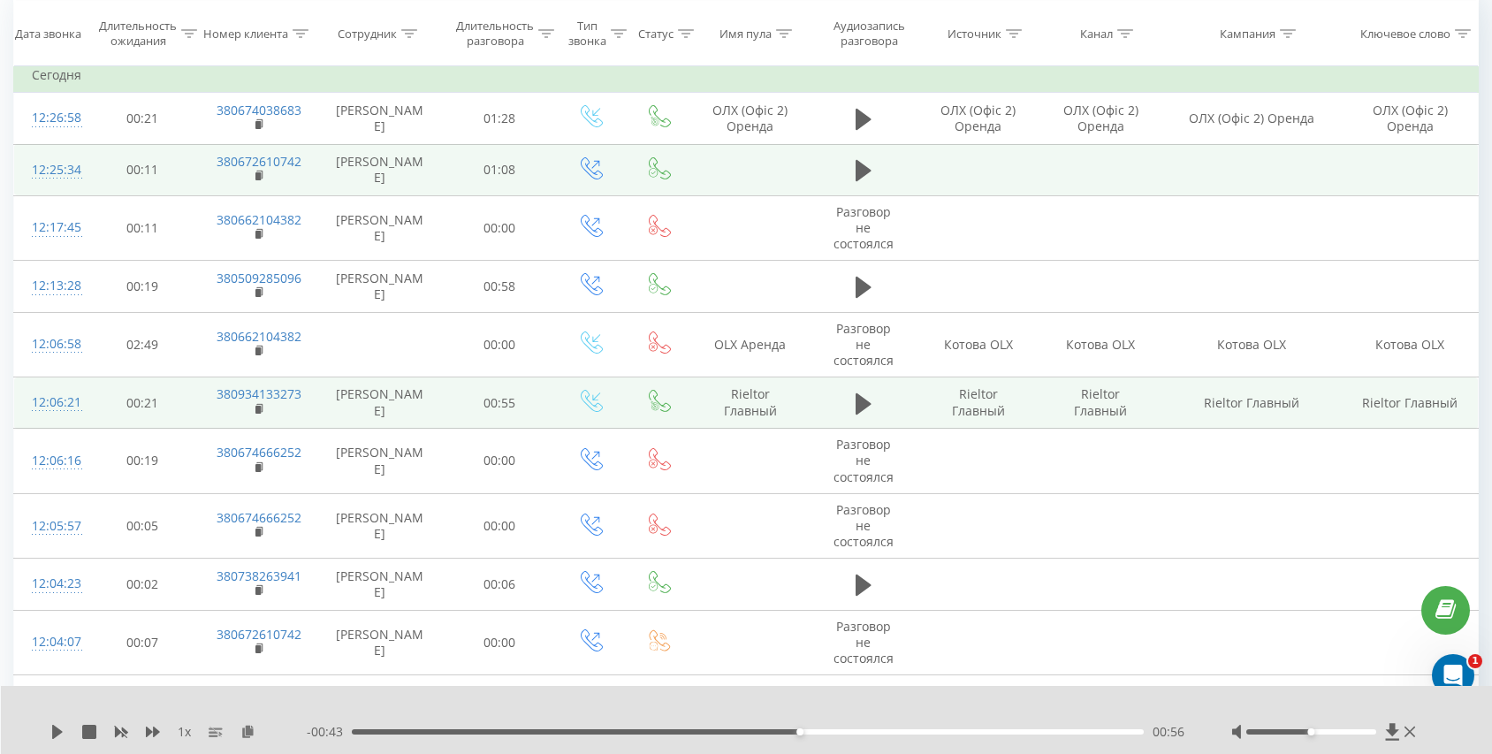
scroll to position [129, 0]
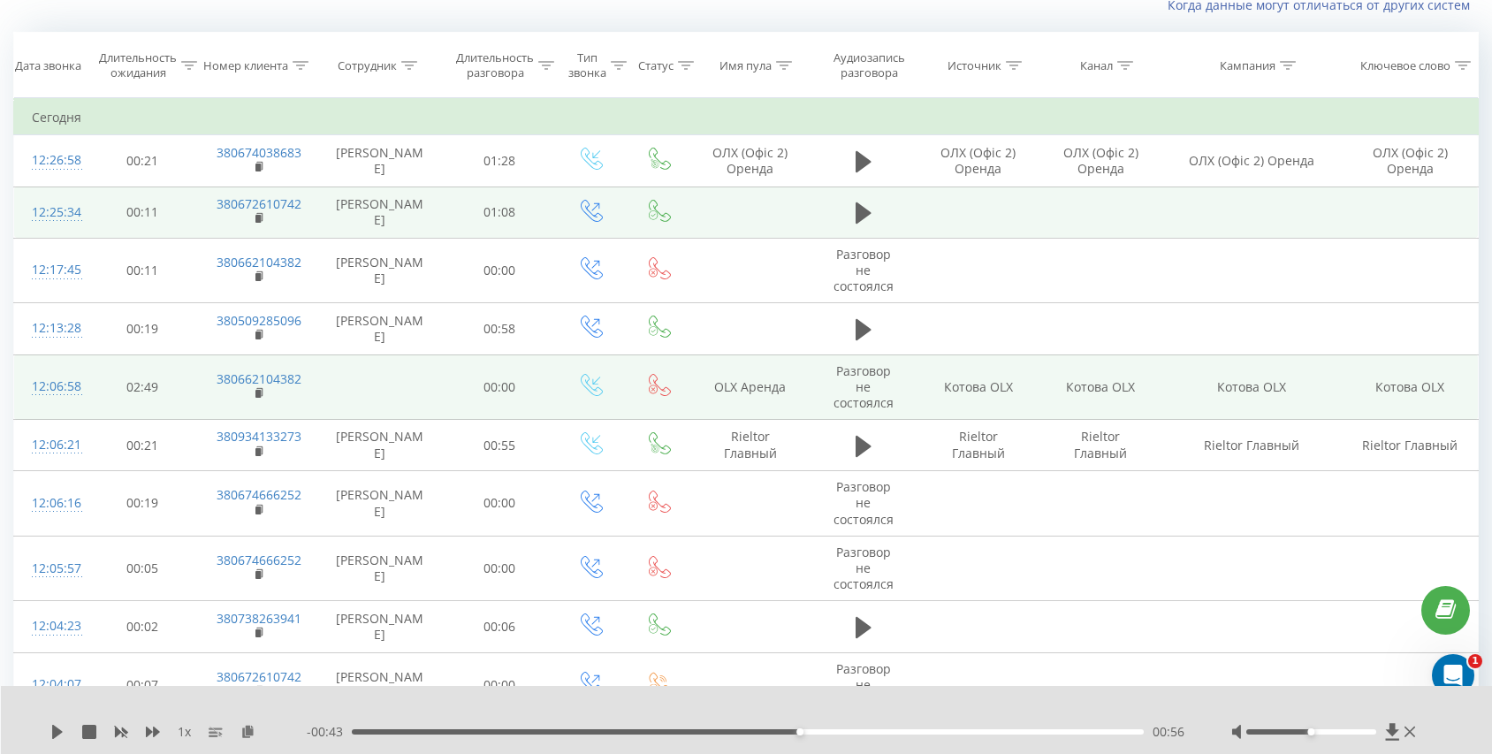
click at [252, 394] on td "380662104382" at bounding box center [258, 386] width 118 height 65
click at [261, 394] on icon at bounding box center [260, 393] width 10 height 12
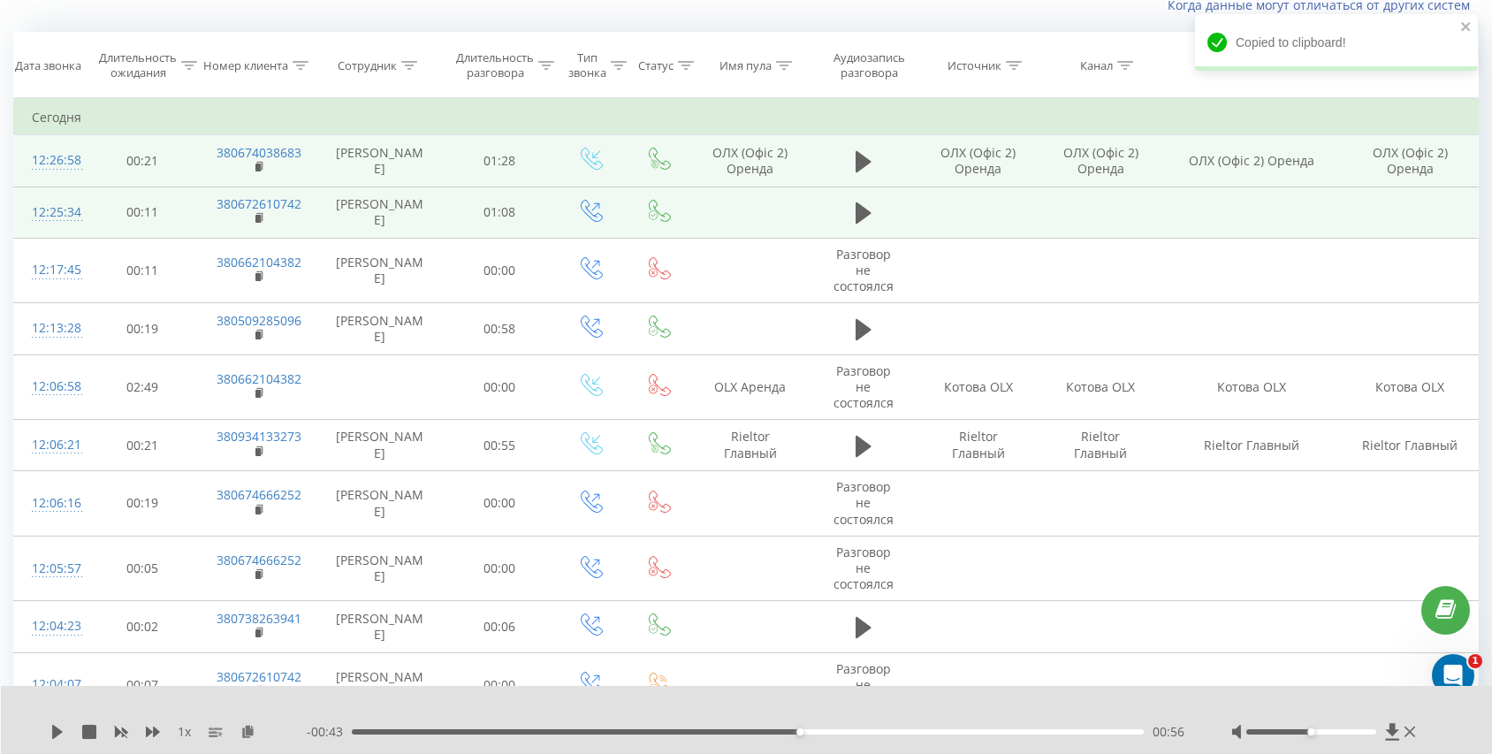
scroll to position [0, 0]
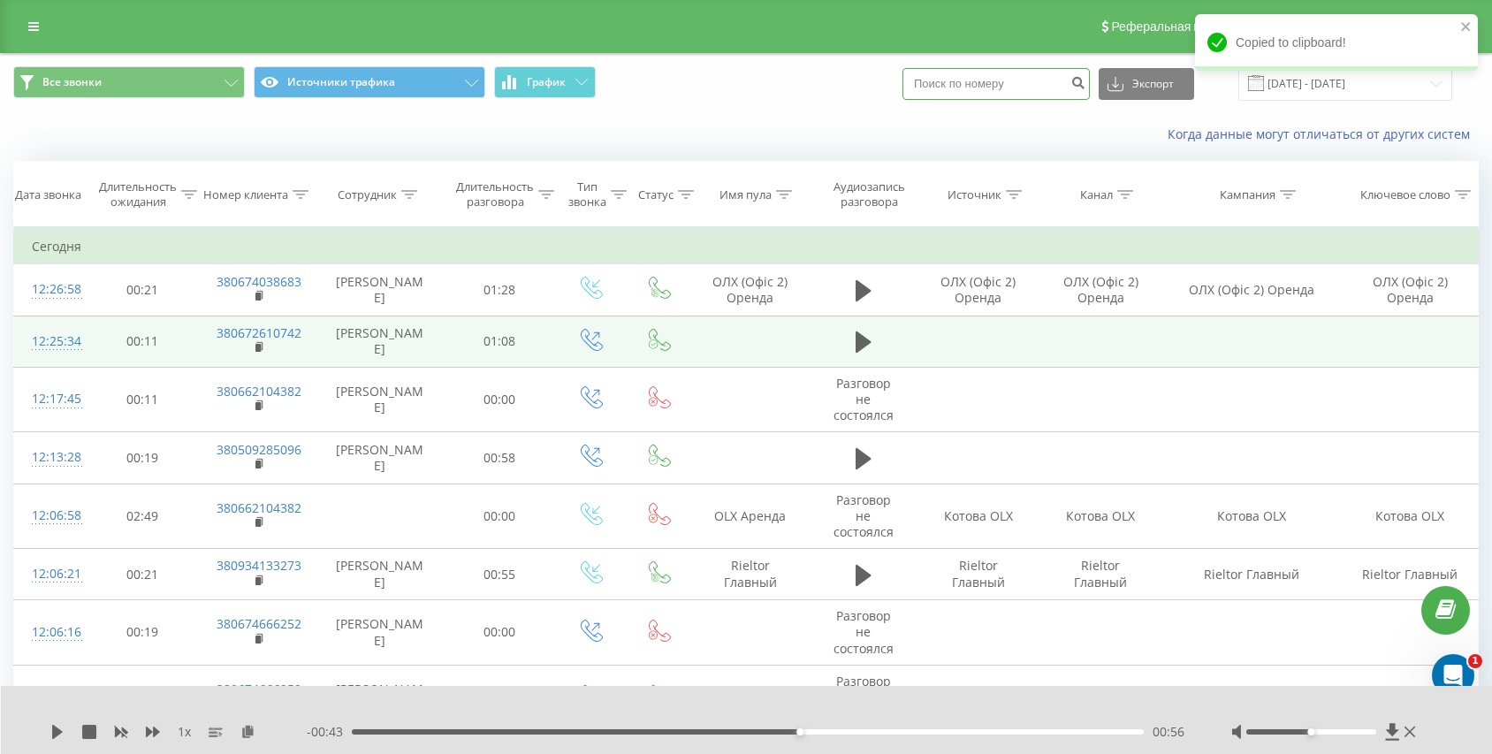
click at [1054, 79] on input at bounding box center [996, 84] width 187 height 32
paste input "380662104382"
type input "380662104382"
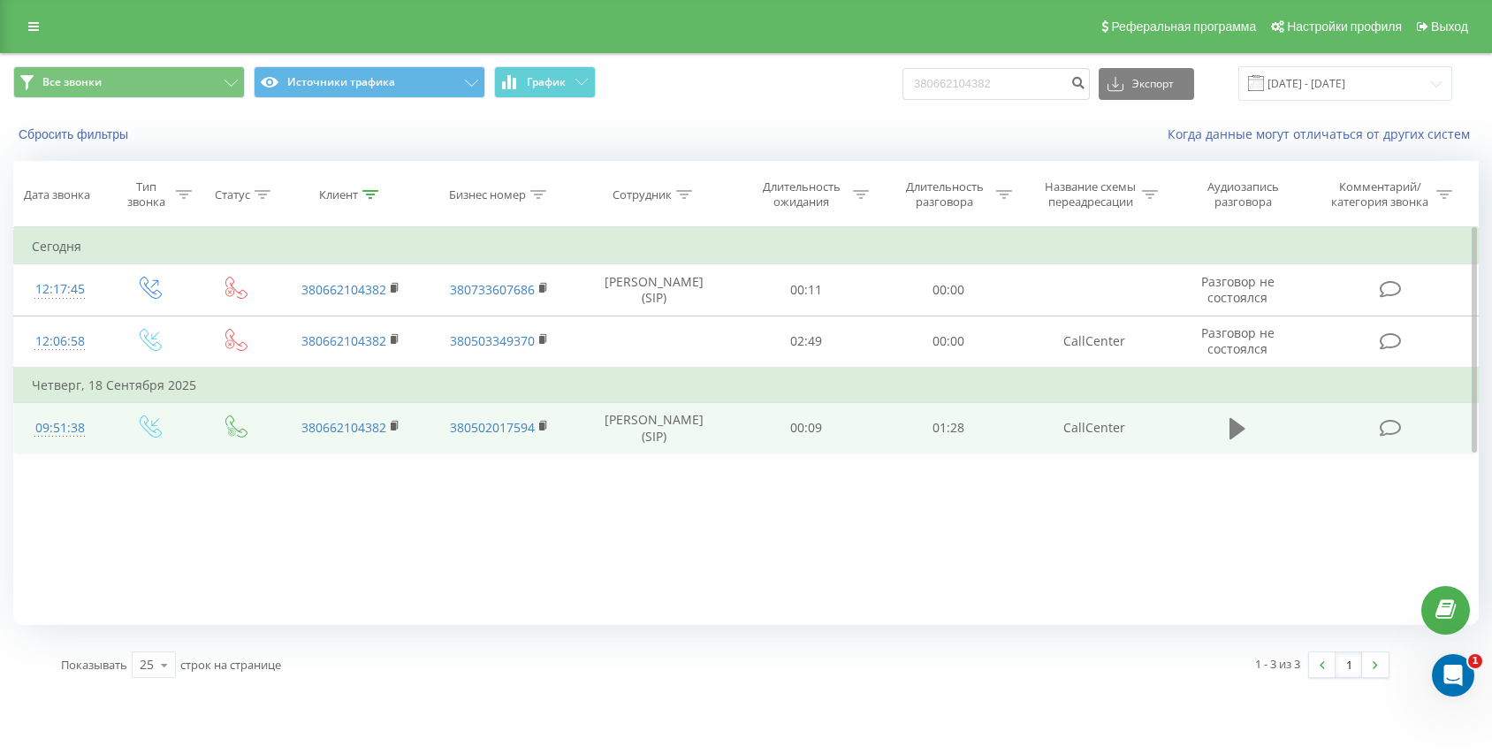
click at [1238, 432] on icon at bounding box center [1238, 428] width 16 height 21
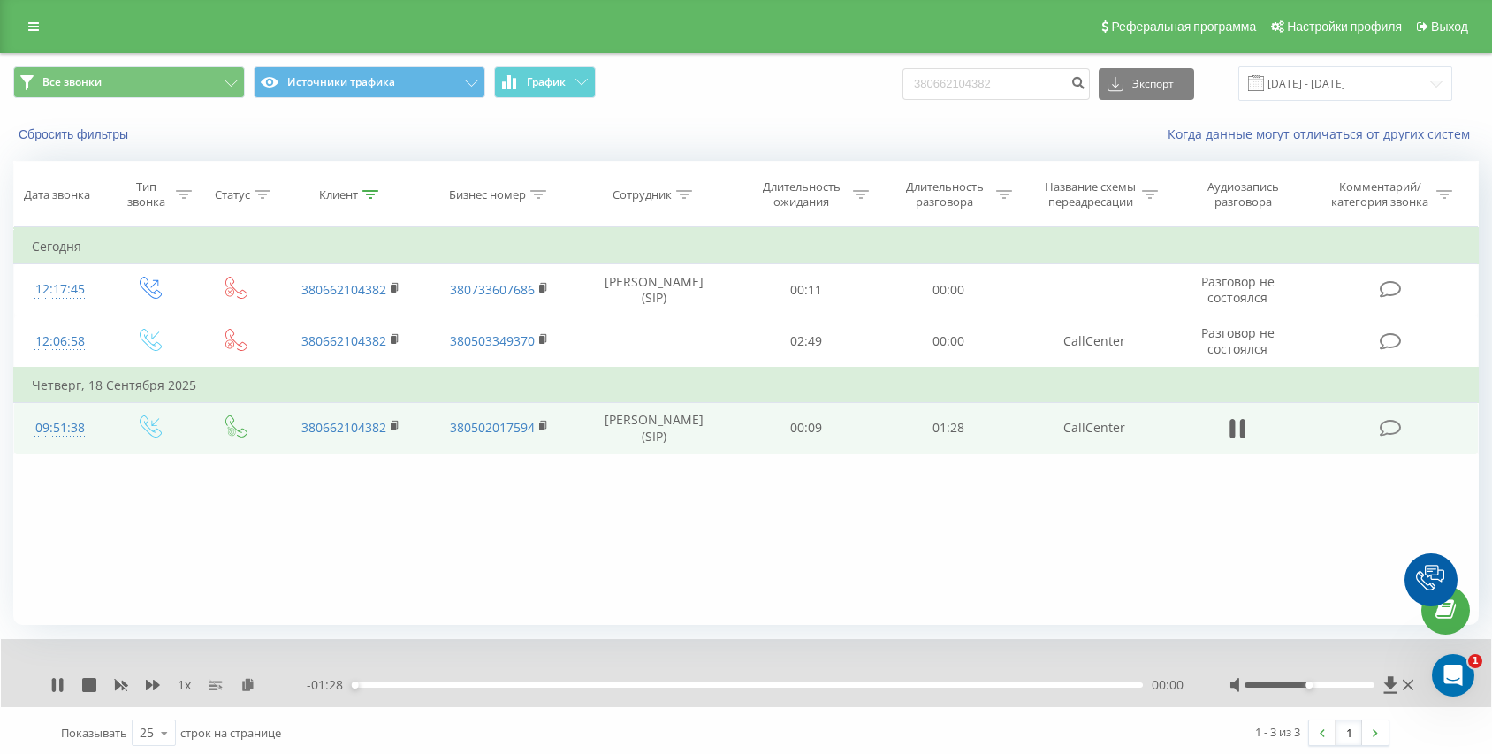
click at [748, 687] on div "00:00" at bounding box center [747, 684] width 791 height 5
click at [781, 689] on div "- 00:44 00:44 00:44" at bounding box center [746, 685] width 879 height 18
click at [811, 684] on div "00:45" at bounding box center [747, 684] width 791 height 5
click at [469, 684] on div "00:53" at bounding box center [747, 684] width 791 height 5
click at [537, 682] on div "00:18" at bounding box center [747, 684] width 791 height 5
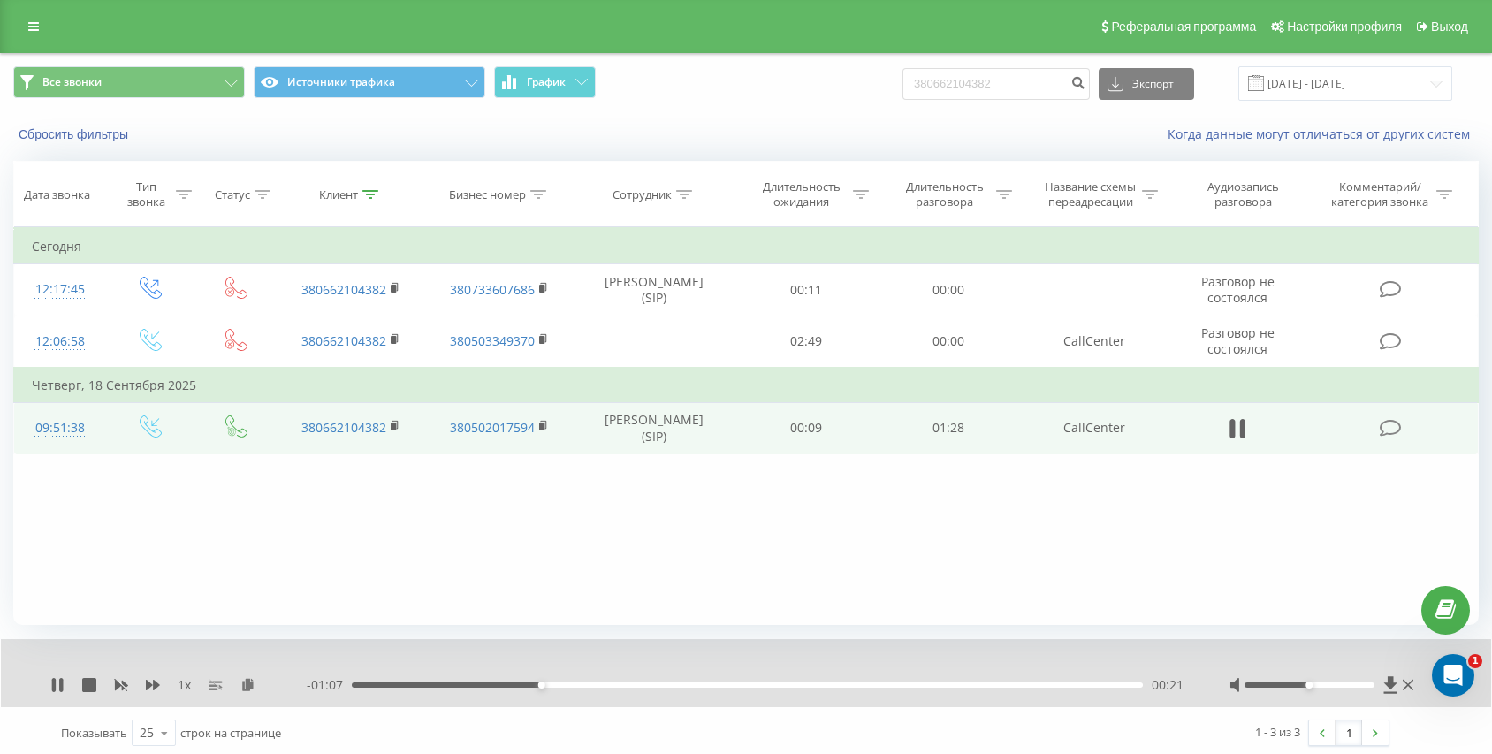
click at [564, 682] on div "00:21" at bounding box center [747, 684] width 791 height 5
click at [597, 682] on div "00:24" at bounding box center [747, 684] width 791 height 5
click at [618, 685] on div "00:27" at bounding box center [747, 684] width 791 height 5
click at [657, 682] on div "00:30" at bounding box center [747, 684] width 791 height 5
click at [684, 681] on div "- 00:54 00:34 00:34" at bounding box center [746, 685] width 879 height 18
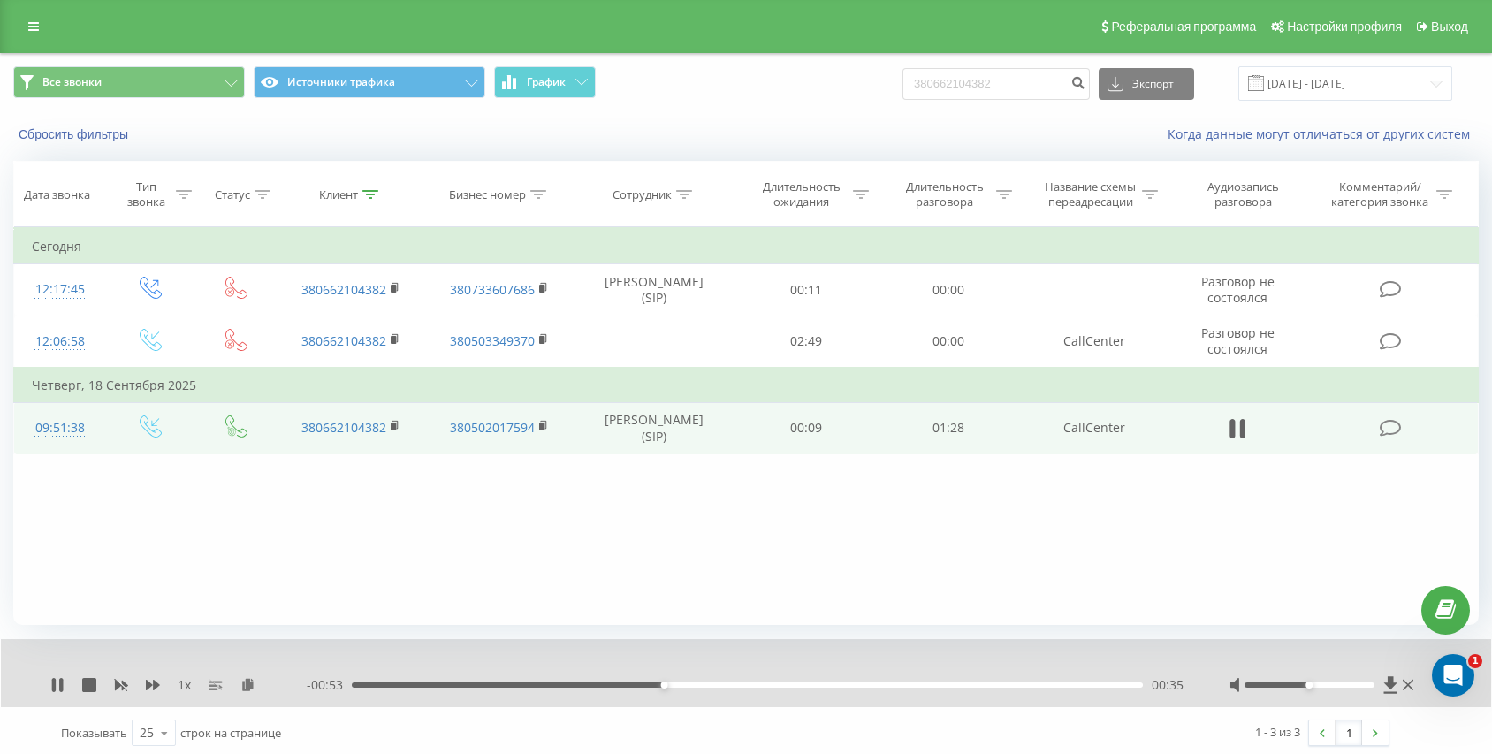
click at [708, 683] on div "00:35" at bounding box center [747, 684] width 791 height 5
click at [392, 688] on div "- 00:48 00:41 00:41" at bounding box center [746, 685] width 879 height 18
click at [385, 685] on div "00:41" at bounding box center [747, 684] width 791 height 5
click at [396, 686] on div "00:04" at bounding box center [747, 684] width 791 height 5
click at [412, 685] on div "00:05" at bounding box center [747, 684] width 791 height 5
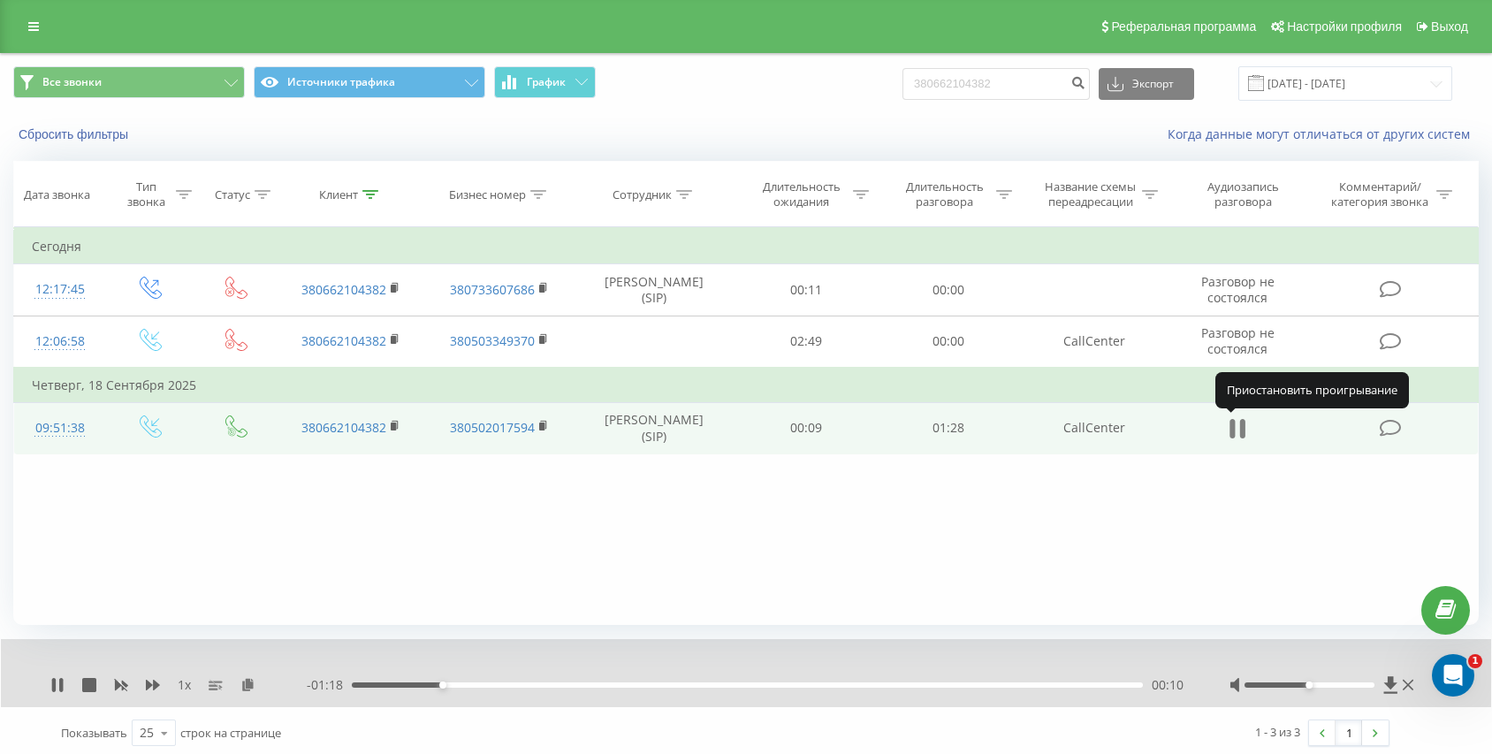
click at [1232, 425] on icon at bounding box center [1232, 428] width 5 height 19
click at [40, 24] on link at bounding box center [34, 26] width 32 height 25
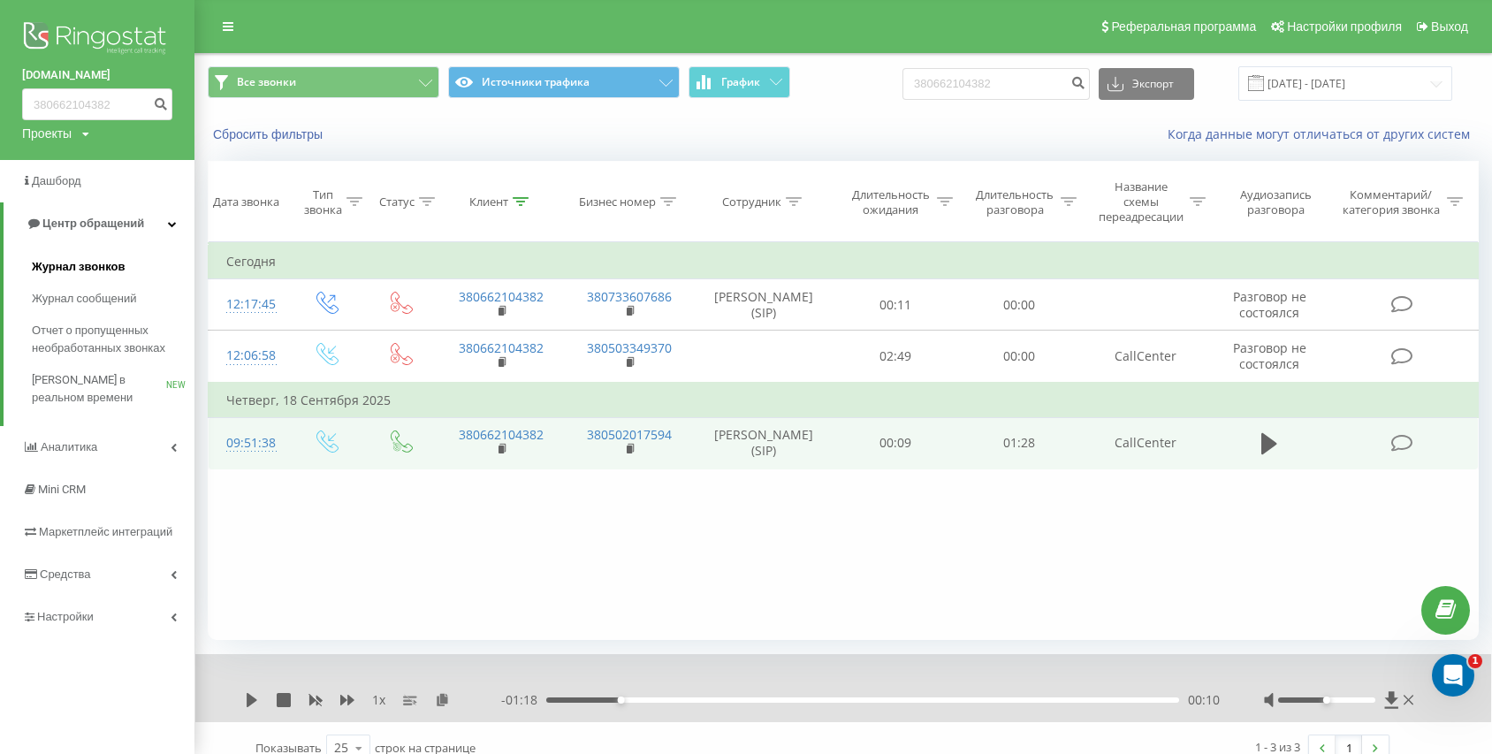
click at [47, 266] on span "Журнал звонков" at bounding box center [78, 267] width 93 height 18
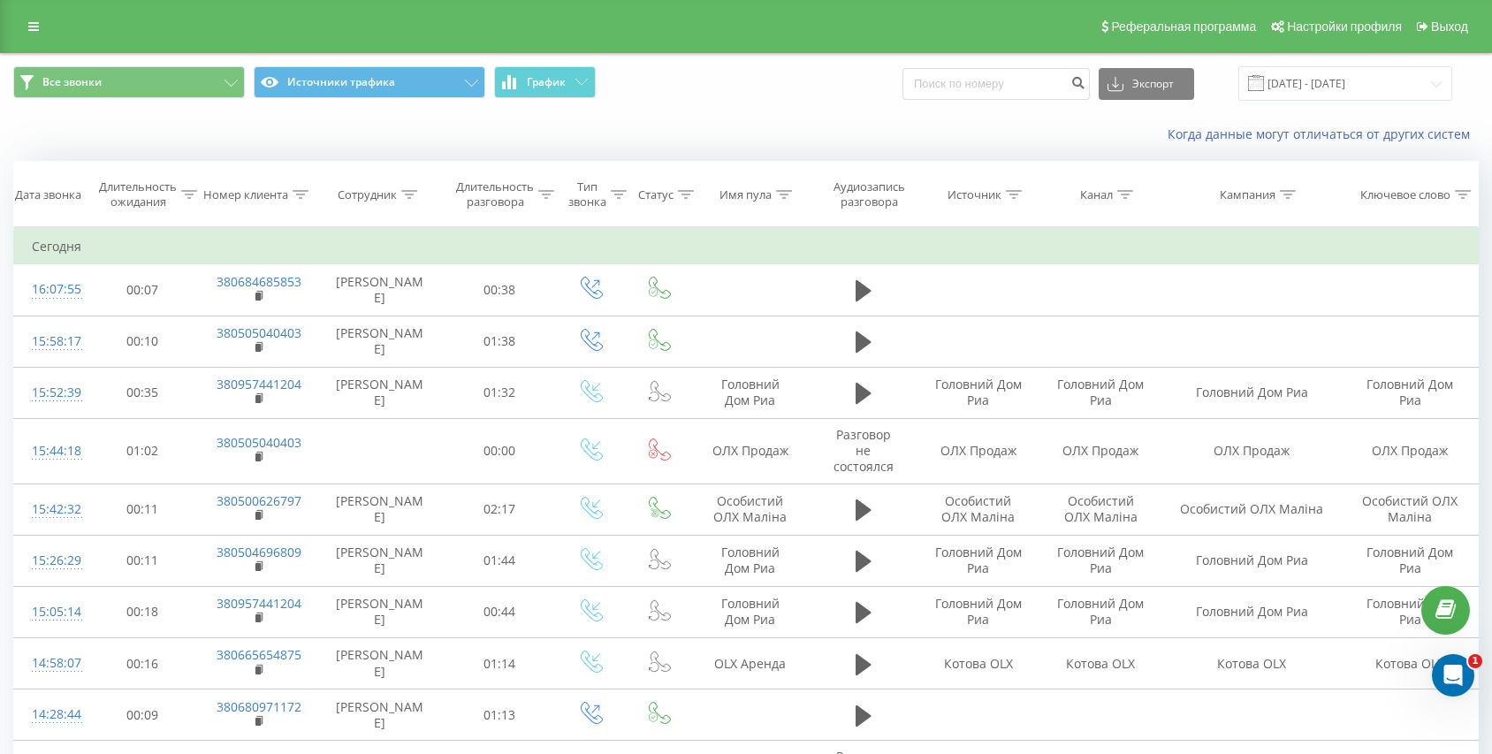
scroll to position [971, 0]
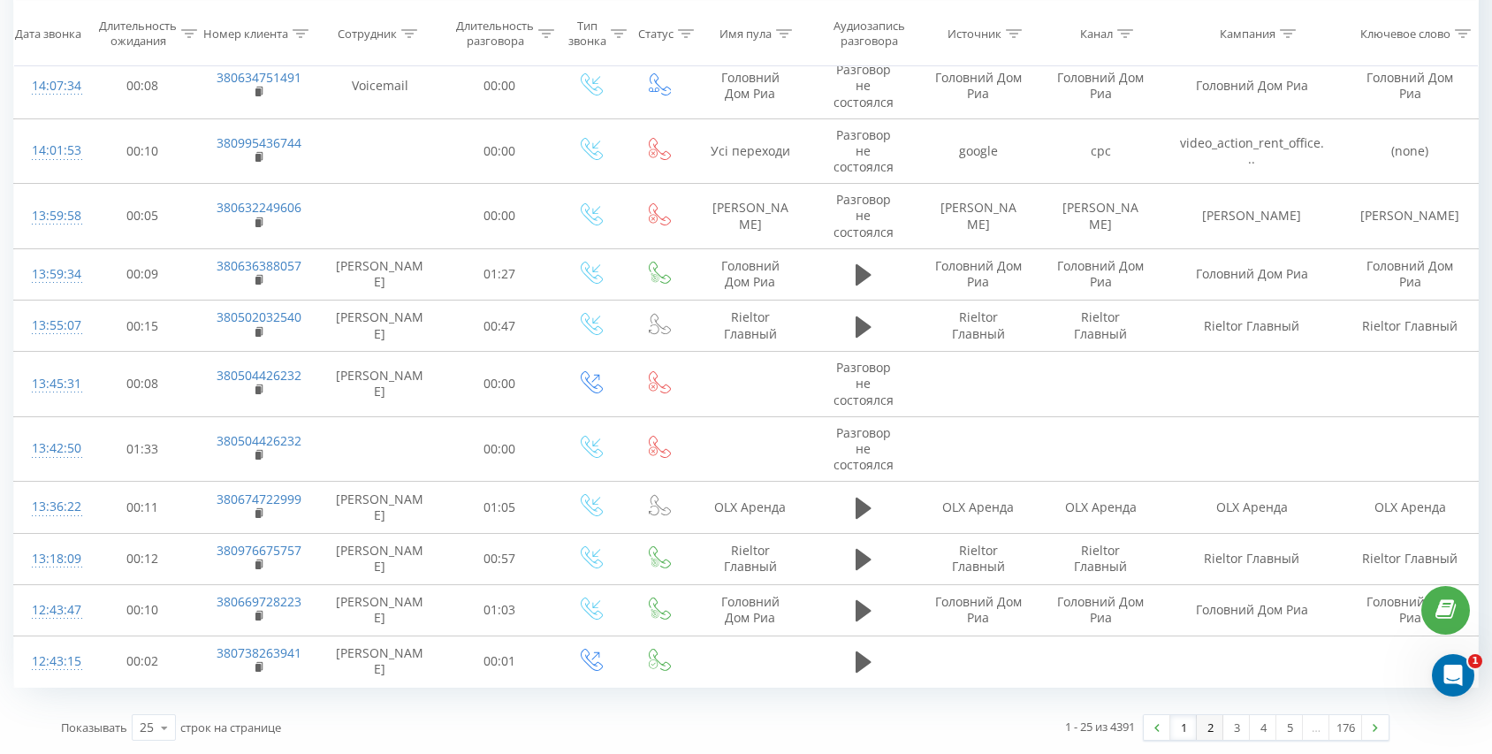
click at [1216, 724] on link "2" at bounding box center [1210, 727] width 27 height 25
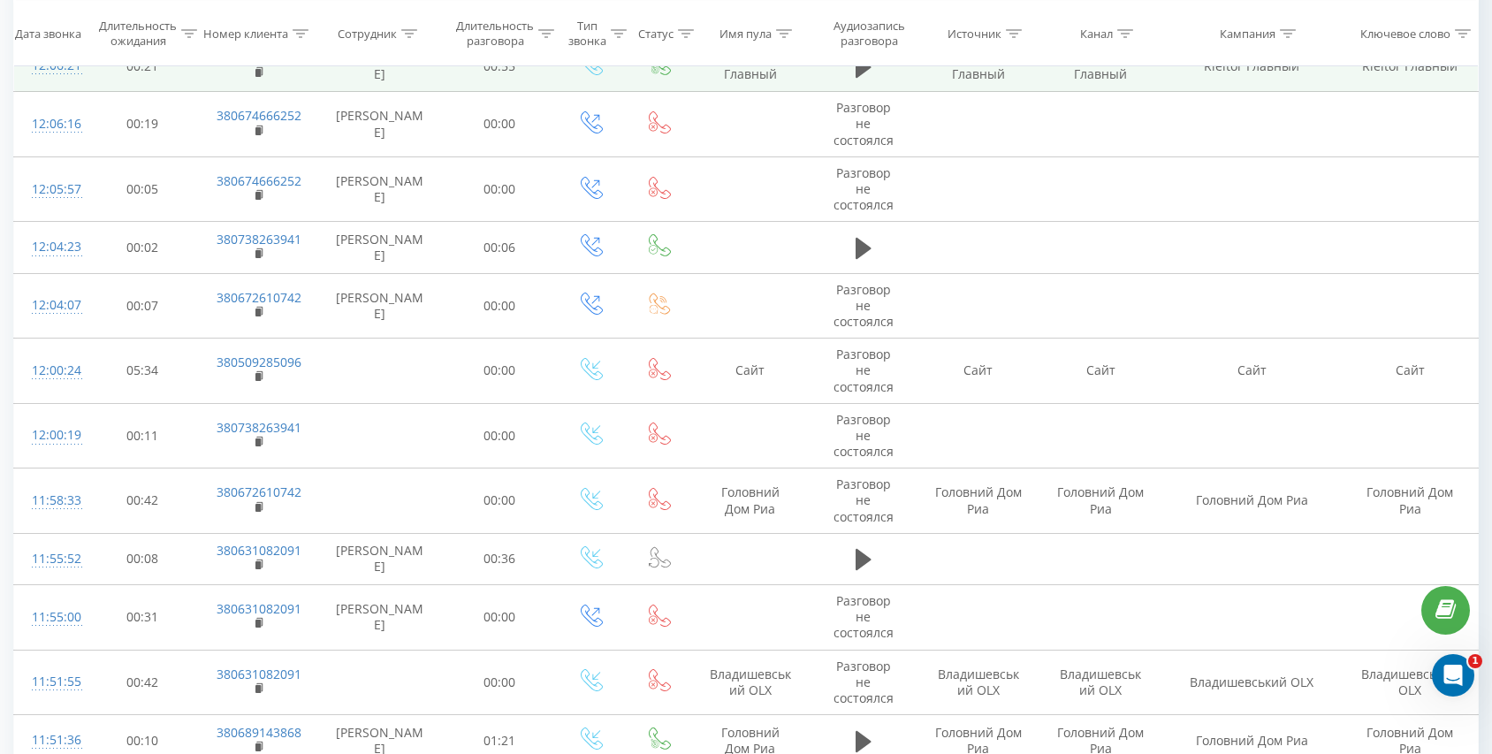
scroll to position [1040, 0]
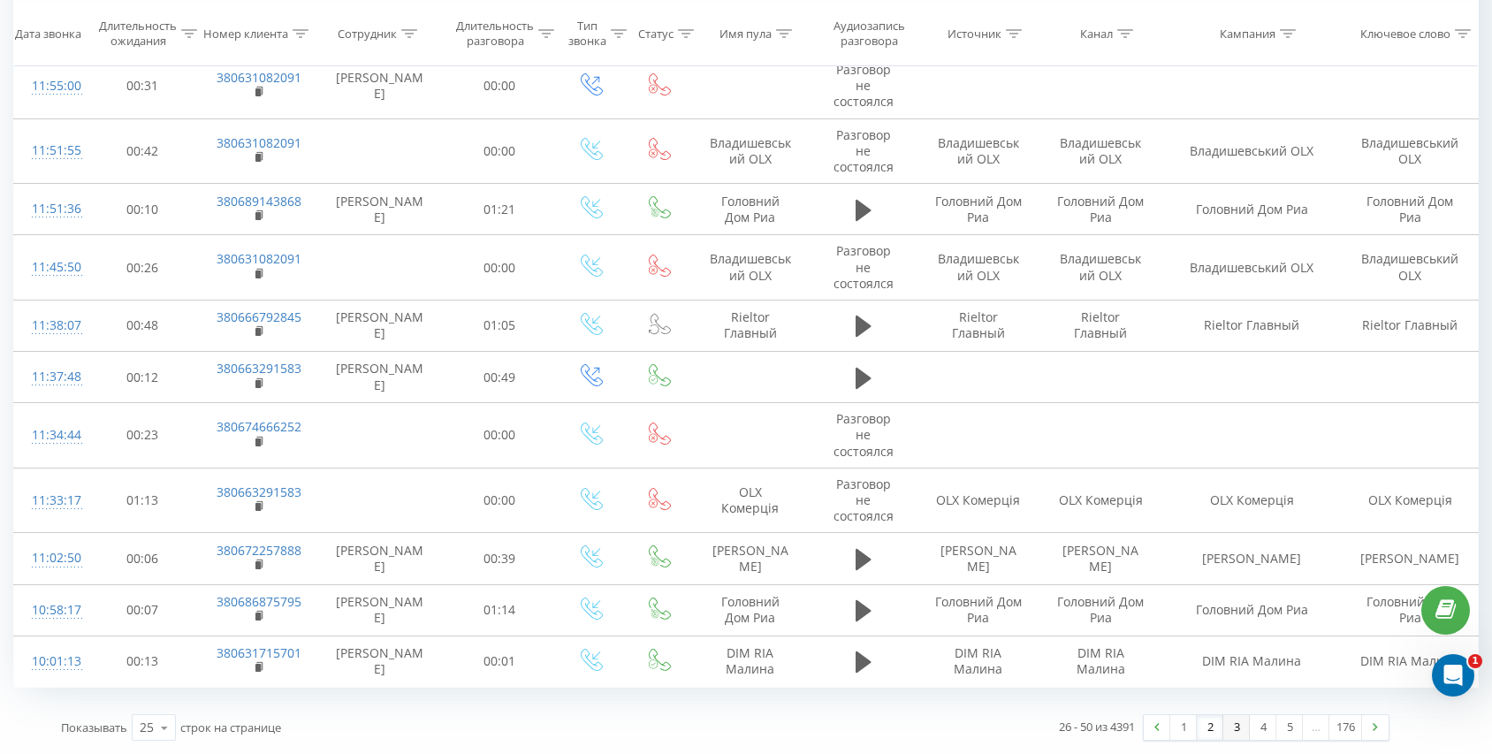
click at [1232, 727] on link "3" at bounding box center [1236, 727] width 27 height 25
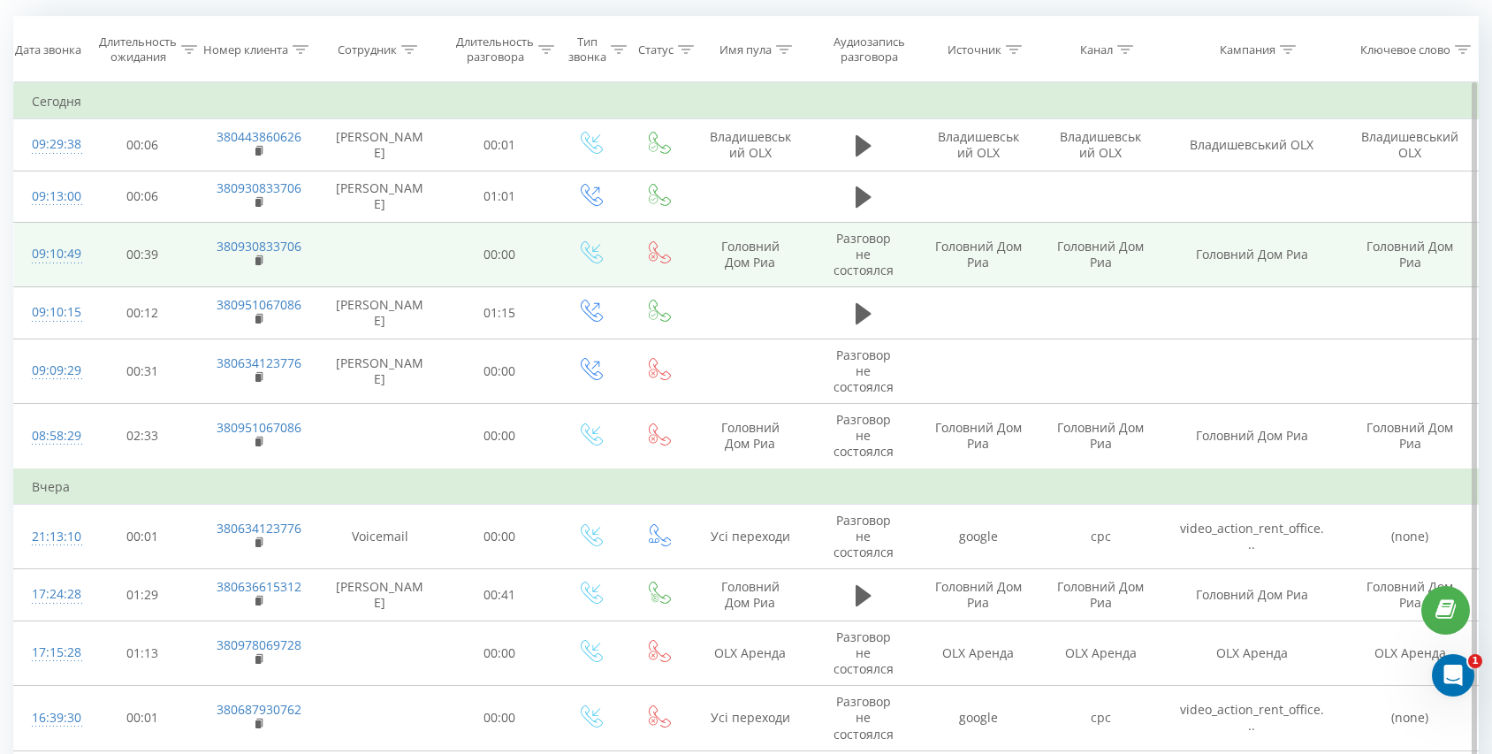
scroll to position [1021, 0]
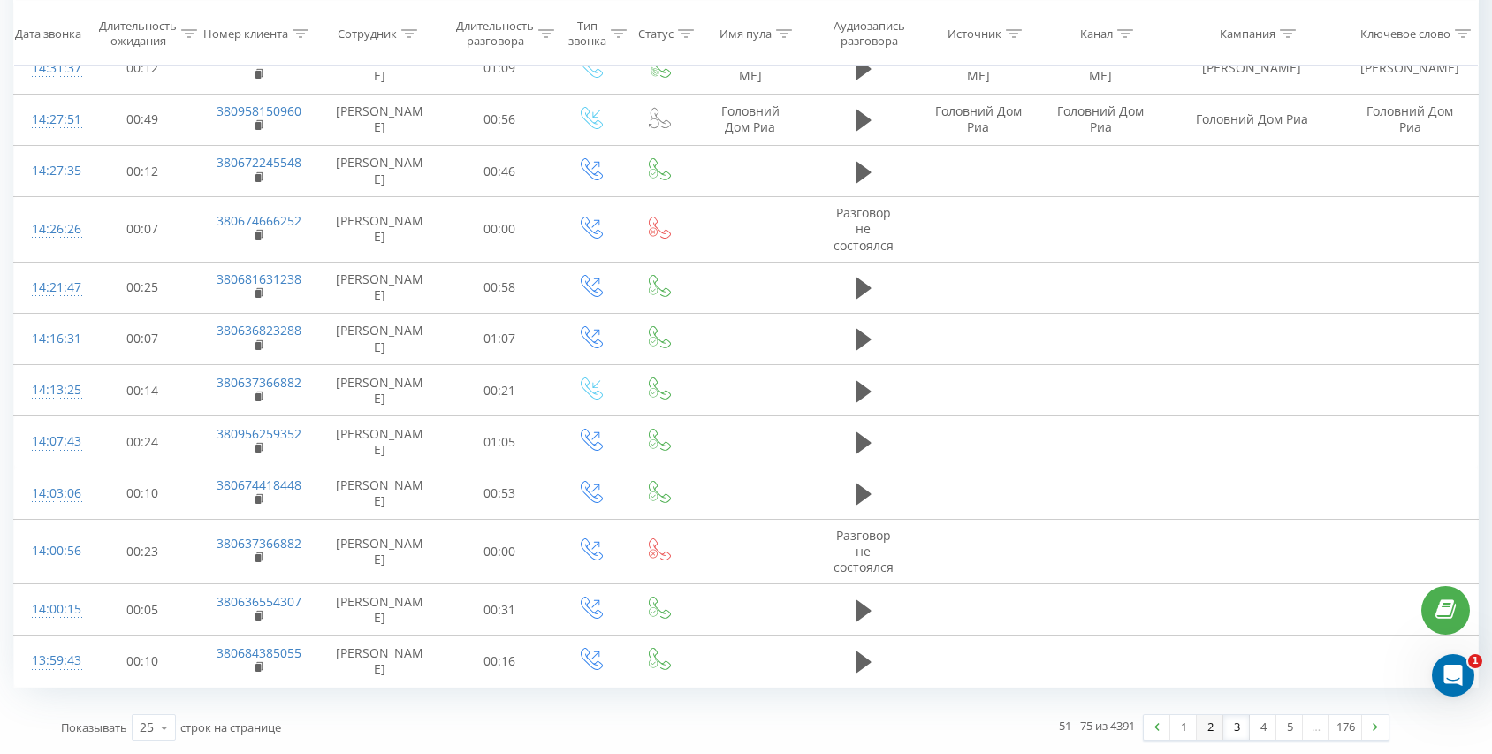
click at [1214, 728] on link "2" at bounding box center [1210, 727] width 27 height 25
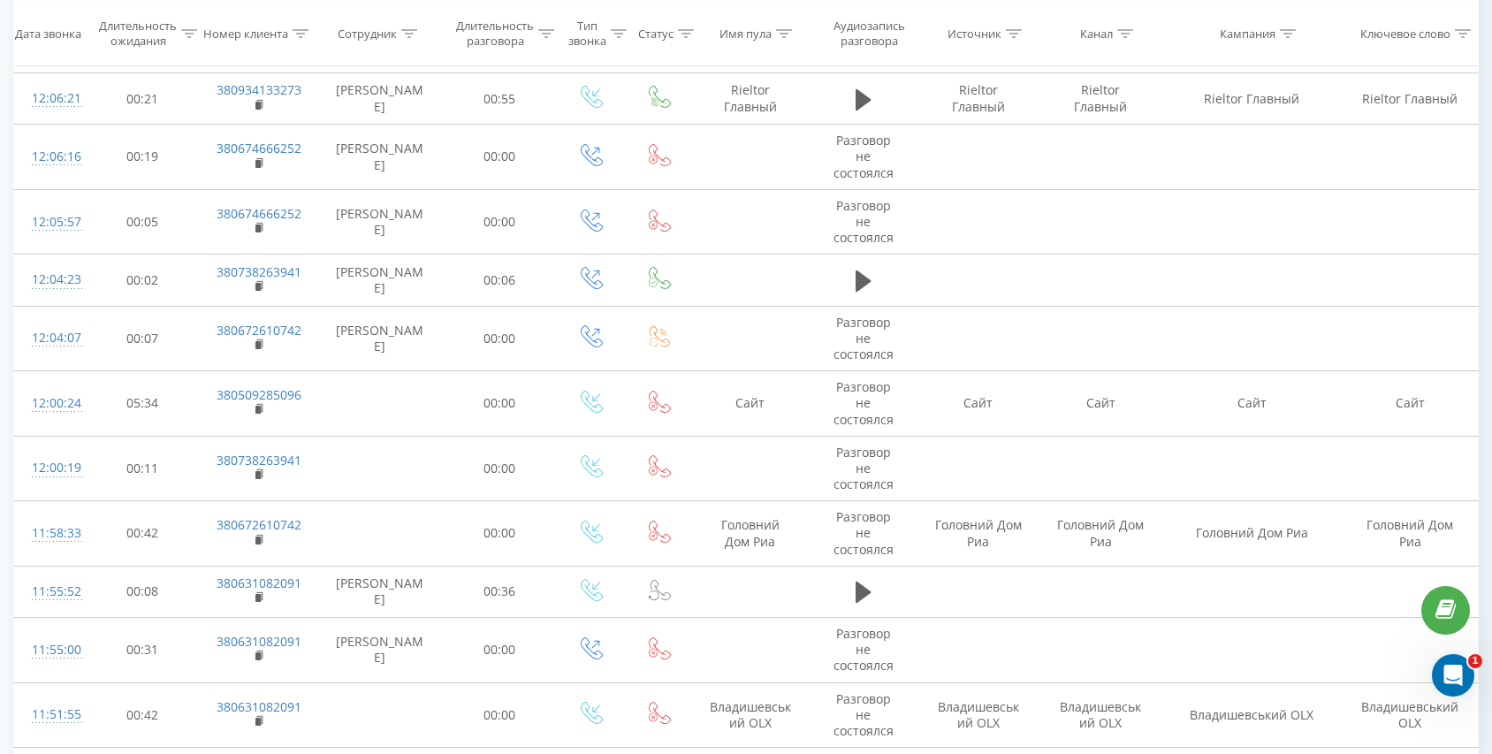
scroll to position [1040, 0]
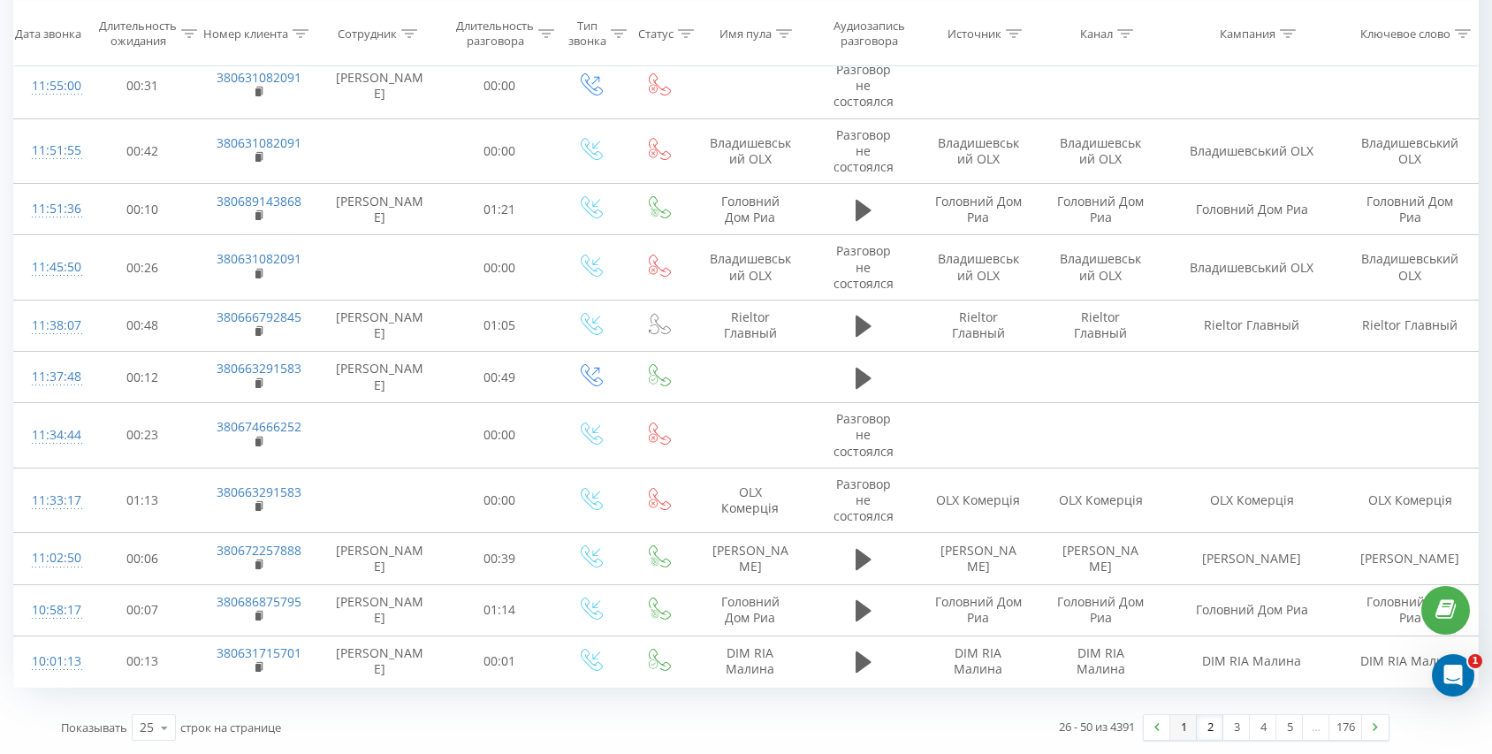
click at [1176, 728] on link "1" at bounding box center [1183, 727] width 27 height 25
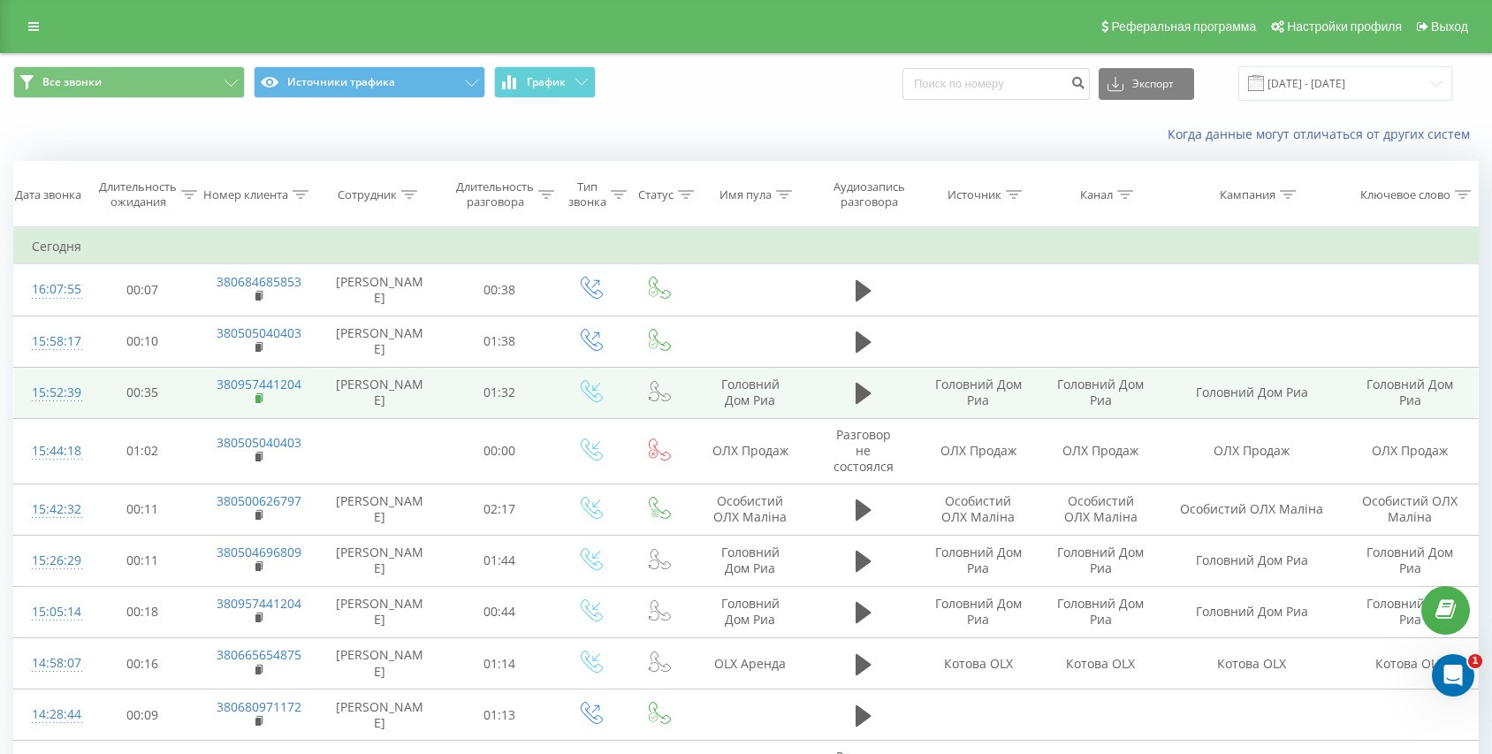
click at [258, 398] on rect at bounding box center [257, 399] width 5 height 8
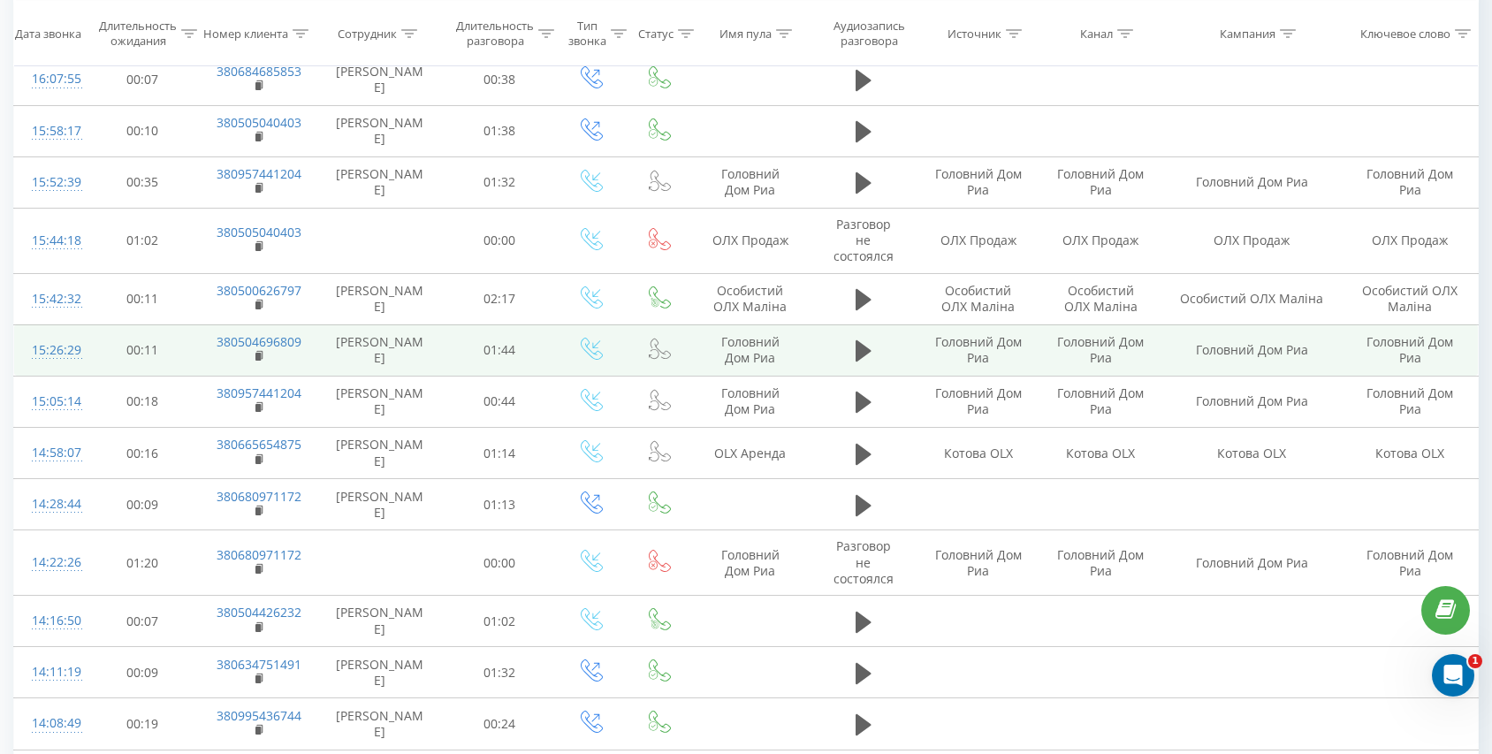
scroll to position [217, 0]
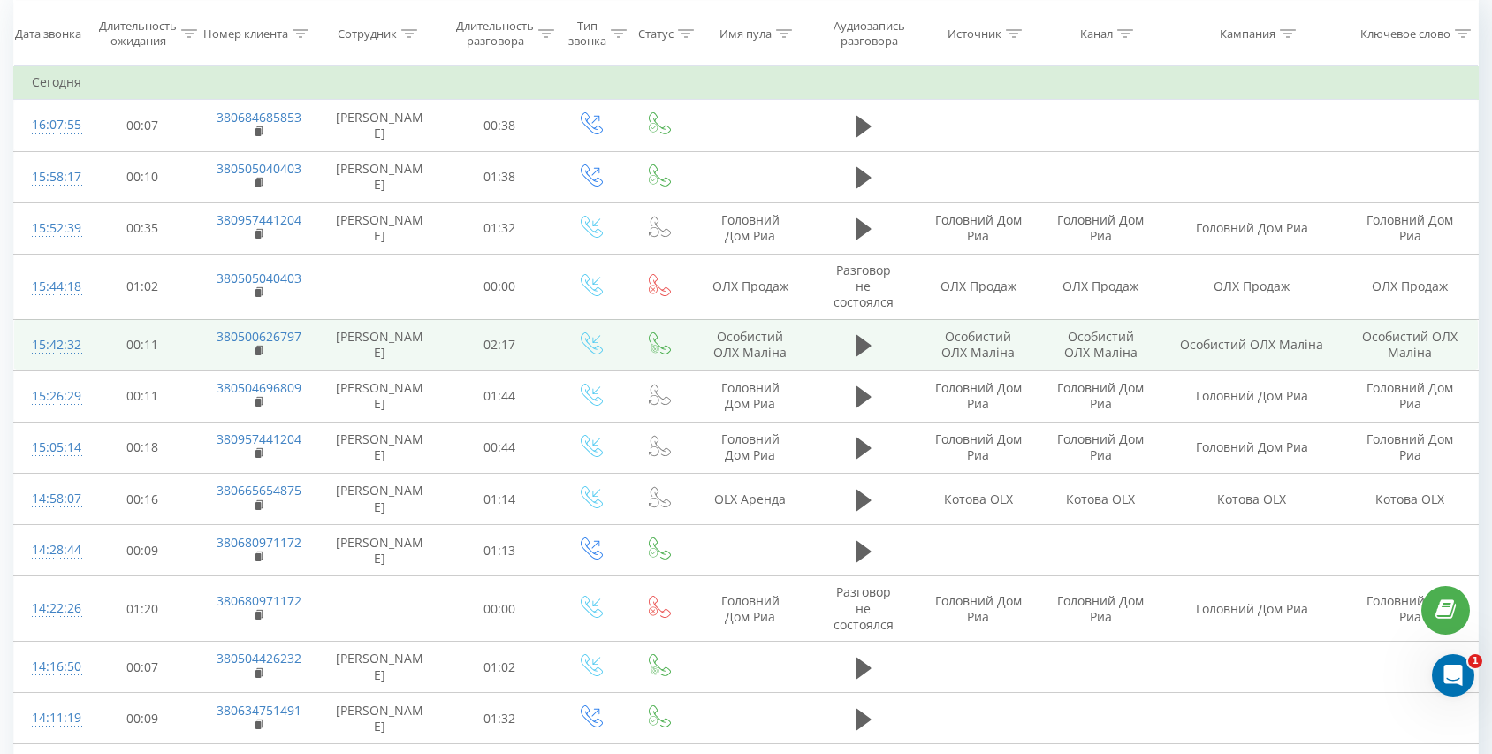
scroll to position [209, 0]
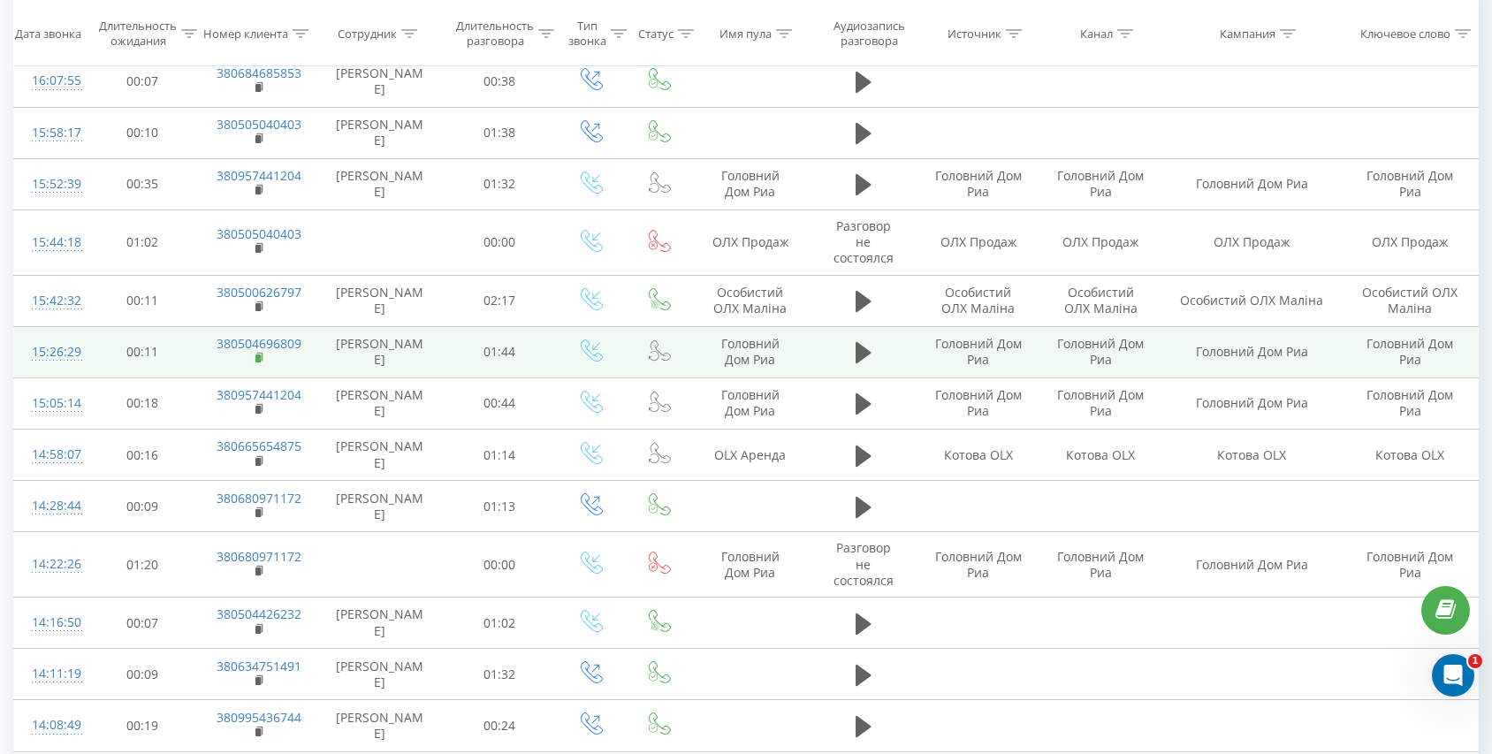
click at [257, 362] on rect at bounding box center [257, 358] width 5 height 8
click at [858, 354] on icon at bounding box center [864, 352] width 16 height 21
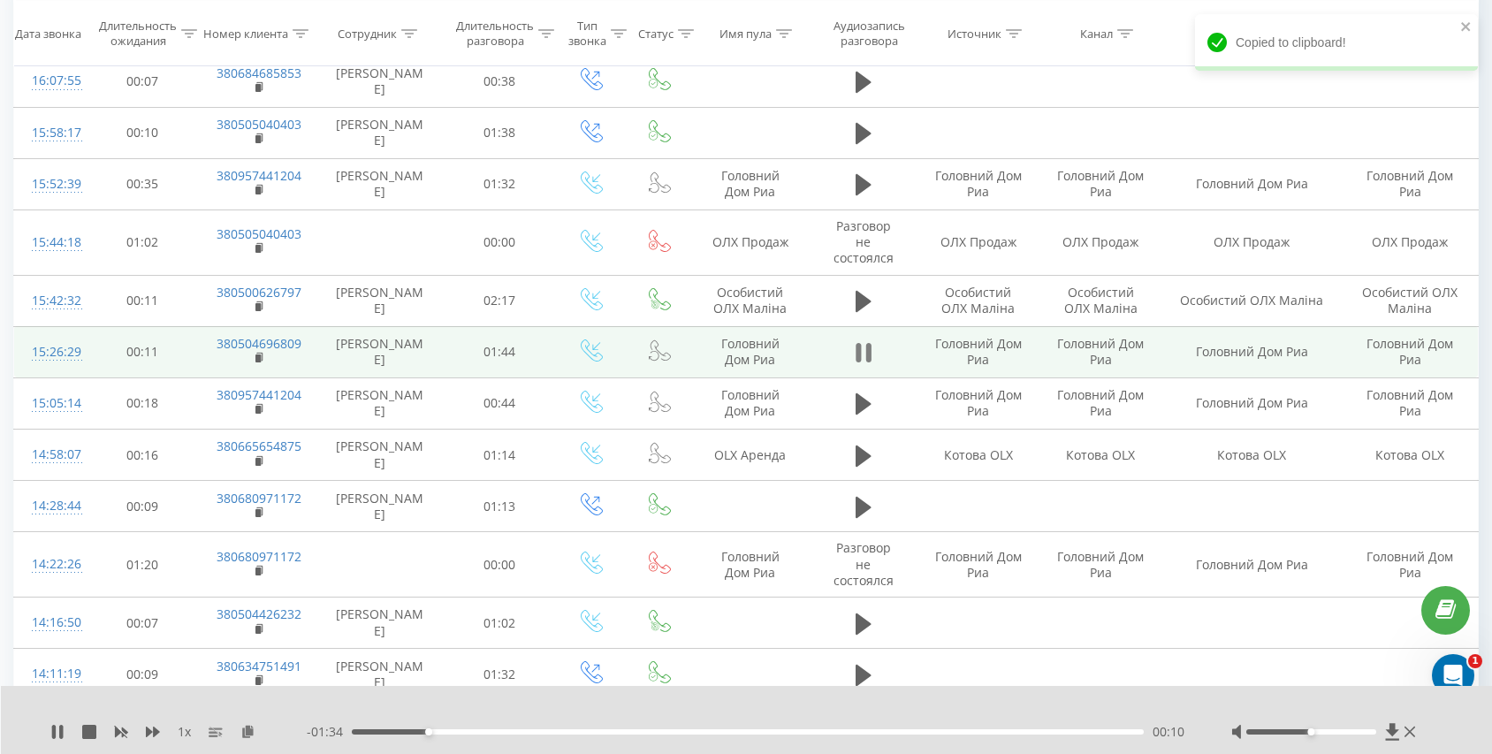
click at [856, 355] on icon at bounding box center [864, 352] width 16 height 25
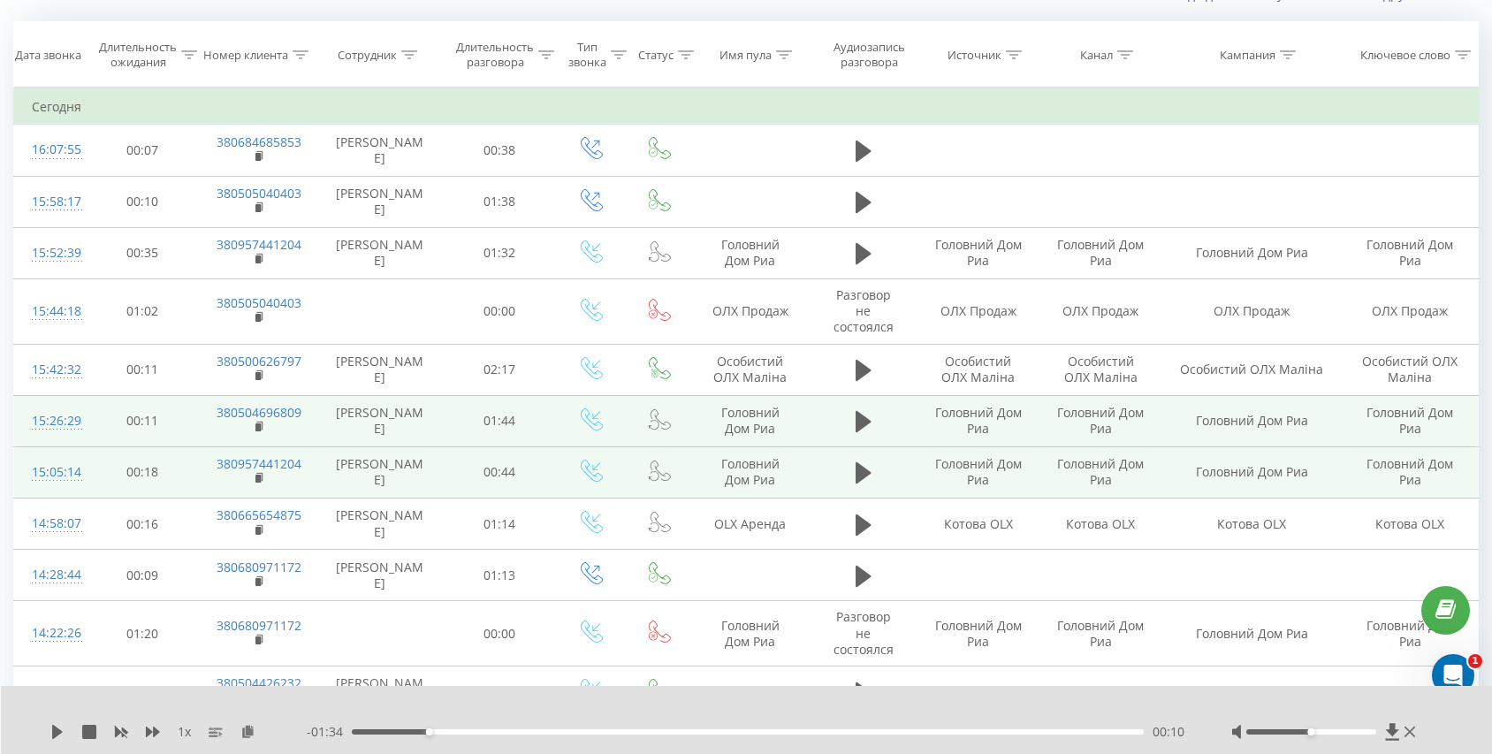
scroll to position [0, 0]
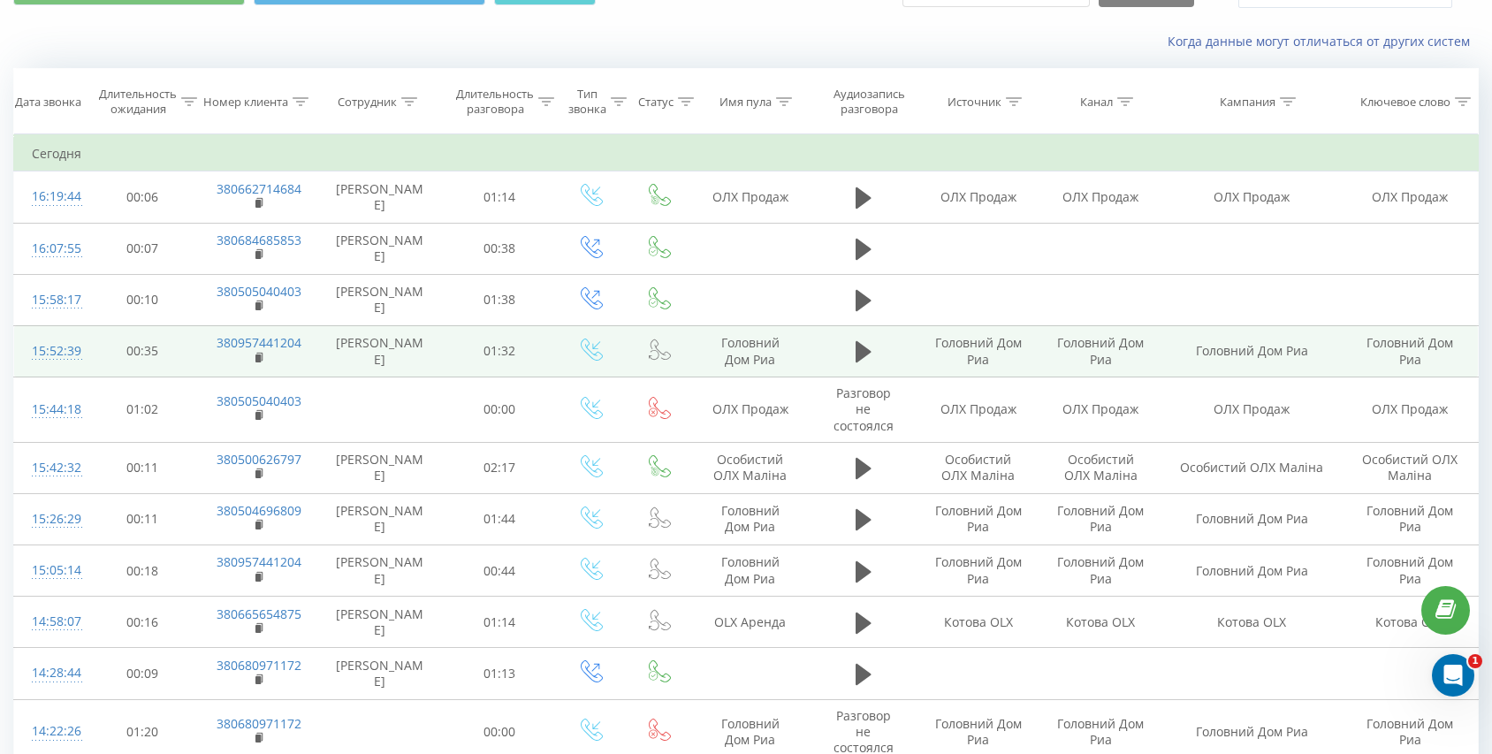
scroll to position [251, 0]
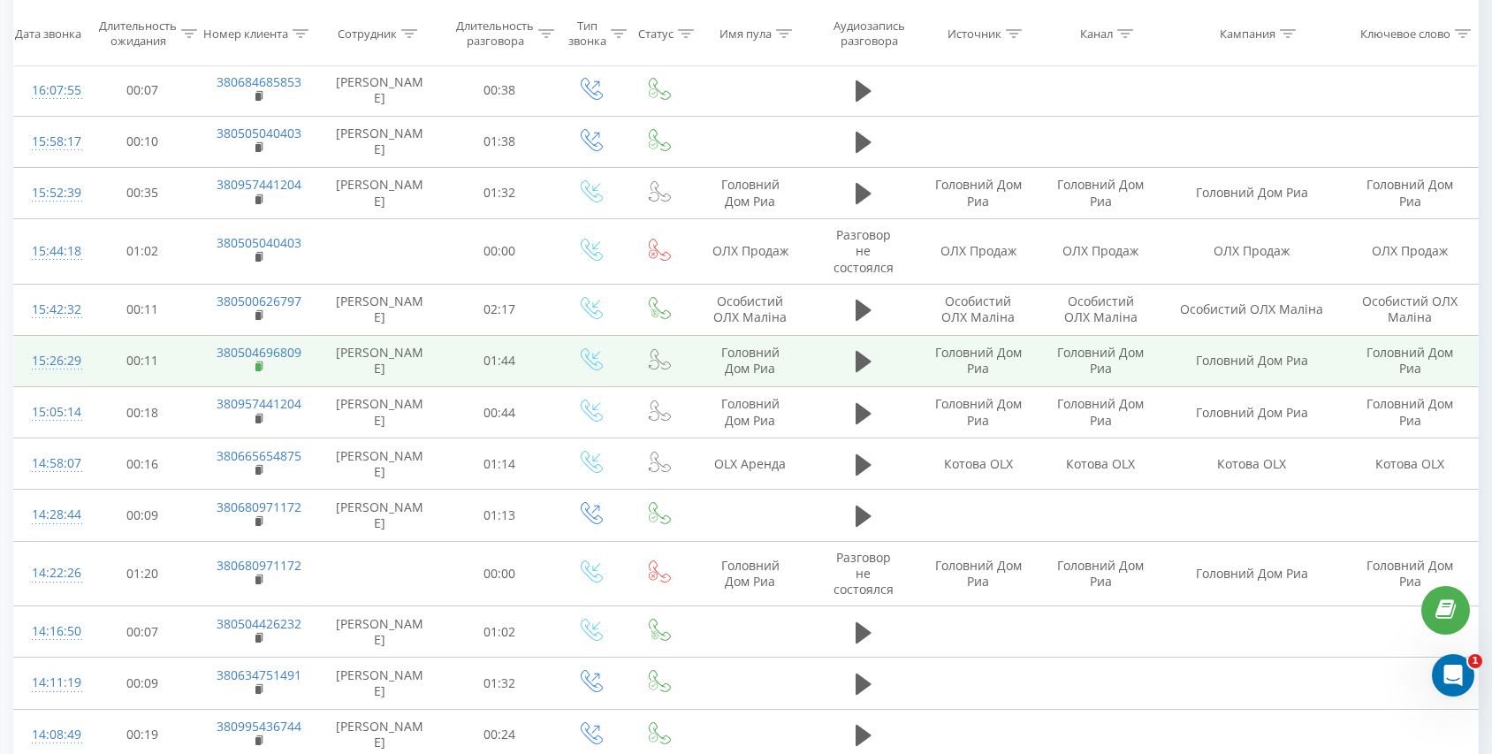
click at [256, 369] on rect at bounding box center [257, 367] width 5 height 8
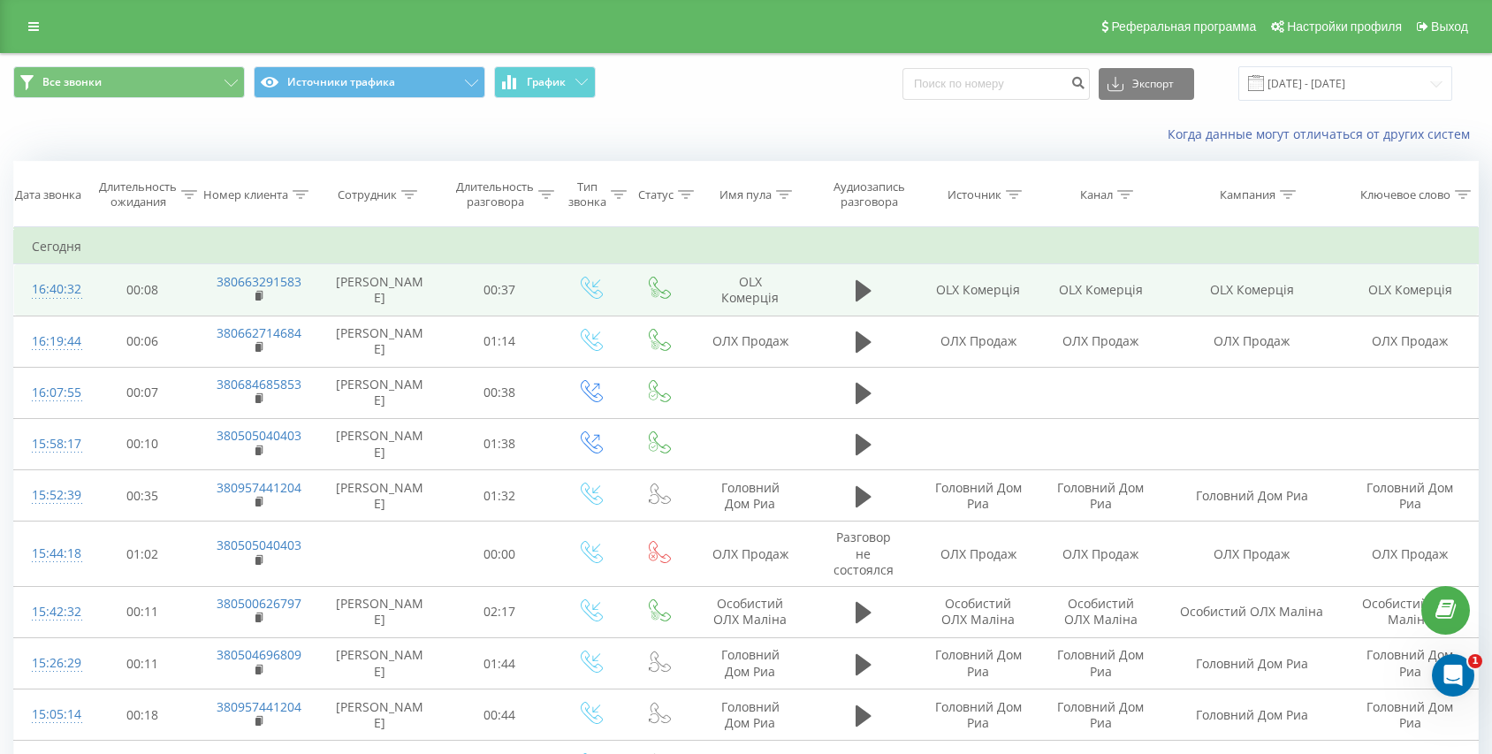
click at [847, 287] on td at bounding box center [863, 289] width 109 height 51
click at [858, 293] on icon at bounding box center [864, 290] width 16 height 21
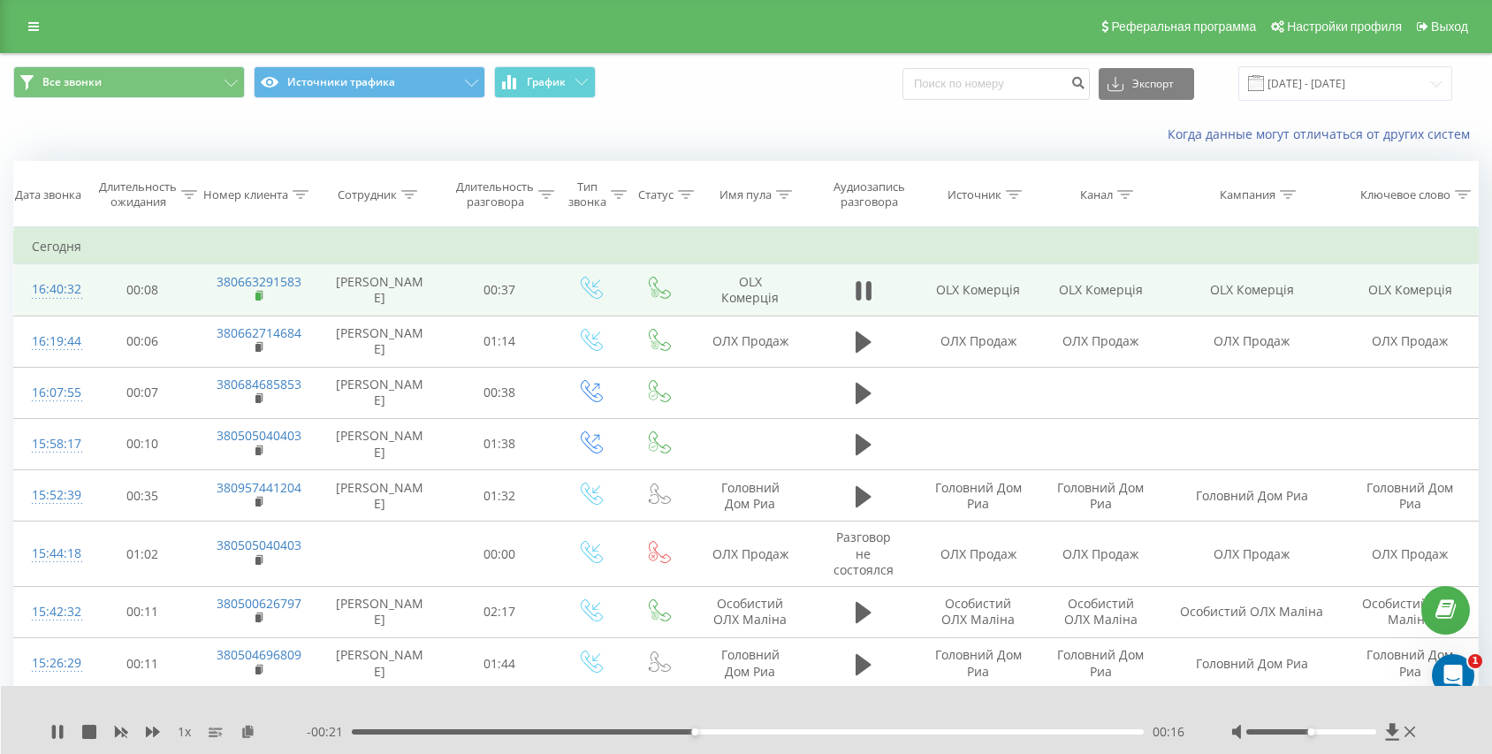
click at [257, 294] on rect at bounding box center [257, 297] width 5 height 8
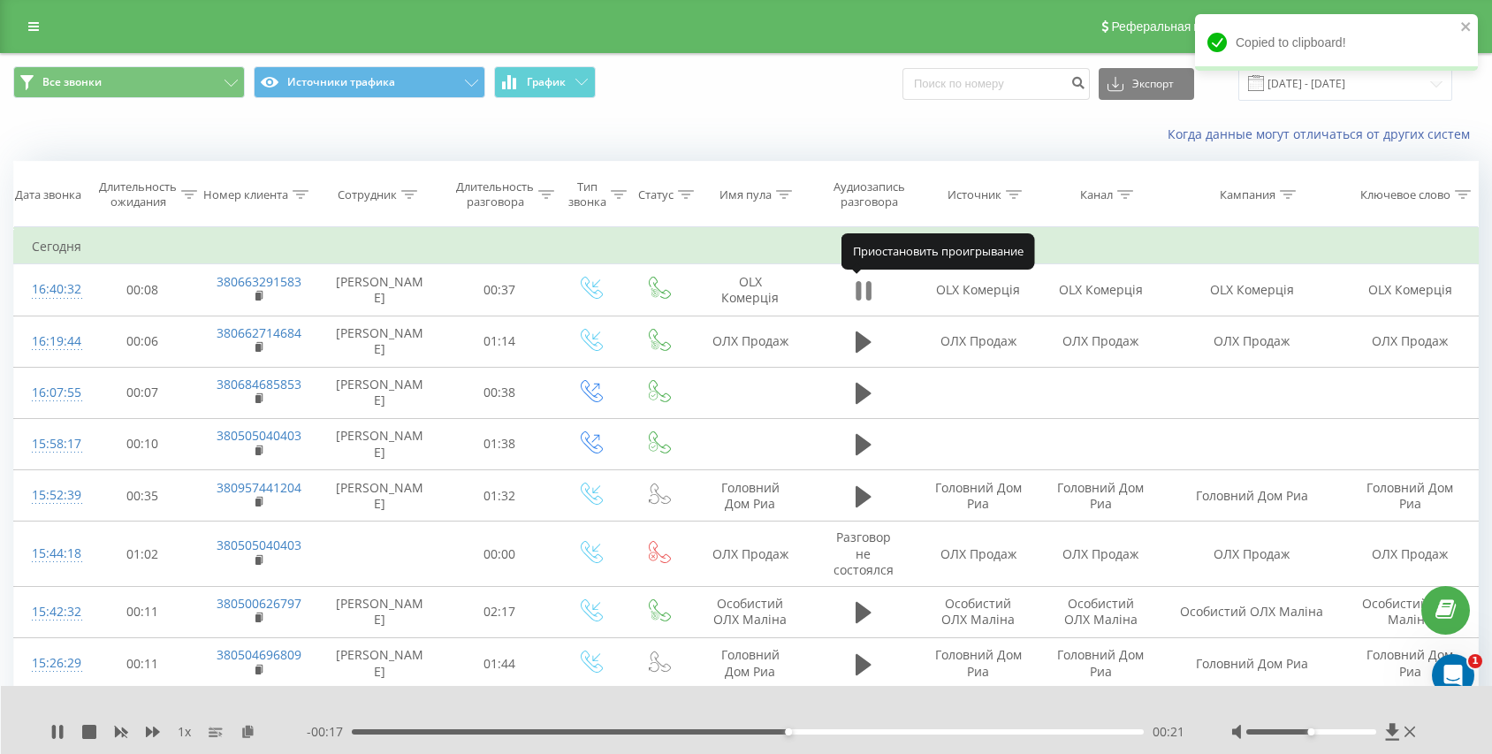
click at [862, 286] on icon at bounding box center [864, 290] width 16 height 25
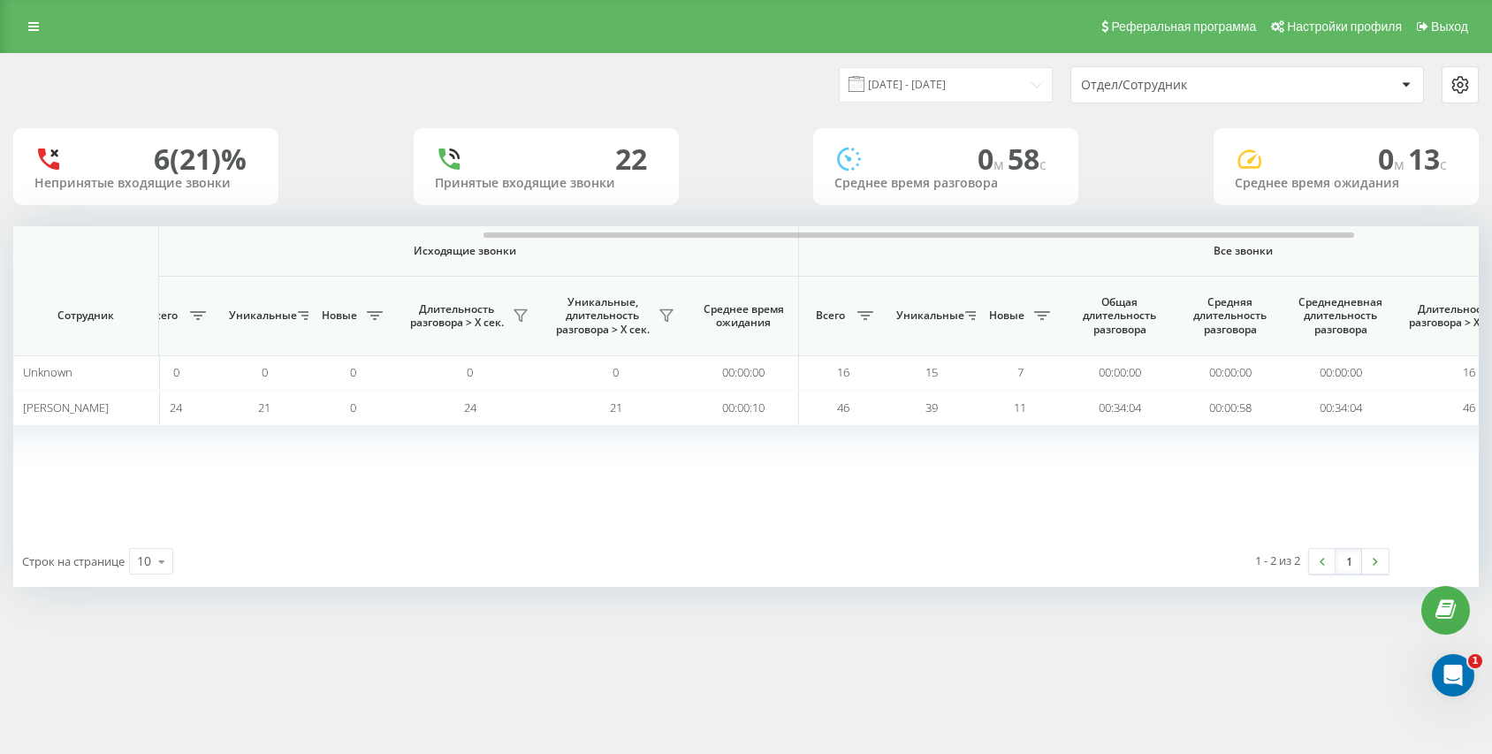
scroll to position [0, 880]
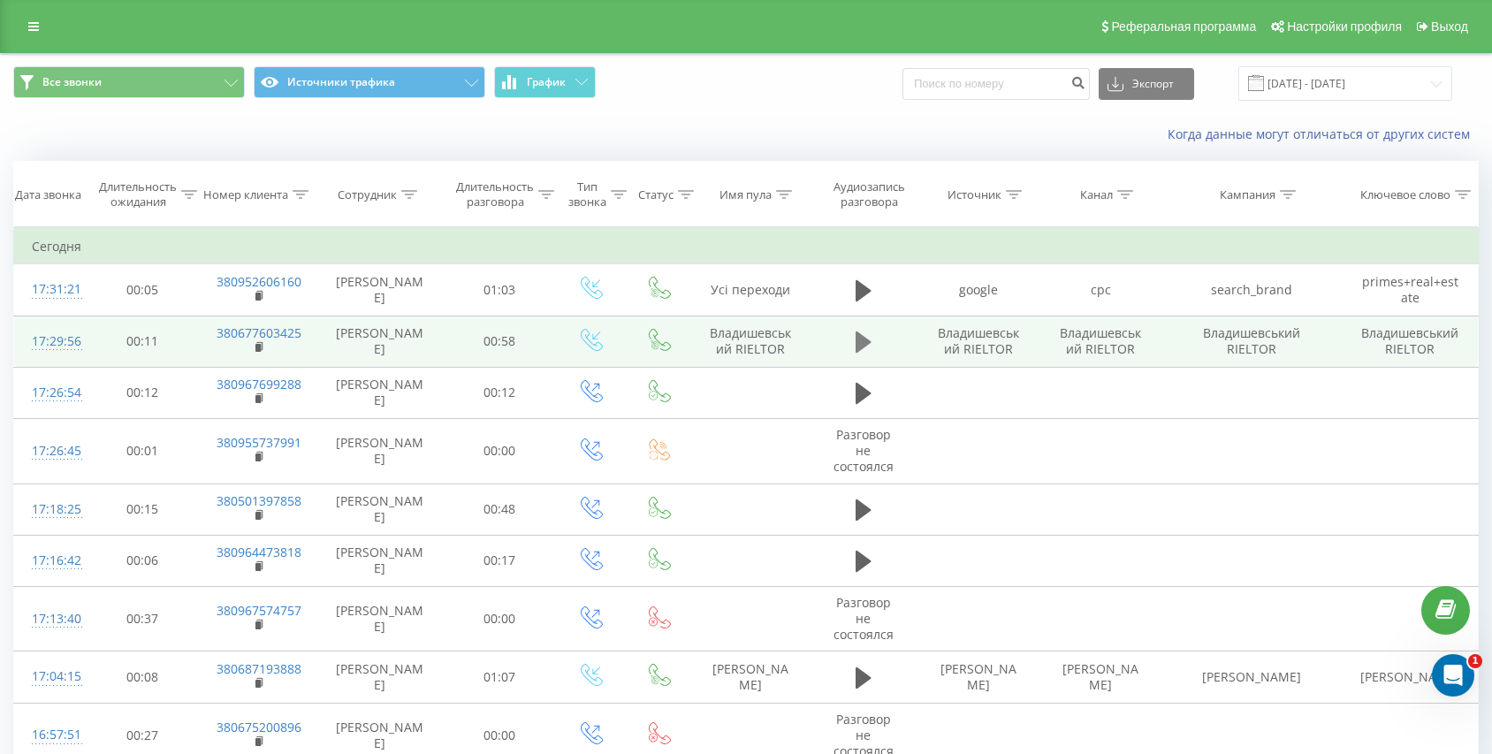
click at [875, 347] on button at bounding box center [863, 342] width 27 height 27
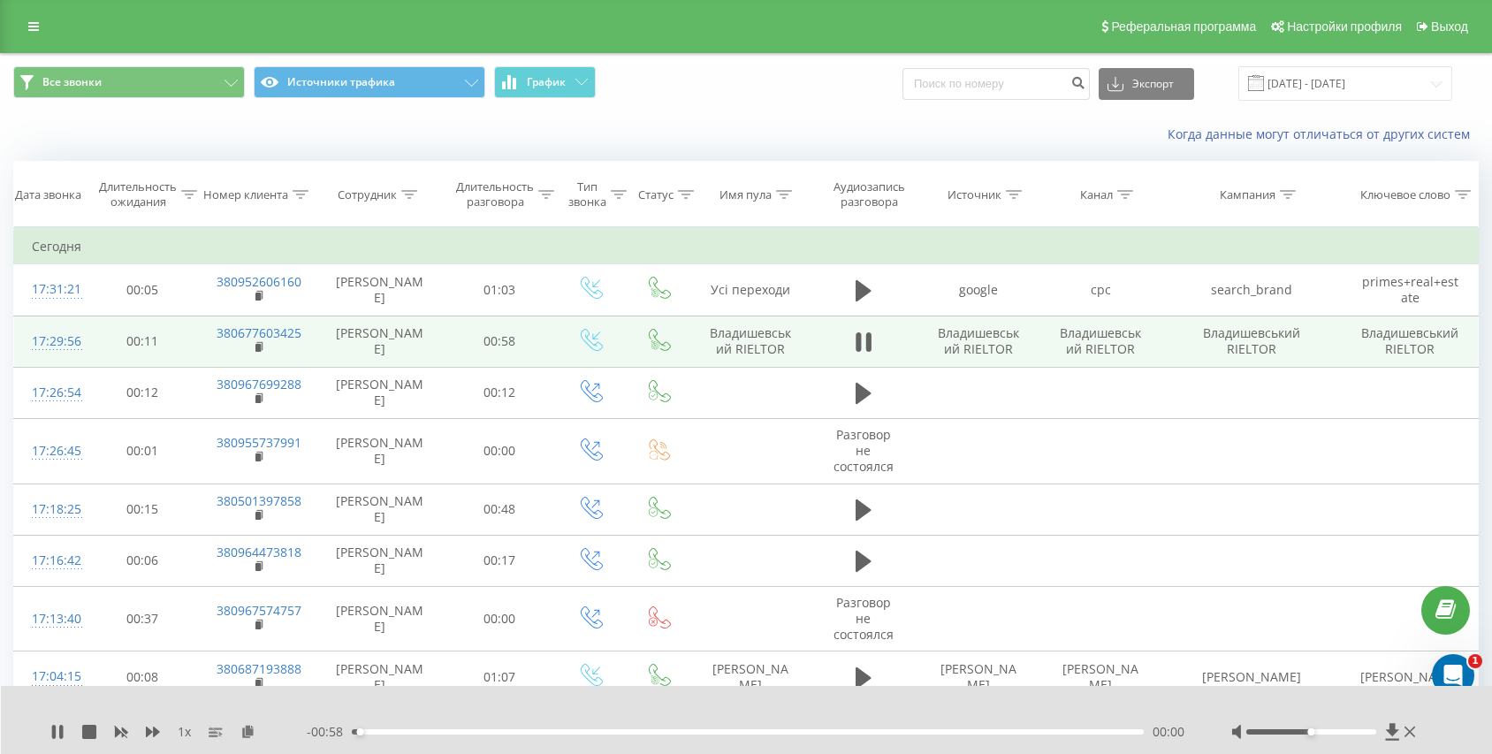
click at [399, 731] on div "00:00" at bounding box center [748, 731] width 792 height 5
click at [260, 347] on rect at bounding box center [257, 348] width 5 height 8
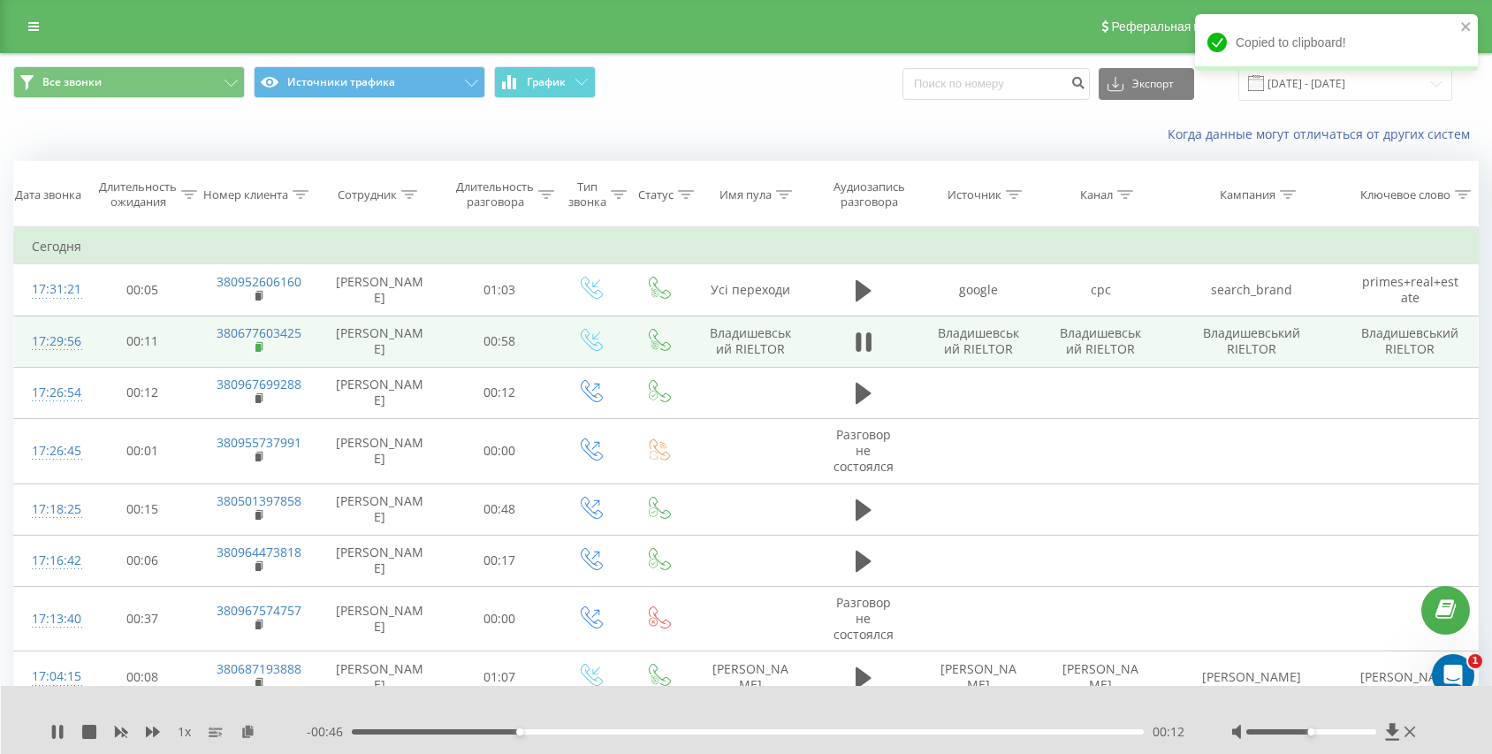
click at [259, 347] on rect at bounding box center [257, 348] width 5 height 8
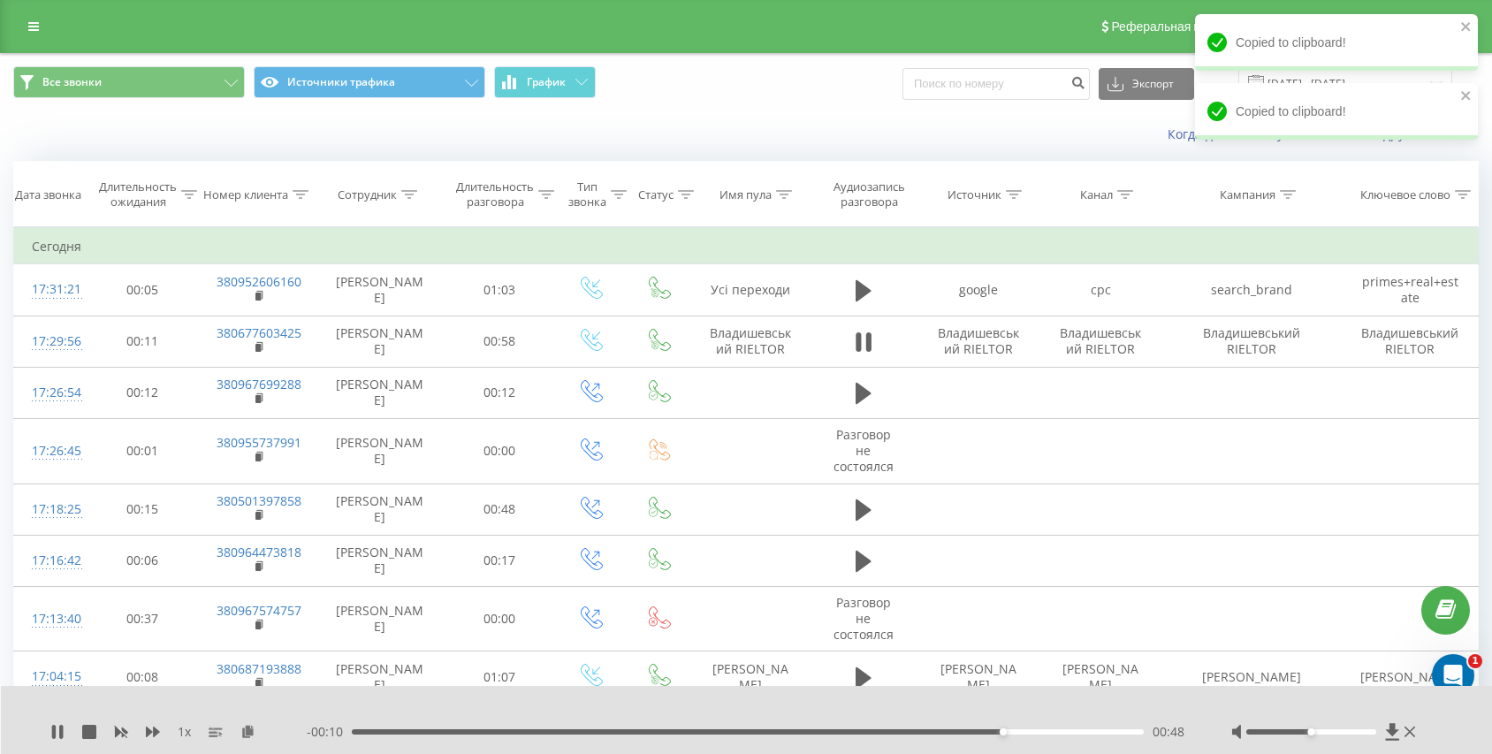
click at [391, 730] on div "00:48" at bounding box center [748, 731] width 792 height 5
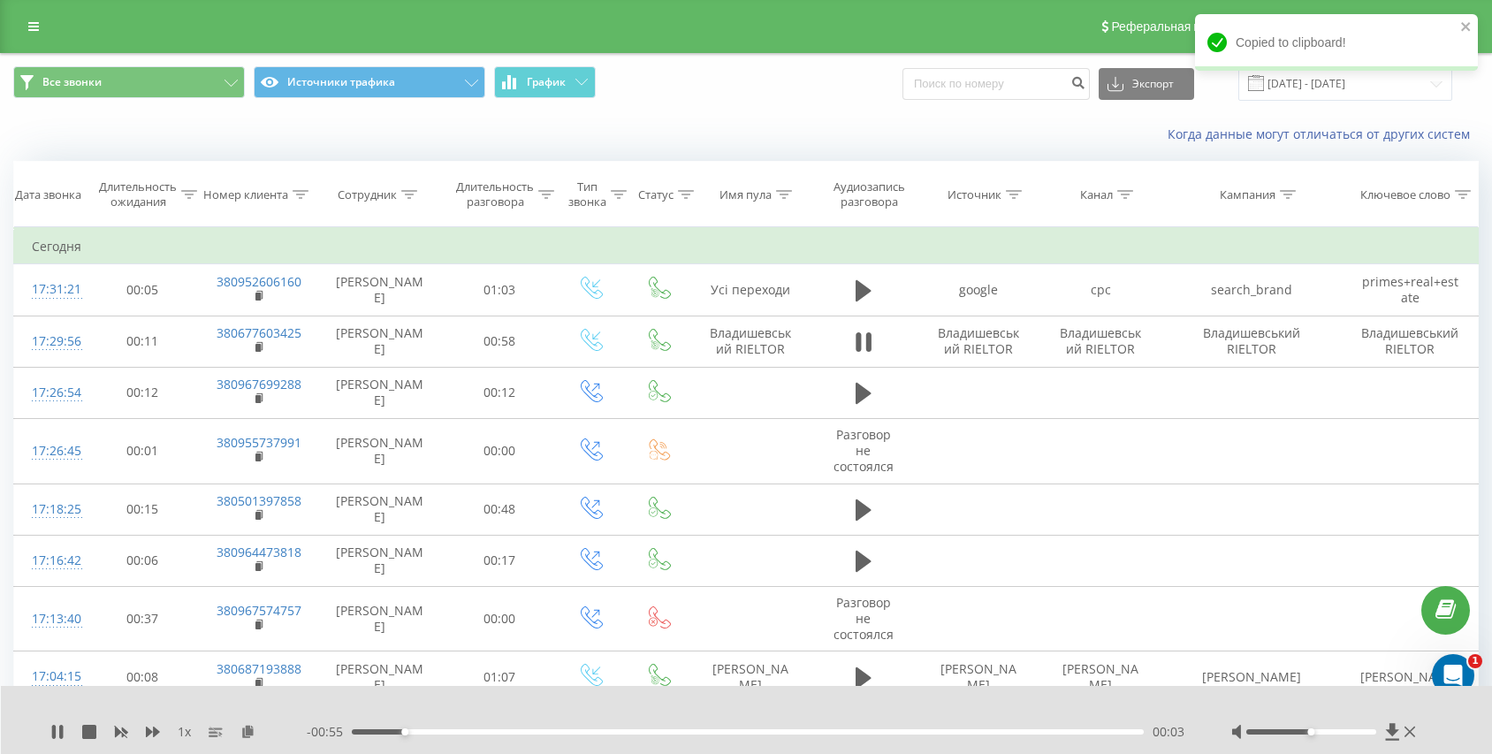
click at [424, 728] on div "- 00:55 00:03 00:03" at bounding box center [747, 732] width 880 height 18
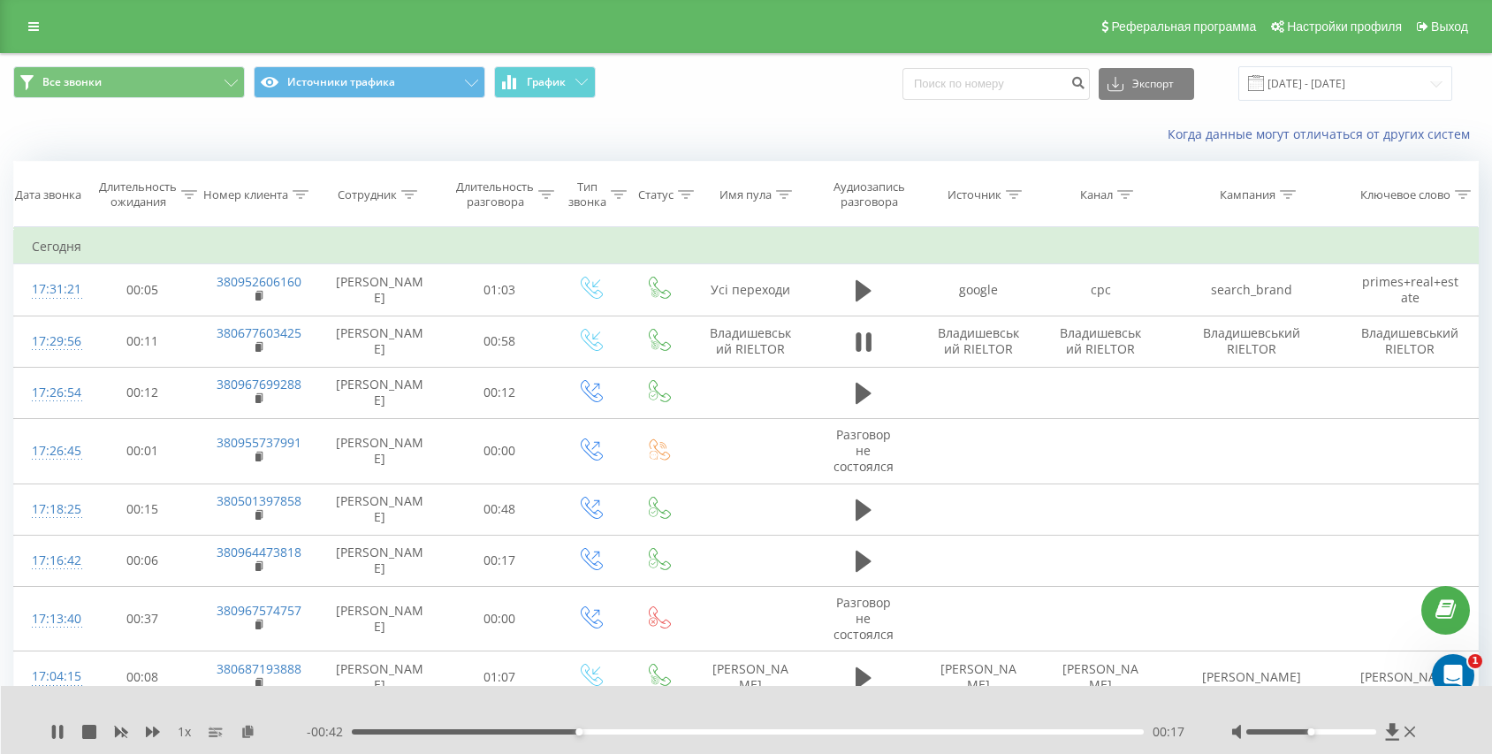
click at [433, 729] on div "00:17" at bounding box center [748, 731] width 792 height 5
click at [857, 348] on icon at bounding box center [858, 341] width 5 height 19
click at [1005, 86] on input at bounding box center [996, 84] width 187 height 32
paste input "380503164193"
type input "380503164193"
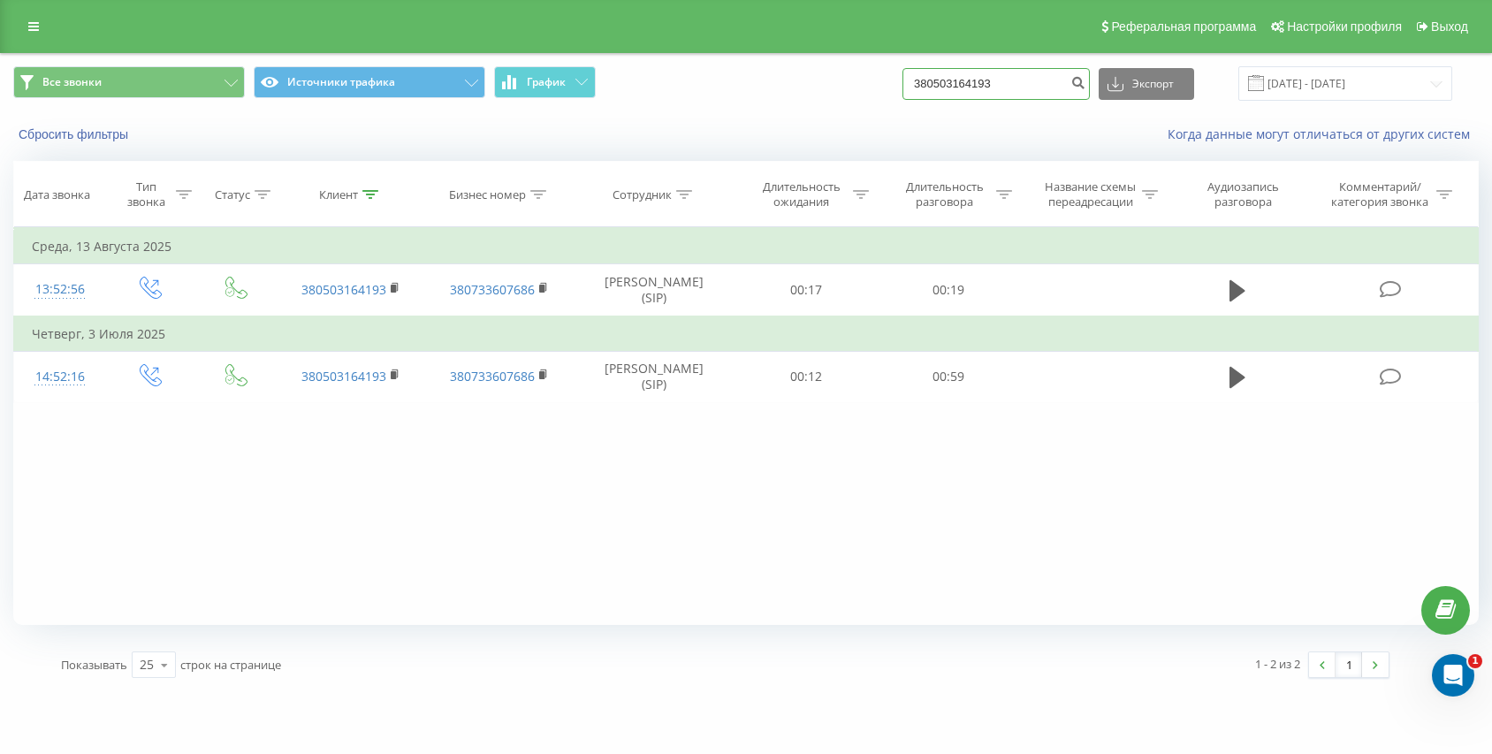
click at [997, 83] on input "380503164193" at bounding box center [996, 84] width 187 height 32
paste input "380961698793"
type input "380961698793"
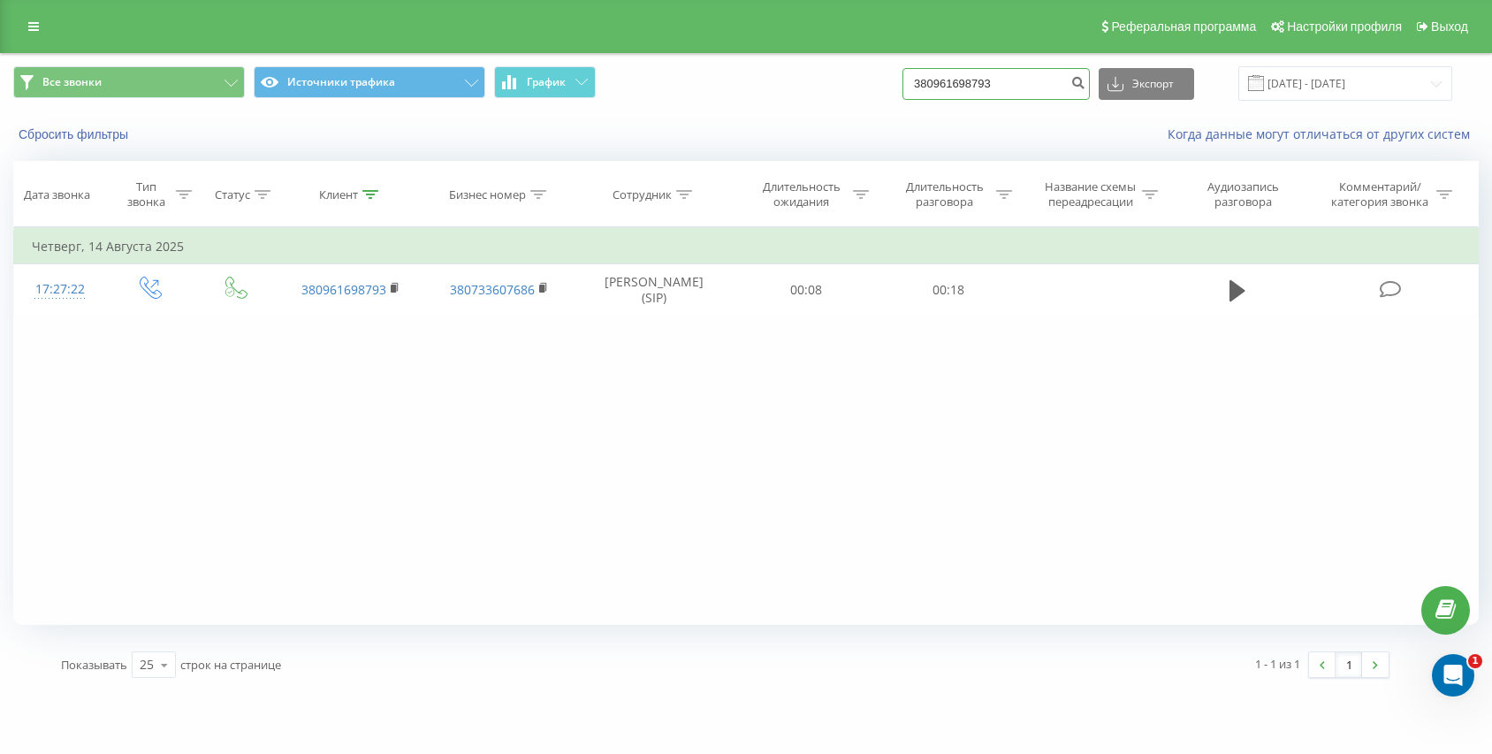
click at [964, 72] on input "380961698793" at bounding box center [996, 84] width 187 height 32
paste input "688887154"
type input "380688887154"
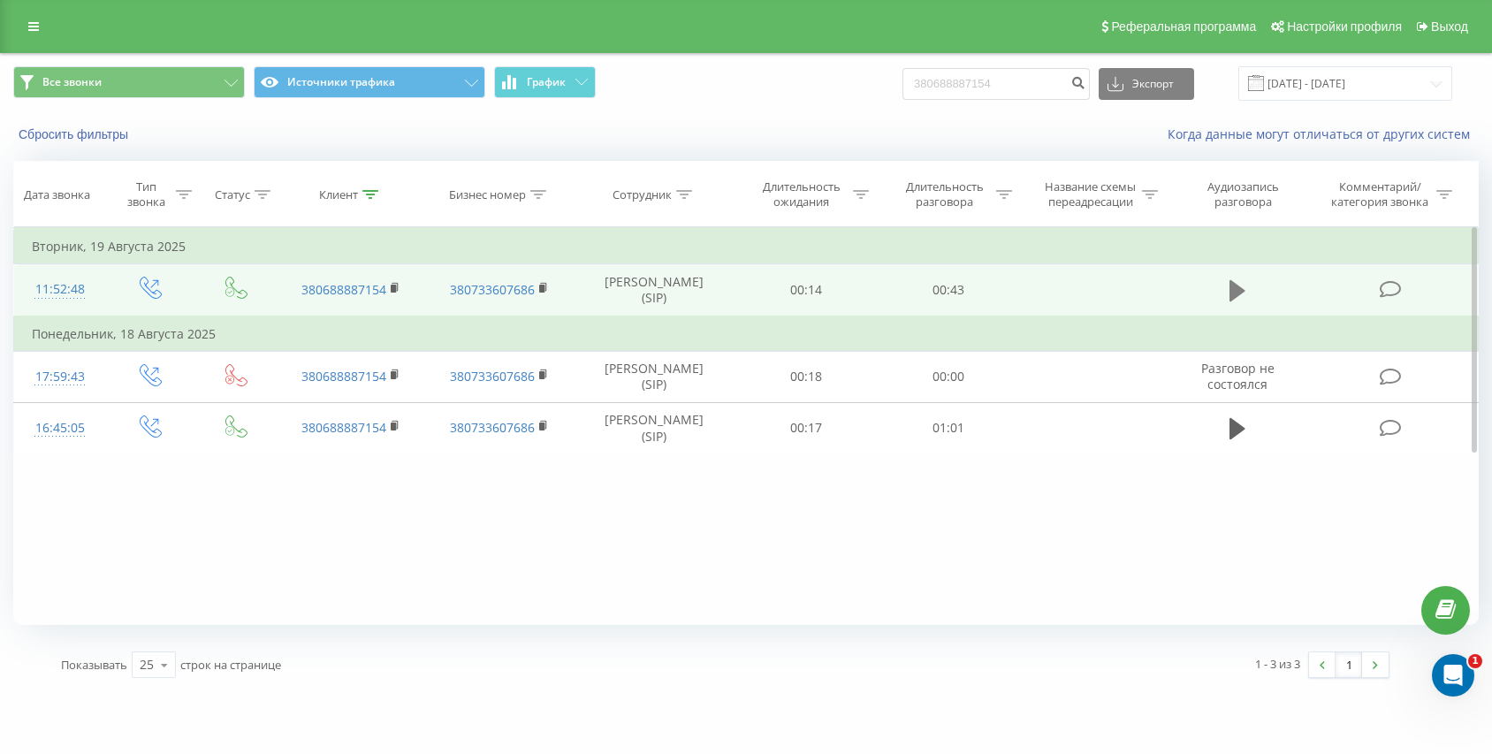
click at [1232, 297] on icon at bounding box center [1238, 290] width 16 height 21
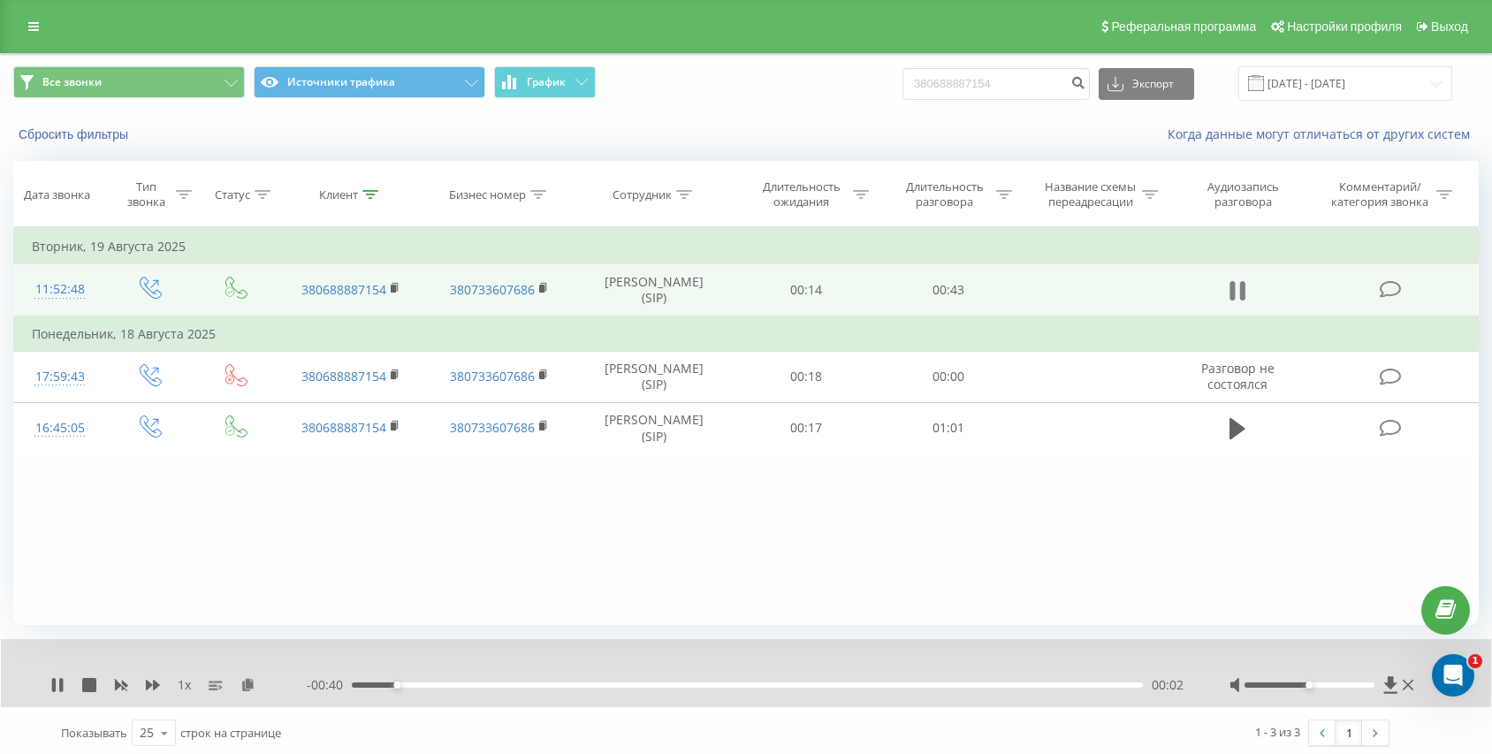
click at [1227, 282] on button at bounding box center [1237, 291] width 27 height 27
click at [34, 30] on icon at bounding box center [33, 26] width 11 height 12
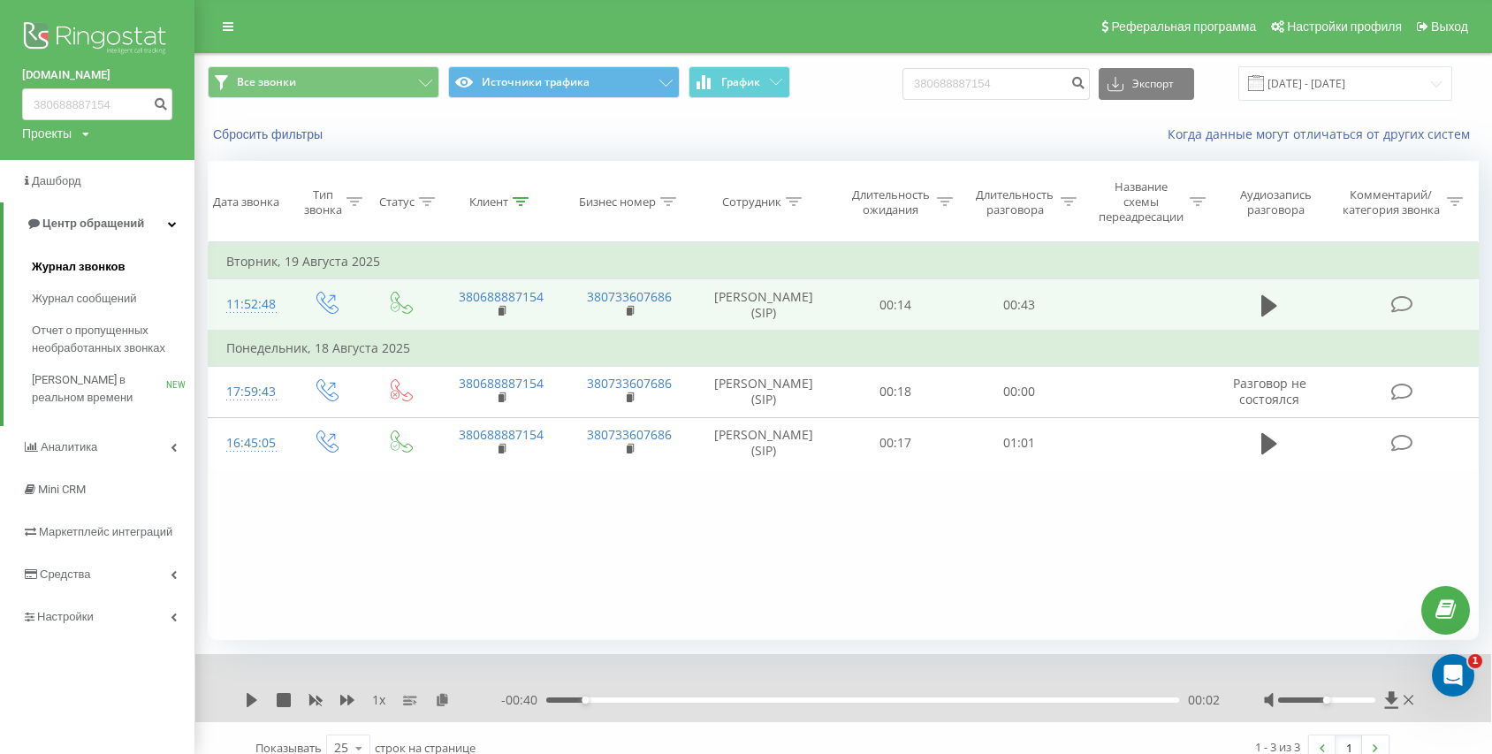
click at [47, 259] on span "Журнал звонков" at bounding box center [78, 267] width 93 height 18
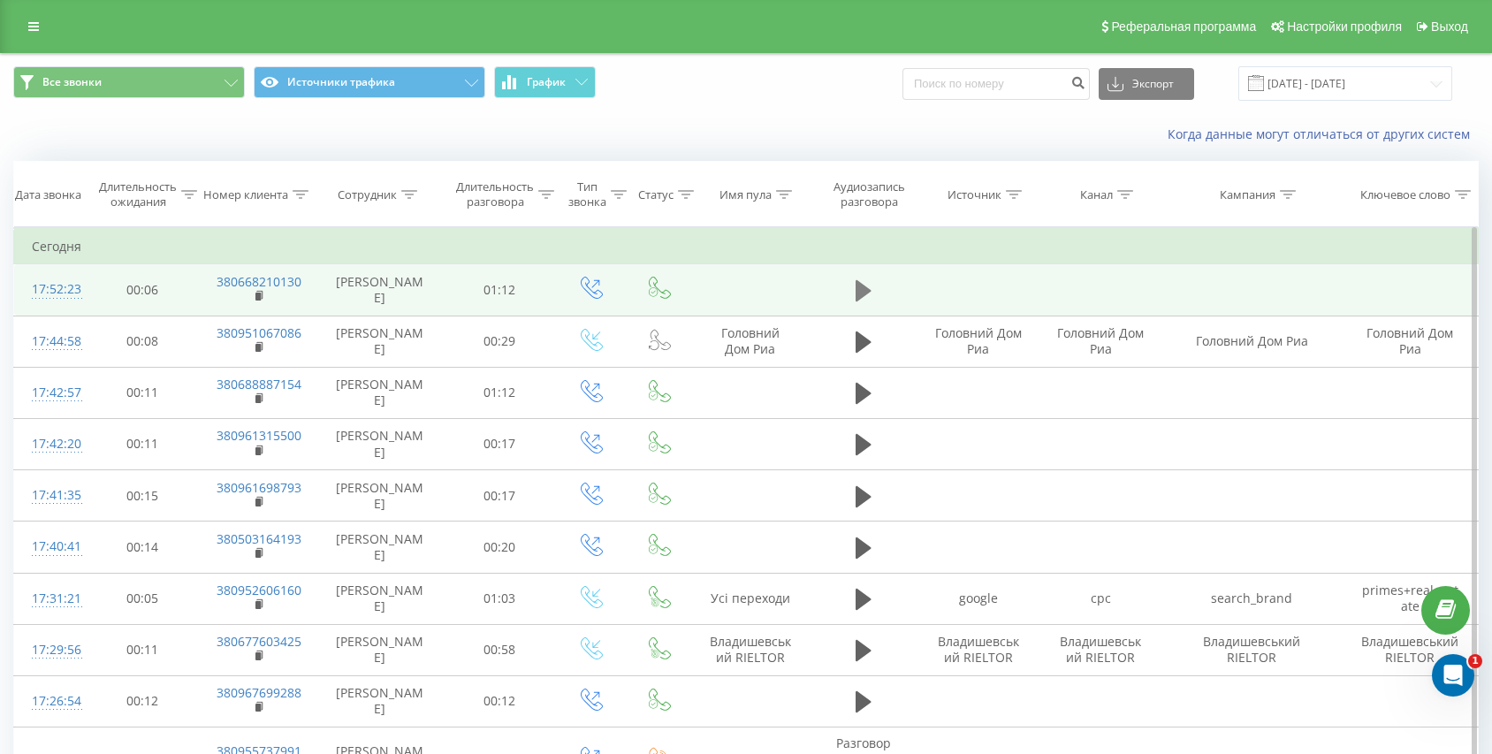
click at [858, 299] on icon at bounding box center [864, 290] width 16 height 21
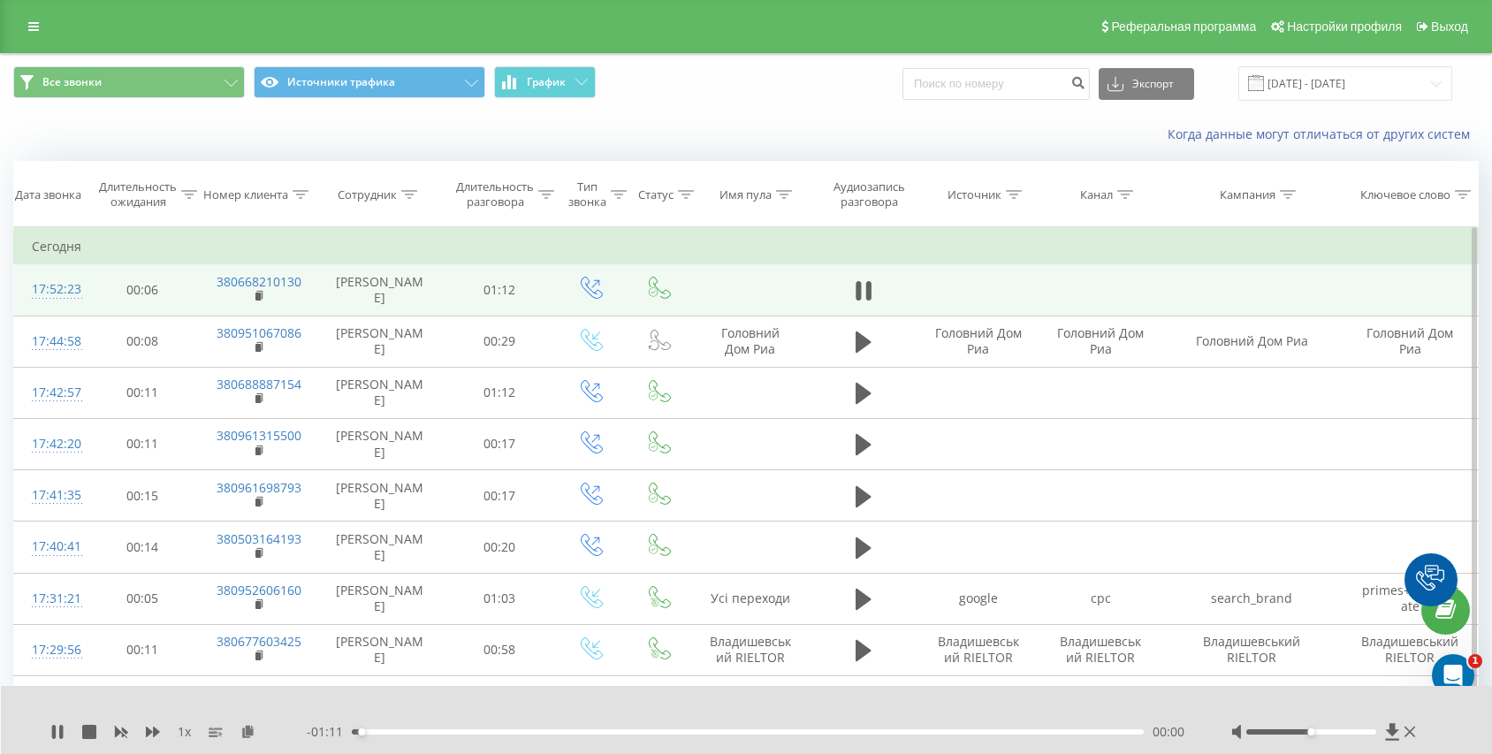
click at [892, 735] on div "- 01:11 00:00 00:00" at bounding box center [747, 732] width 880 height 18
click at [907, 729] on div "00:01" at bounding box center [748, 731] width 792 height 5
click at [883, 732] on div "00:52" at bounding box center [748, 731] width 792 height 5
click at [864, 734] on div "00:48" at bounding box center [748, 731] width 792 height 5
click at [942, 729] on div "01:00" at bounding box center [748, 731] width 792 height 5
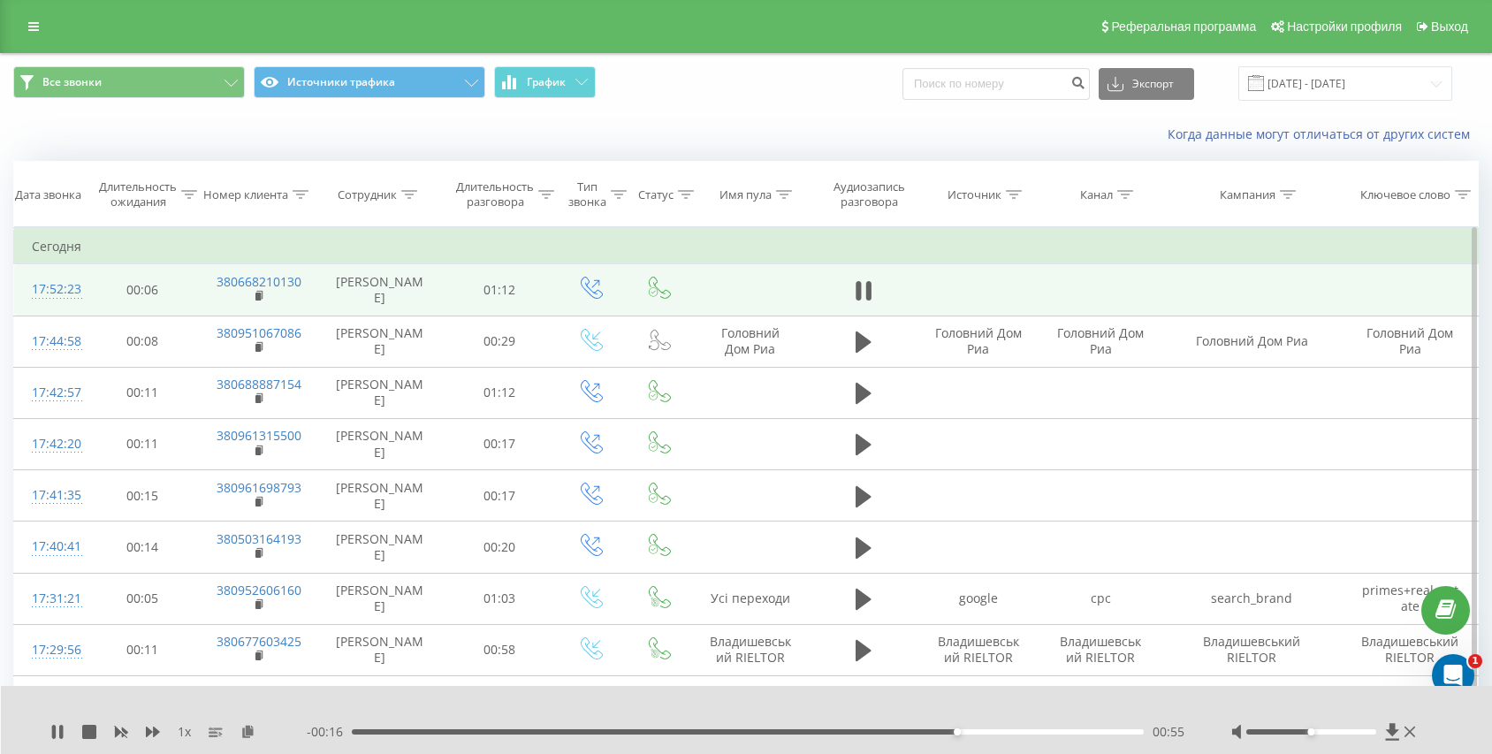
click at [914, 729] on div "00:55" at bounding box center [748, 731] width 792 height 5
click at [890, 729] on div "00:53" at bounding box center [748, 731] width 792 height 5
click at [863, 296] on icon at bounding box center [864, 290] width 16 height 25
click at [857, 303] on icon at bounding box center [864, 290] width 16 height 25
click at [900, 729] on div "00:54" at bounding box center [748, 731] width 792 height 5
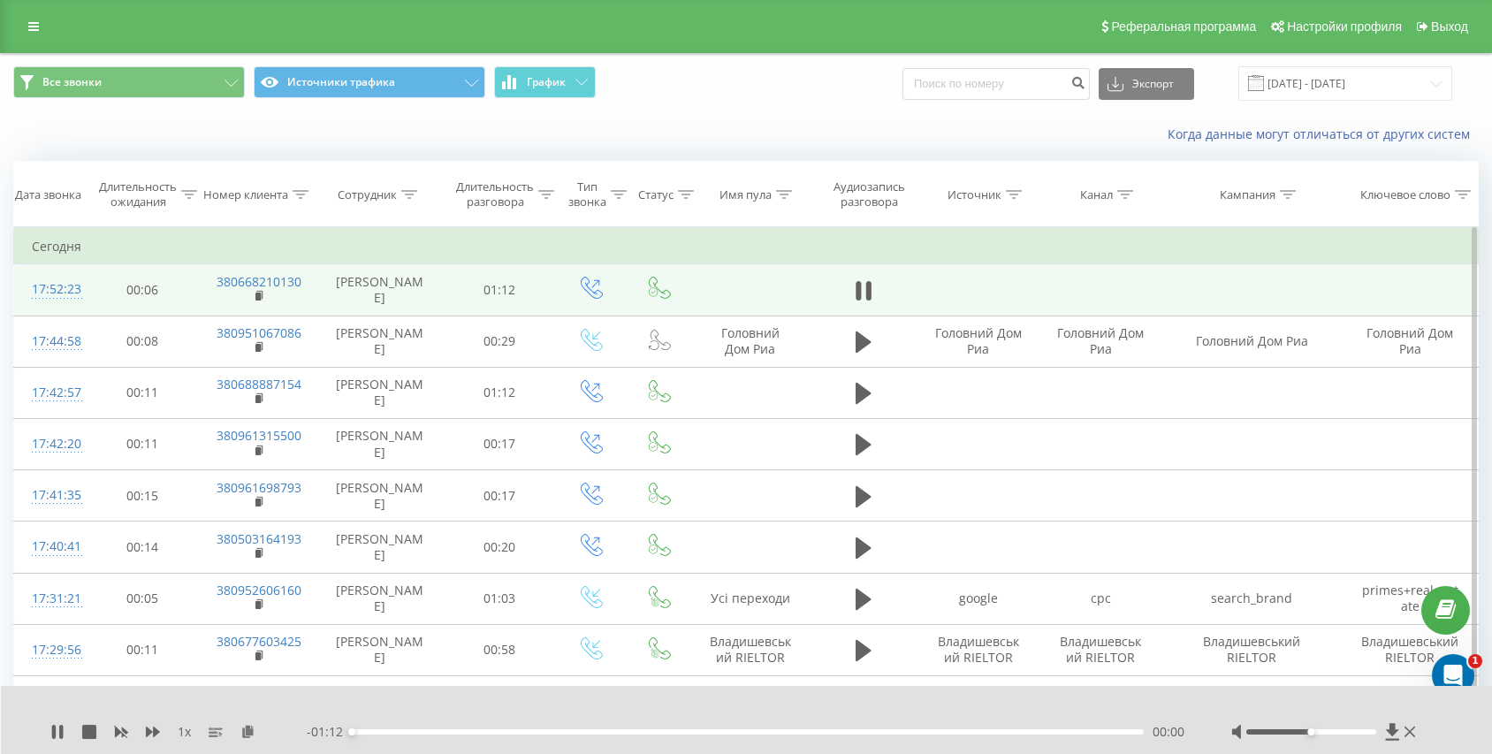
click at [911, 729] on div "00:00" at bounding box center [748, 731] width 792 height 5
click at [857, 287] on icon at bounding box center [858, 290] width 5 height 19
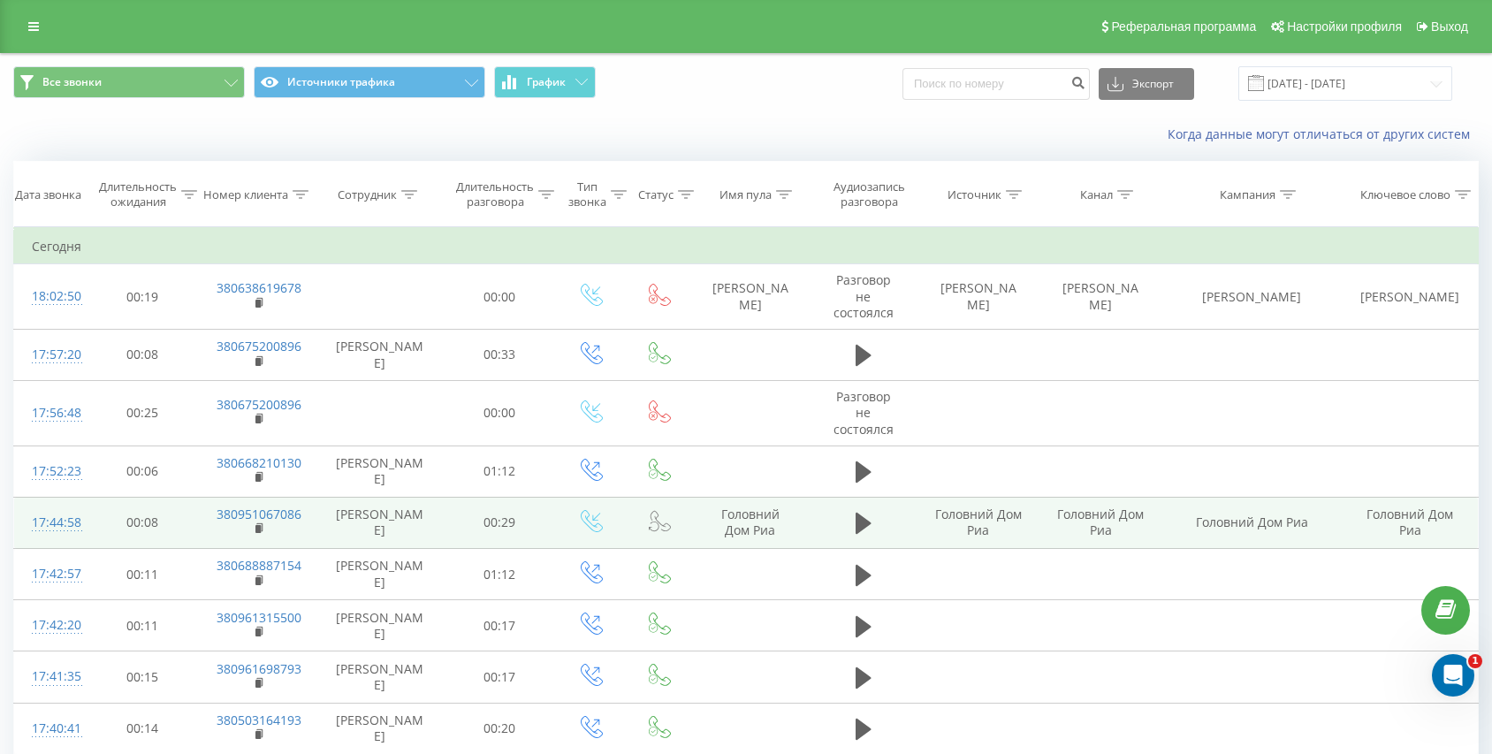
scroll to position [49, 0]
